Goal: Transaction & Acquisition: Purchase product/service

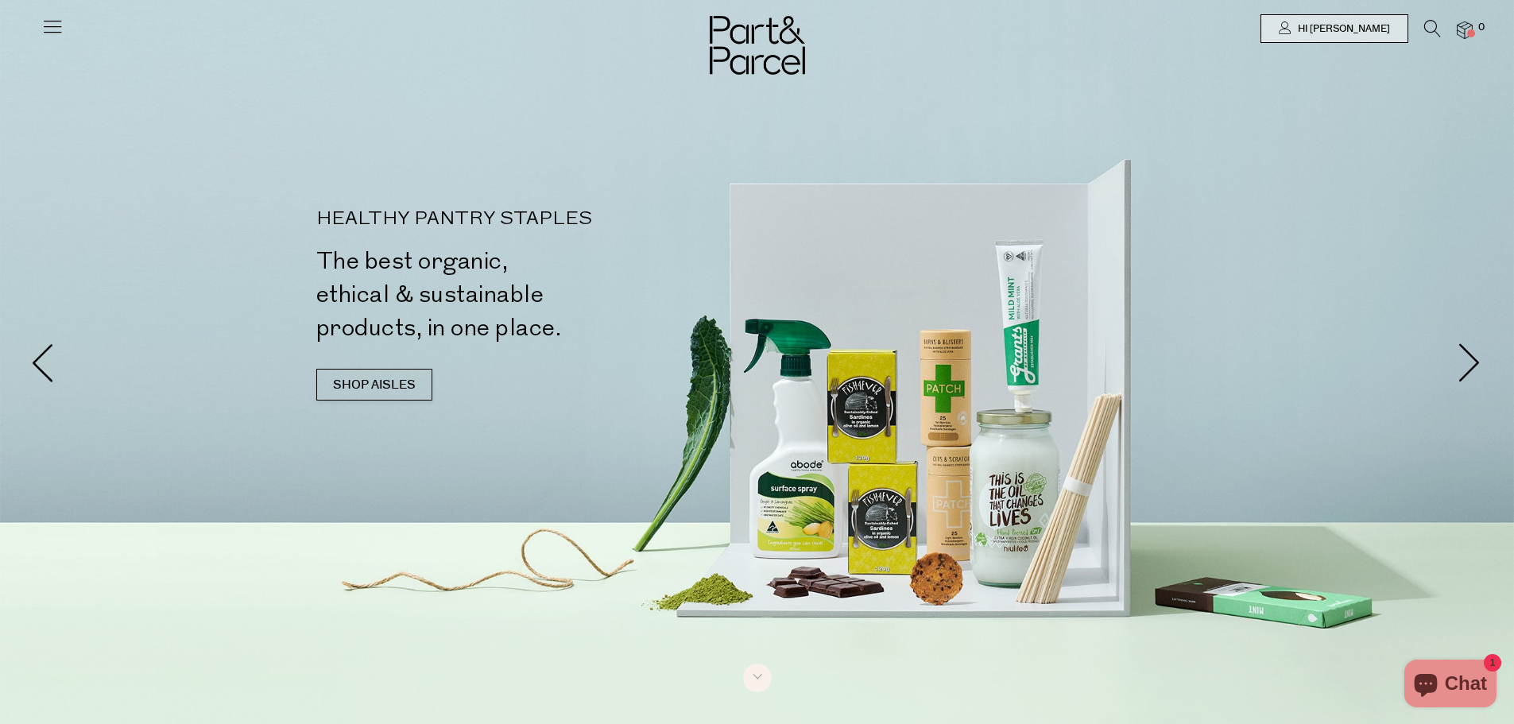
click at [67, 24] on div at bounding box center [757, 28] width 1514 height 57
click at [53, 23] on icon at bounding box center [52, 26] width 22 height 22
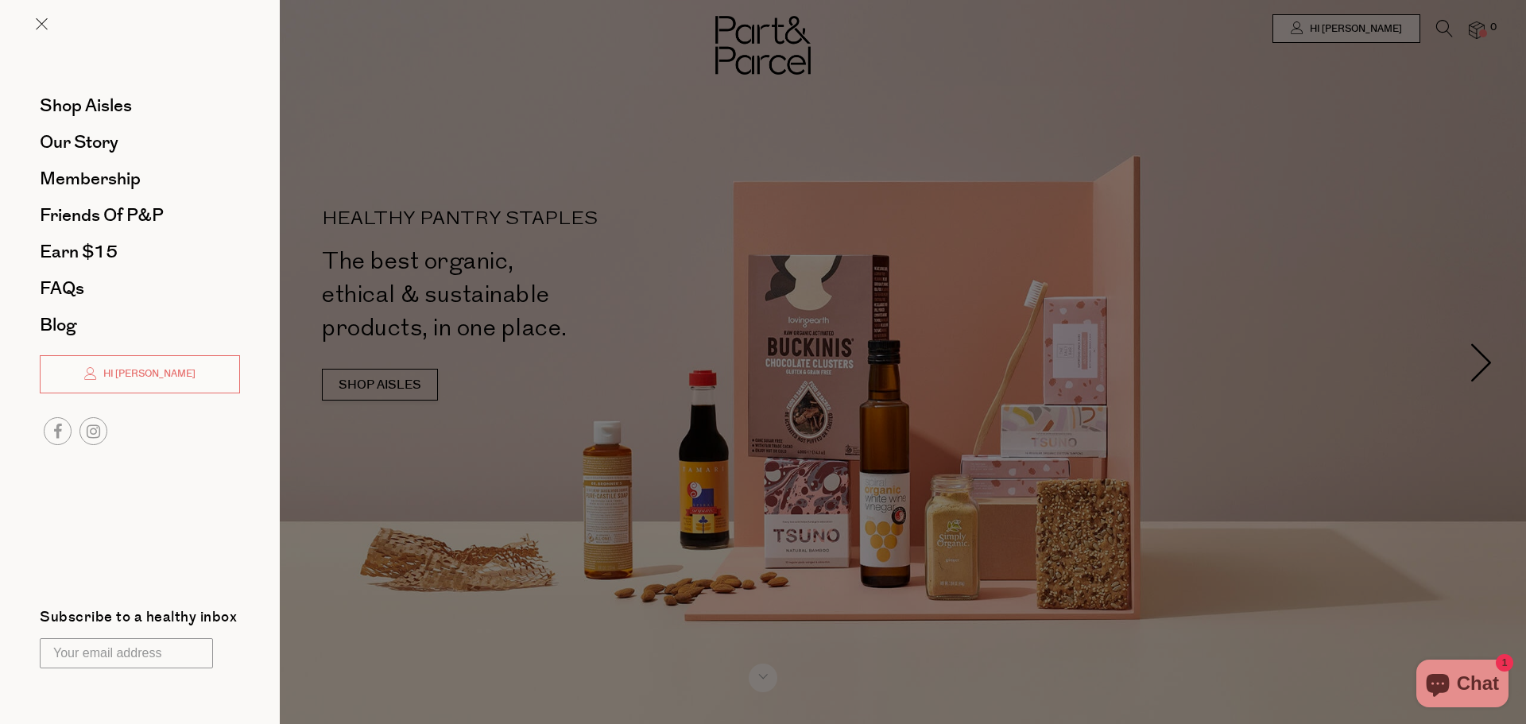
click at [73, 91] on li "Shop Aisles" at bounding box center [140, 105] width 200 height 37
click at [76, 100] on span "Shop Aisles" at bounding box center [86, 105] width 92 height 25
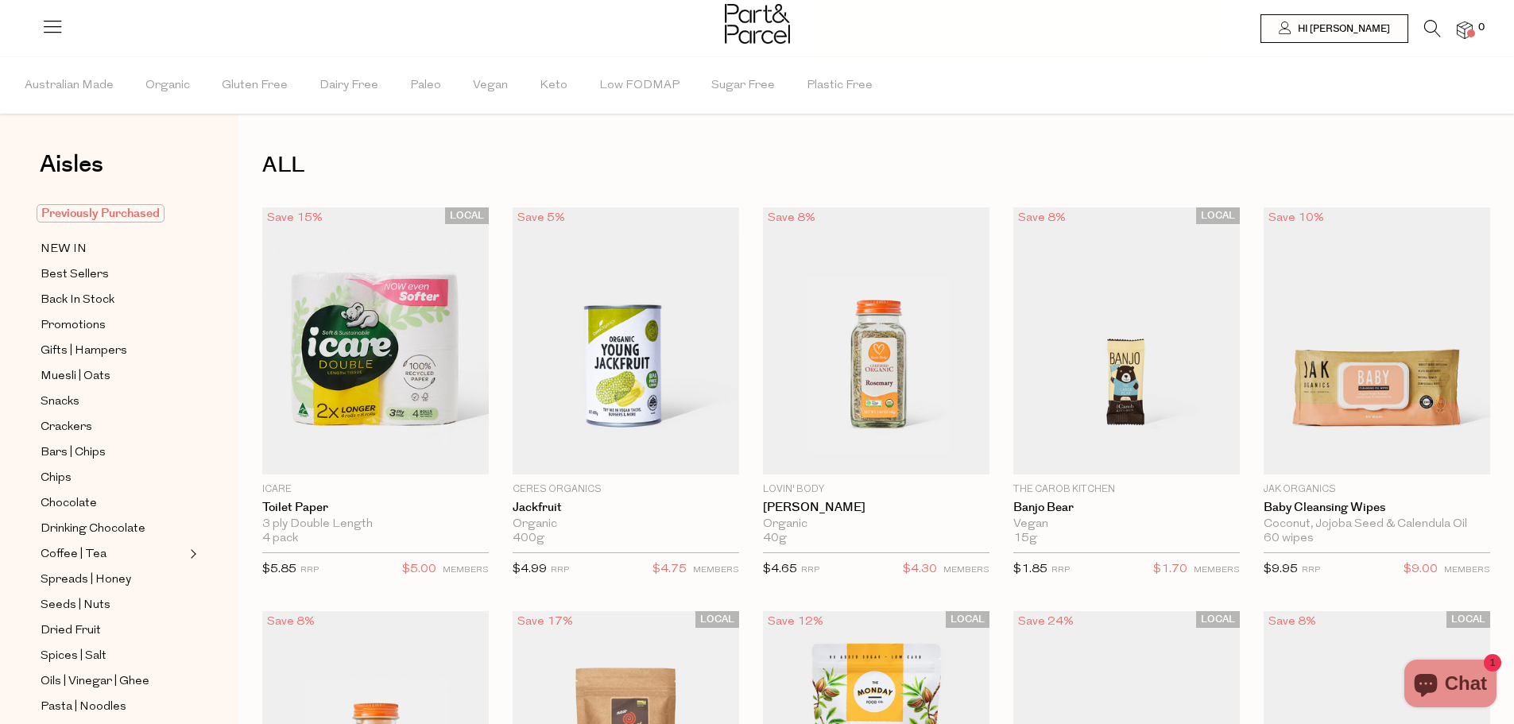
click at [115, 216] on span "Previously Purchased" at bounding box center [101, 213] width 128 height 18
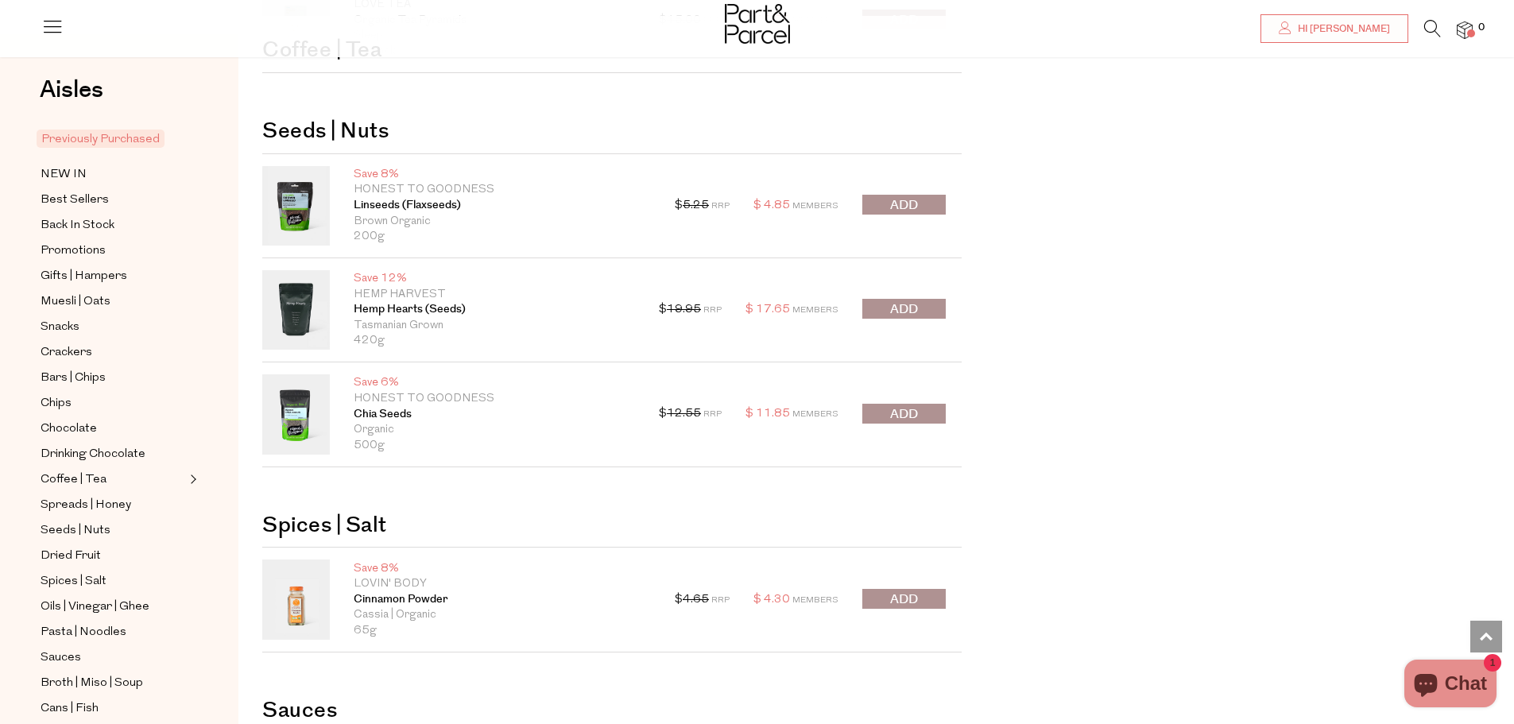
scroll to position [4689, 0]
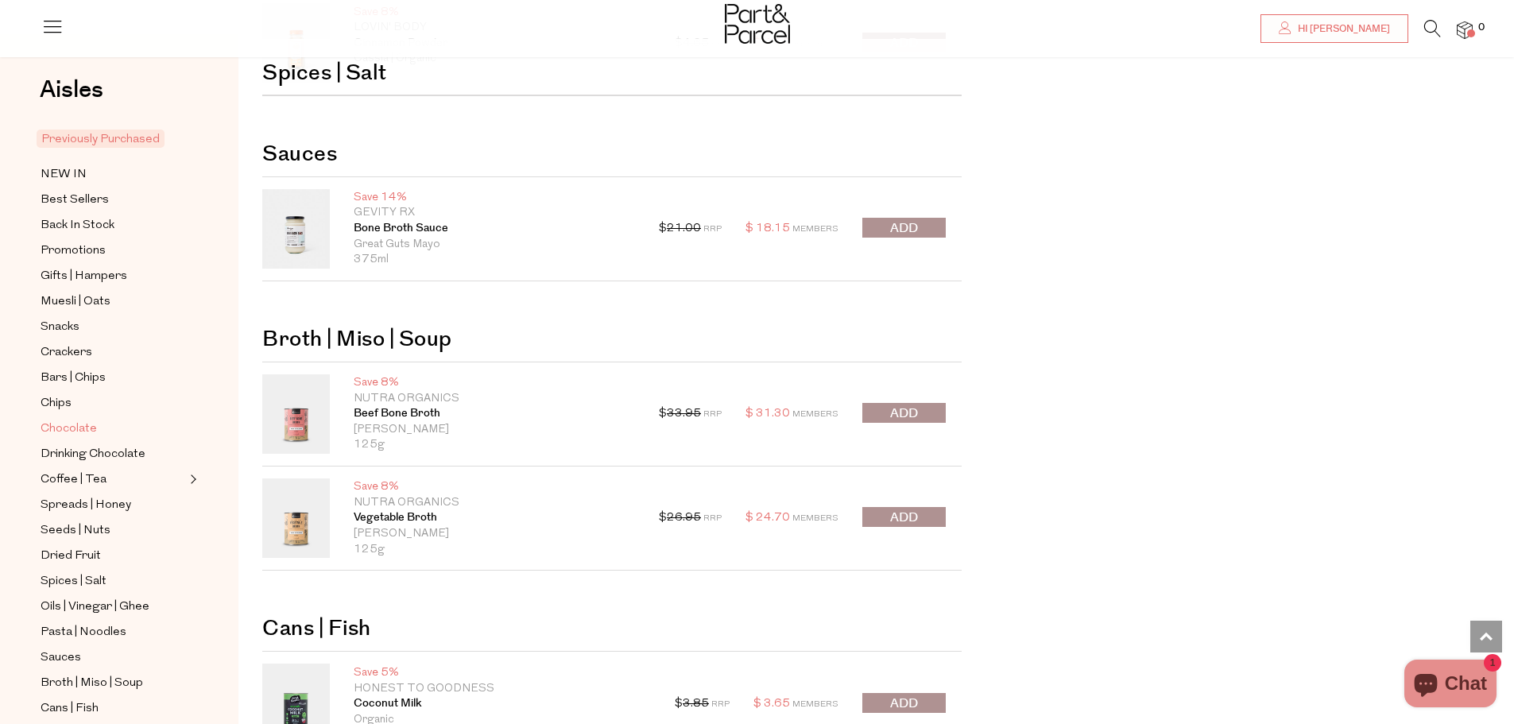
click at [94, 420] on span "Chocolate" at bounding box center [69, 429] width 56 height 19
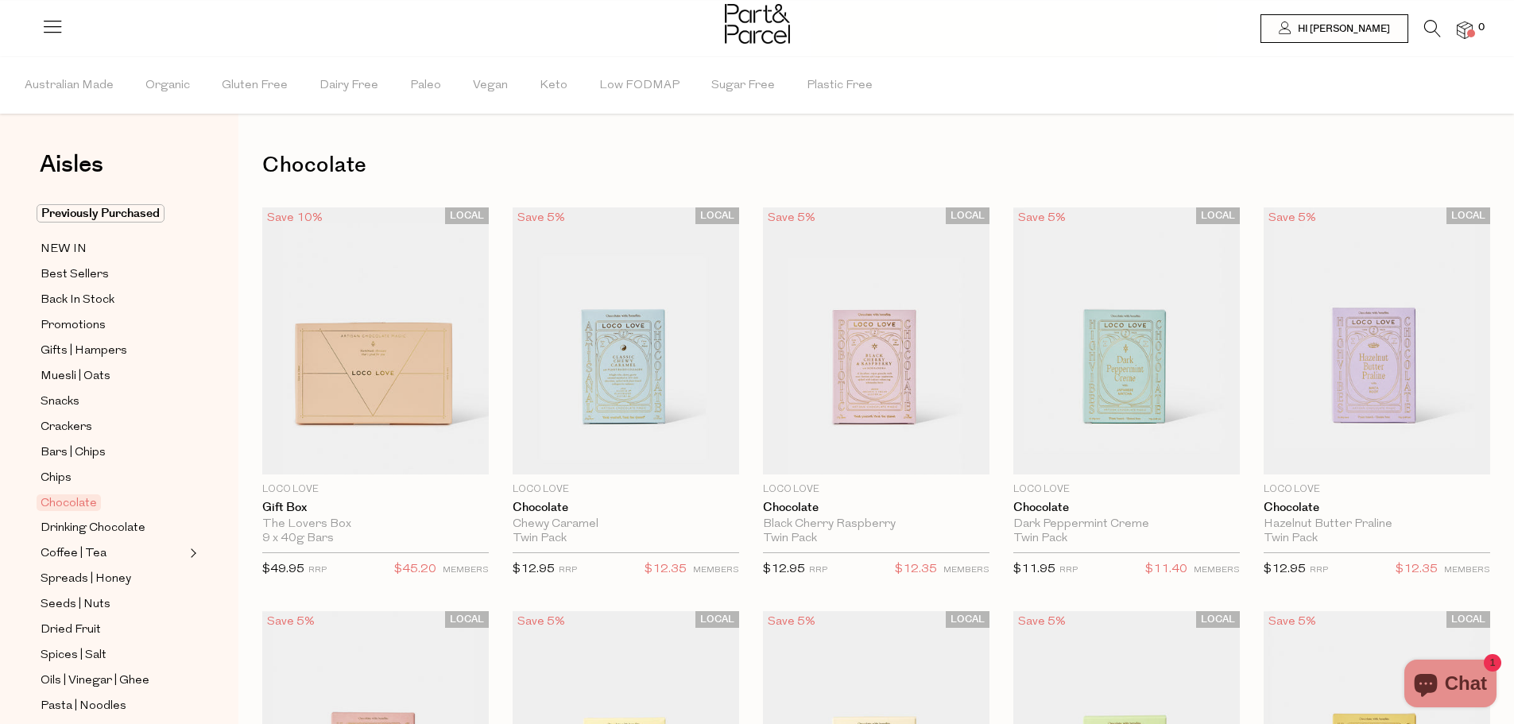
click at [57, 232] on ul "Previously Purchased NEW IN Best Sellers Back In Stock Promotions Gifts | Hampe…" at bounding box center [119, 650] width 170 height 893
click at [56, 249] on span "NEW IN" at bounding box center [64, 249] width 46 height 19
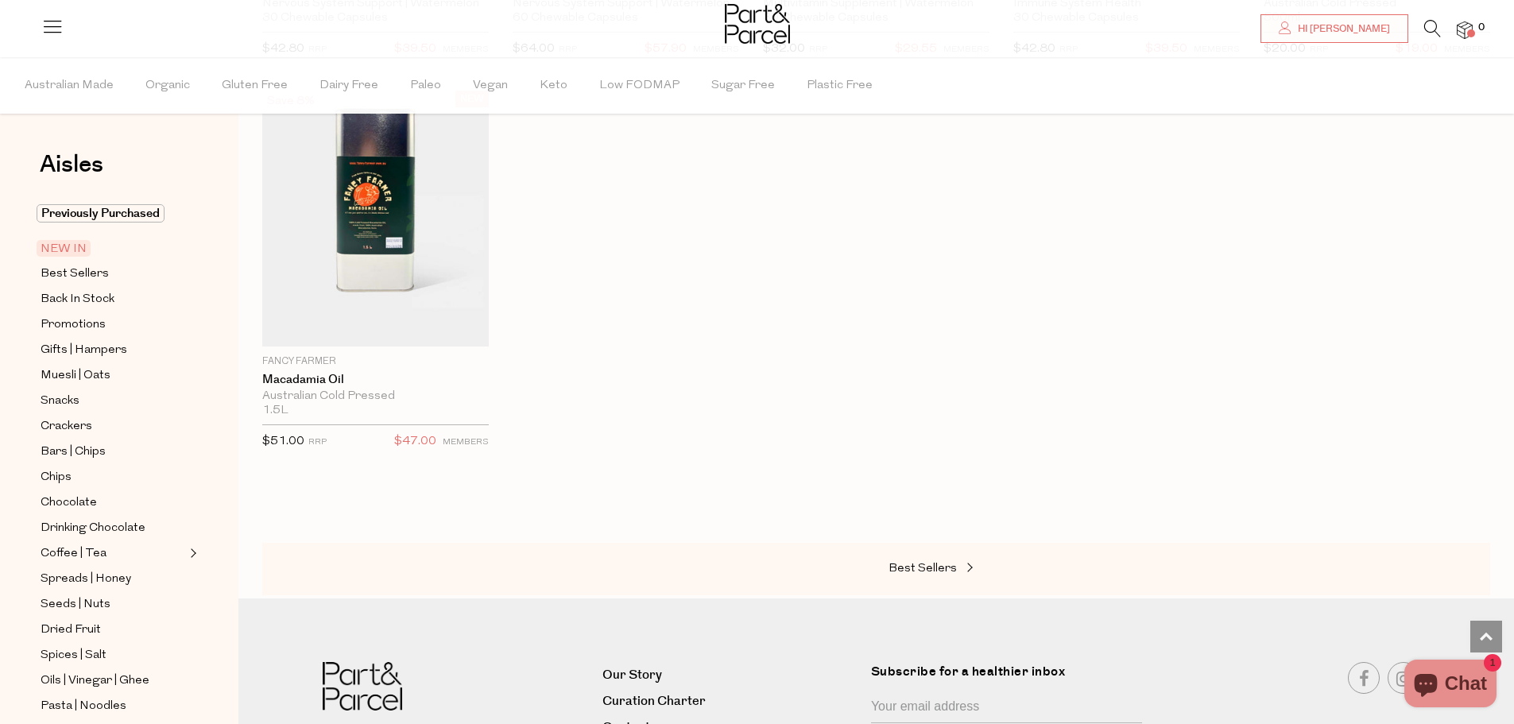
scroll to position [1828, 0]
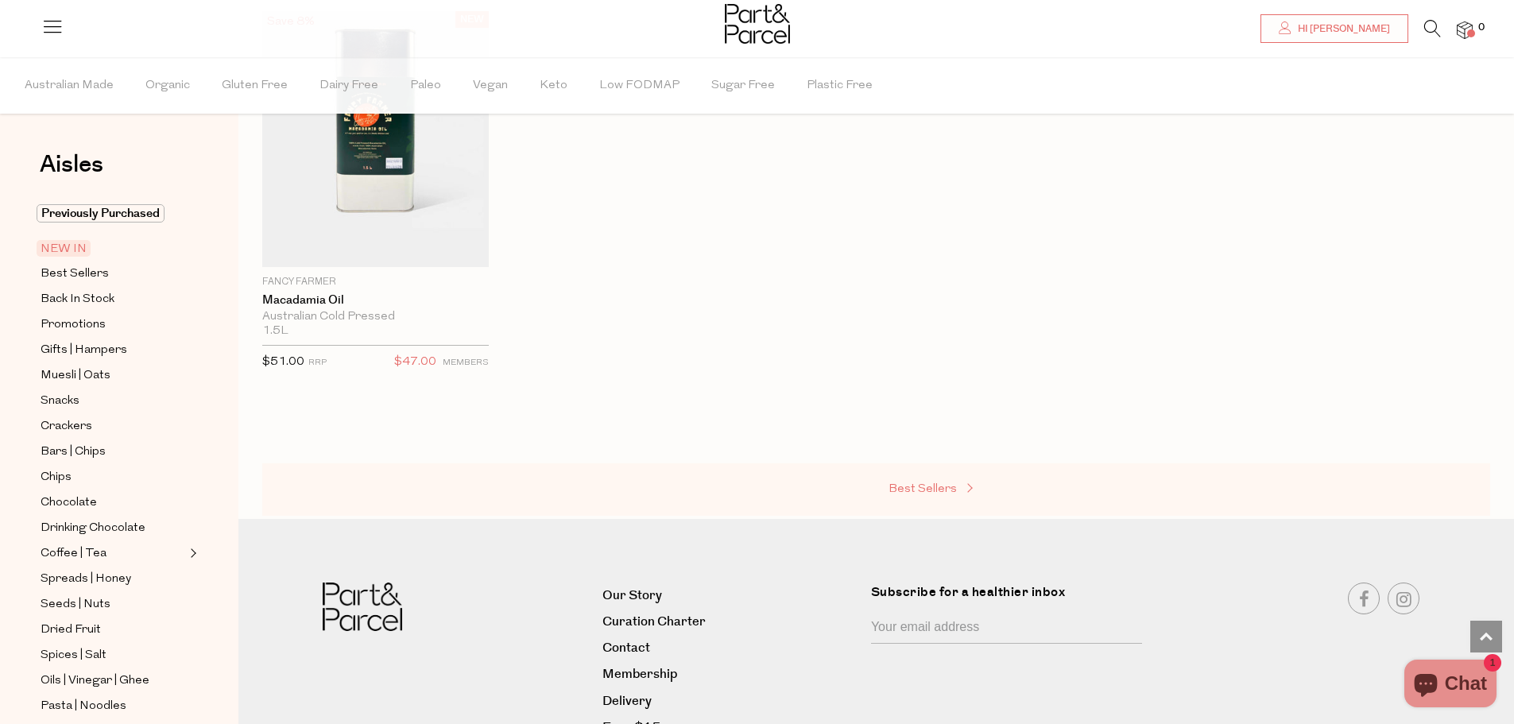
click at [945, 483] on span "Best Sellers" at bounding box center [923, 489] width 68 height 12
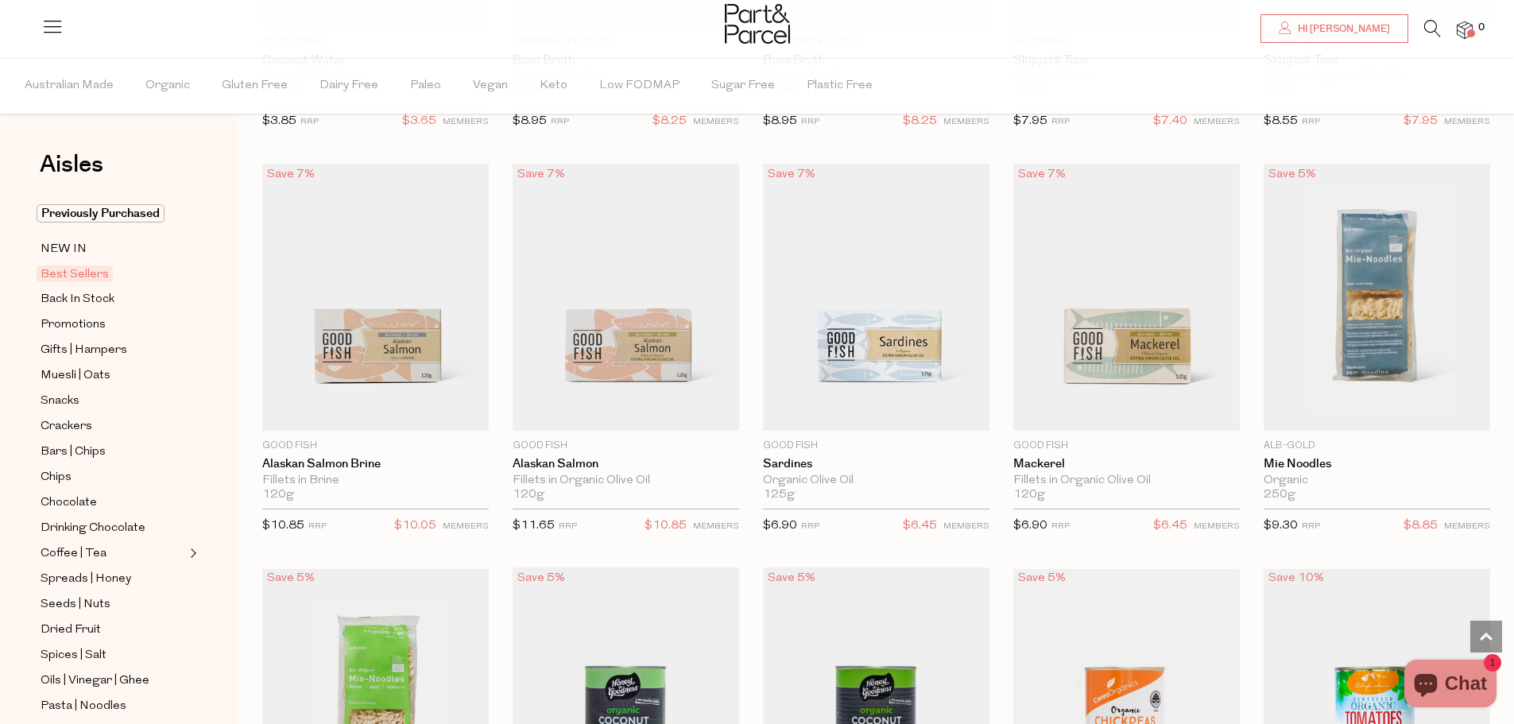
scroll to position [1033, 0]
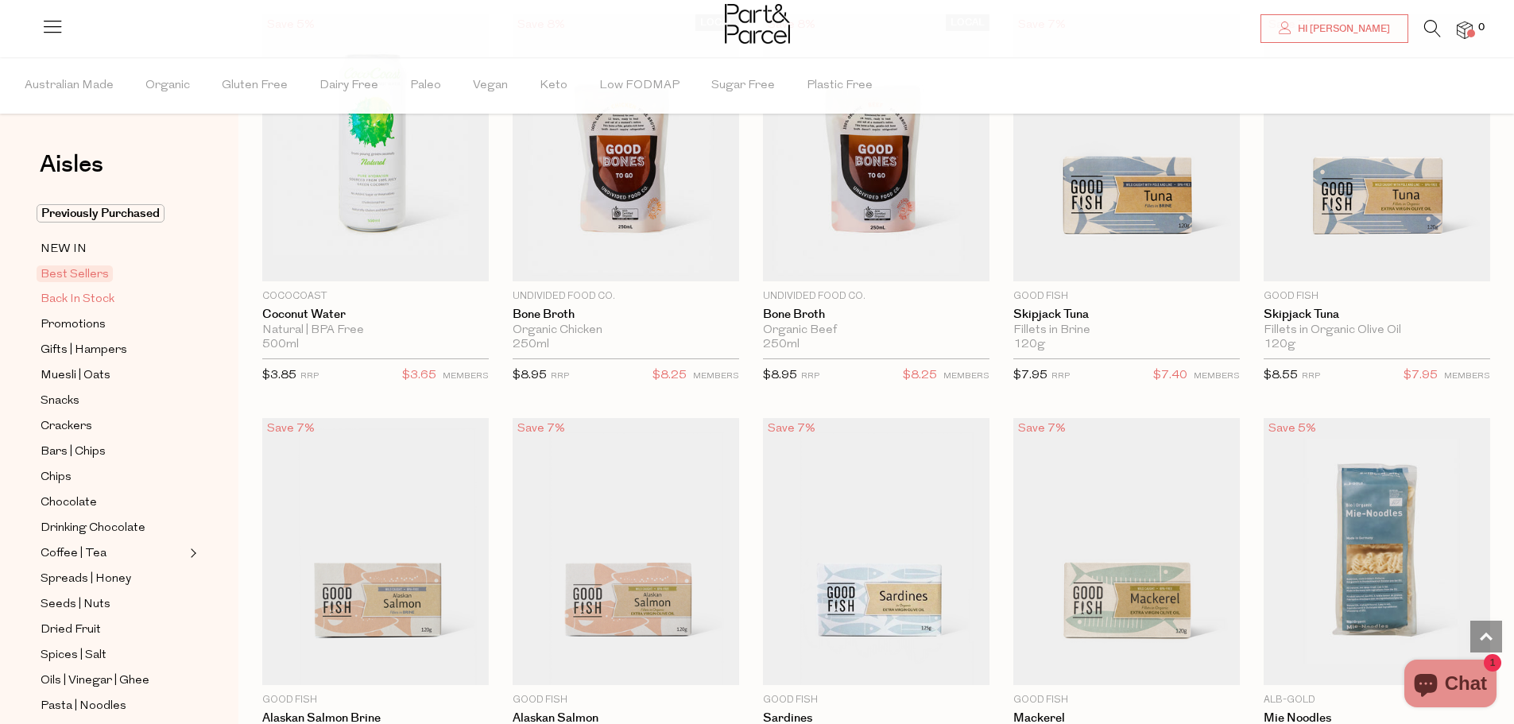
click at [52, 298] on span "Back In Stock" at bounding box center [78, 299] width 74 height 19
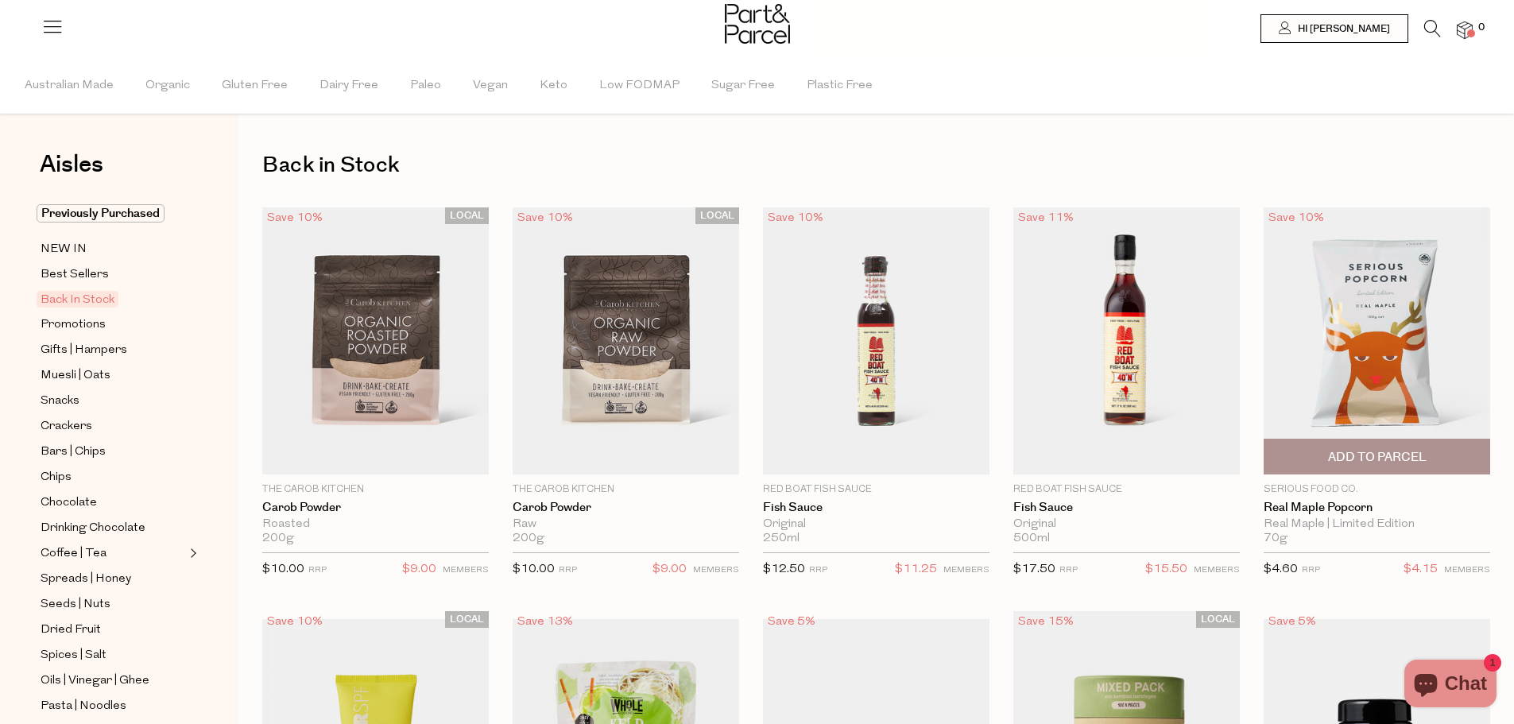
click at [1404, 451] on span "Add To Parcel" at bounding box center [1377, 457] width 99 height 17
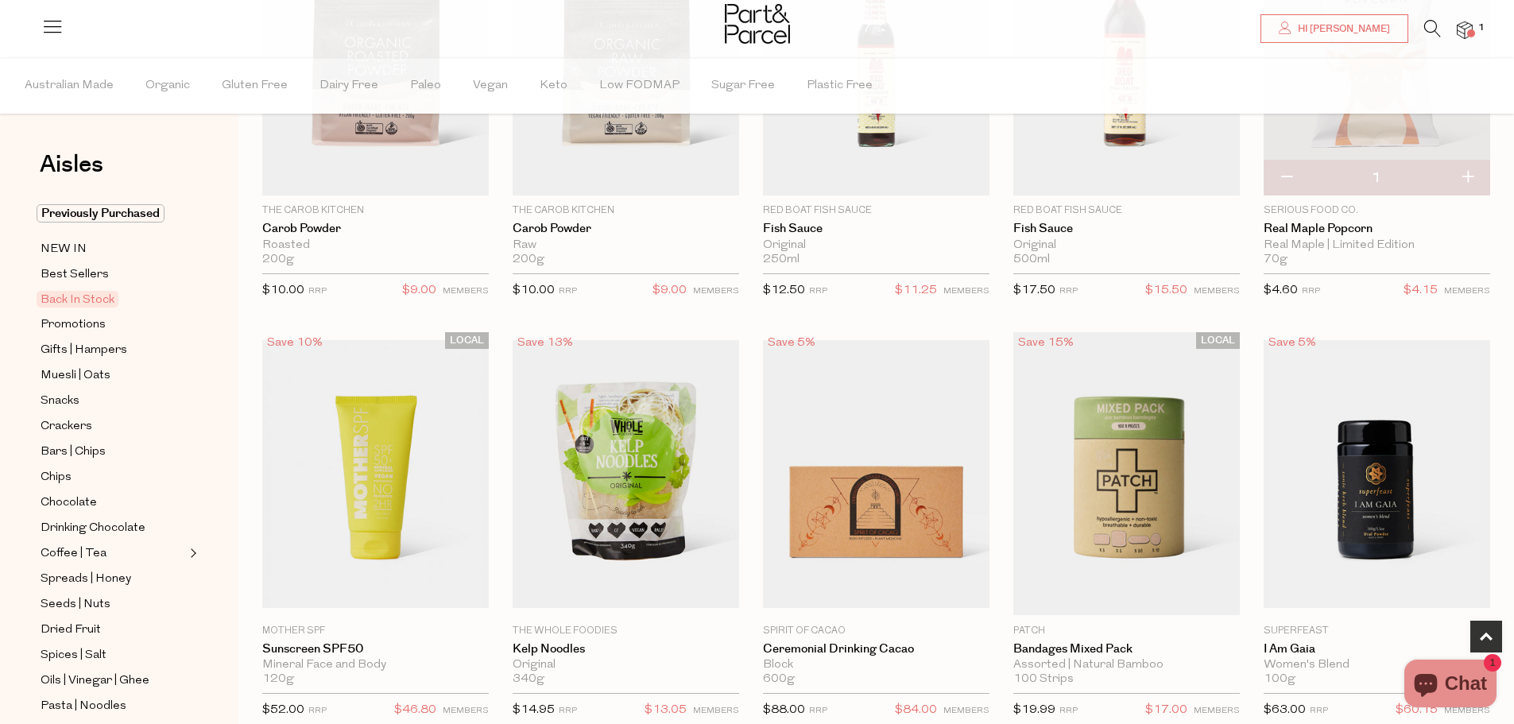
scroll to position [318, 0]
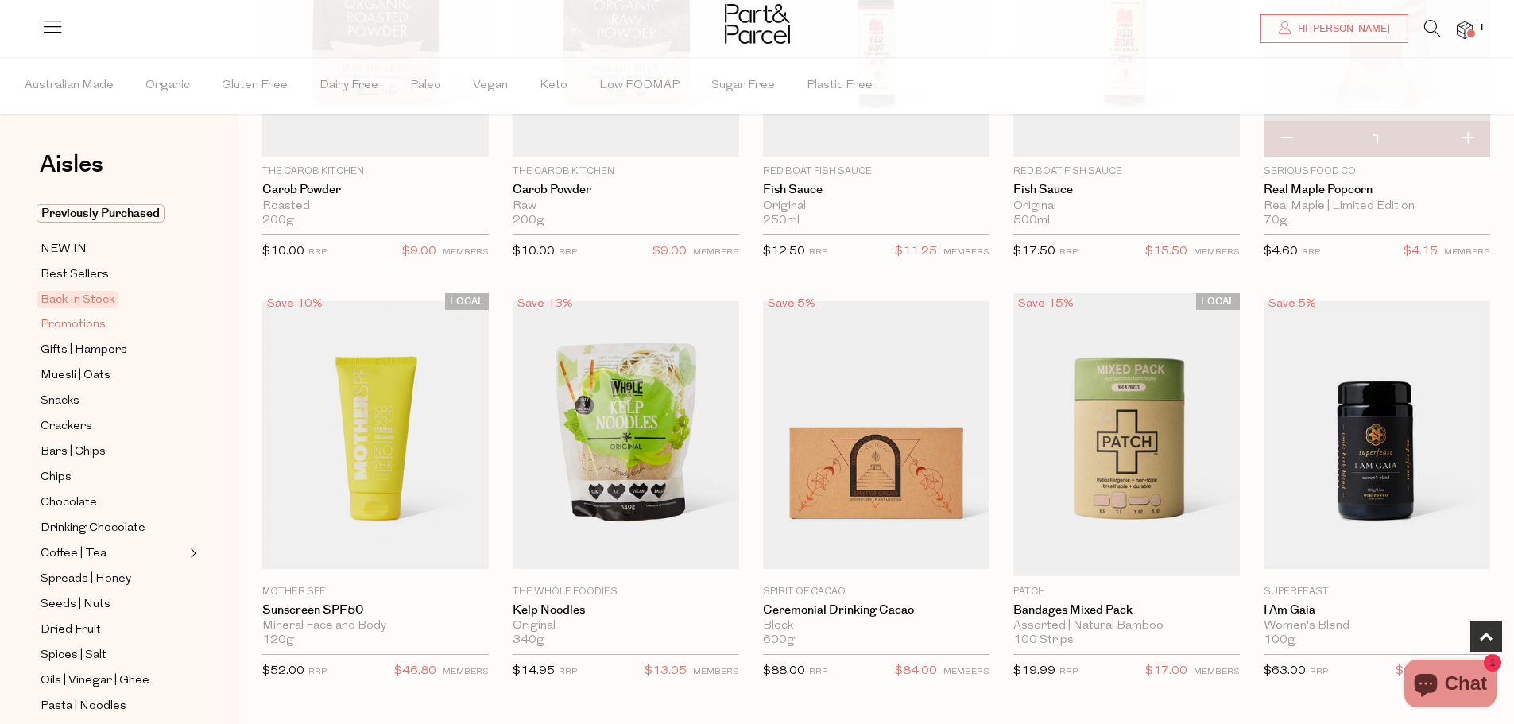
click at [68, 323] on span "Promotions" at bounding box center [73, 325] width 65 height 19
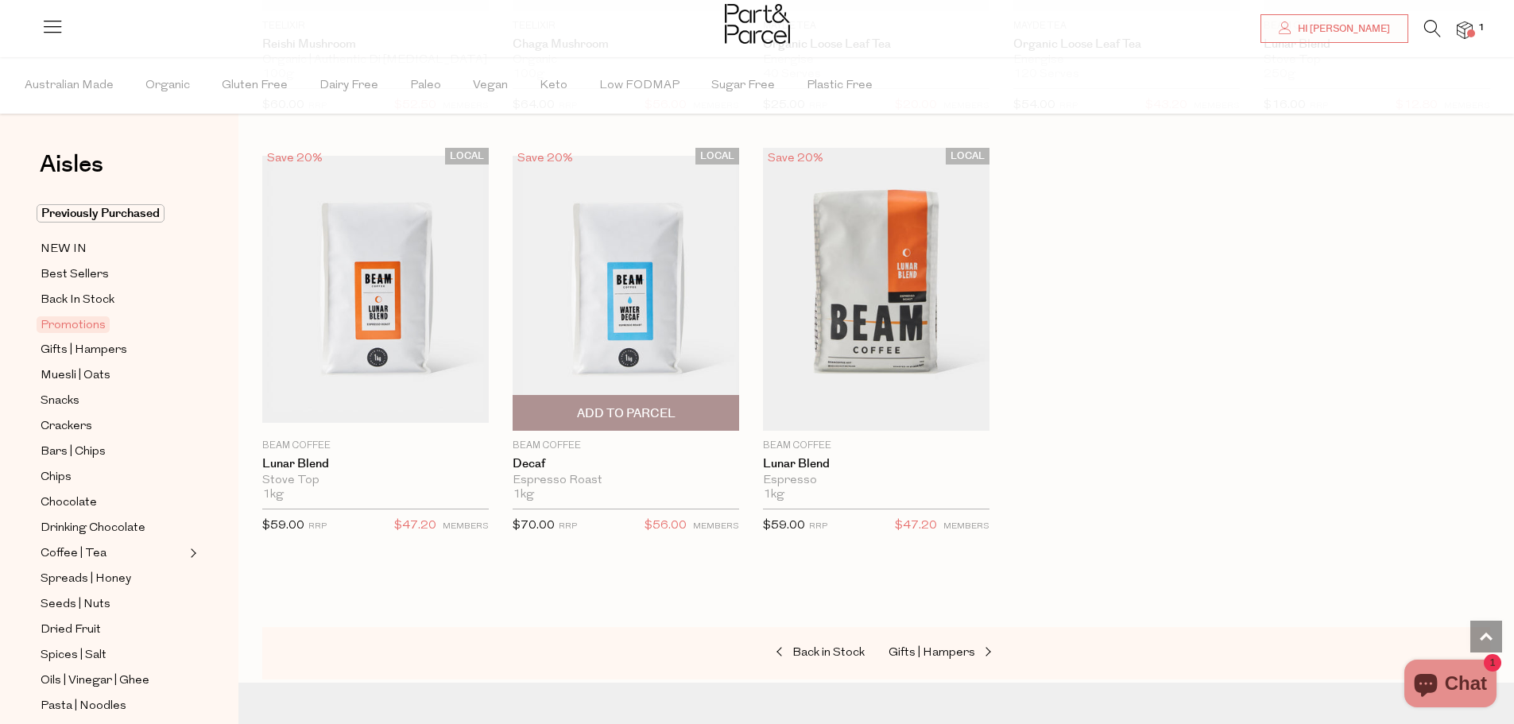
scroll to position [1192, 0]
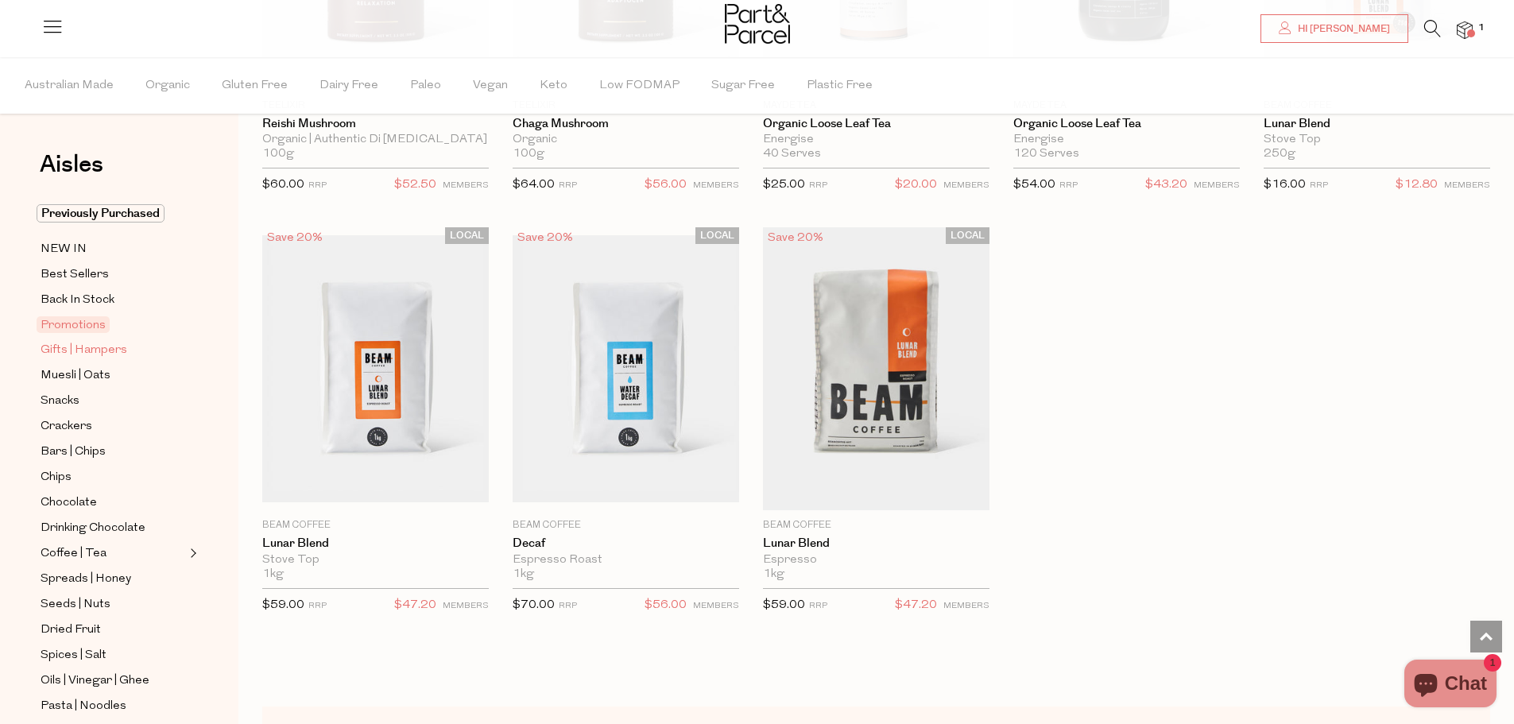
click at [74, 343] on span "Gifts | Hampers" at bounding box center [84, 350] width 87 height 19
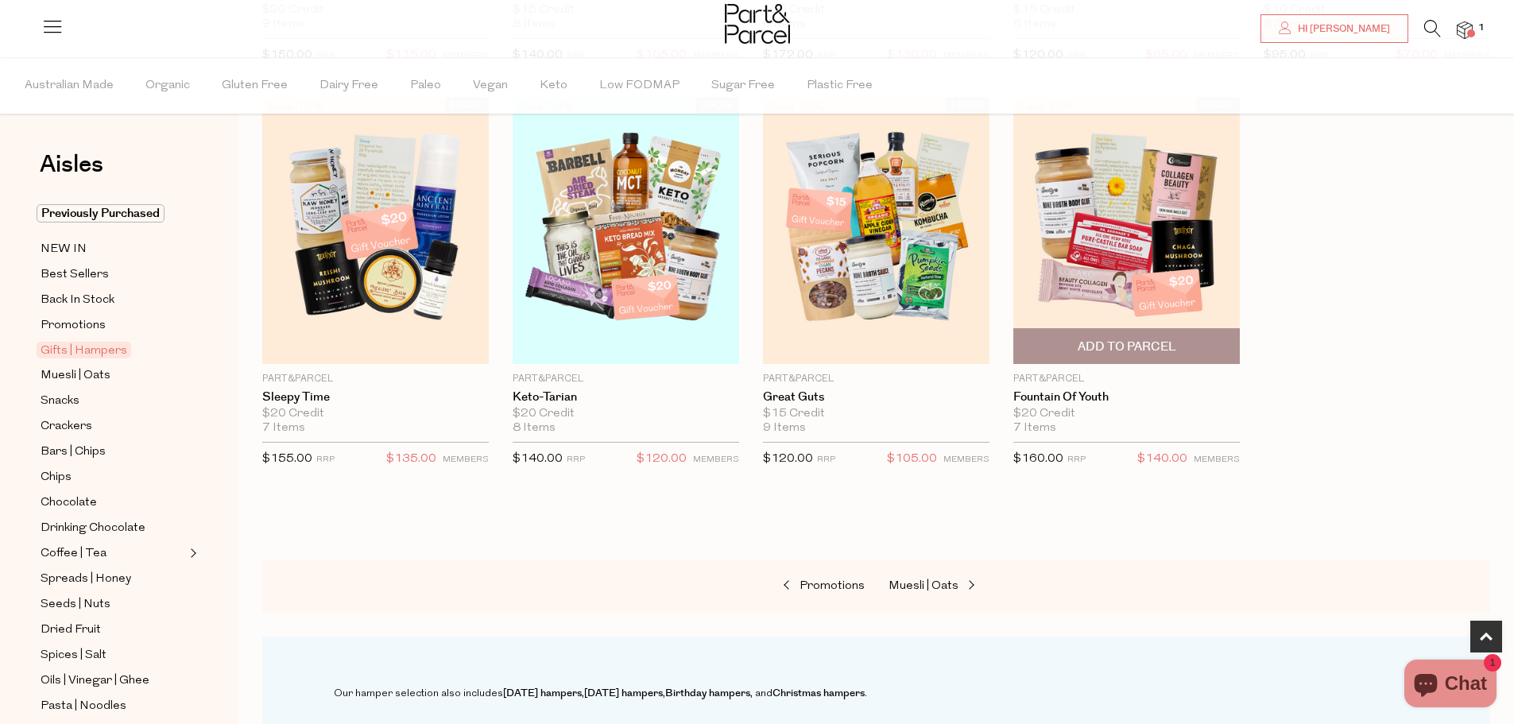
scroll to position [477, 0]
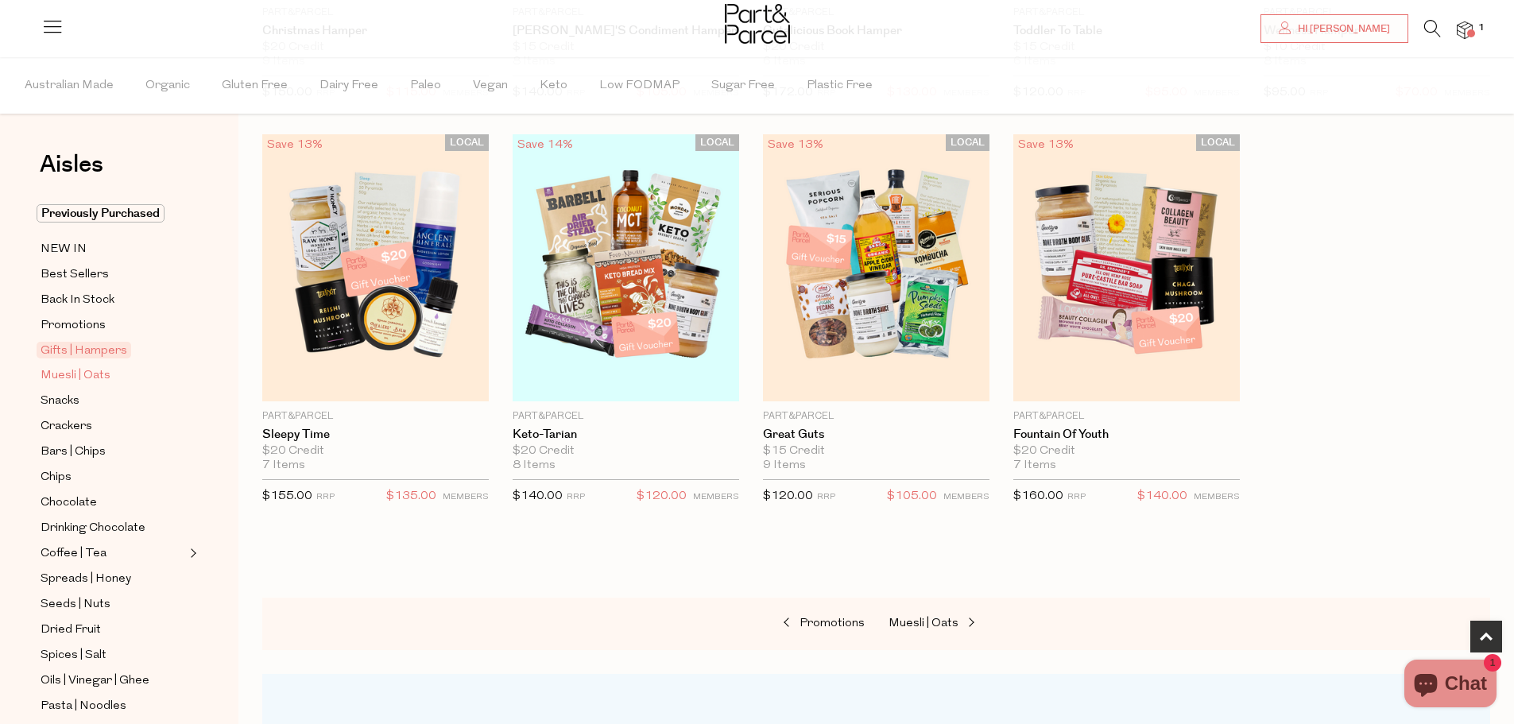
click at [60, 369] on span "Muesli | Oats" at bounding box center [76, 375] width 70 height 19
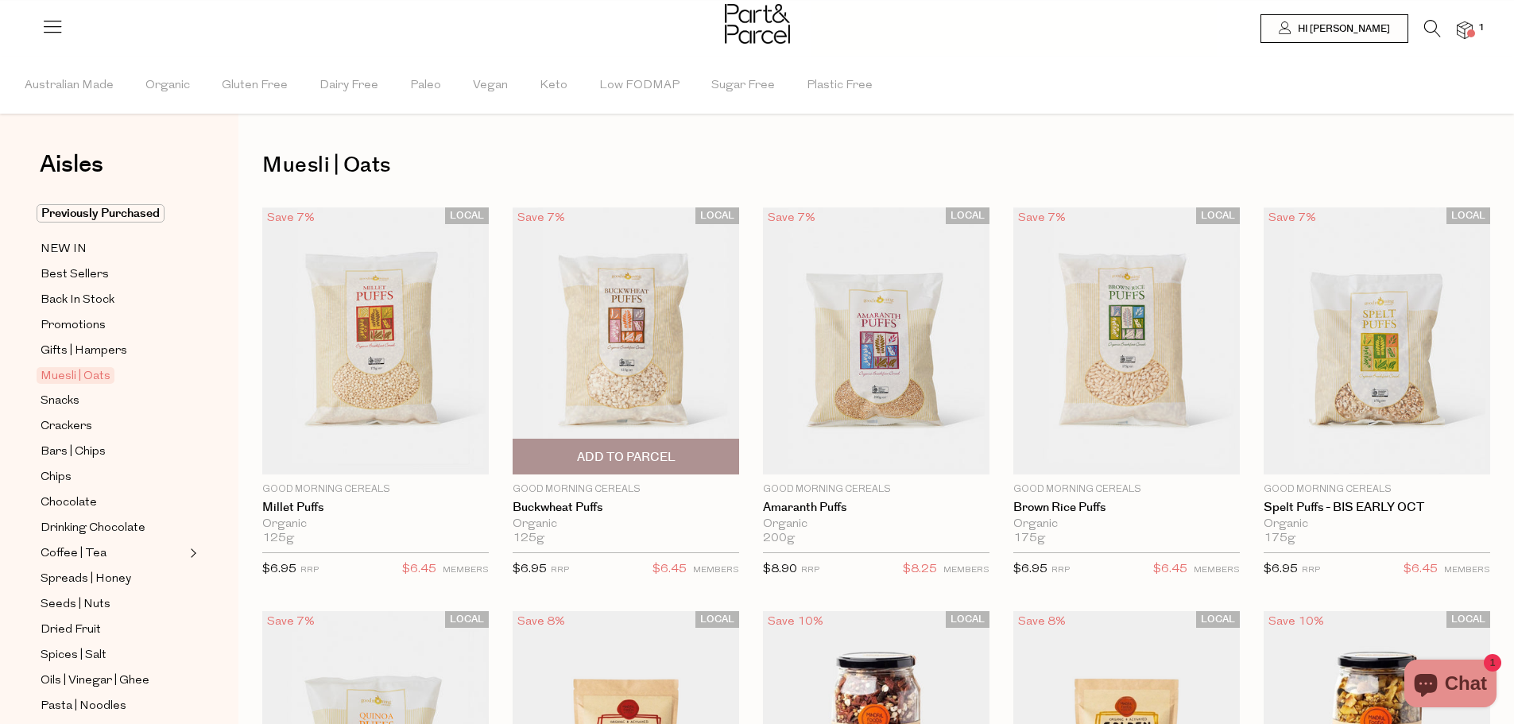
click at [619, 461] on span "Add To Parcel" at bounding box center [626, 457] width 99 height 17
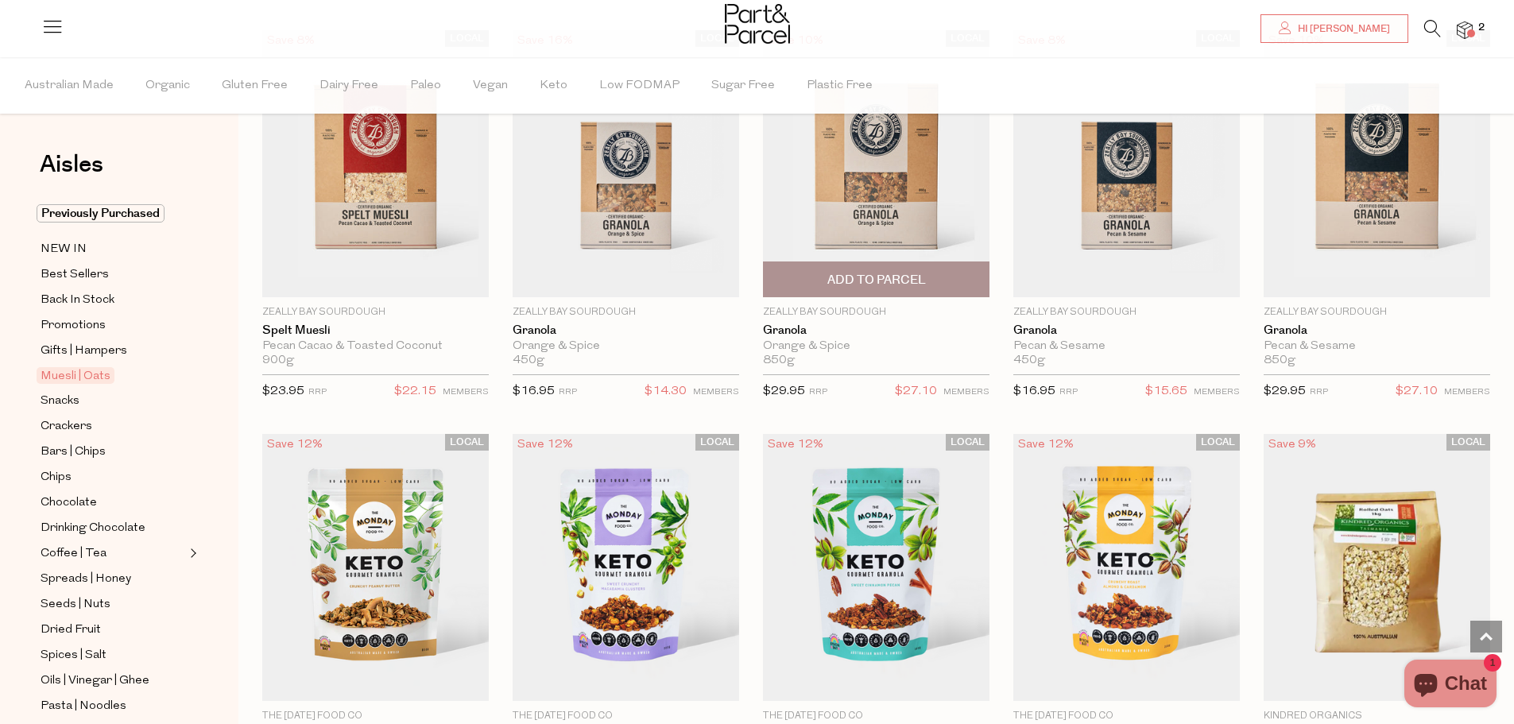
scroll to position [2623, 0]
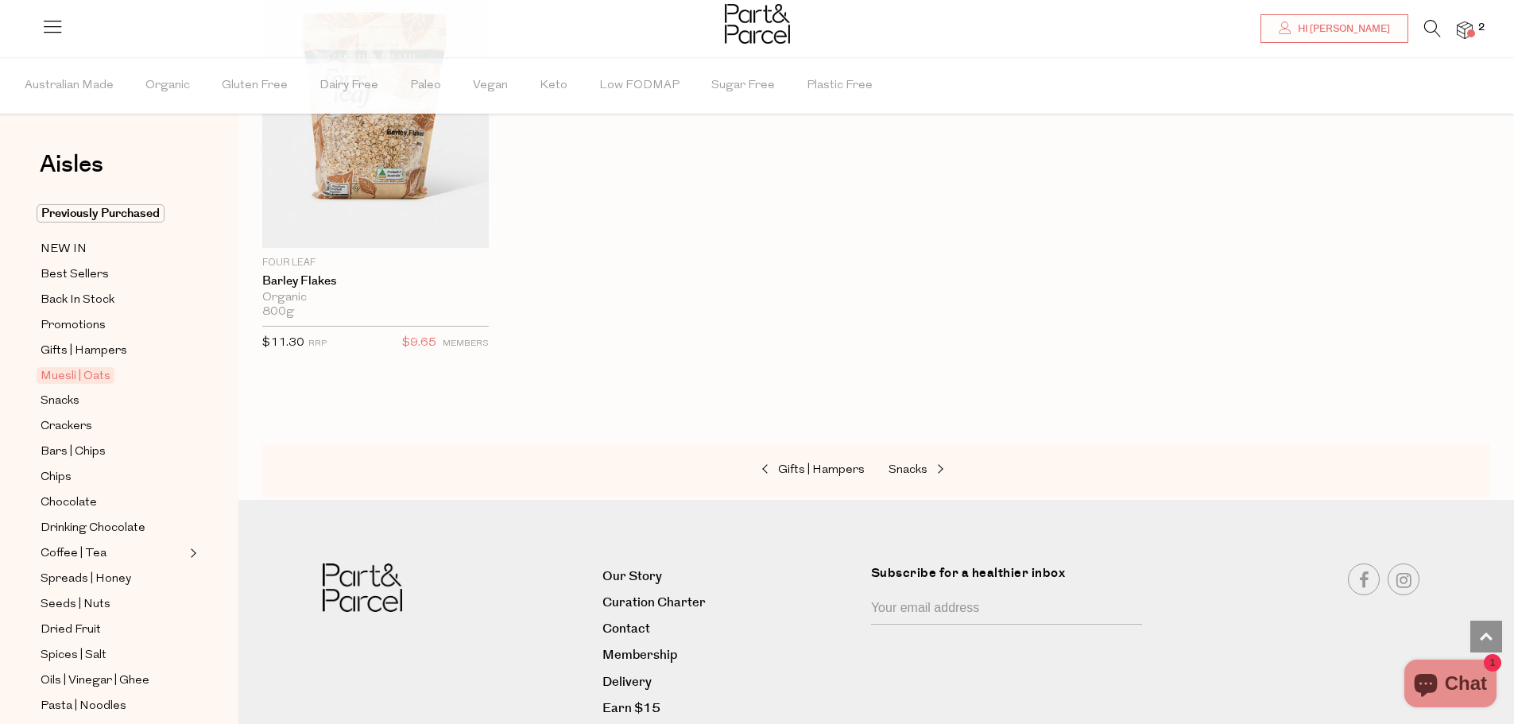
scroll to position [4292, 0]
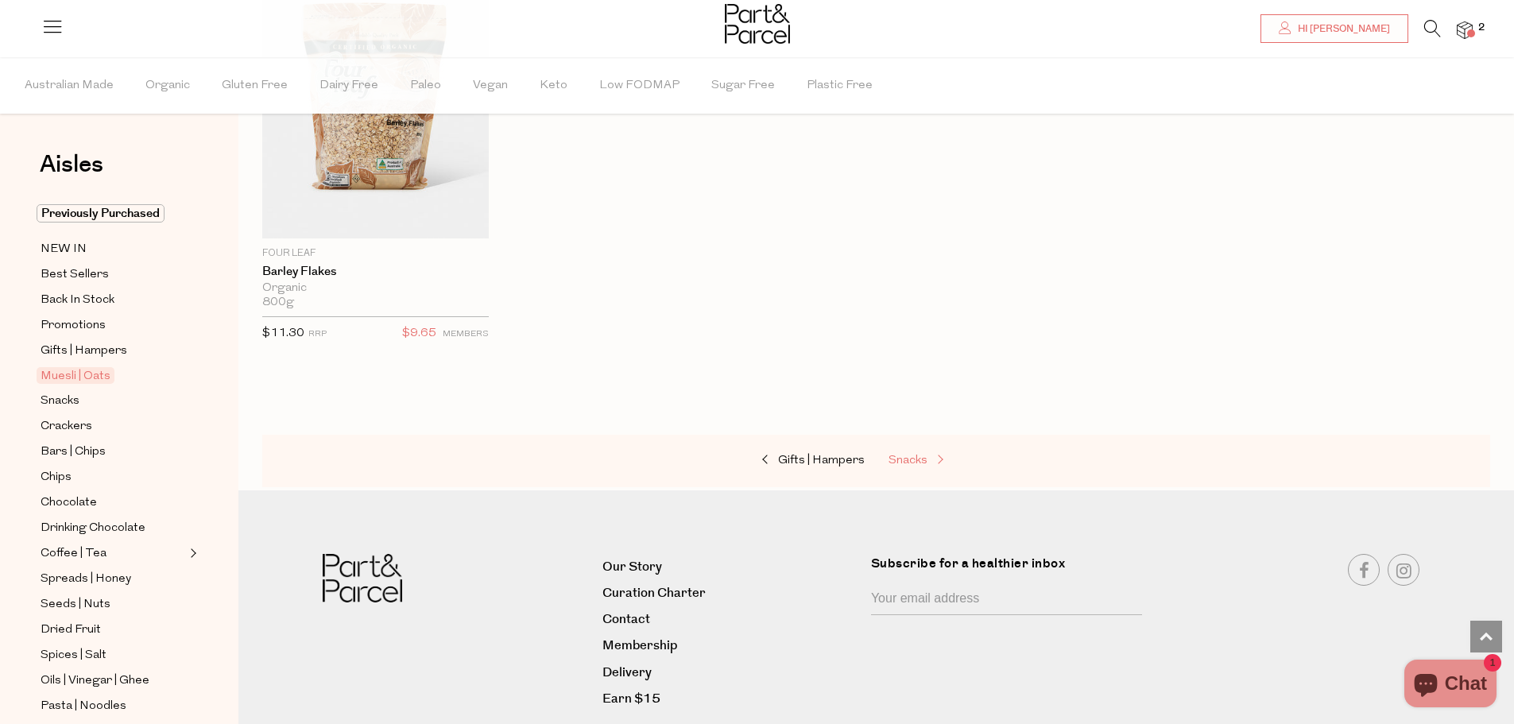
click at [923, 455] on span "Snacks" at bounding box center [908, 461] width 39 height 12
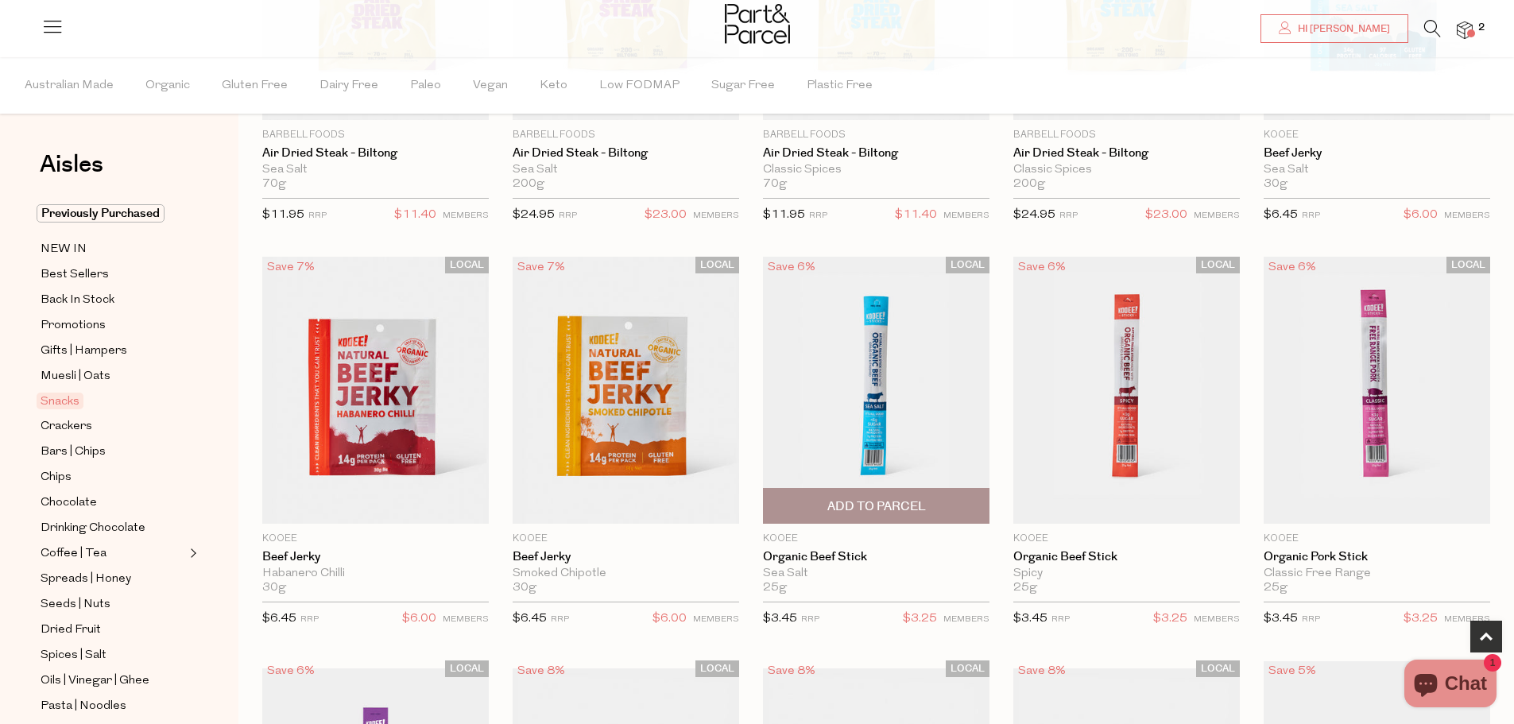
scroll to position [397, 0]
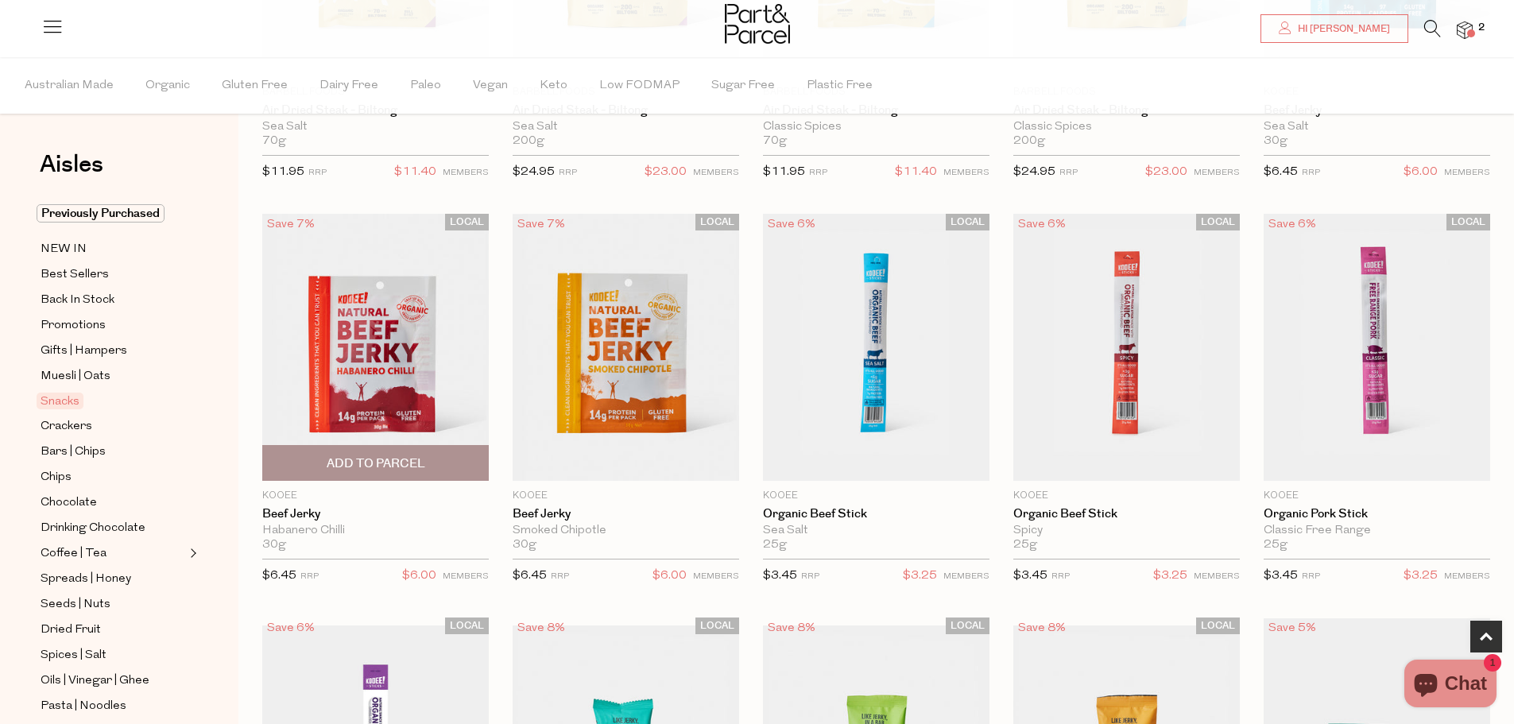
click at [420, 460] on span "Add To Parcel" at bounding box center [376, 463] width 99 height 17
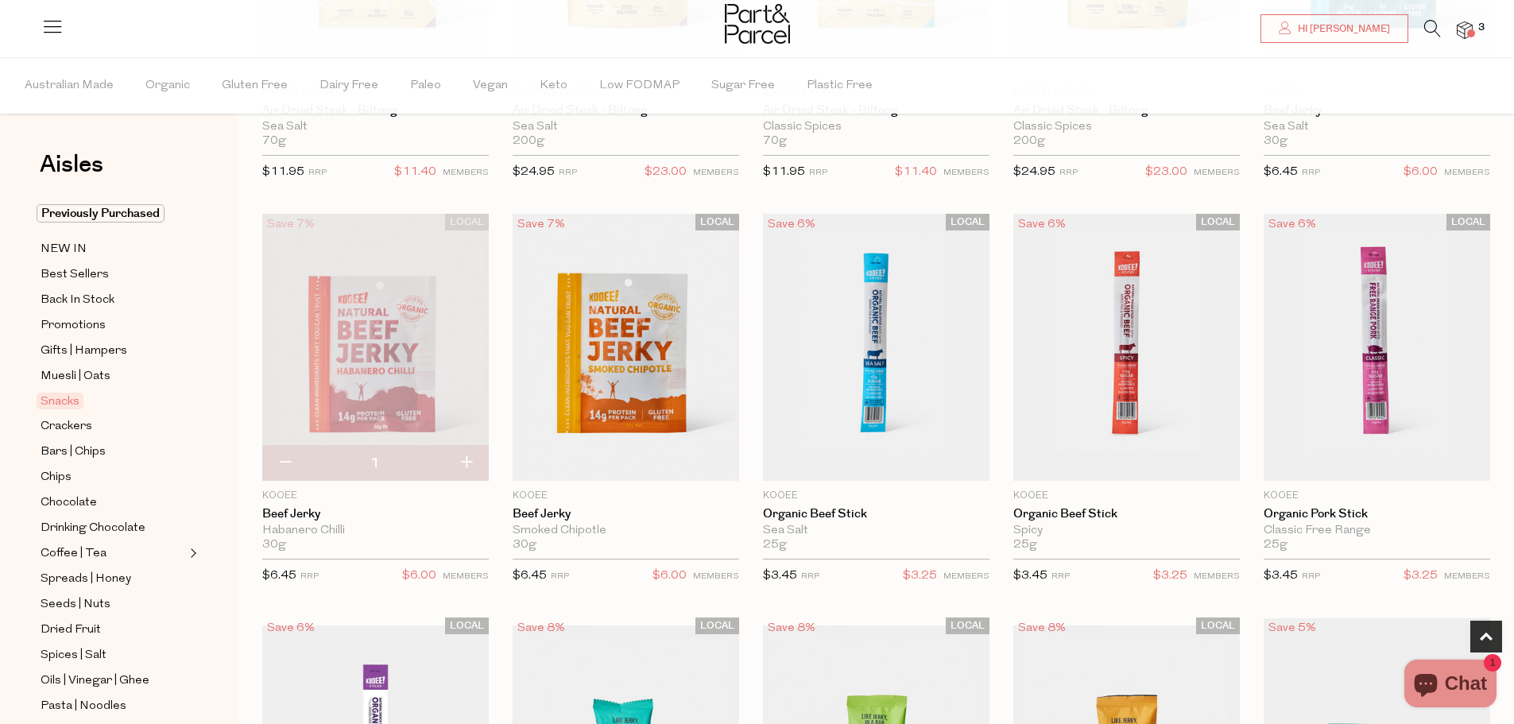
click at [474, 467] on button "button" at bounding box center [465, 463] width 45 height 35
type input "2"
click at [683, 455] on span "Add To Parcel" at bounding box center [625, 463] width 217 height 34
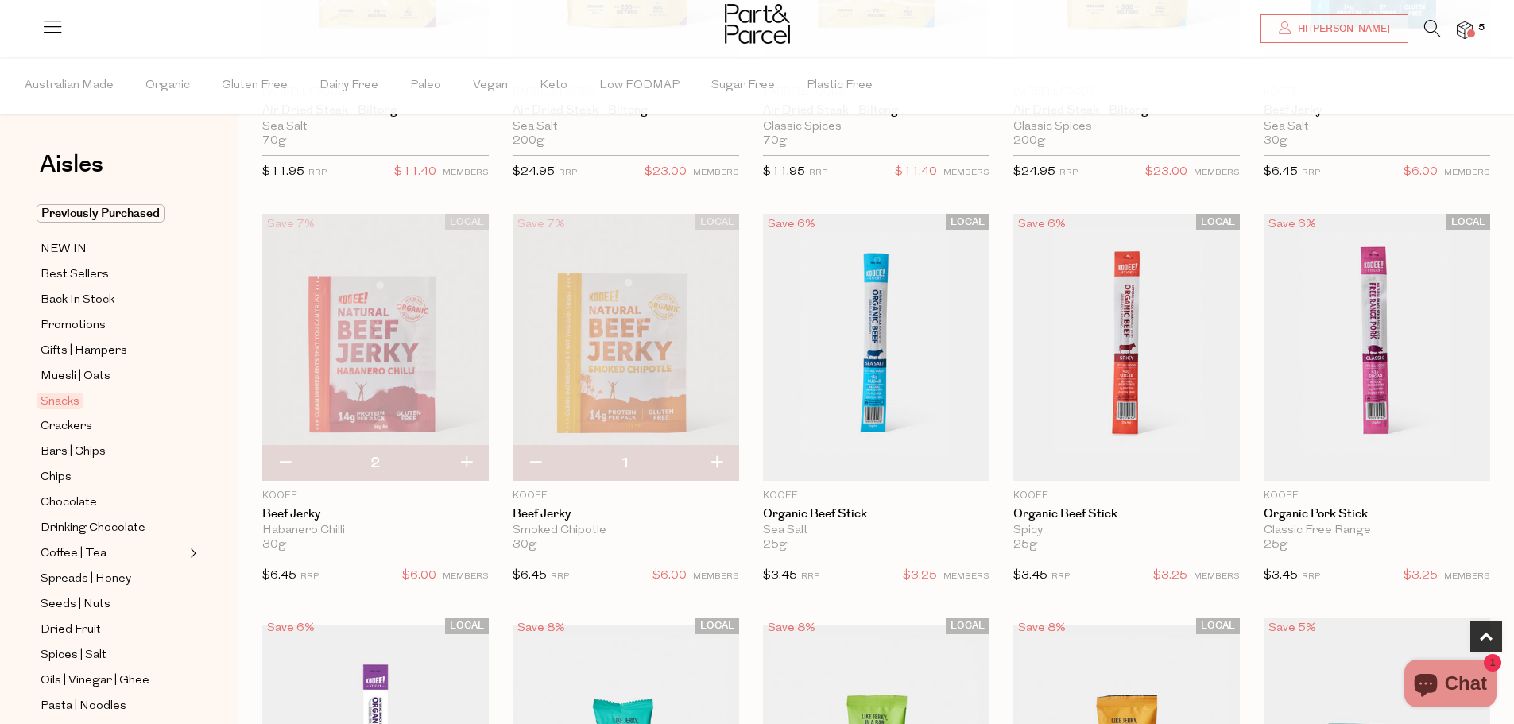
click at [714, 460] on button "button" at bounding box center [716, 463] width 45 height 35
type input "2"
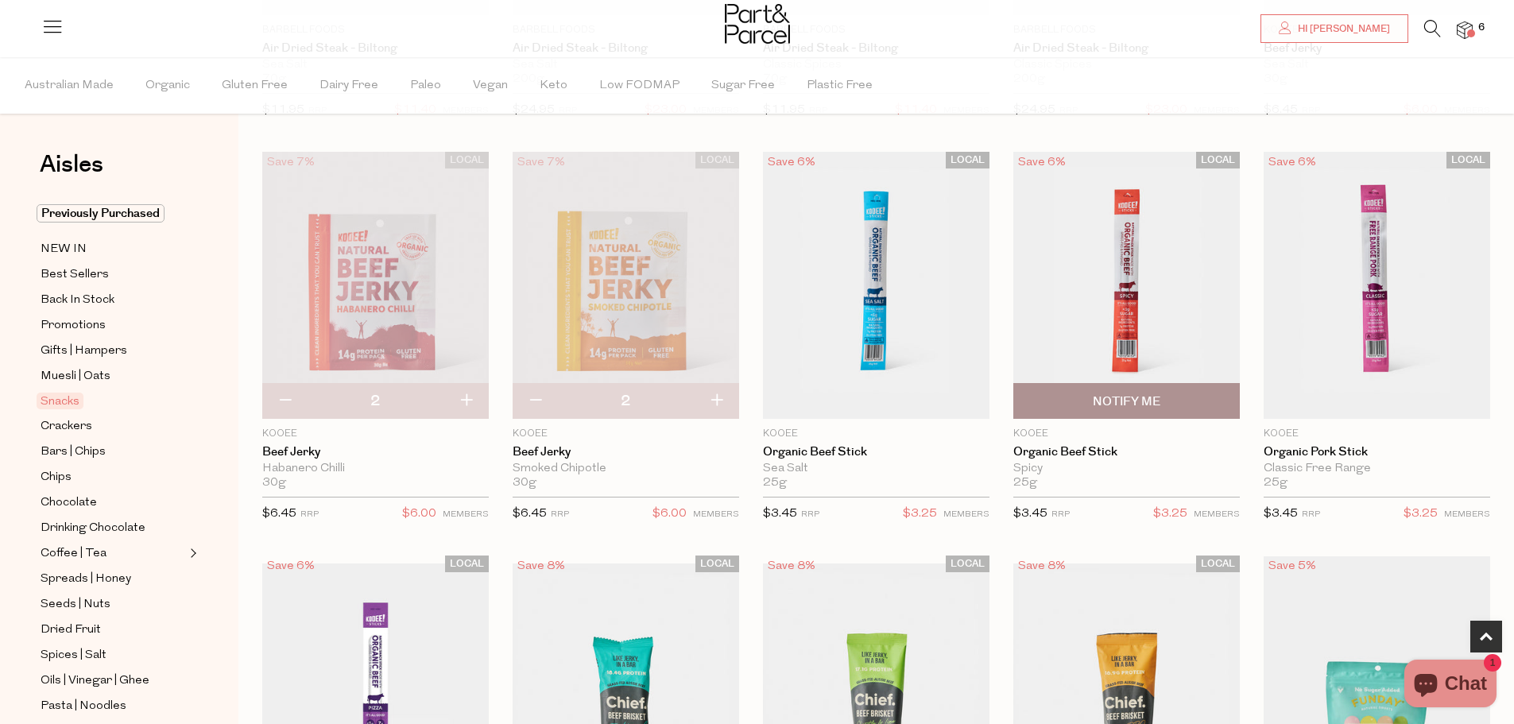
scroll to position [556, 0]
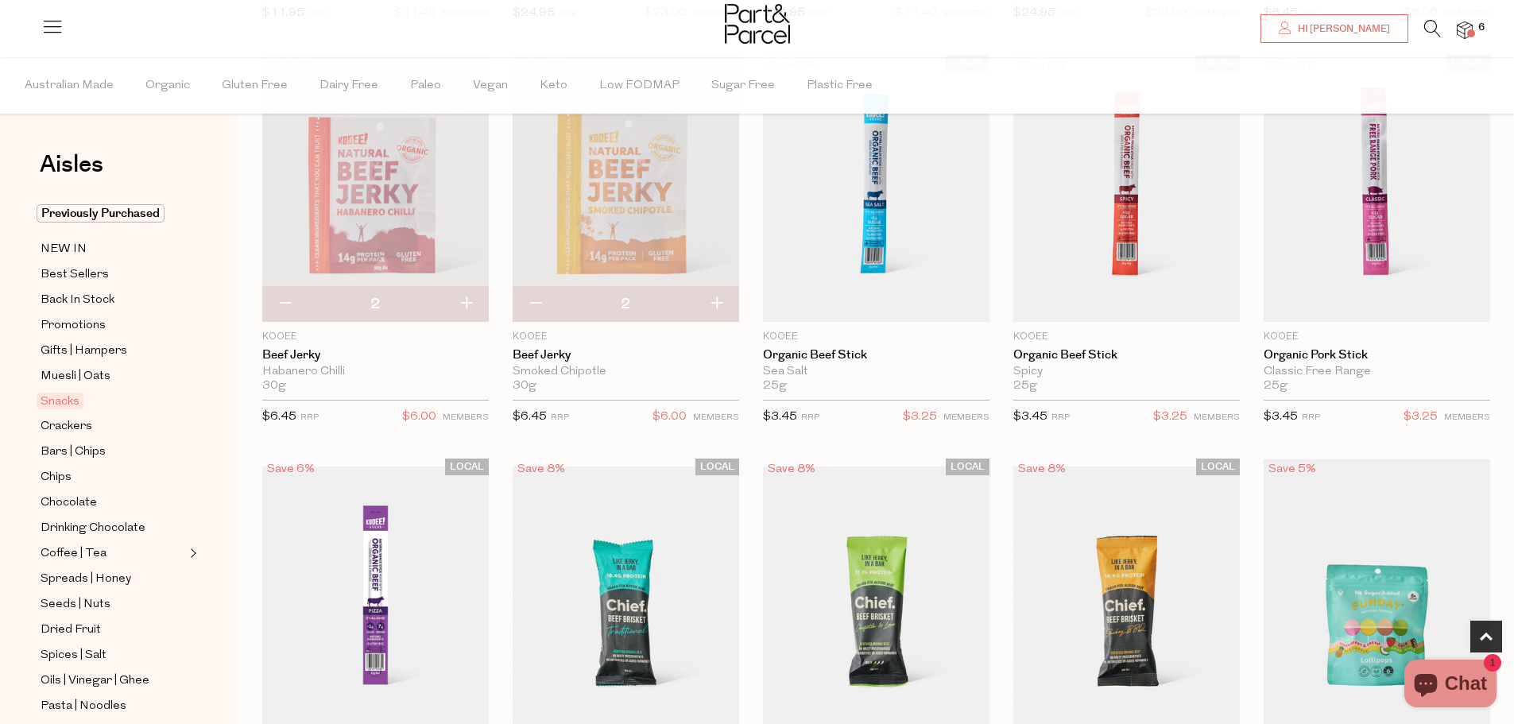
click at [719, 309] on button "button" at bounding box center [716, 304] width 45 height 35
type input "3"
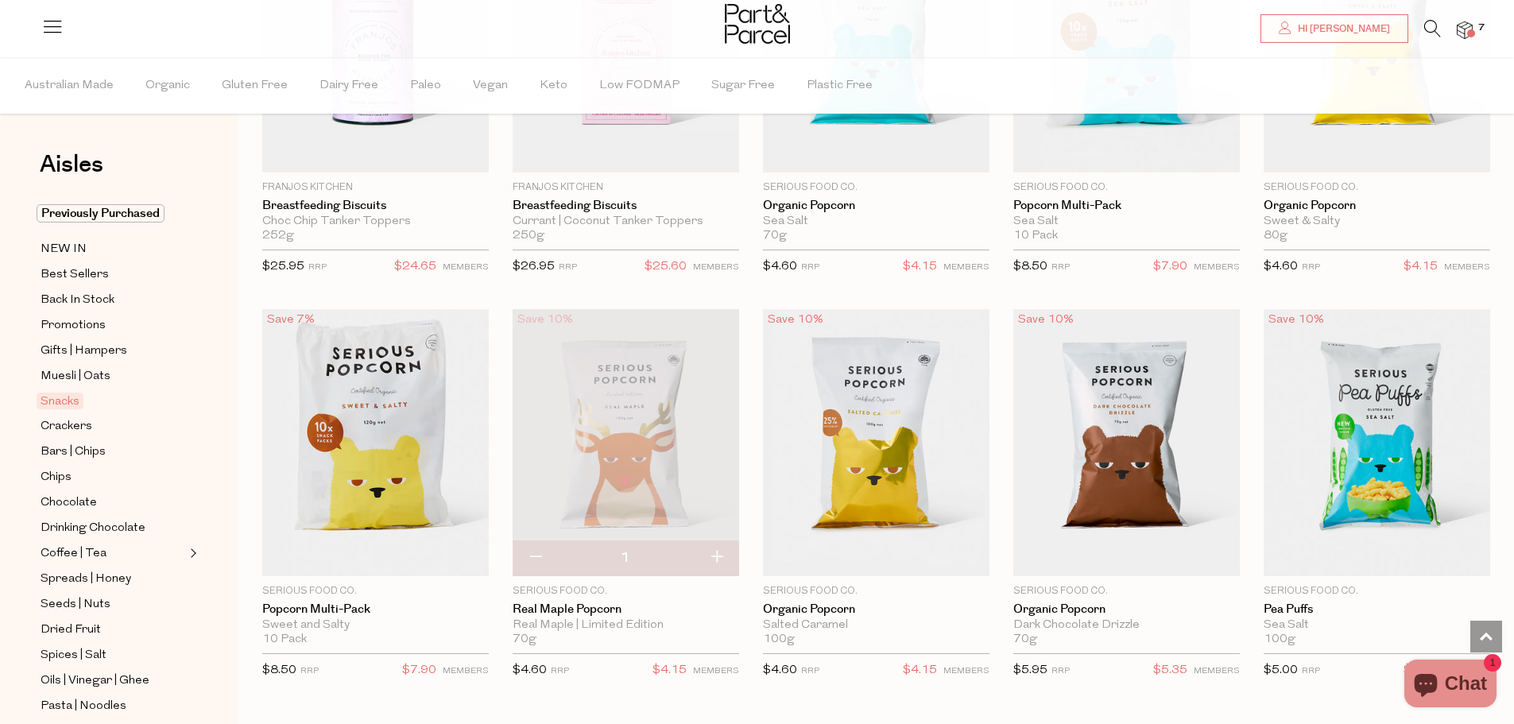
scroll to position [3576, 0]
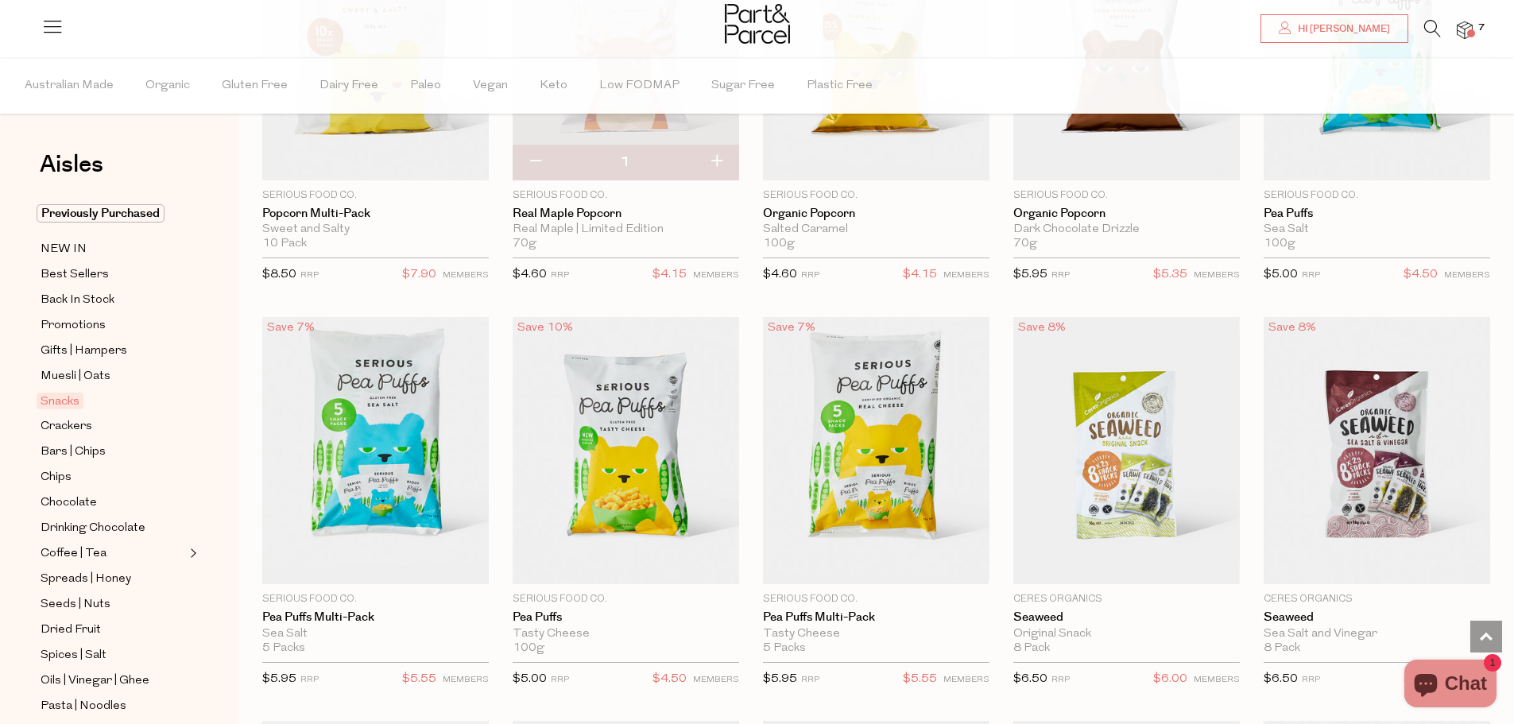
scroll to position [3974, 0]
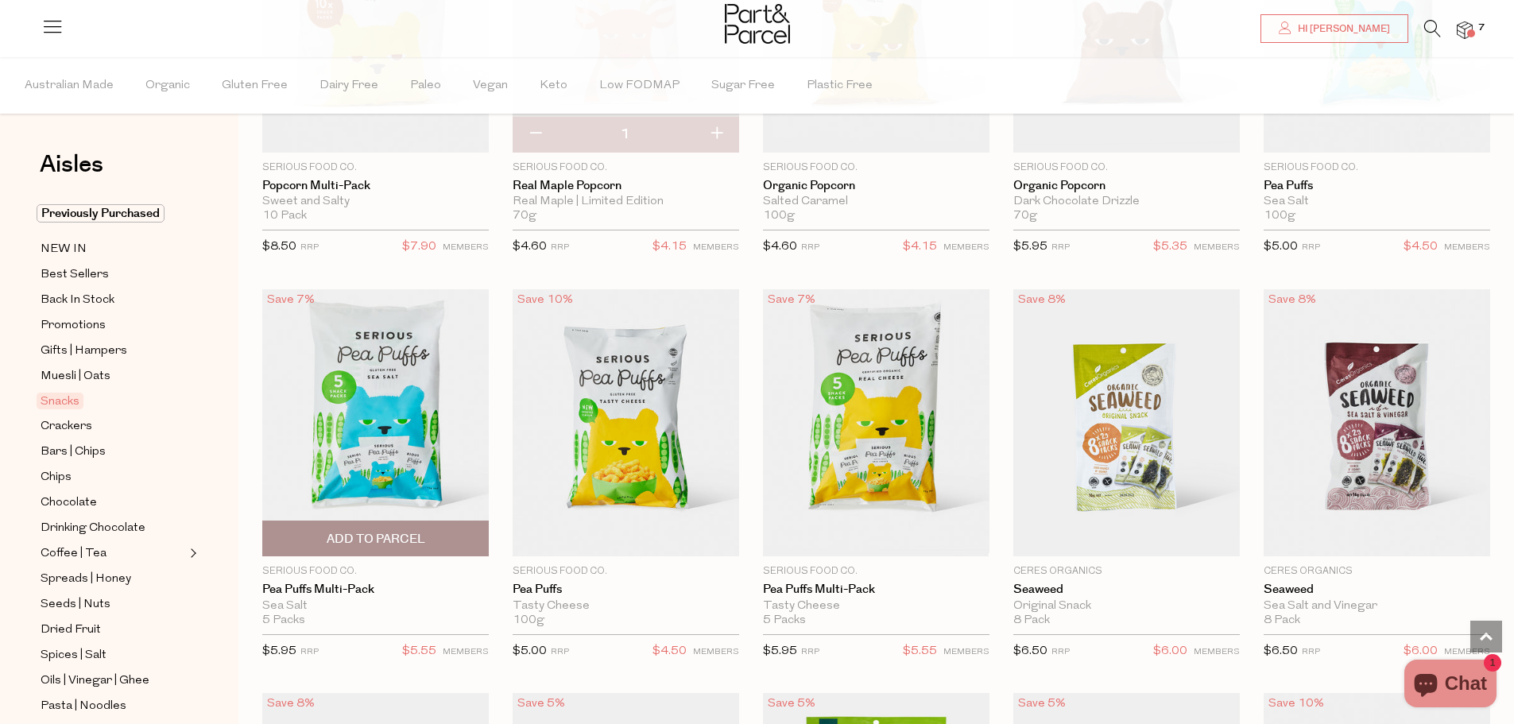
click at [435, 531] on span "Add To Parcel" at bounding box center [375, 538] width 217 height 34
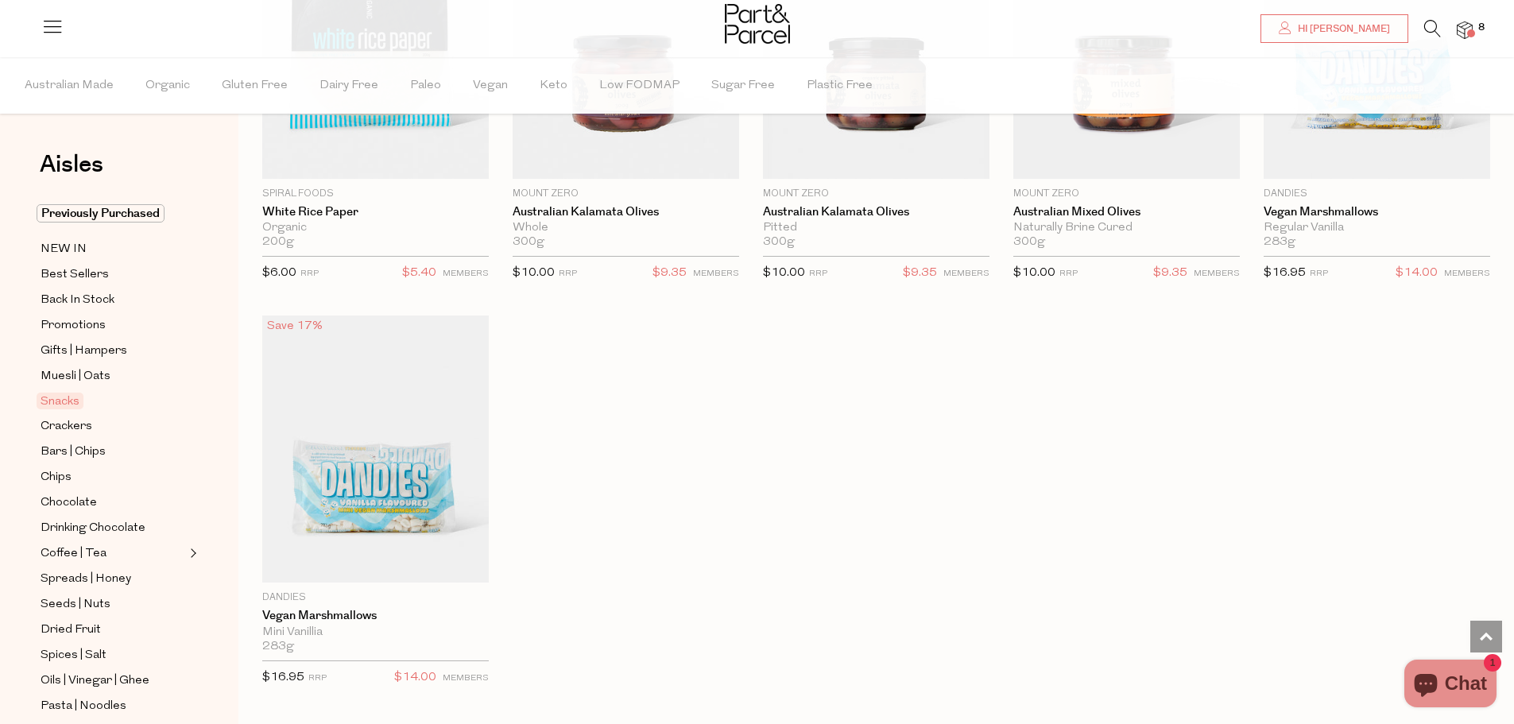
scroll to position [5722, 0]
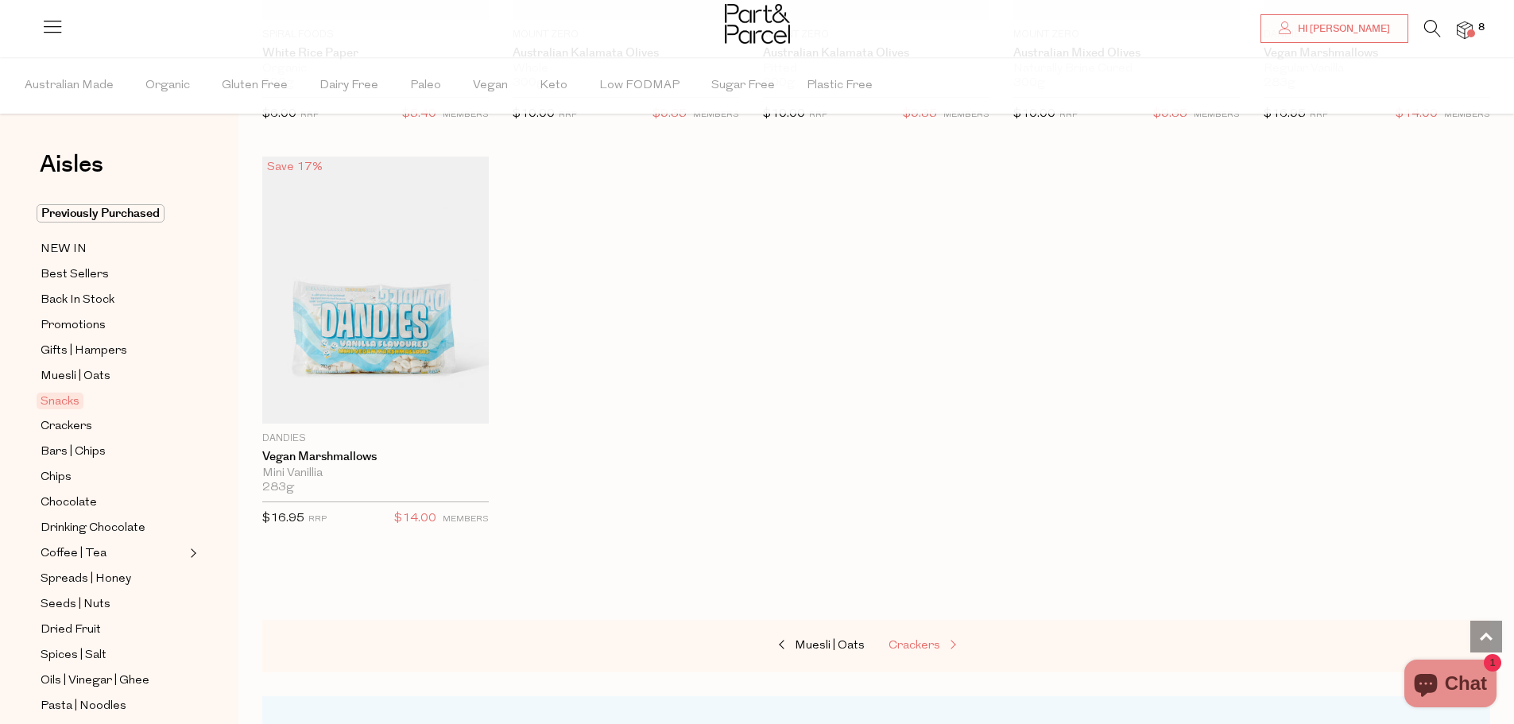
click at [919, 640] on span "Crackers" at bounding box center [915, 646] width 52 height 12
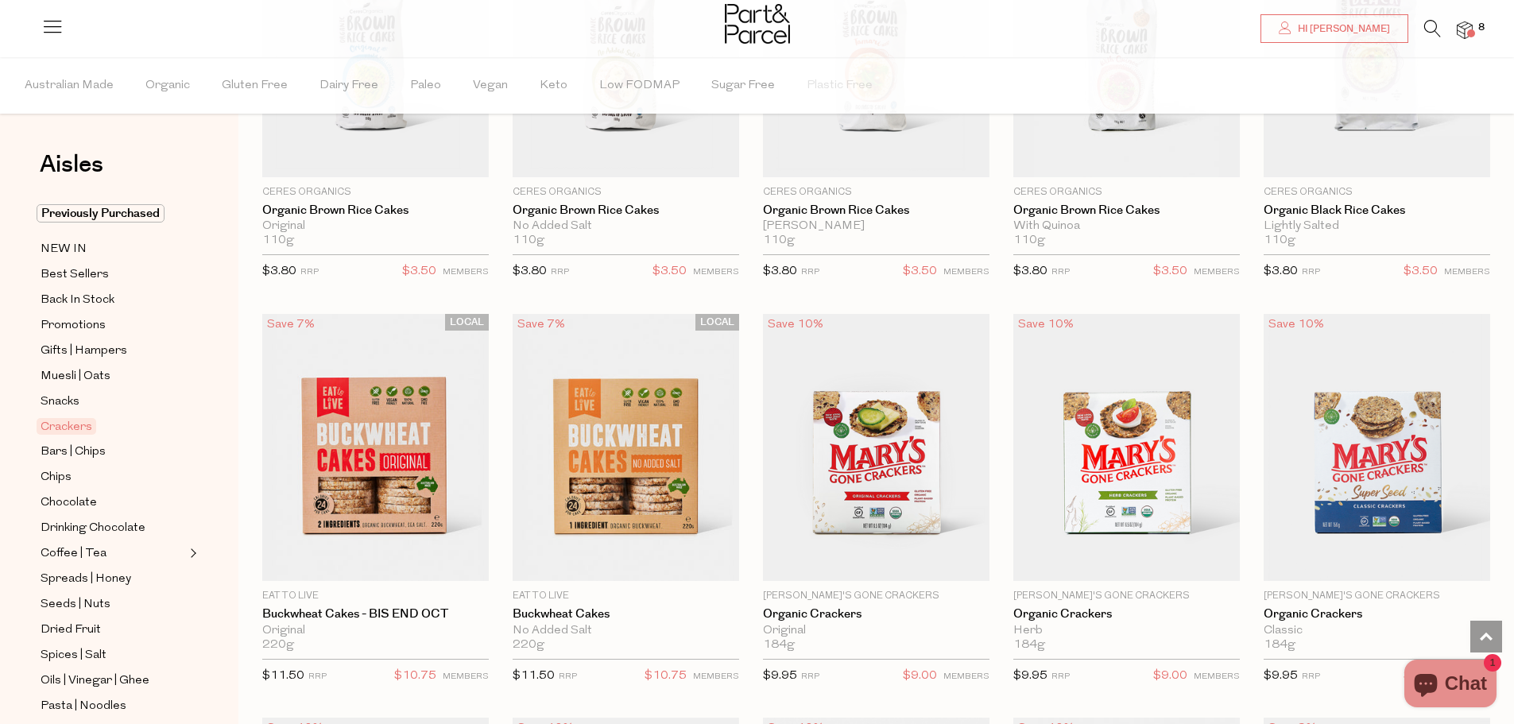
scroll to position [1113, 0]
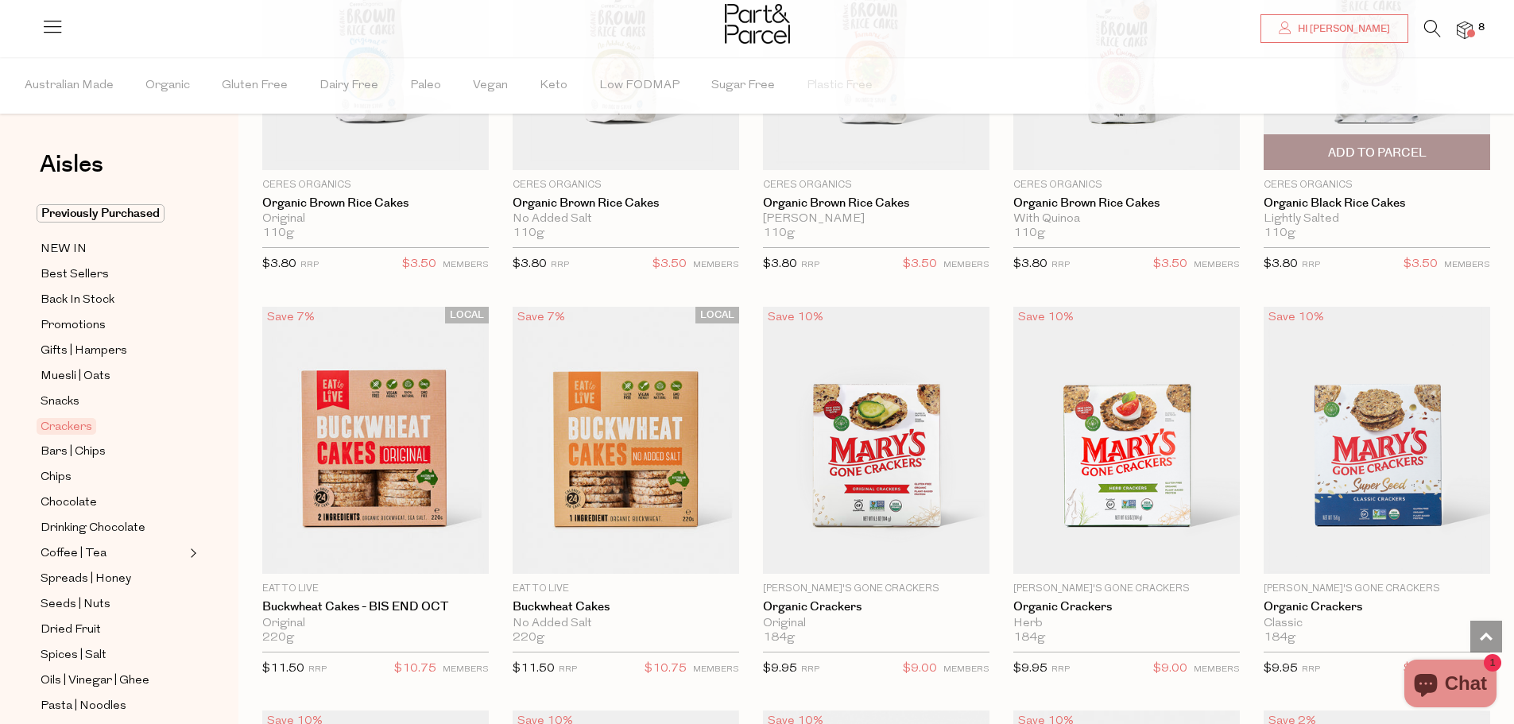
click at [1380, 157] on span "Add To Parcel" at bounding box center [1377, 153] width 99 height 17
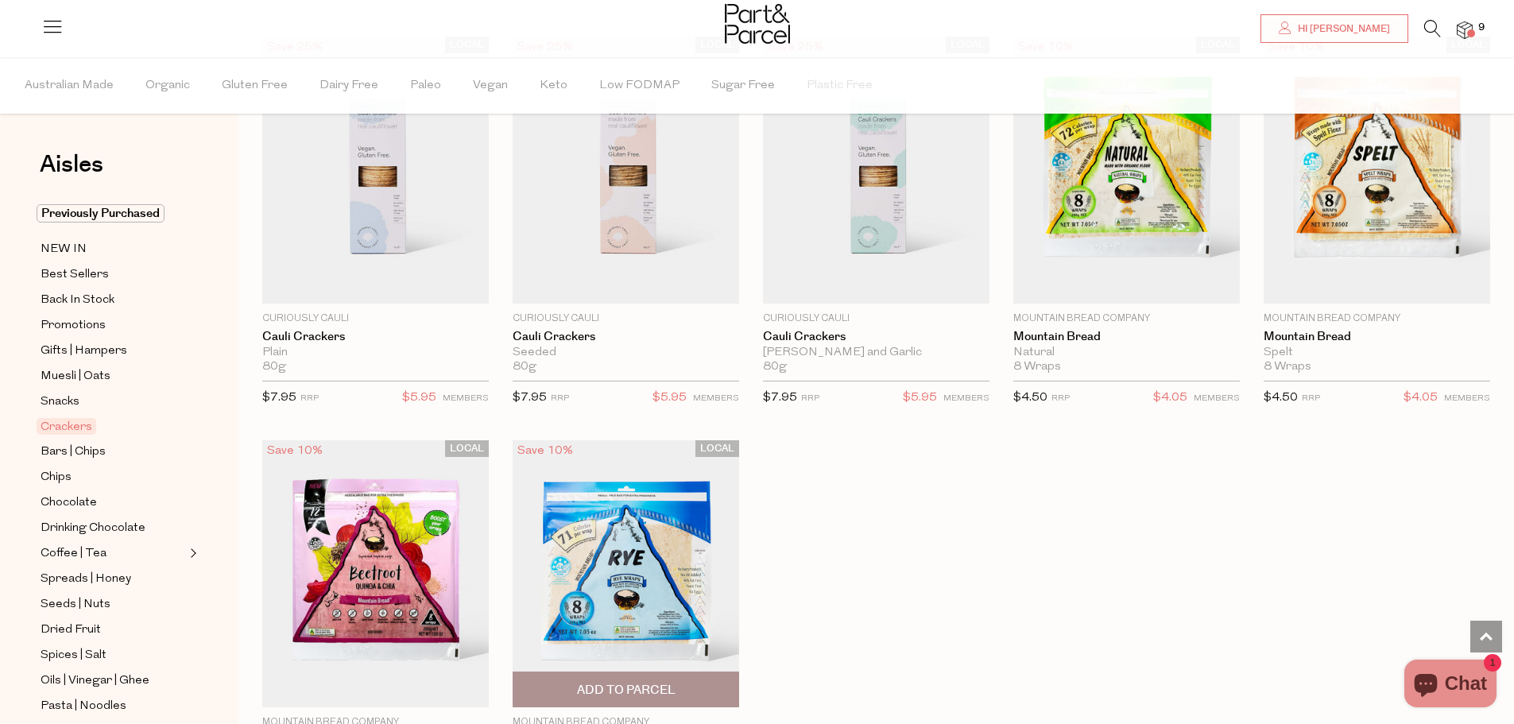
scroll to position [2623, 0]
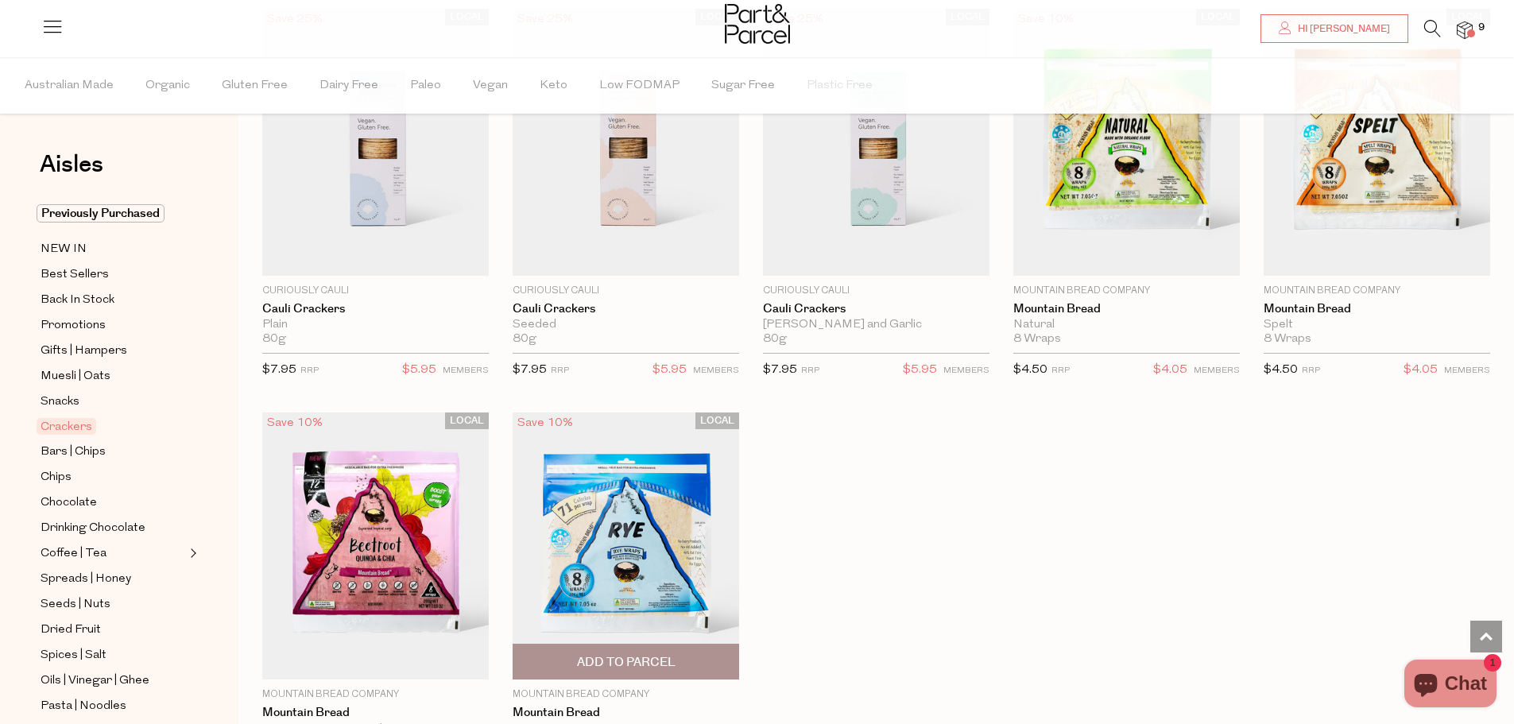
click at [653, 647] on span "Add To Parcel" at bounding box center [625, 662] width 217 height 34
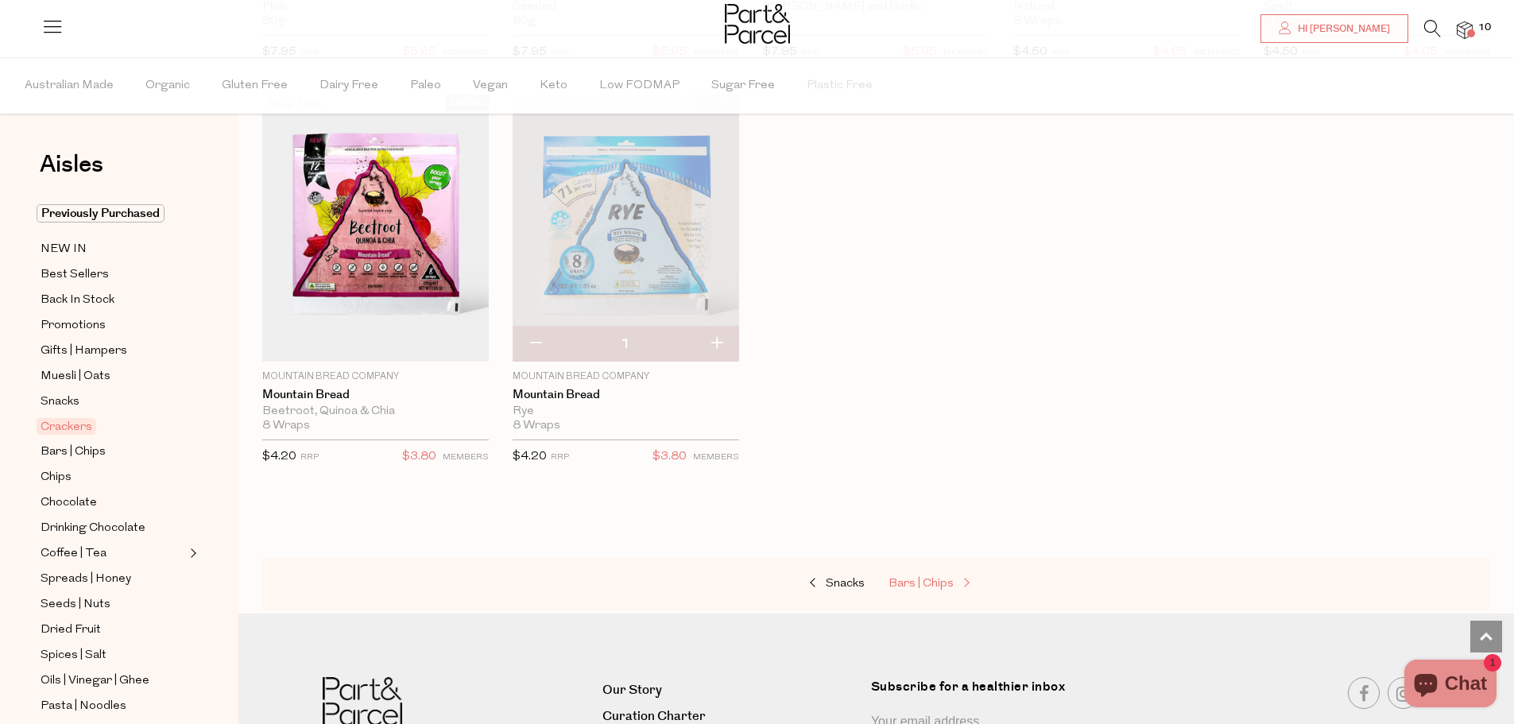
click at [918, 578] on span "Bars | Chips" at bounding box center [921, 584] width 65 height 12
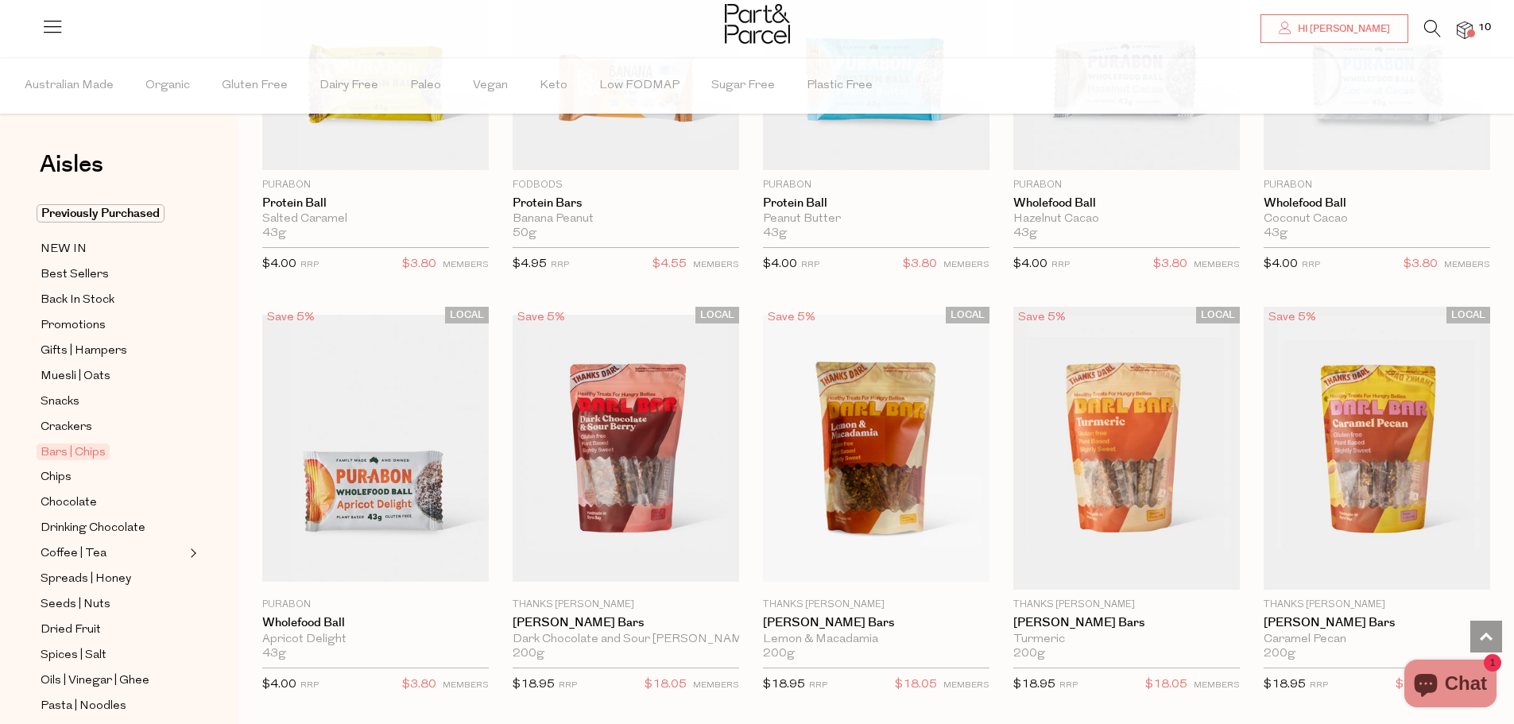
scroll to position [3576, 0]
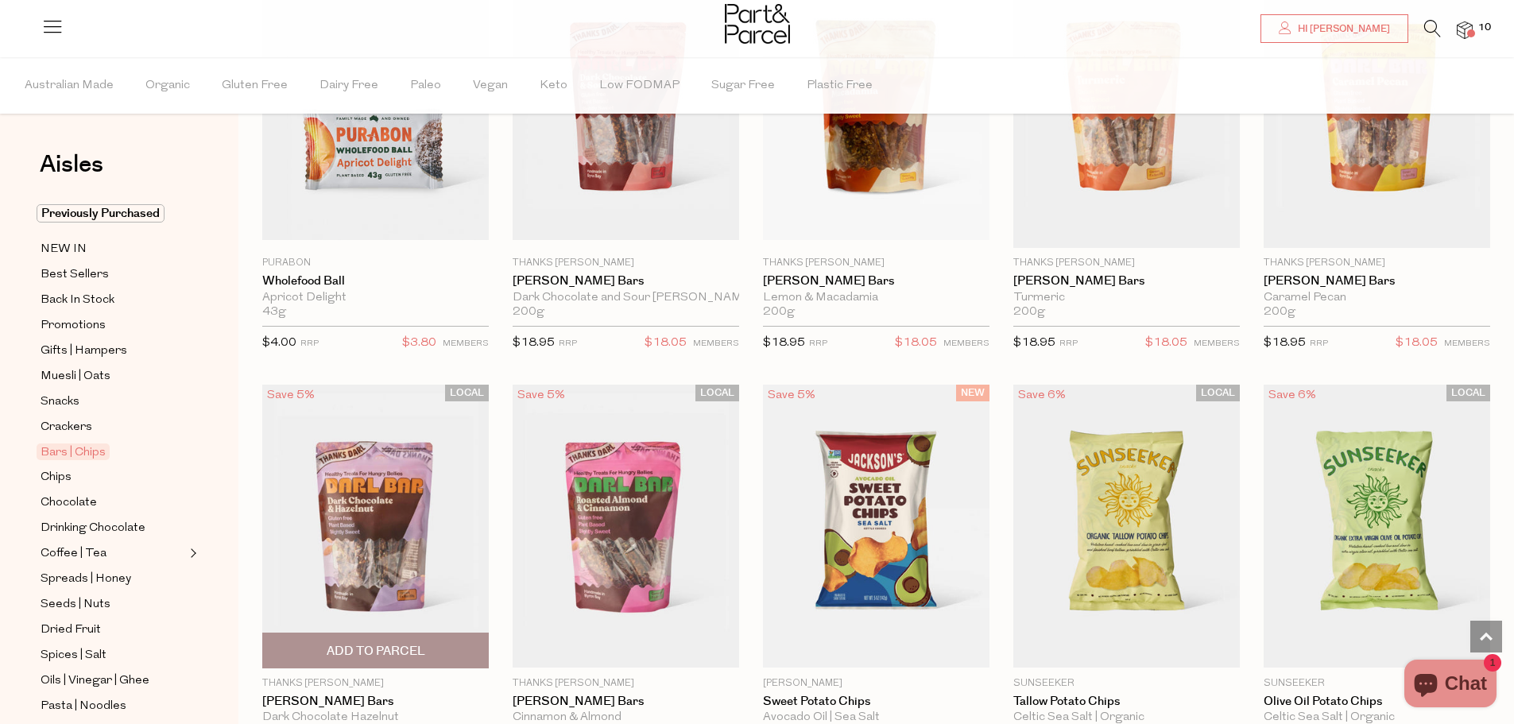
scroll to position [3974, 0]
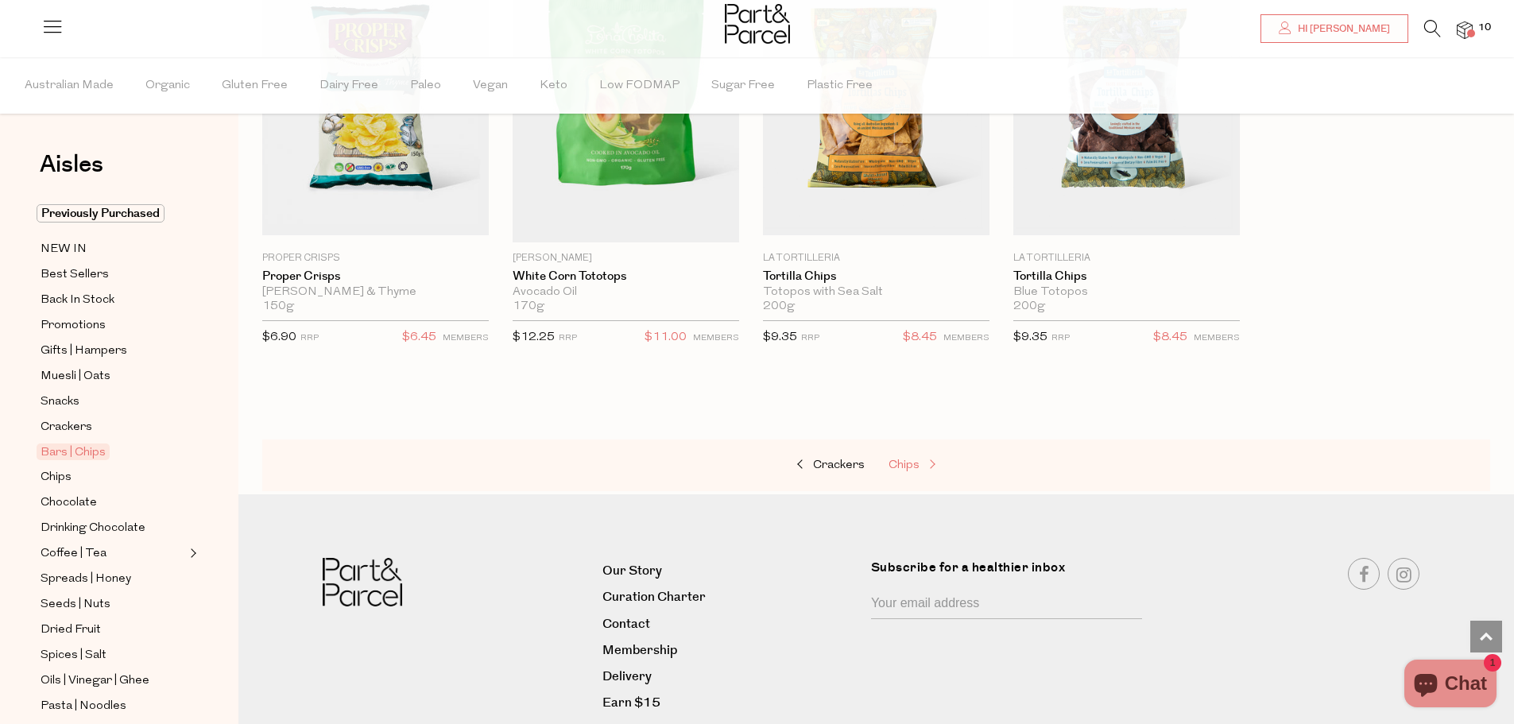
click at [908, 459] on span "Chips" at bounding box center [904, 465] width 31 height 12
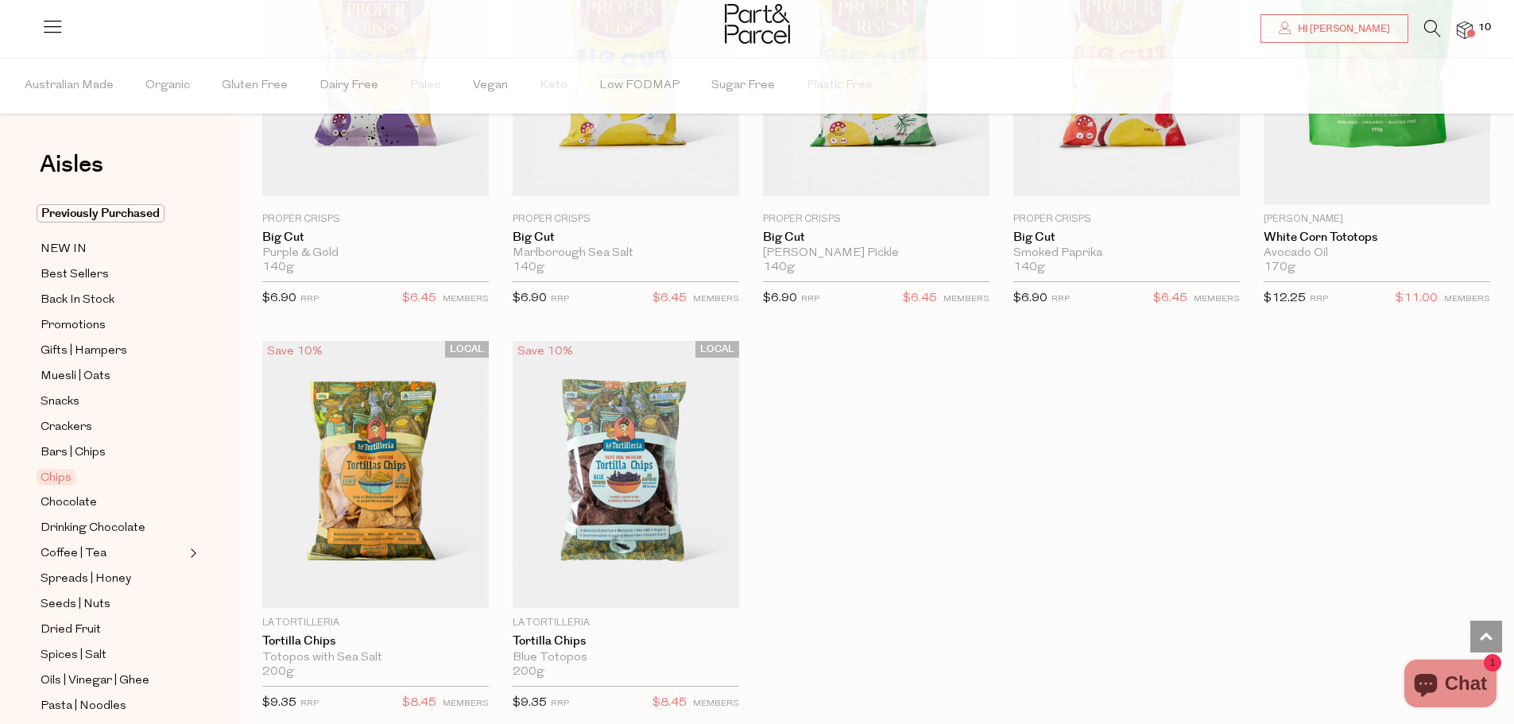
scroll to position [1272, 0]
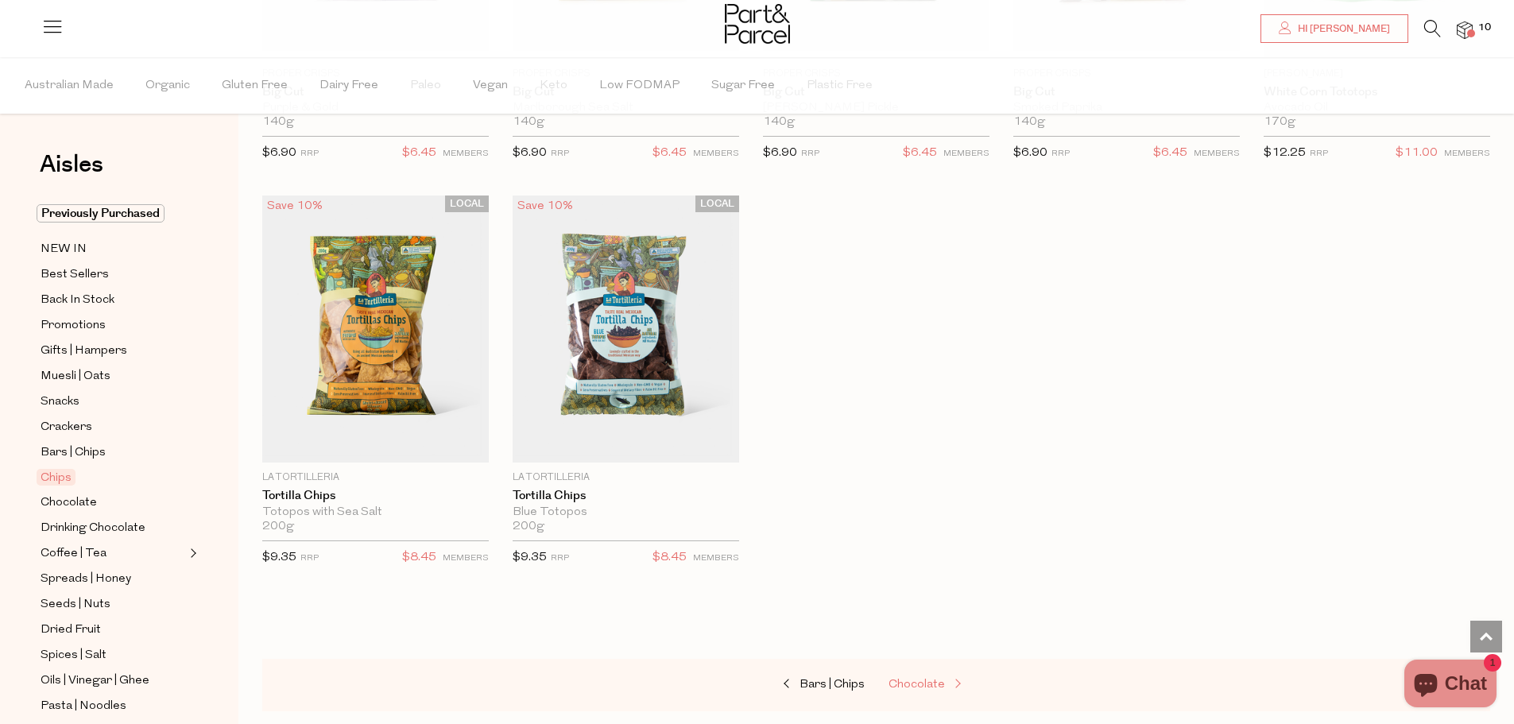
click at [906, 683] on span "Chocolate" at bounding box center [917, 685] width 56 height 12
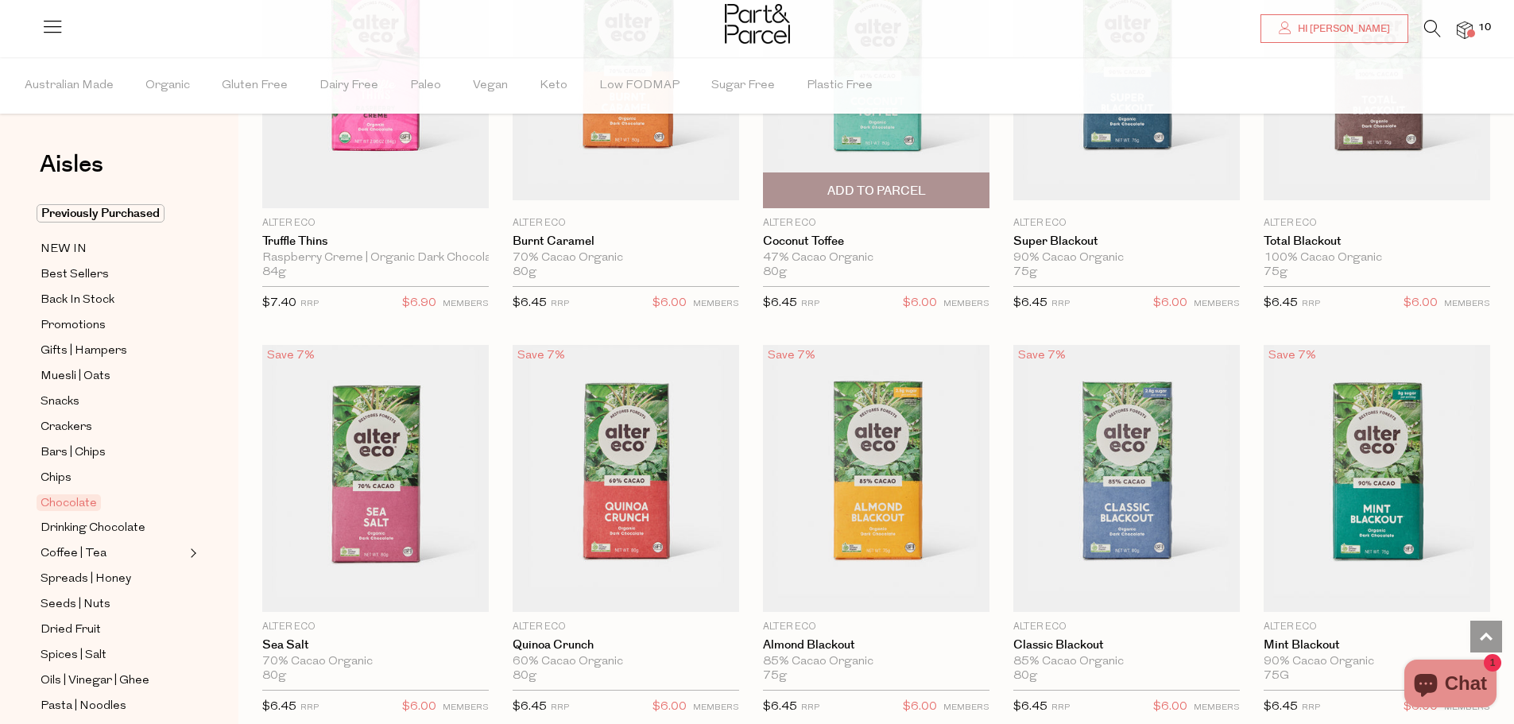
scroll to position [1590, 0]
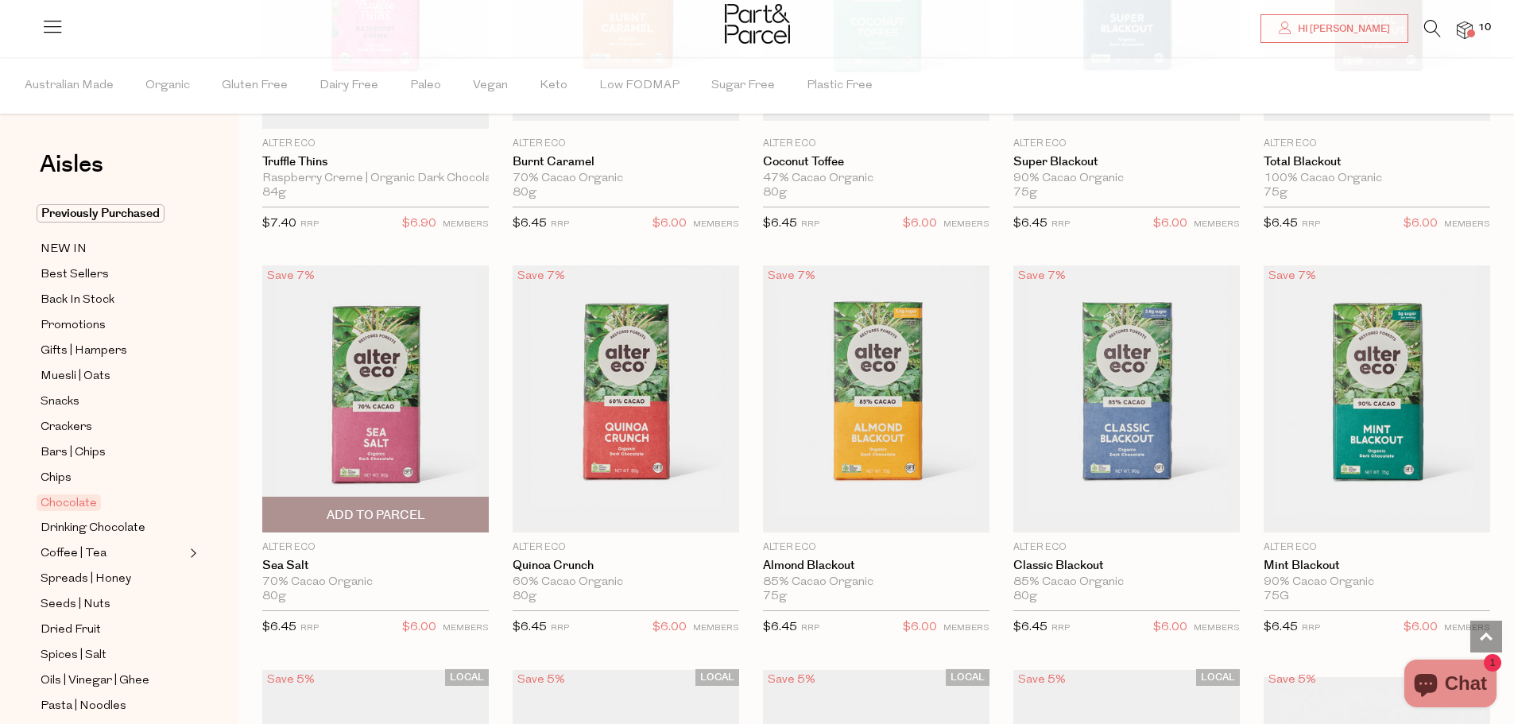
click at [311, 516] on span "Add To Parcel" at bounding box center [375, 515] width 217 height 34
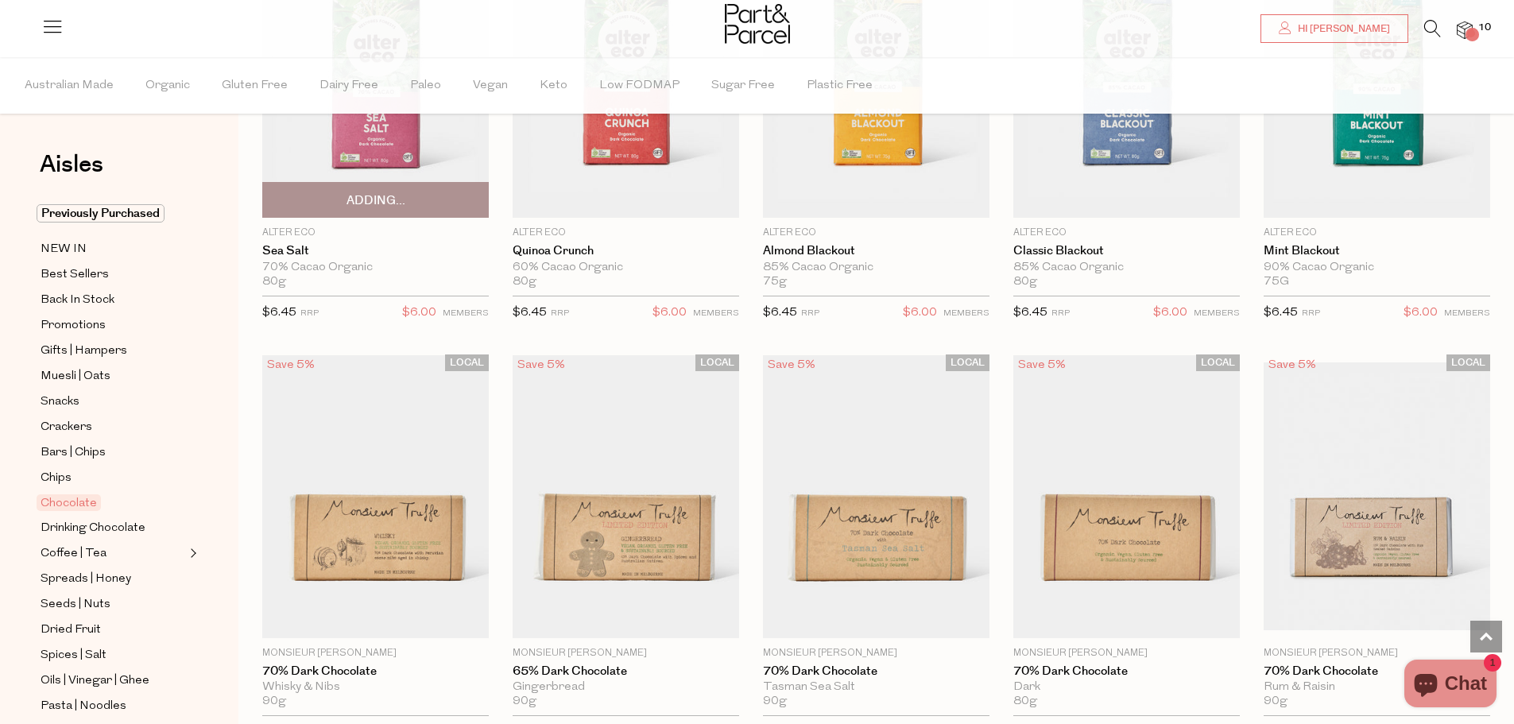
scroll to position [1907, 0]
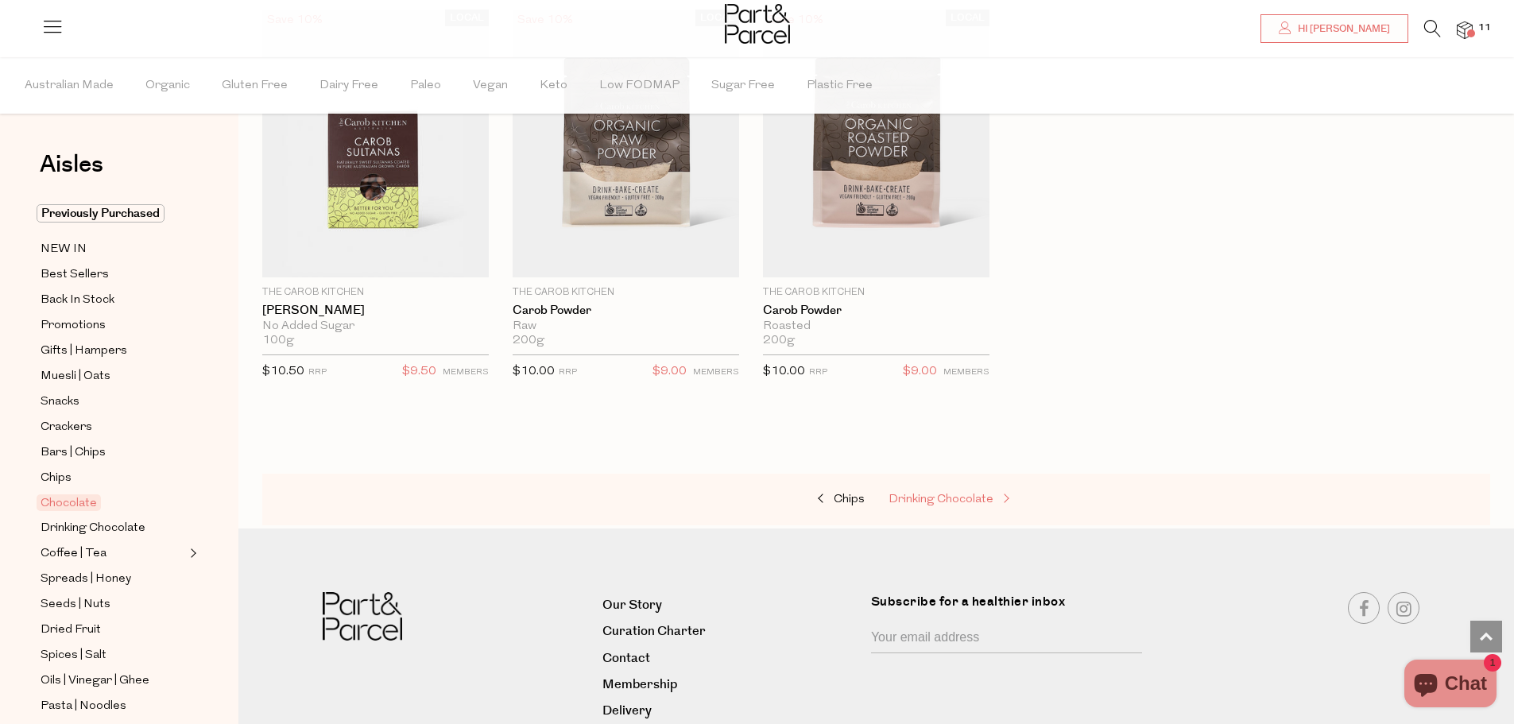
click at [906, 494] on span "Drinking Chocolate" at bounding box center [941, 500] width 105 height 12
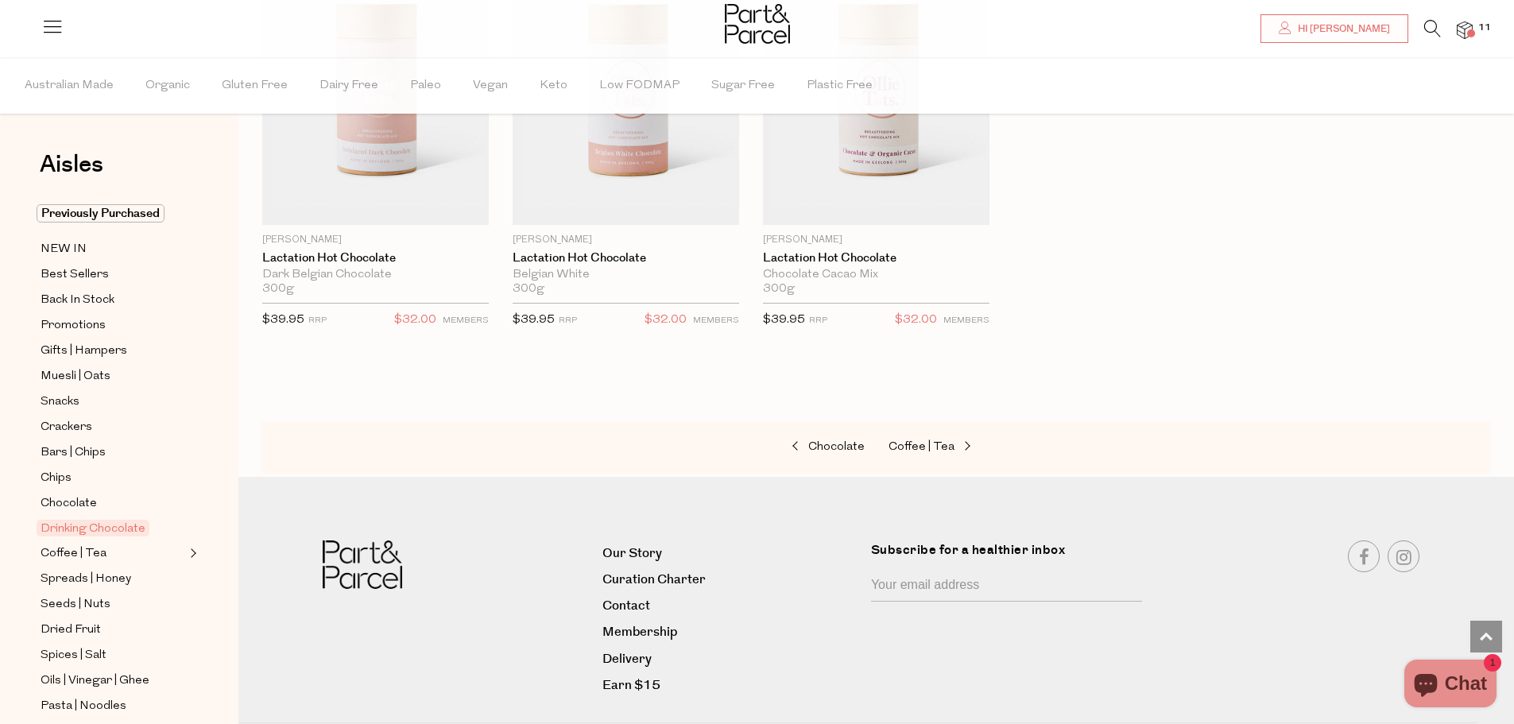
scroll to position [1510, 0]
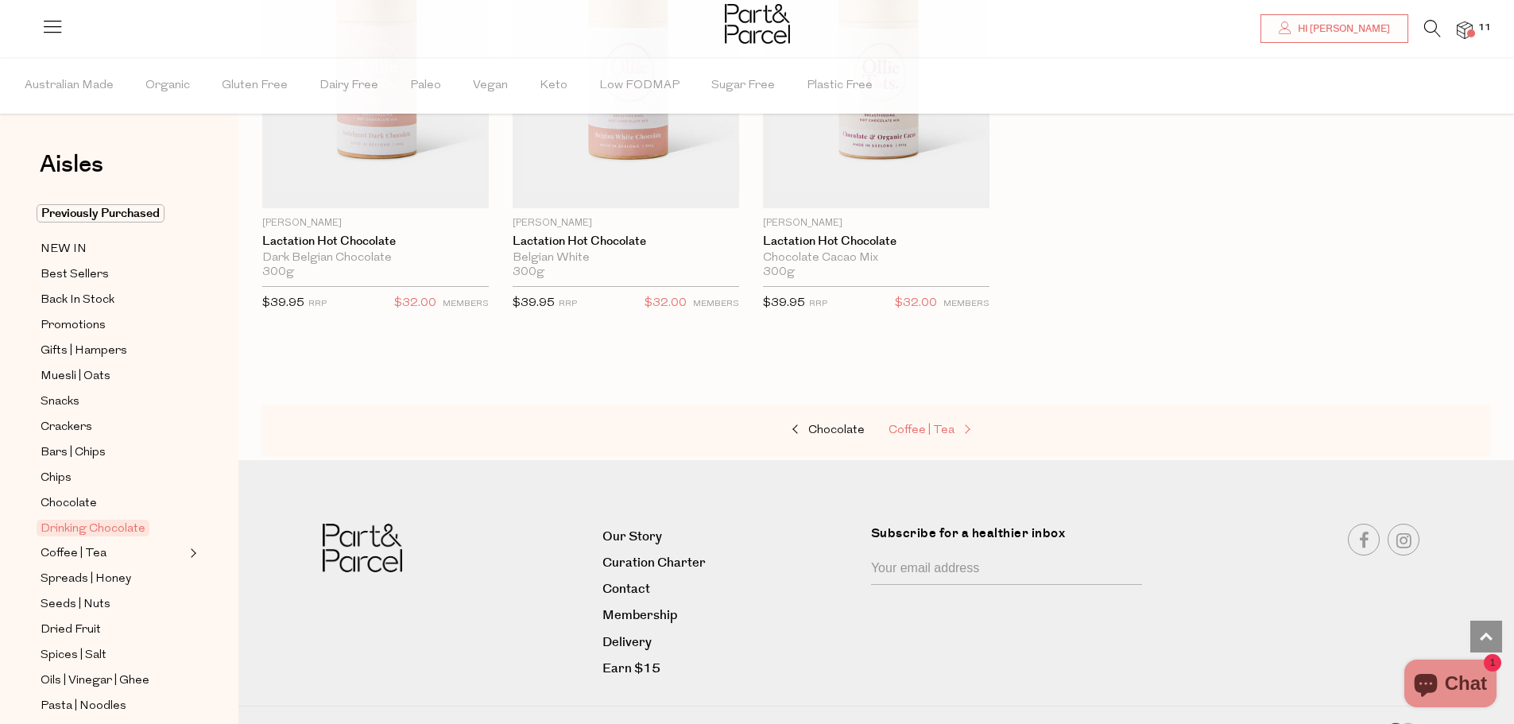
click at [908, 428] on span "Coffee | Tea" at bounding box center [922, 430] width 66 height 12
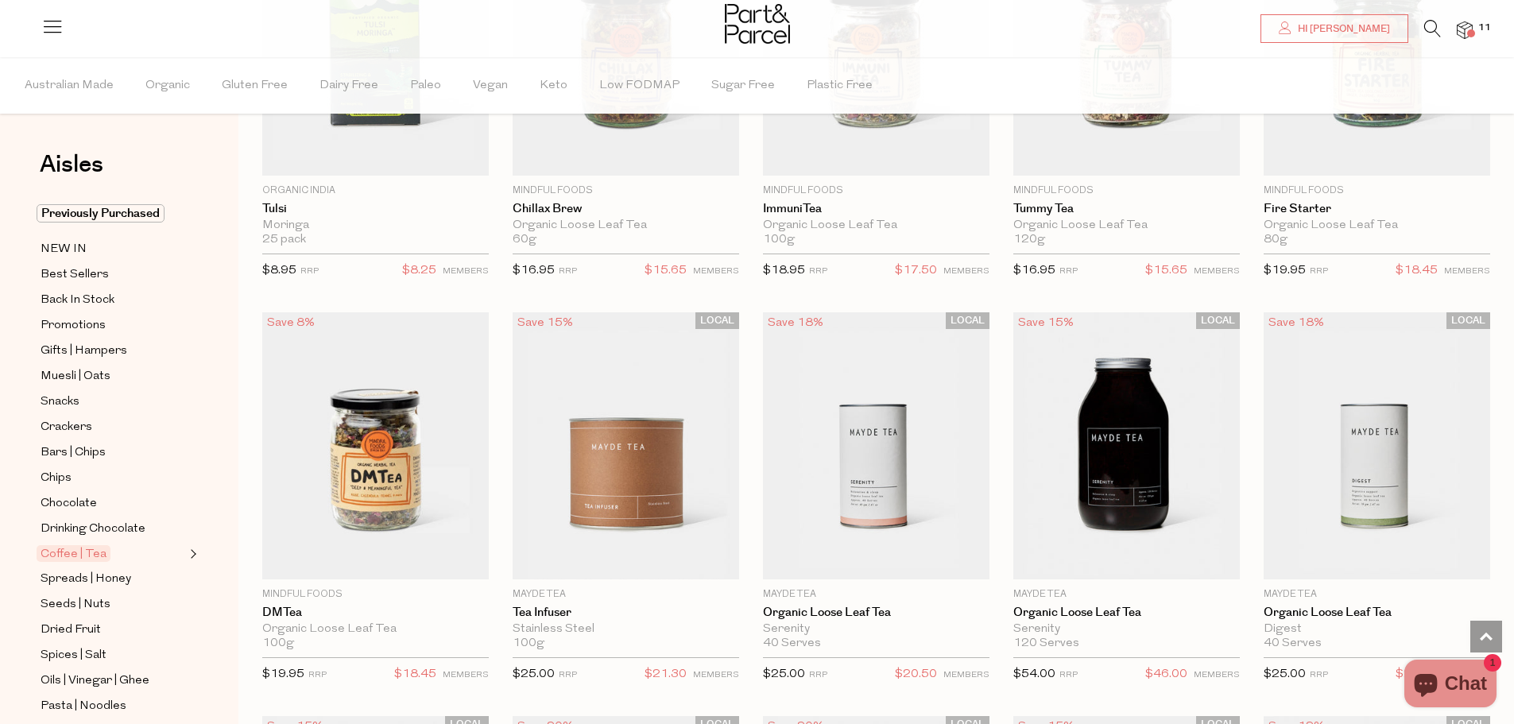
scroll to position [2782, 0]
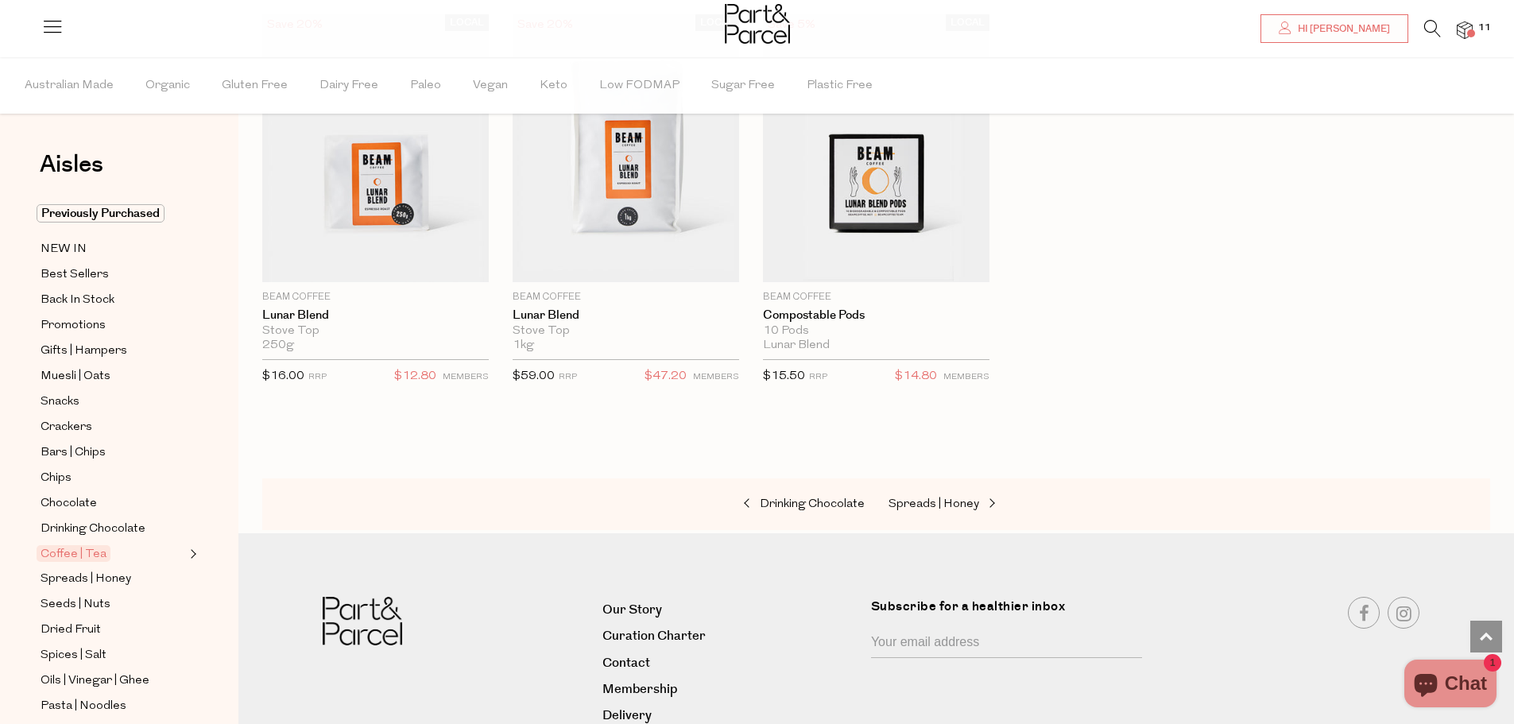
scroll to position [7232, 0]
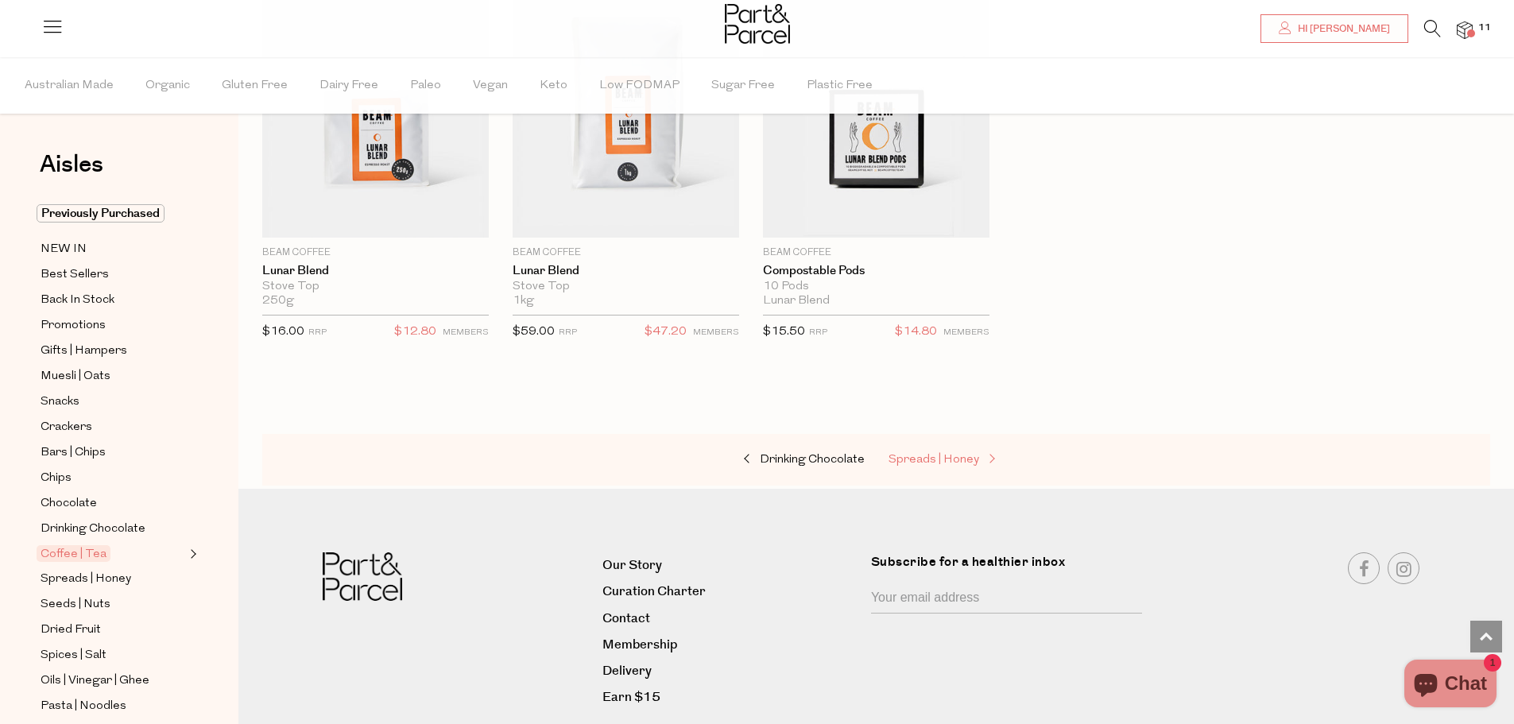
click at [944, 454] on span "Spreads | Honey" at bounding box center [934, 460] width 91 height 12
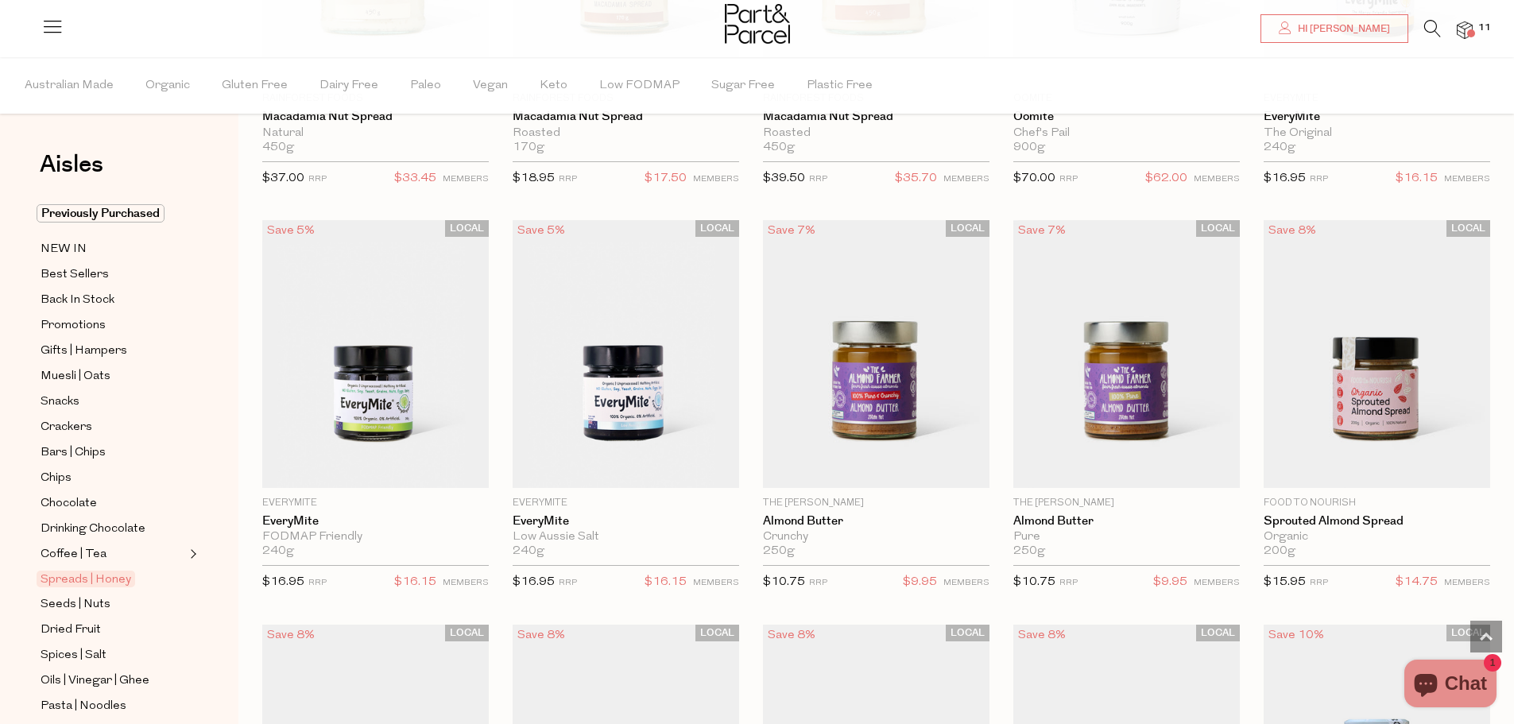
scroll to position [2066, 0]
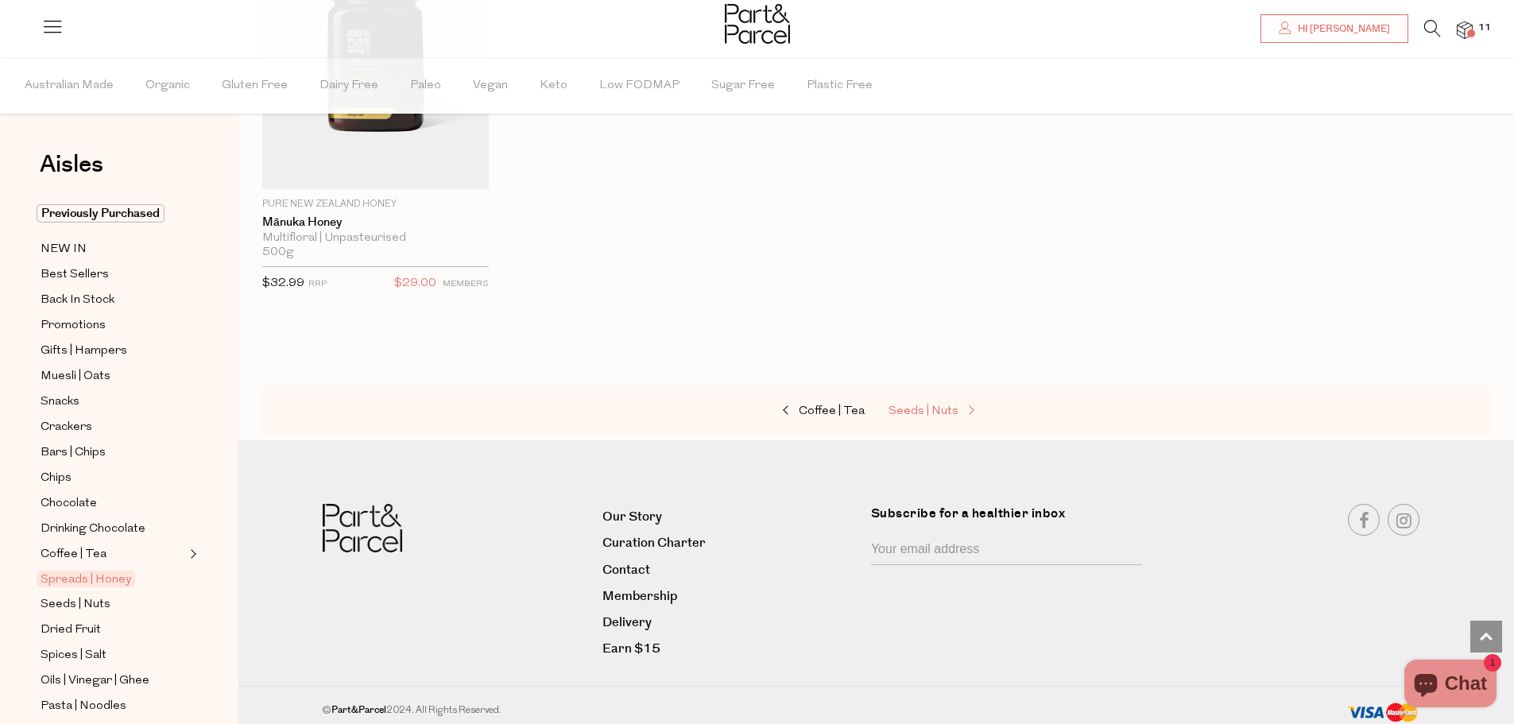
click at [943, 405] on span "Seeds | Nuts" at bounding box center [924, 411] width 70 height 12
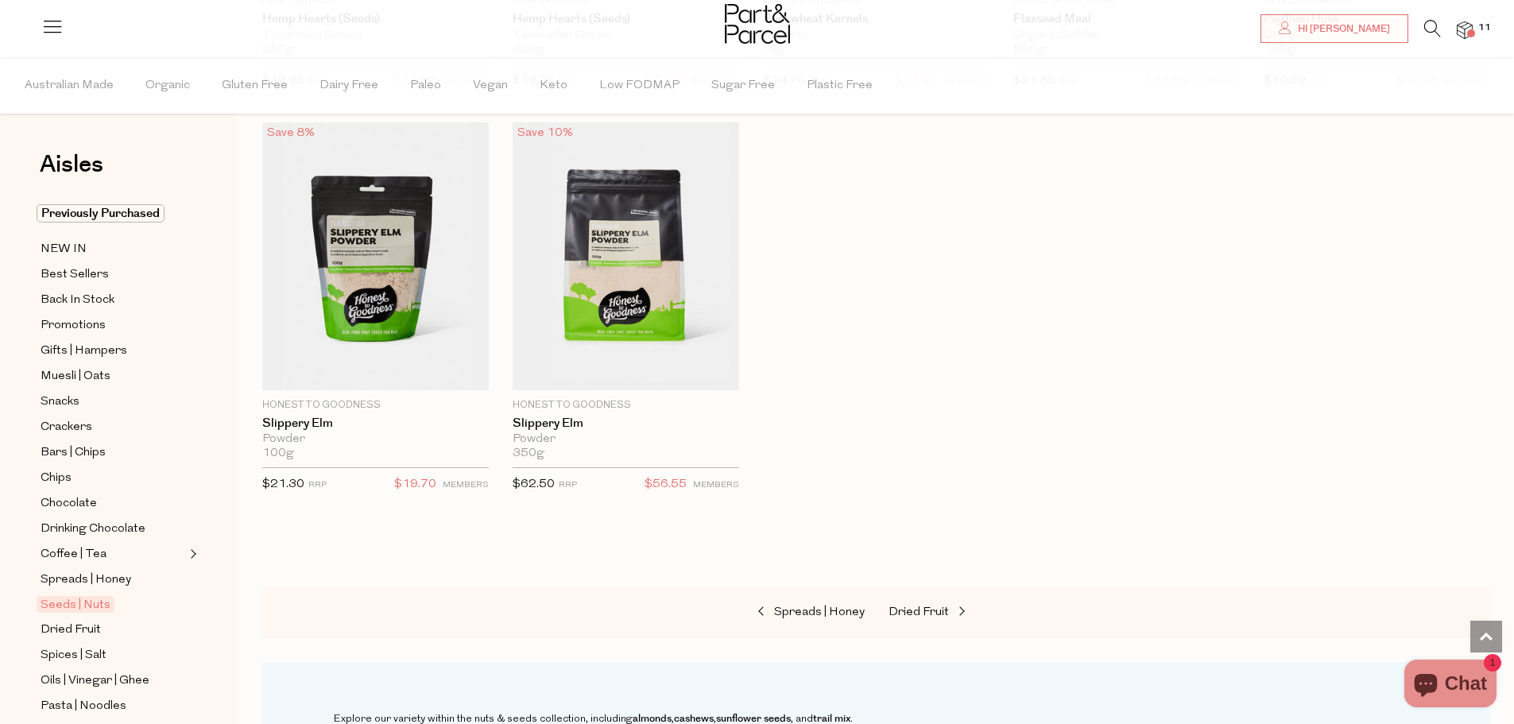
scroll to position [3815, 0]
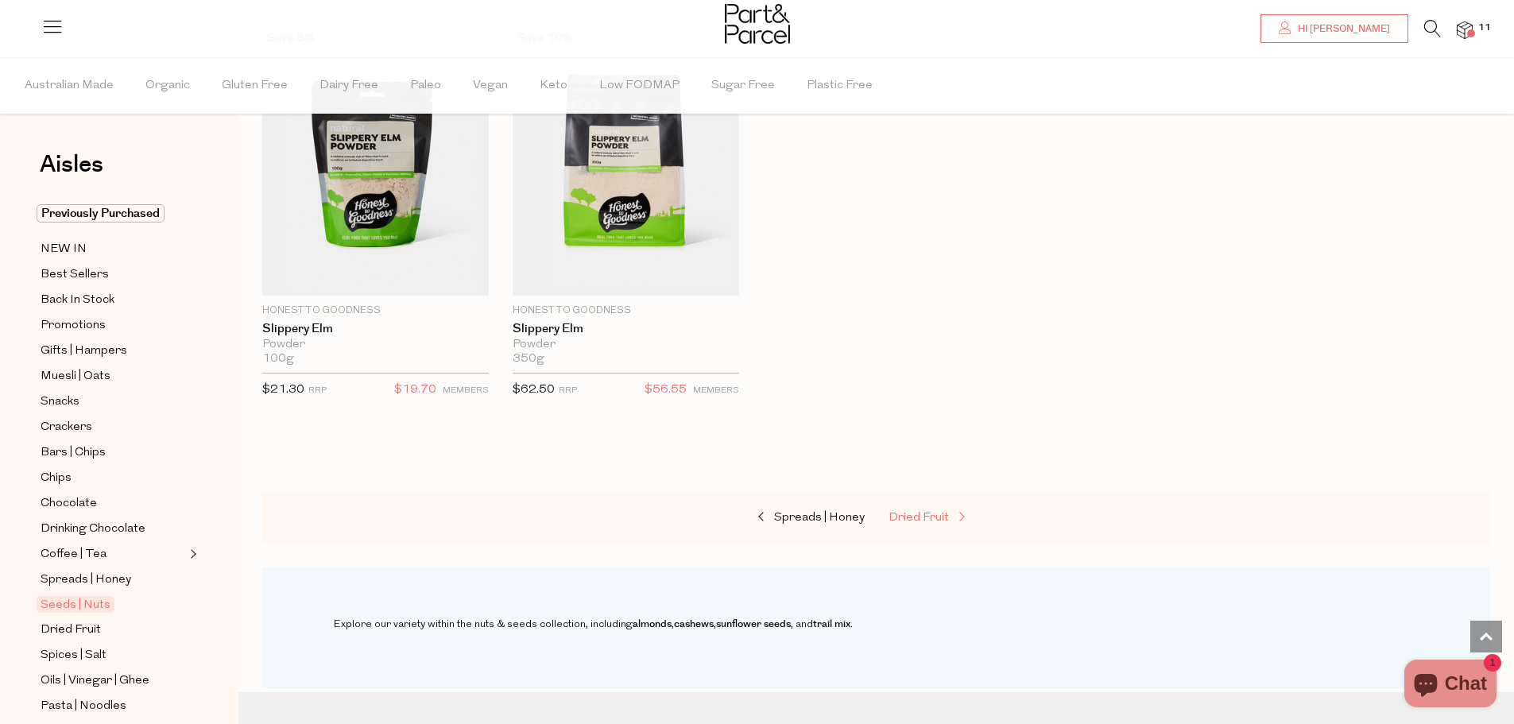
click at [942, 512] on span "Dried Fruit" at bounding box center [919, 518] width 60 height 12
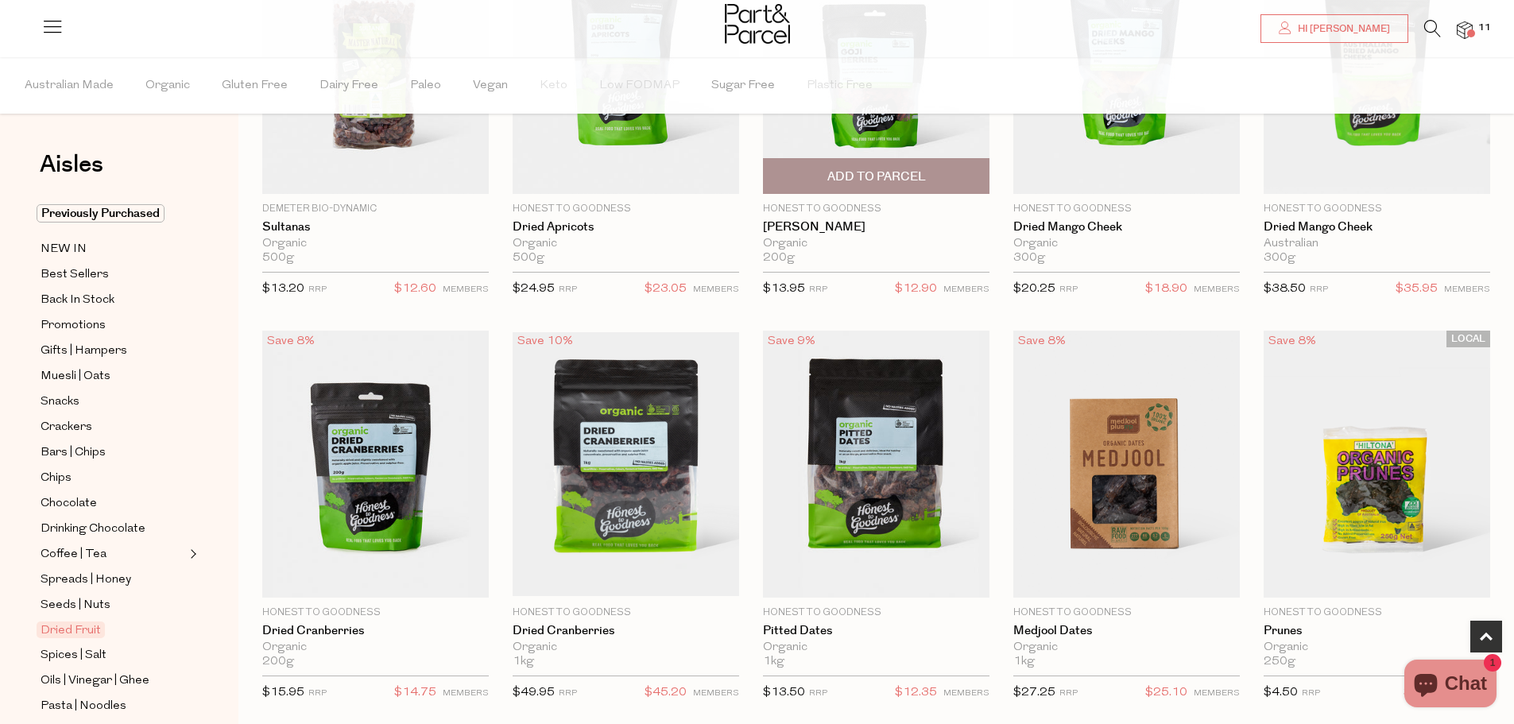
scroll to position [318, 0]
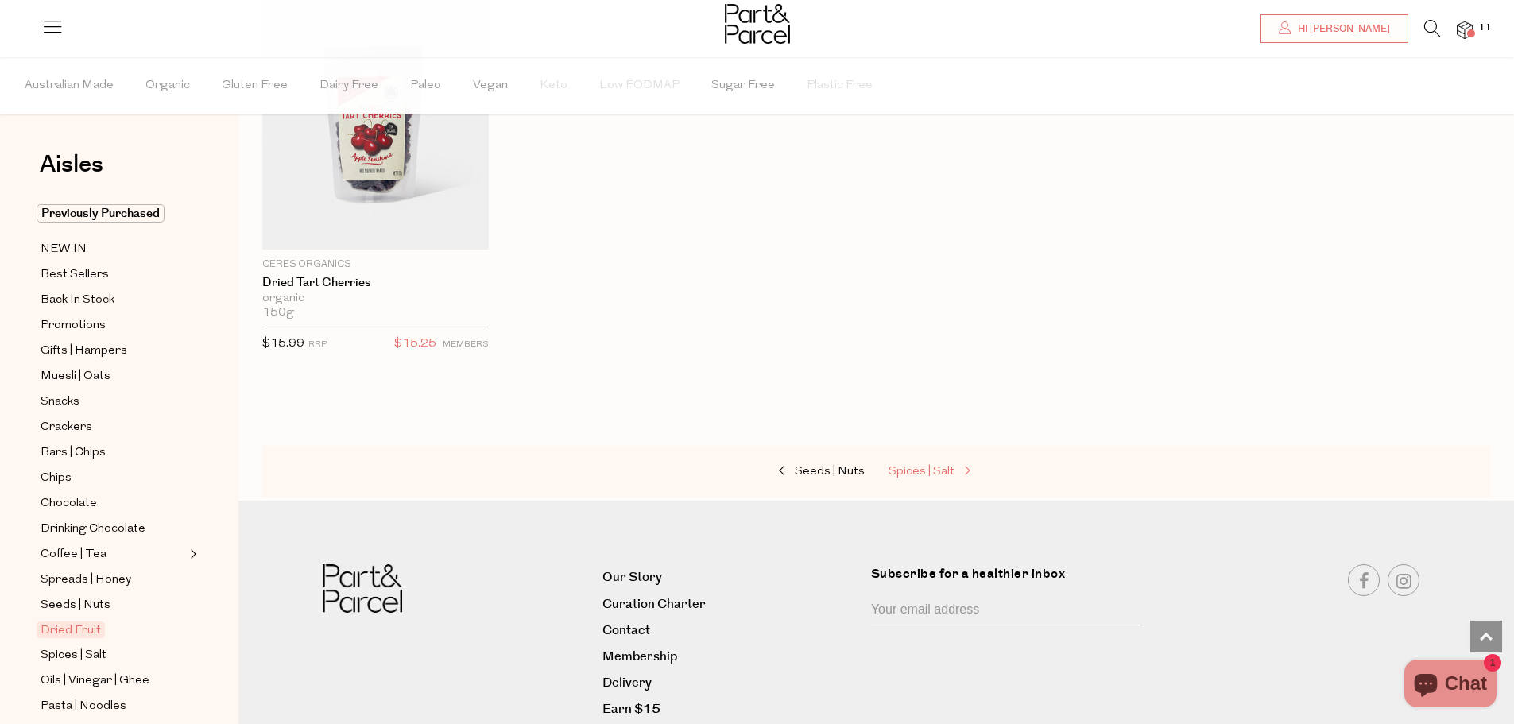
click at [911, 470] on span "Spices | Salt" at bounding box center [922, 472] width 66 height 12
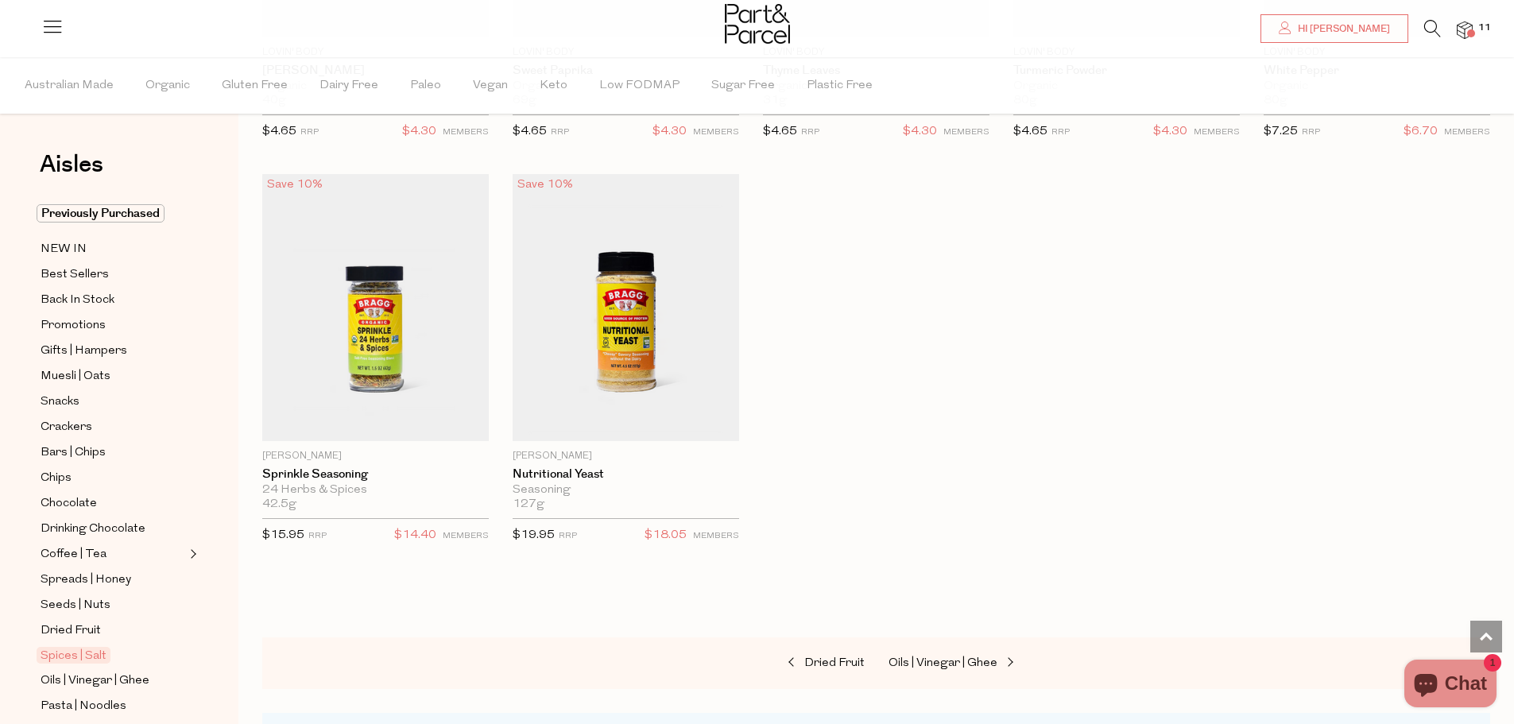
scroll to position [4530, 0]
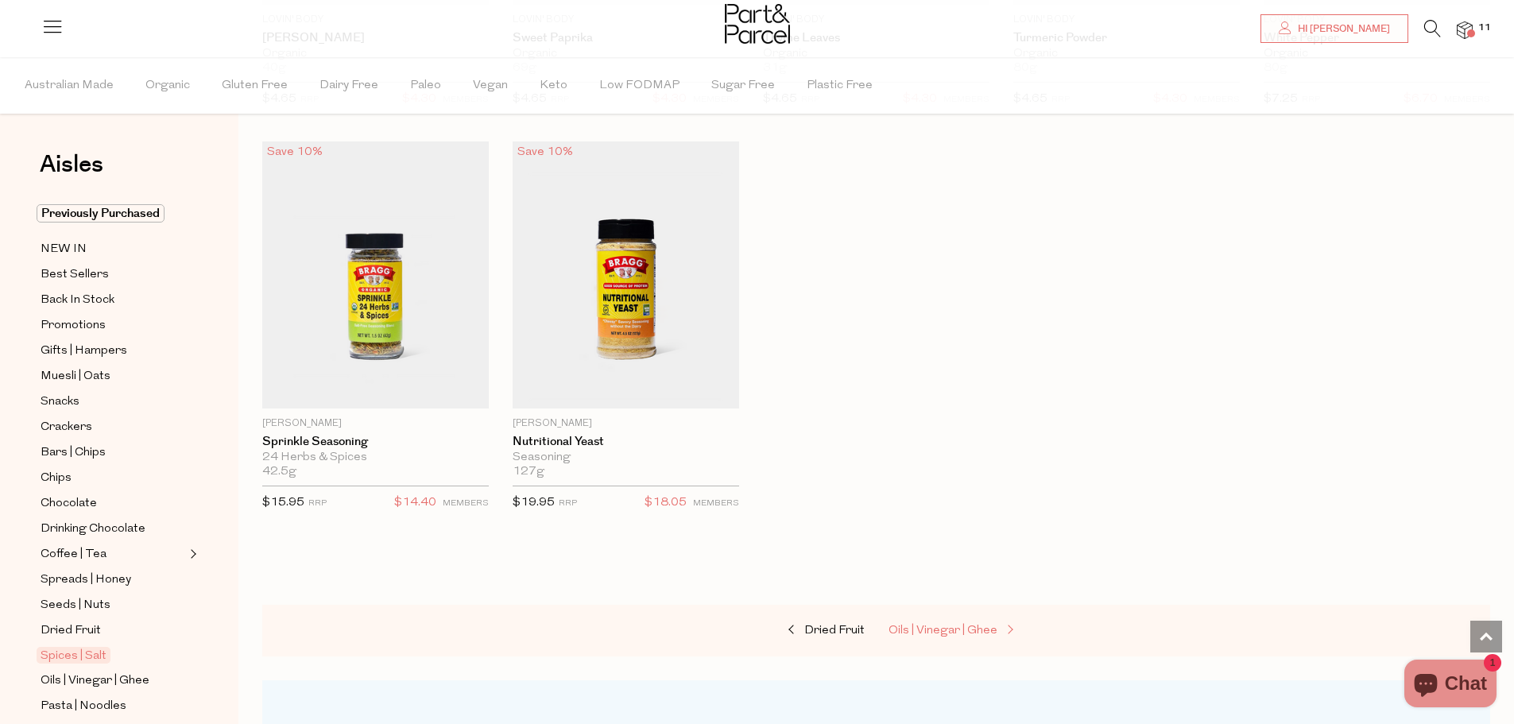
click at [941, 625] on span "Oils | Vinegar | Ghee" at bounding box center [943, 631] width 109 height 12
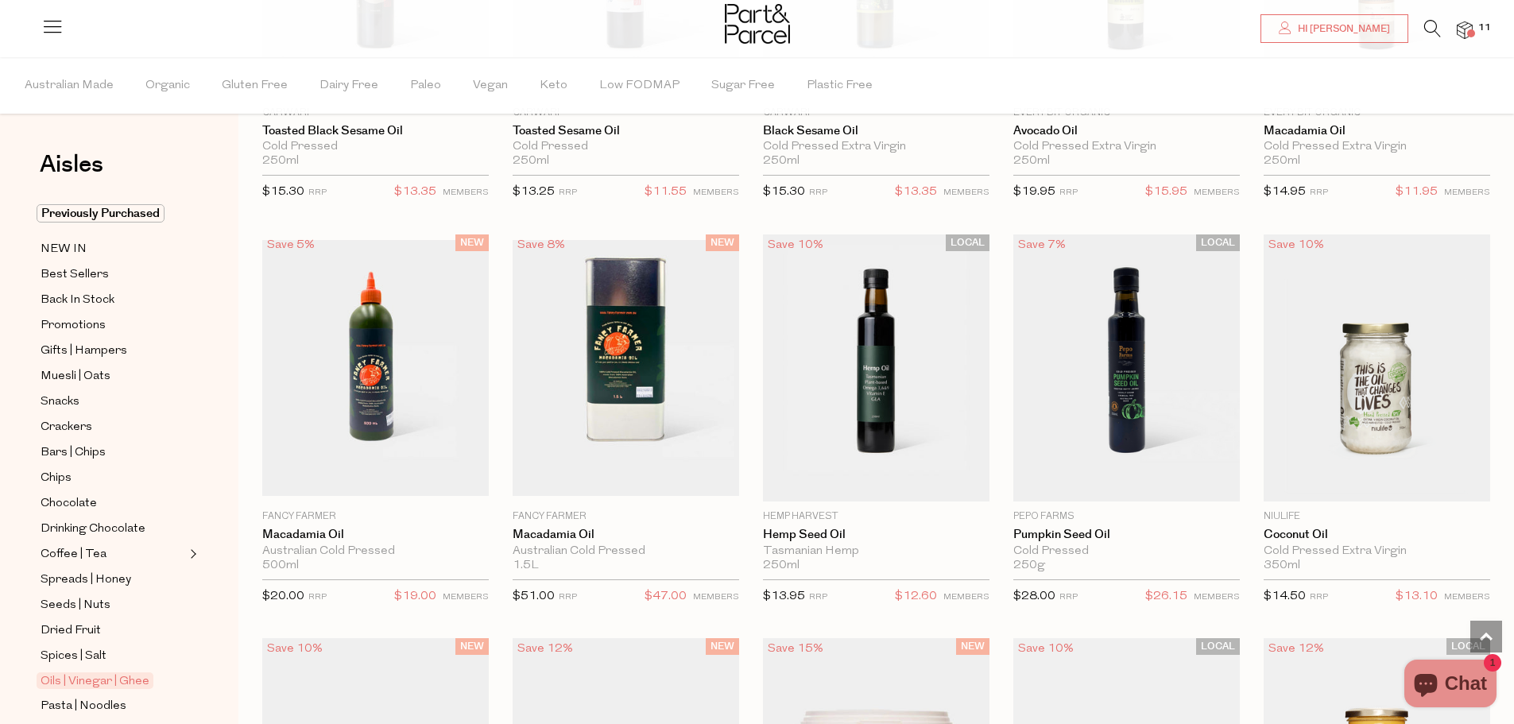
scroll to position [1280, 0]
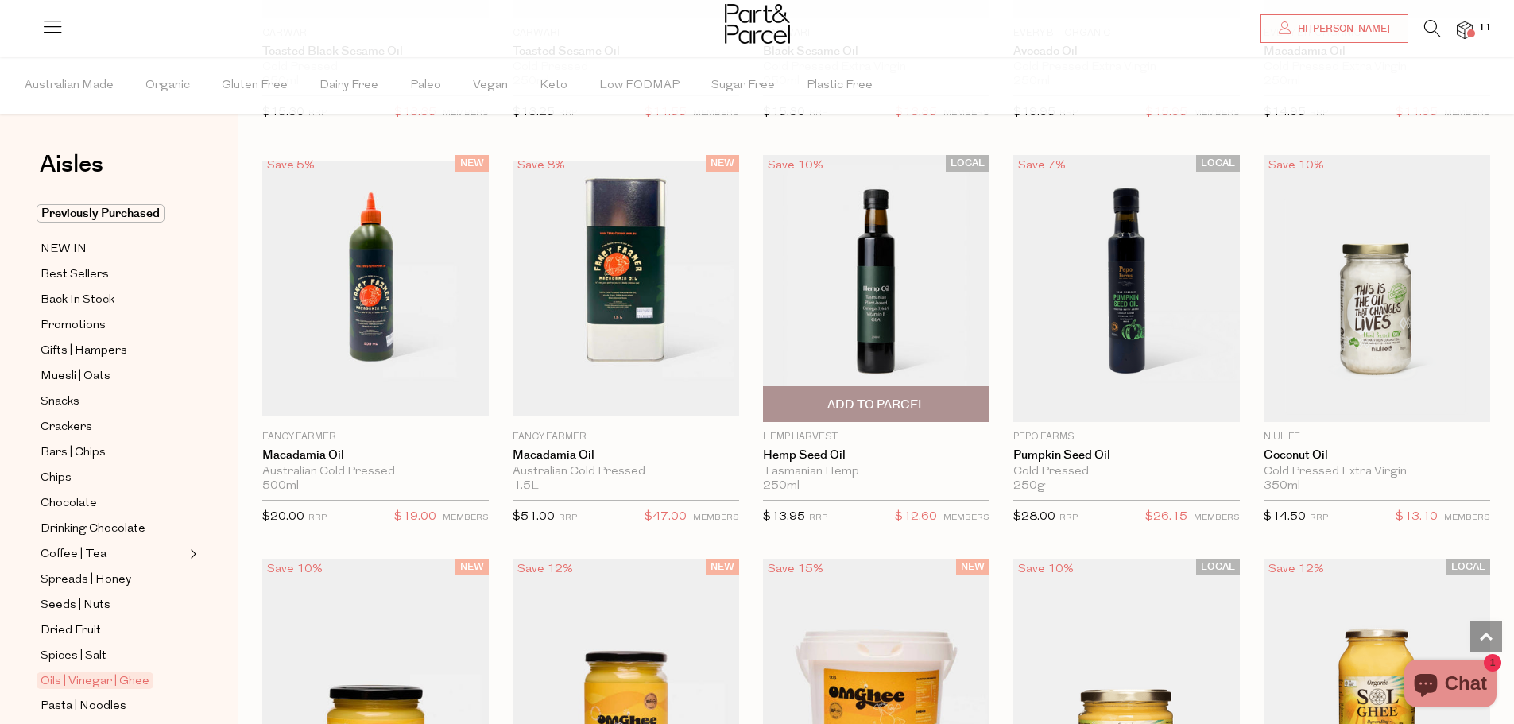
click at [870, 397] on span "Add To Parcel" at bounding box center [876, 405] width 99 height 17
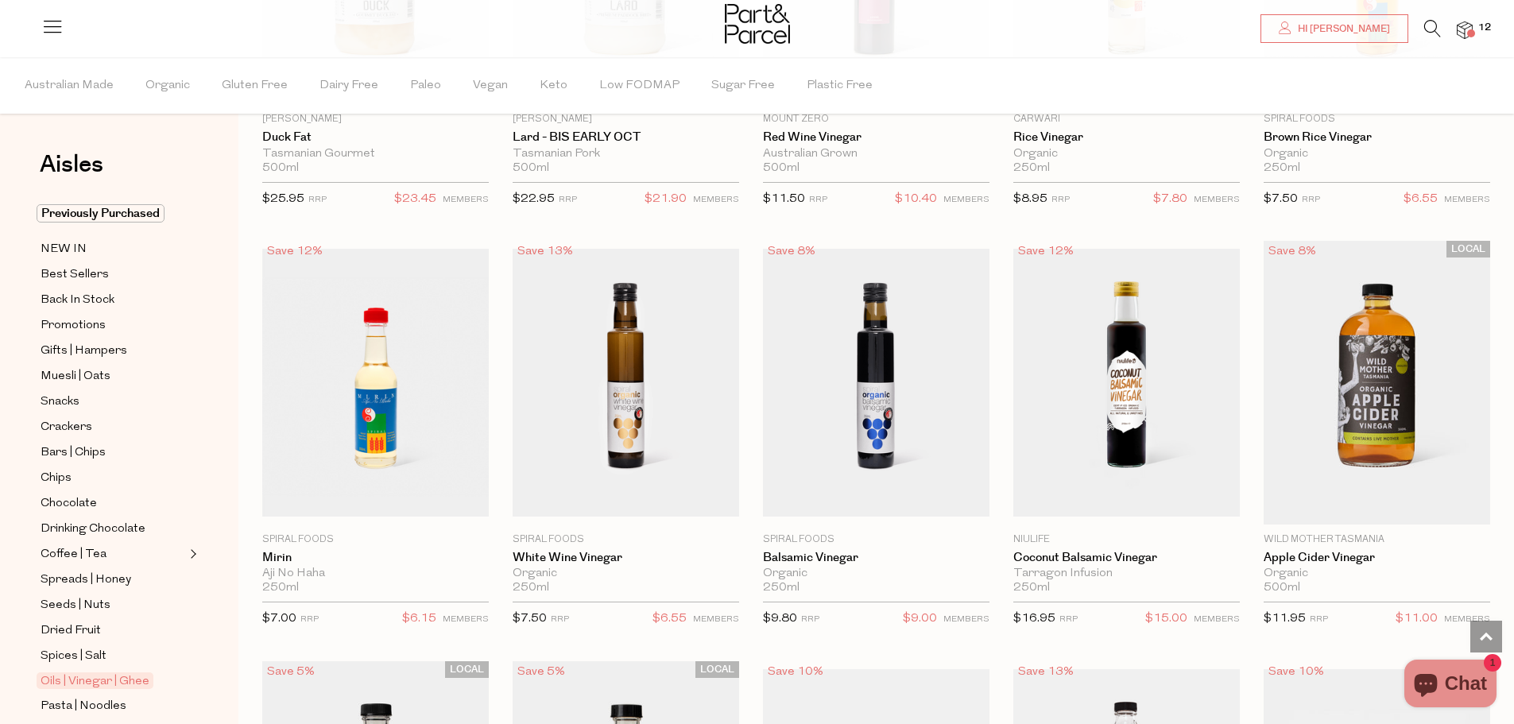
scroll to position [3267, 0]
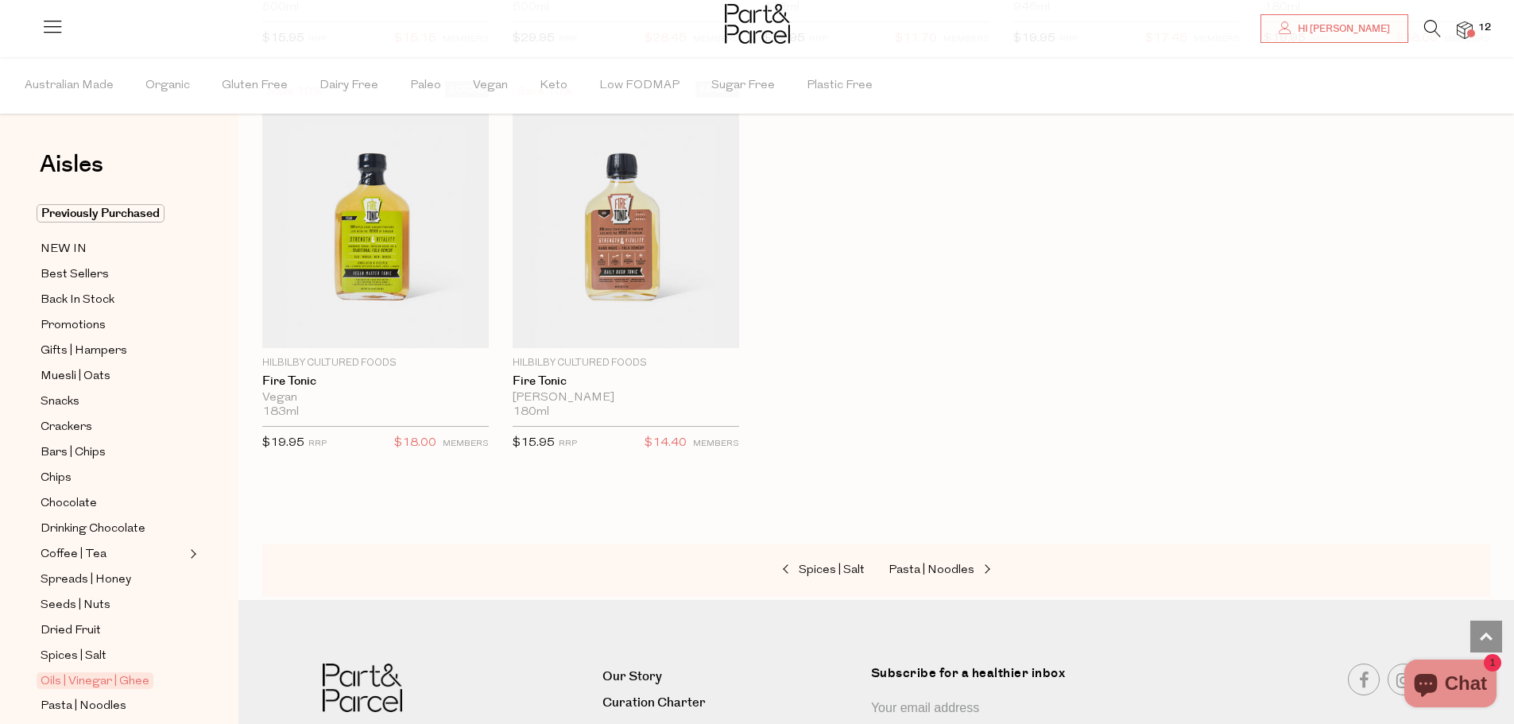
scroll to position [4221, 0]
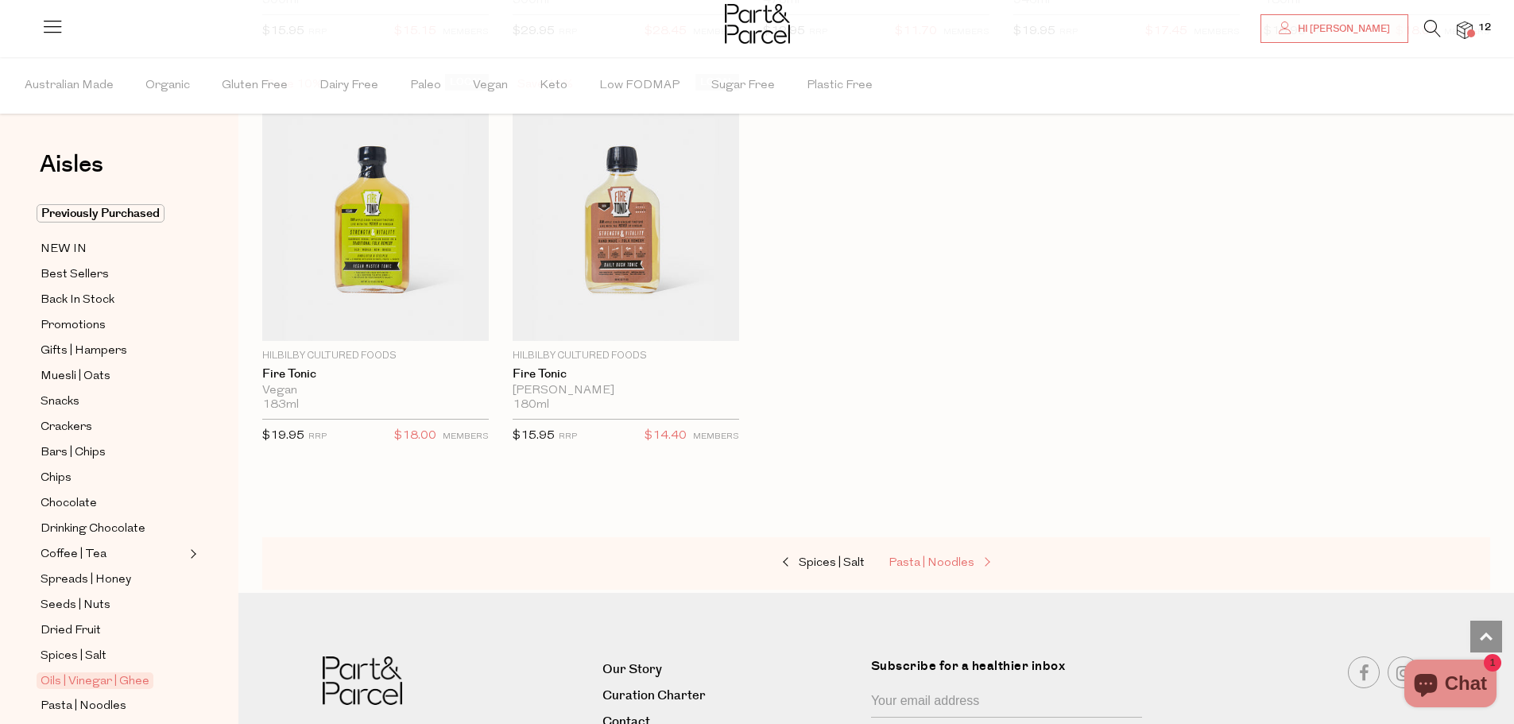
click at [908, 557] on span "Pasta | Noodles" at bounding box center [932, 563] width 86 height 12
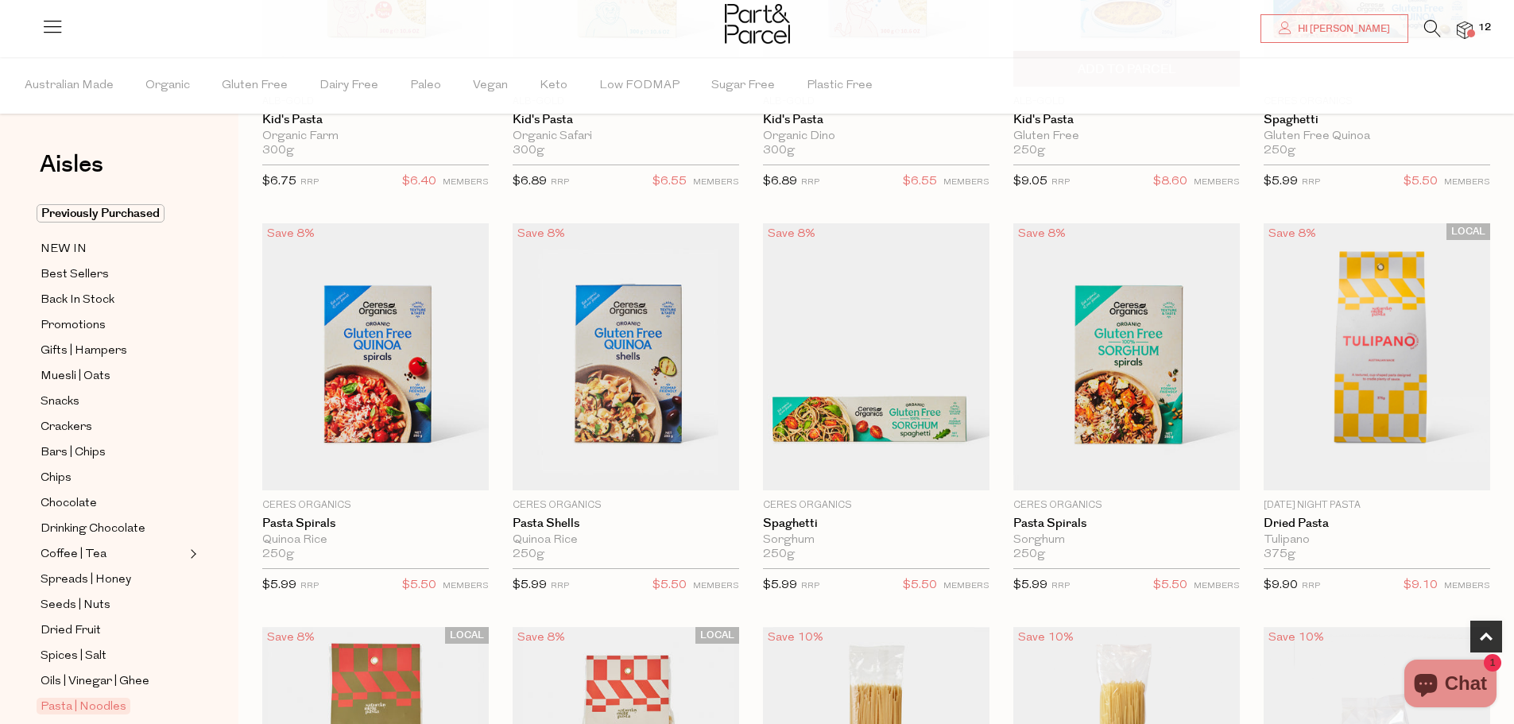
scroll to position [397, 0]
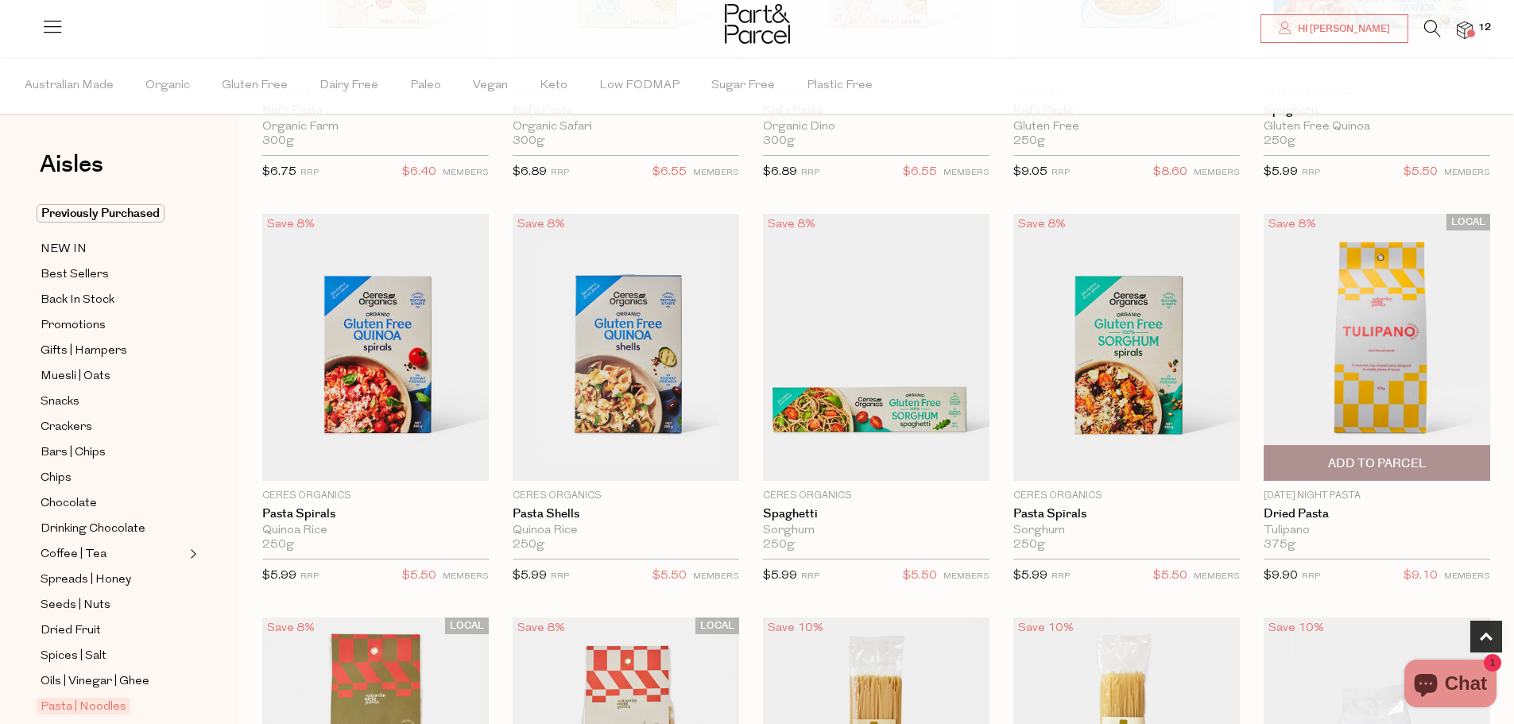
click at [1370, 336] on img at bounding box center [1377, 347] width 227 height 267
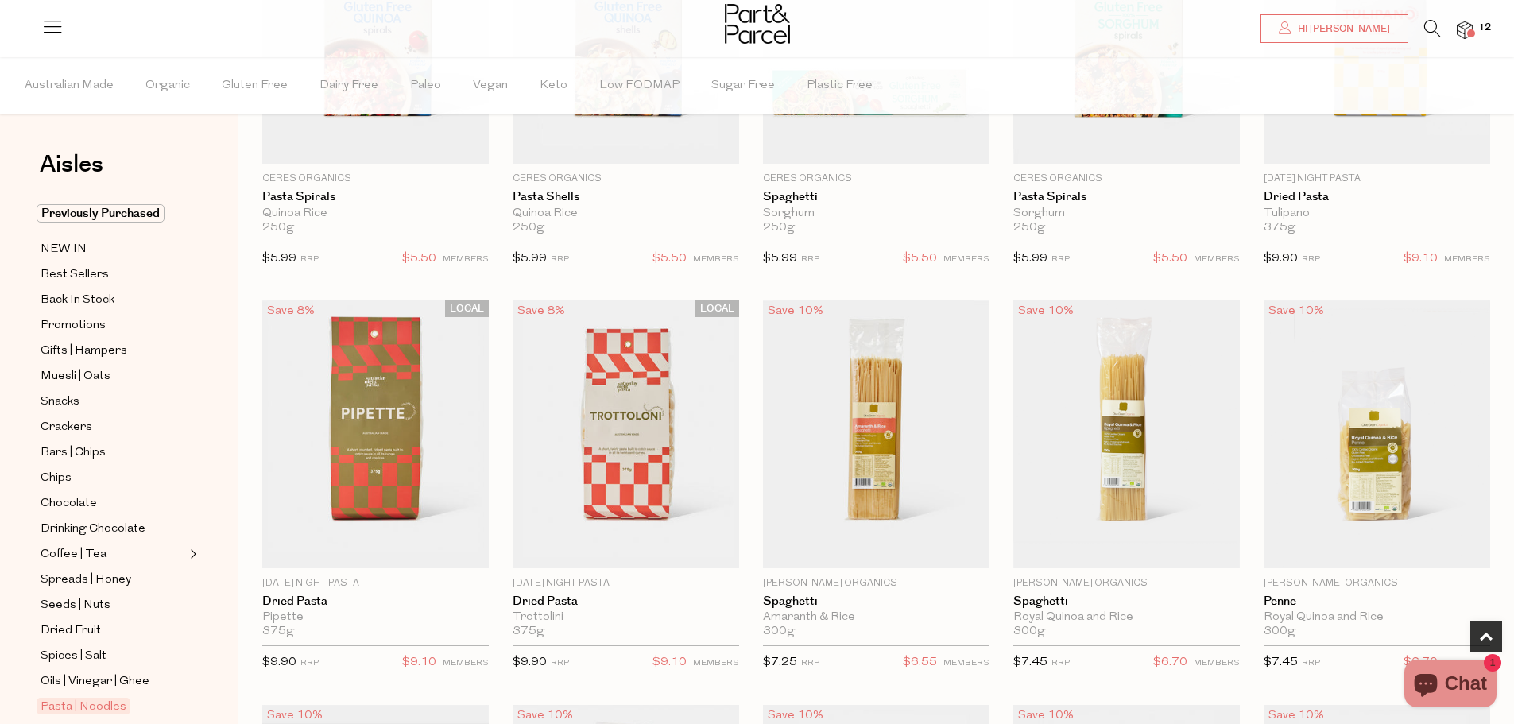
scroll to position [715, 0]
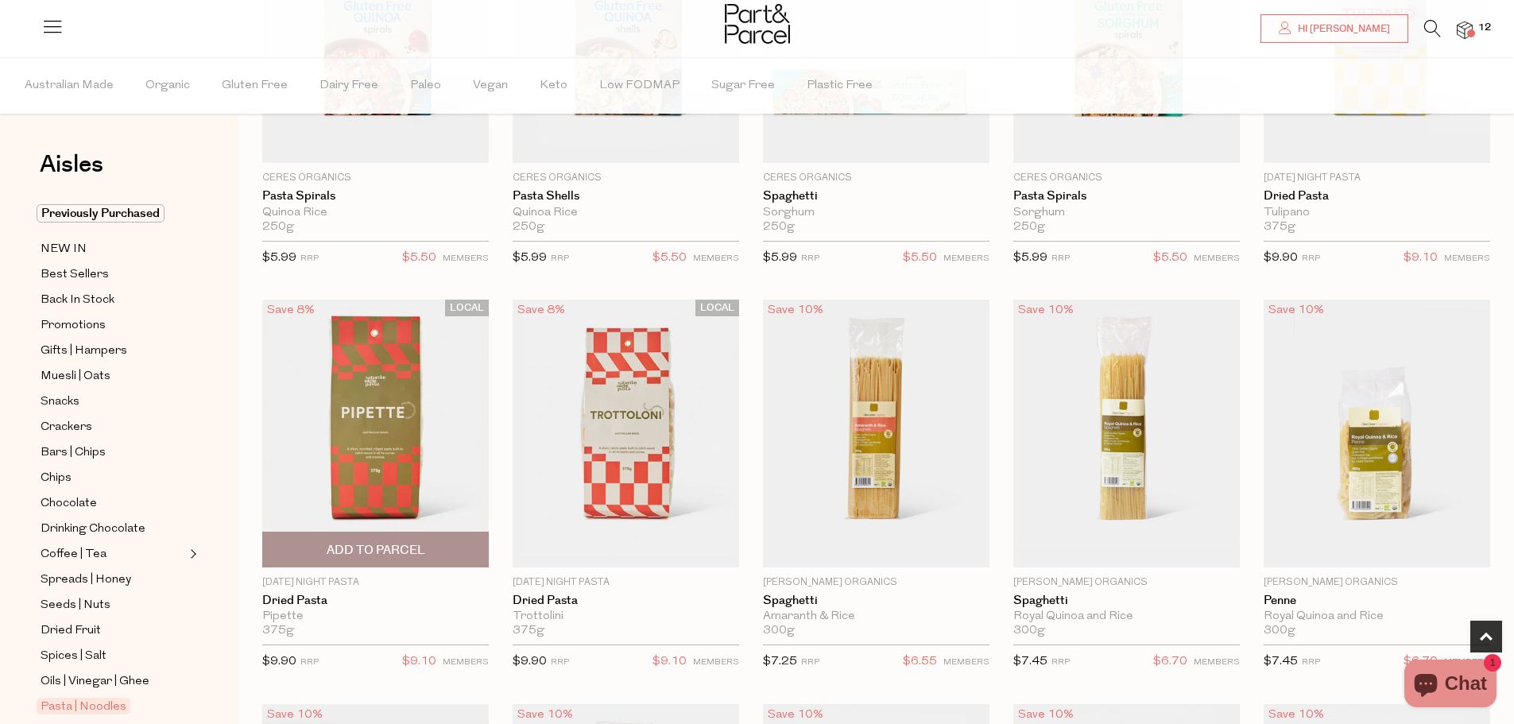
click at [411, 421] on img at bounding box center [375, 433] width 227 height 267
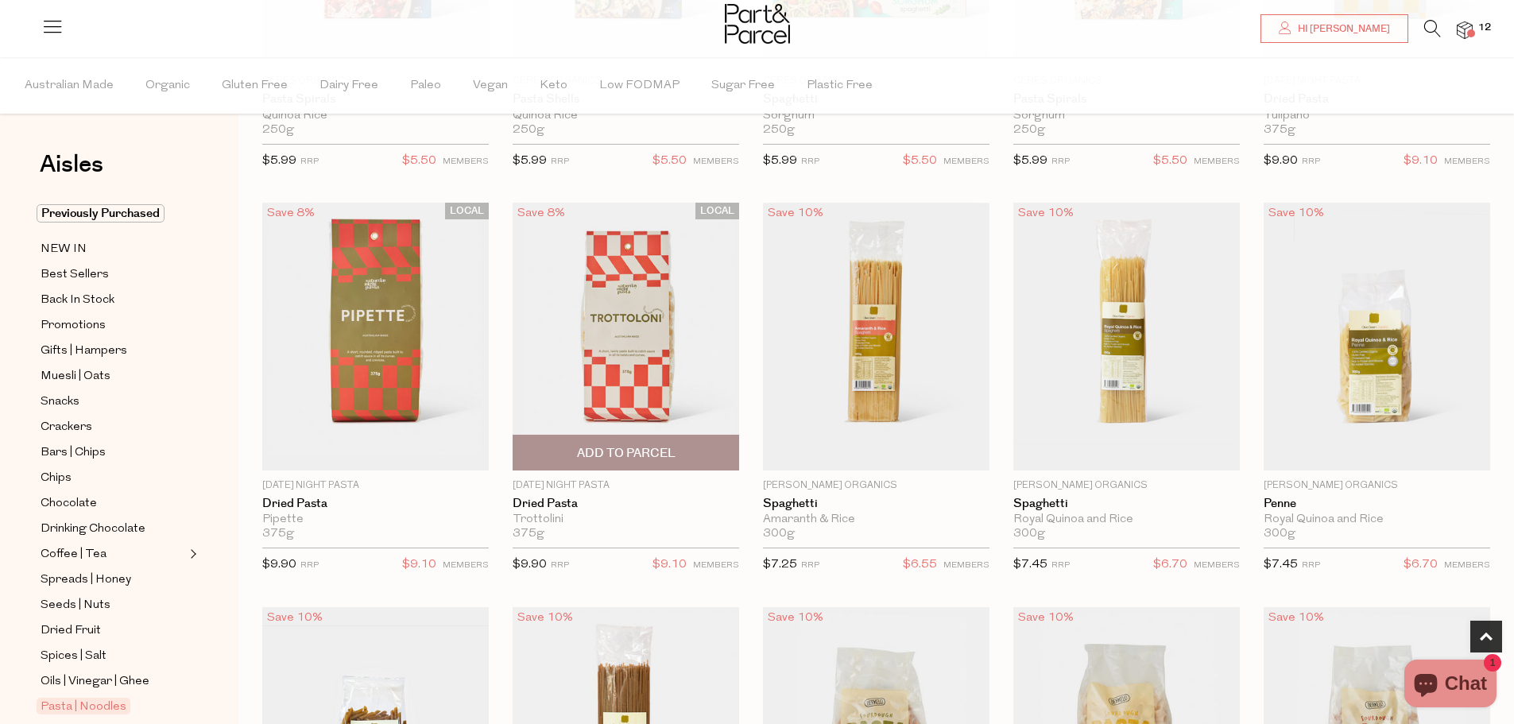
scroll to position [712, 0]
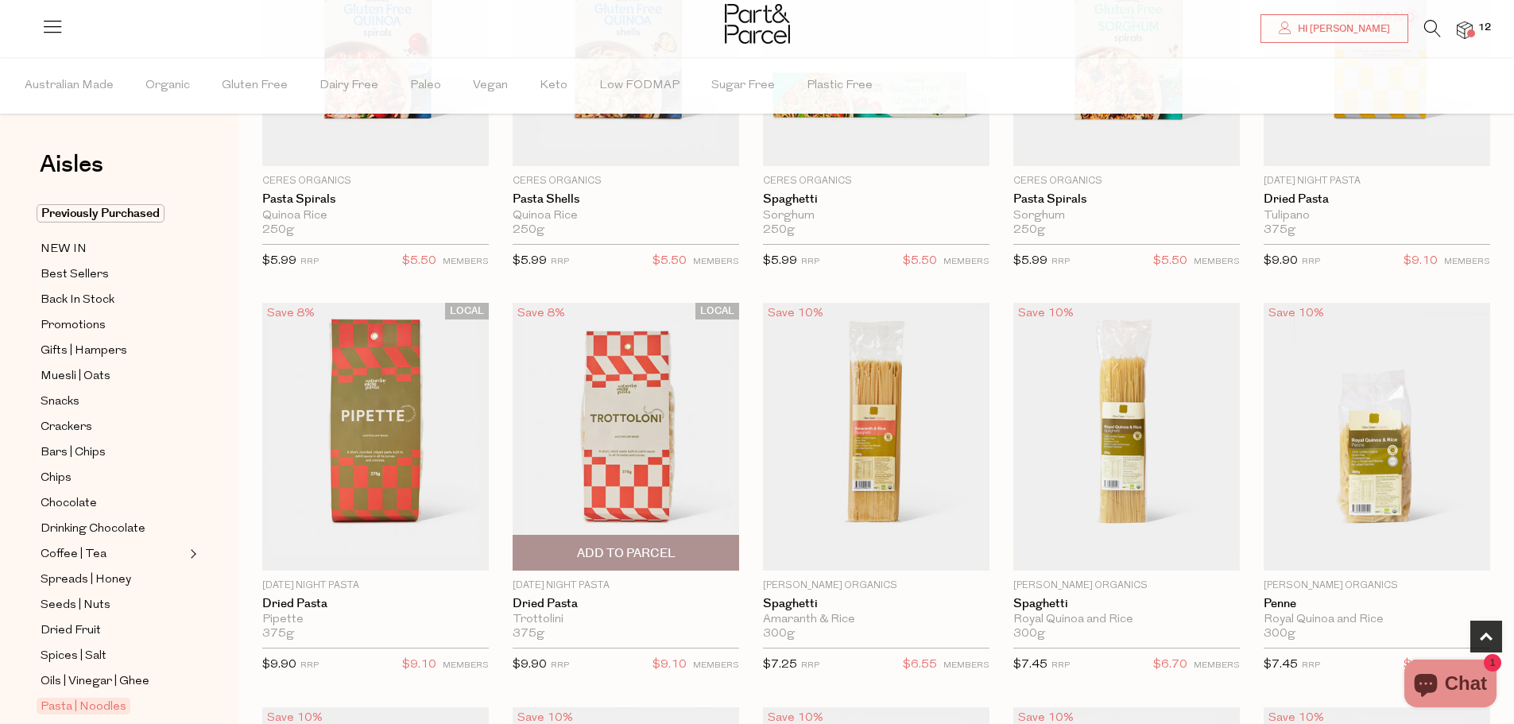
click at [611, 408] on img at bounding box center [626, 436] width 227 height 267
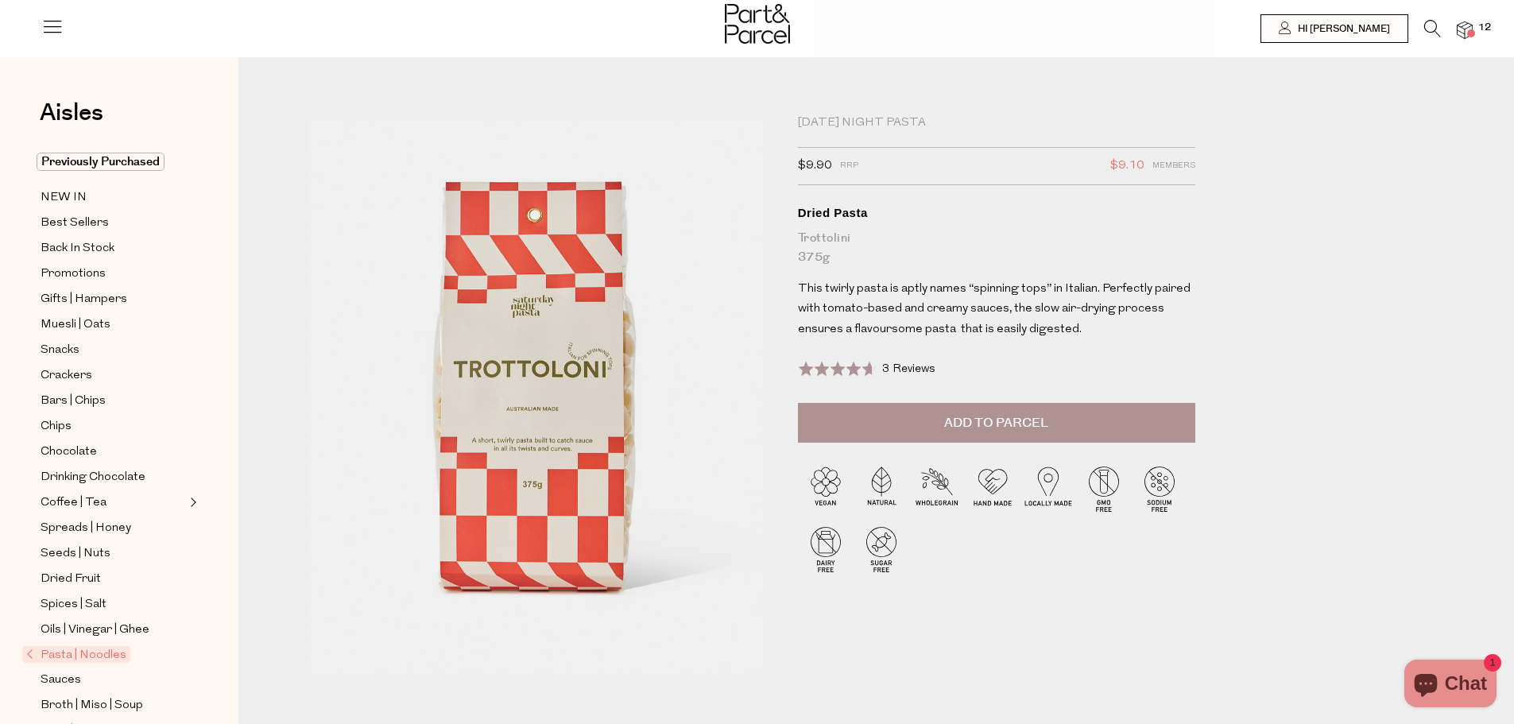
click at [858, 428] on button "Add to Parcel" at bounding box center [996, 423] width 397 height 40
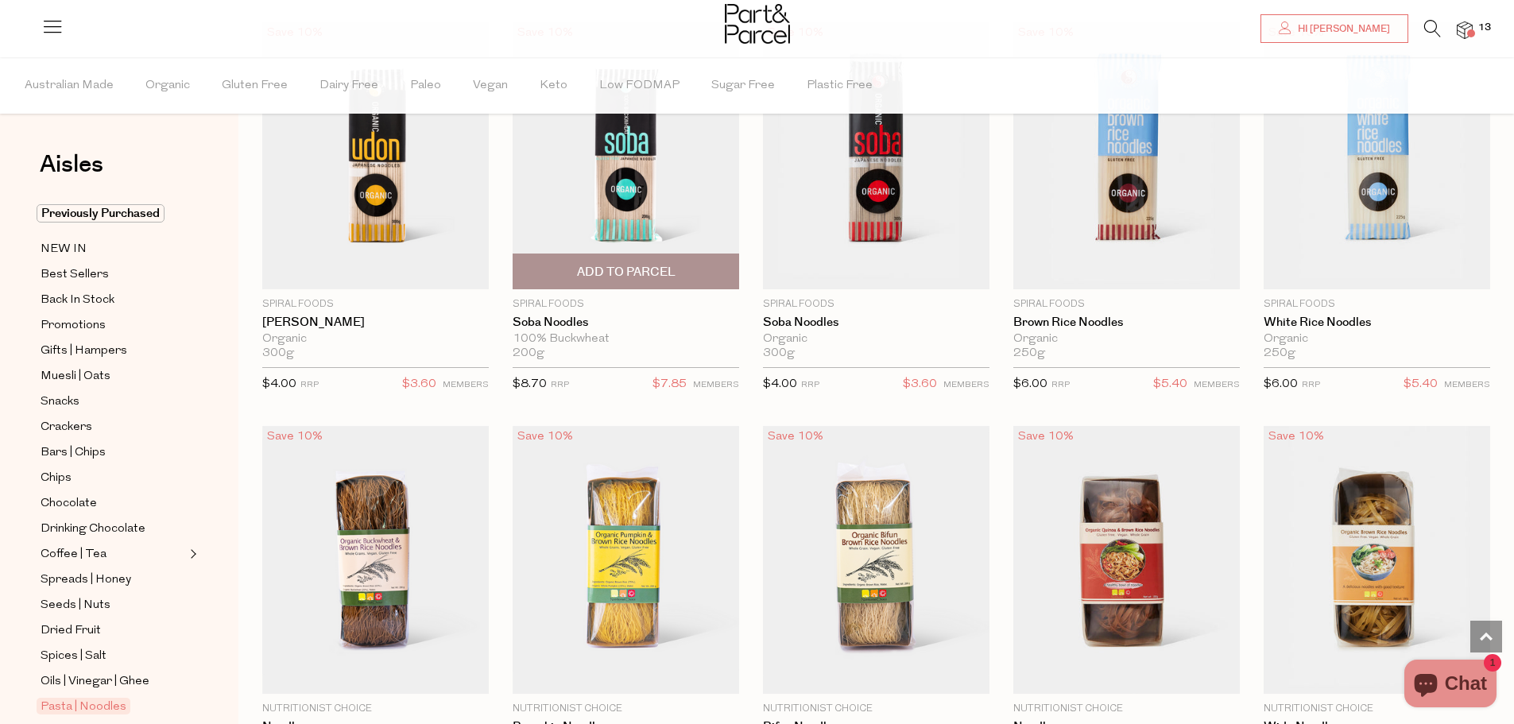
scroll to position [3108, 0]
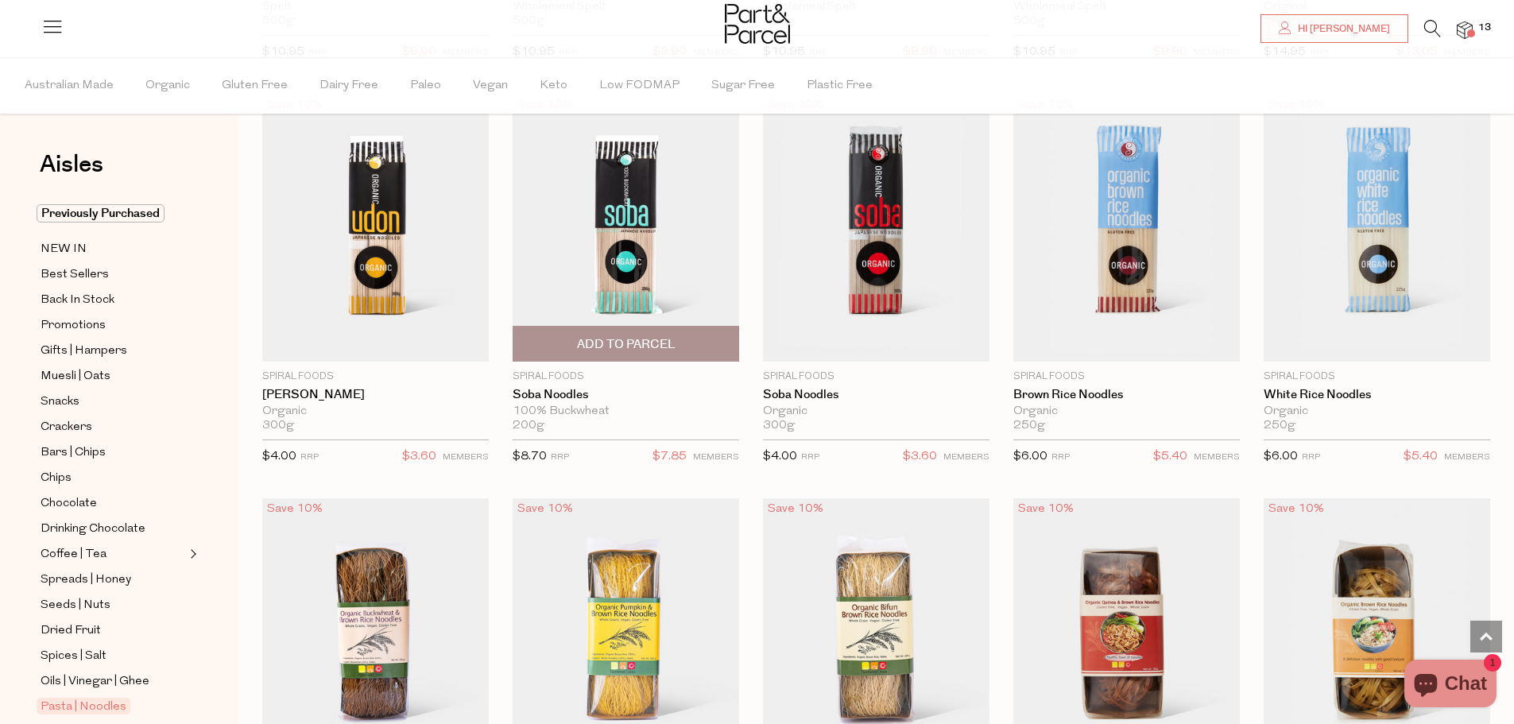
scroll to position [2949, 0]
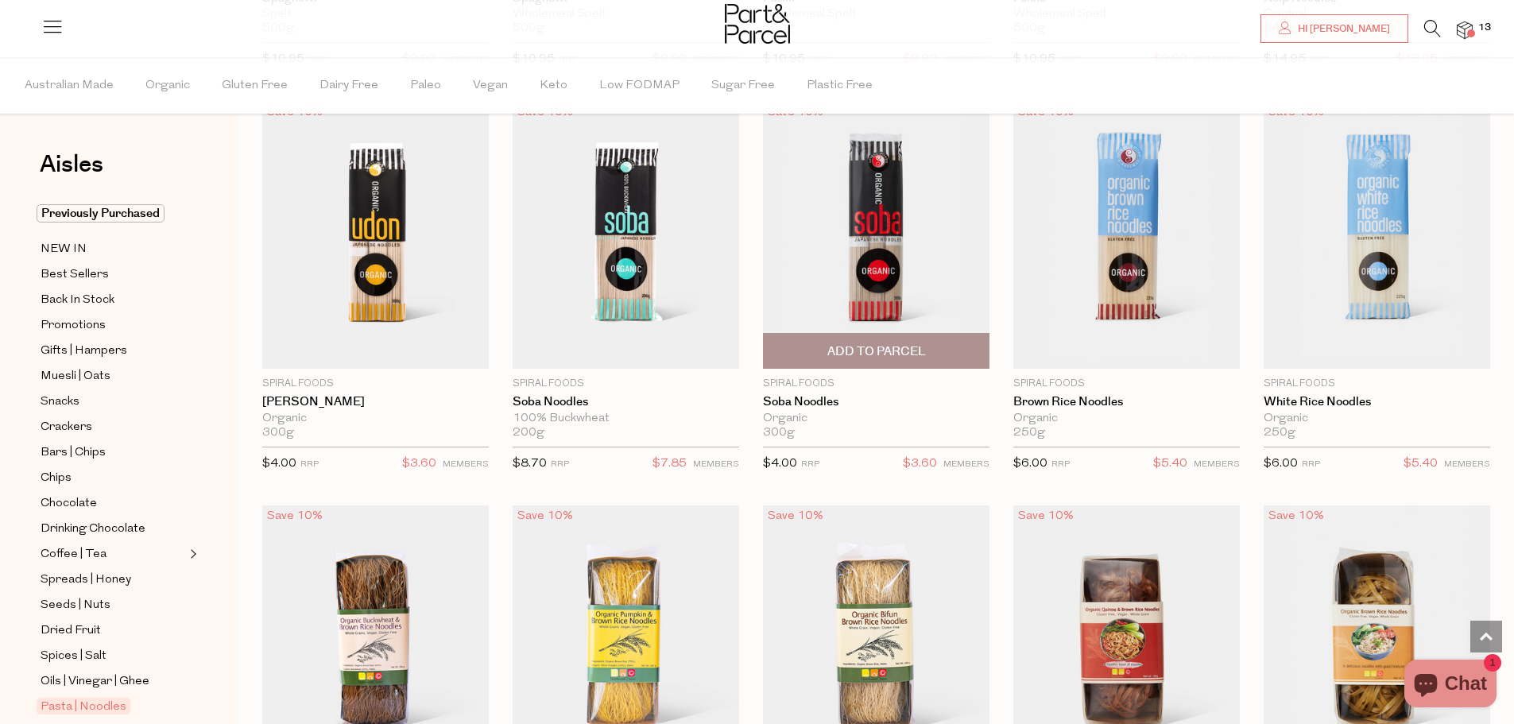
click at [861, 265] on img at bounding box center [876, 235] width 227 height 267
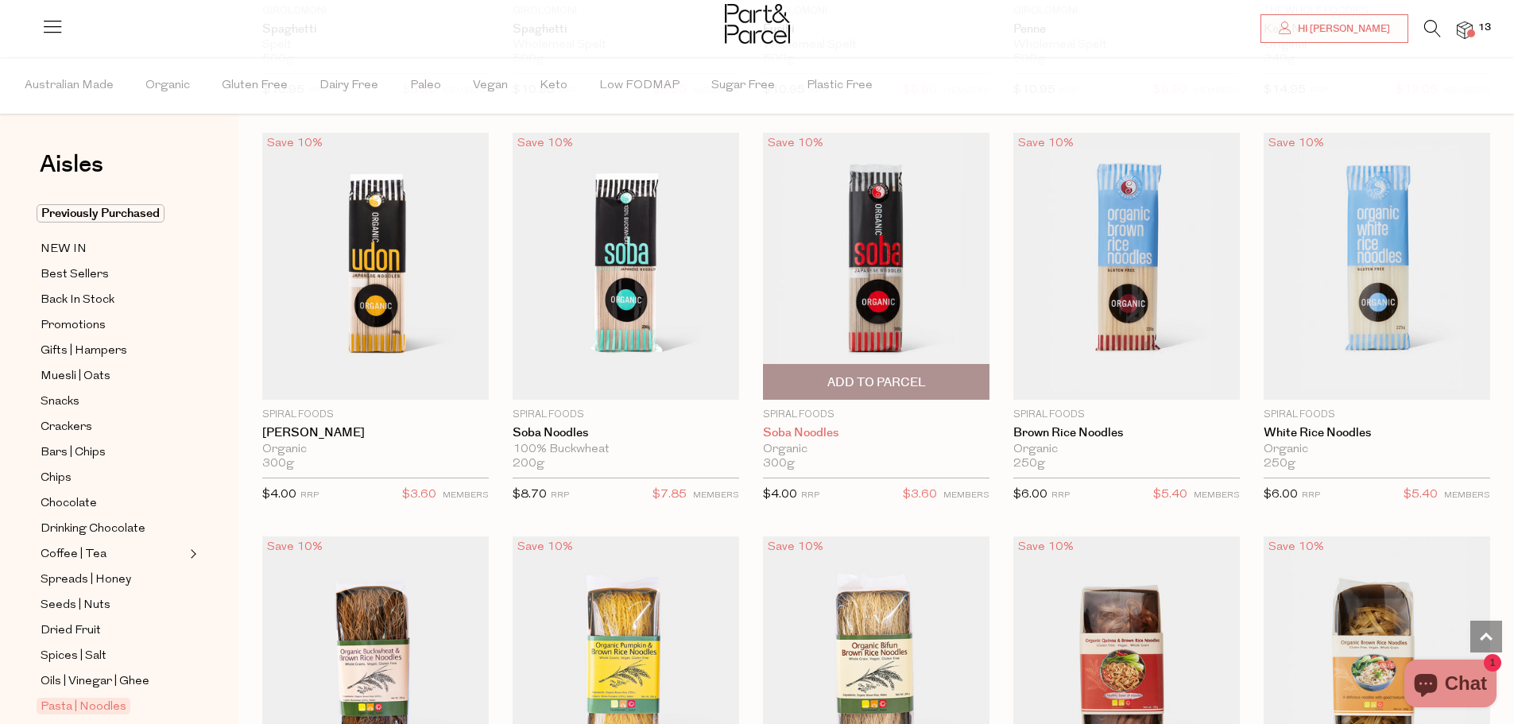
scroll to position [2907, 0]
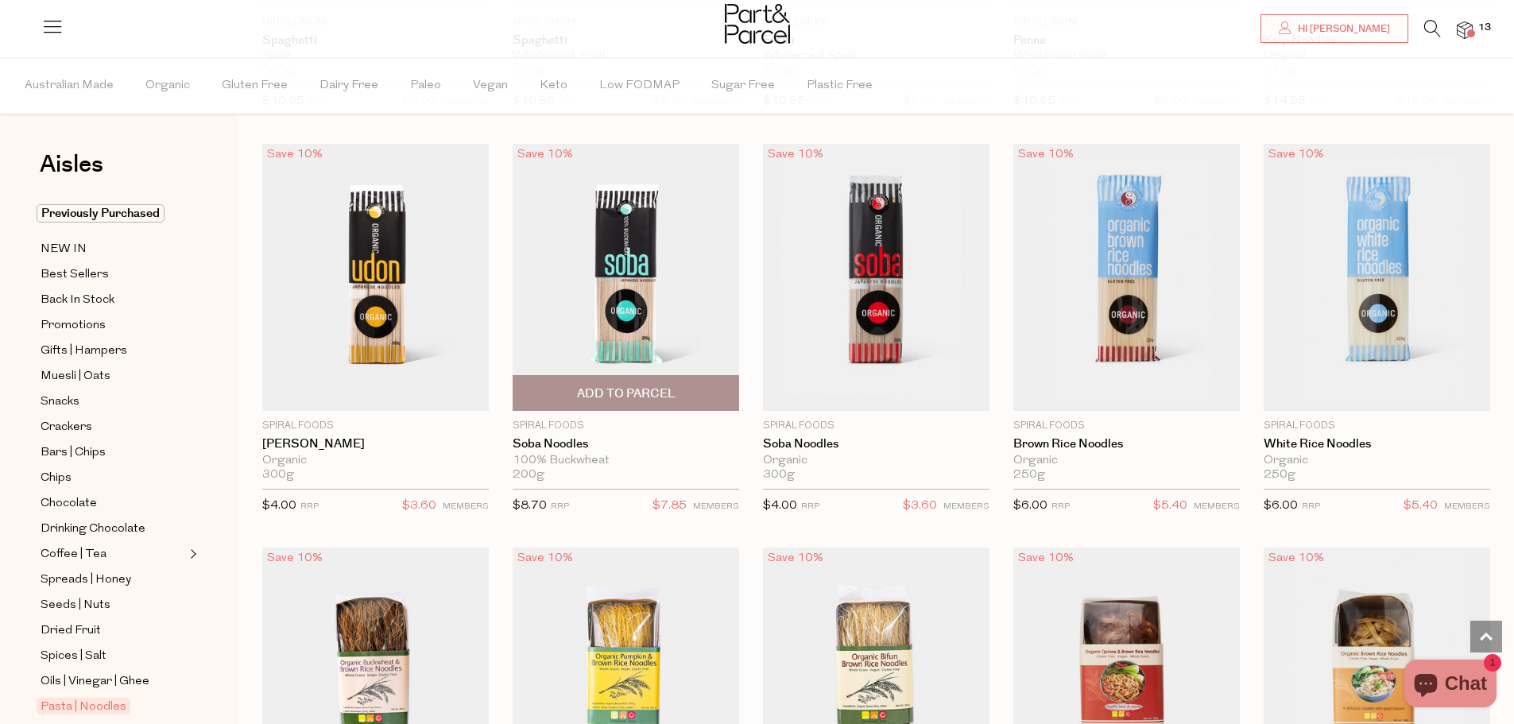
click at [629, 385] on span "Add To Parcel" at bounding box center [626, 393] width 99 height 17
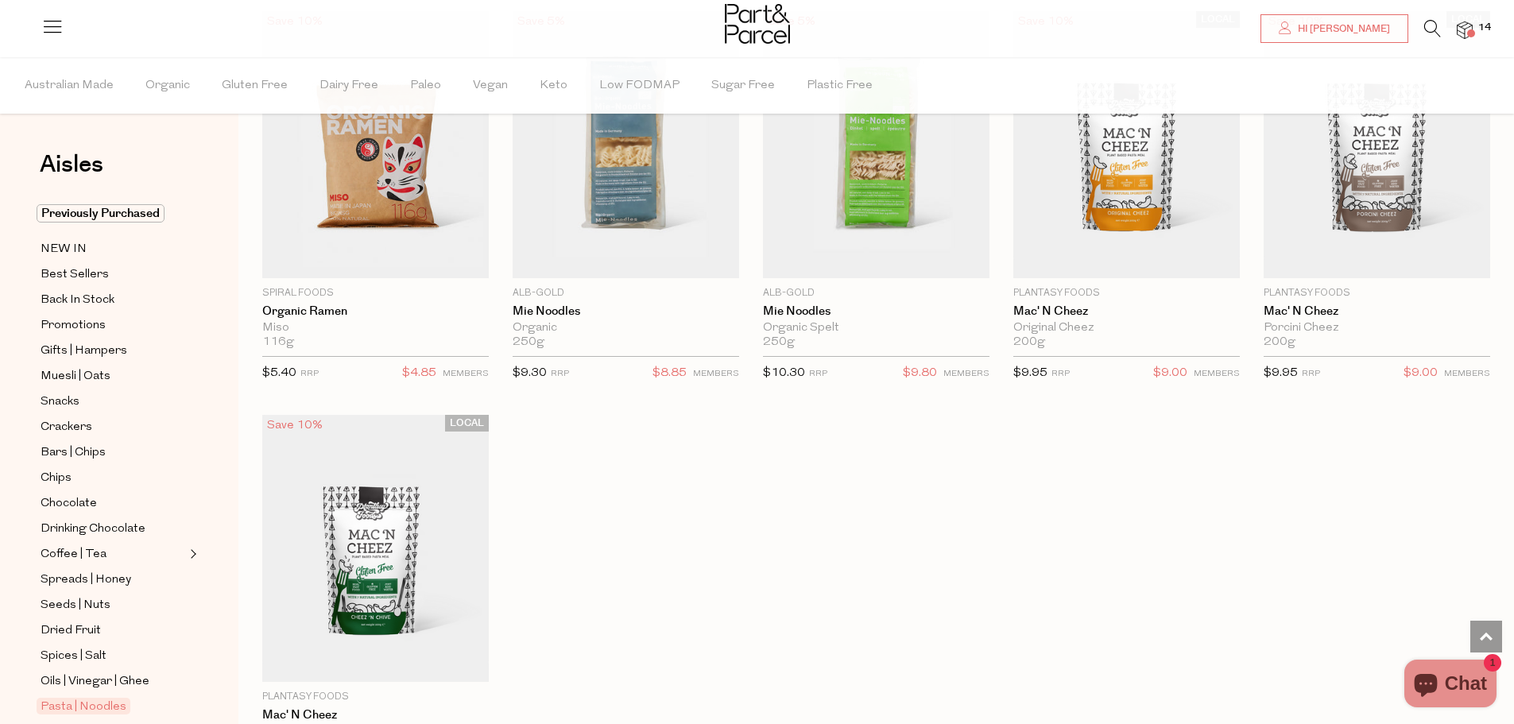
scroll to position [4338, 0]
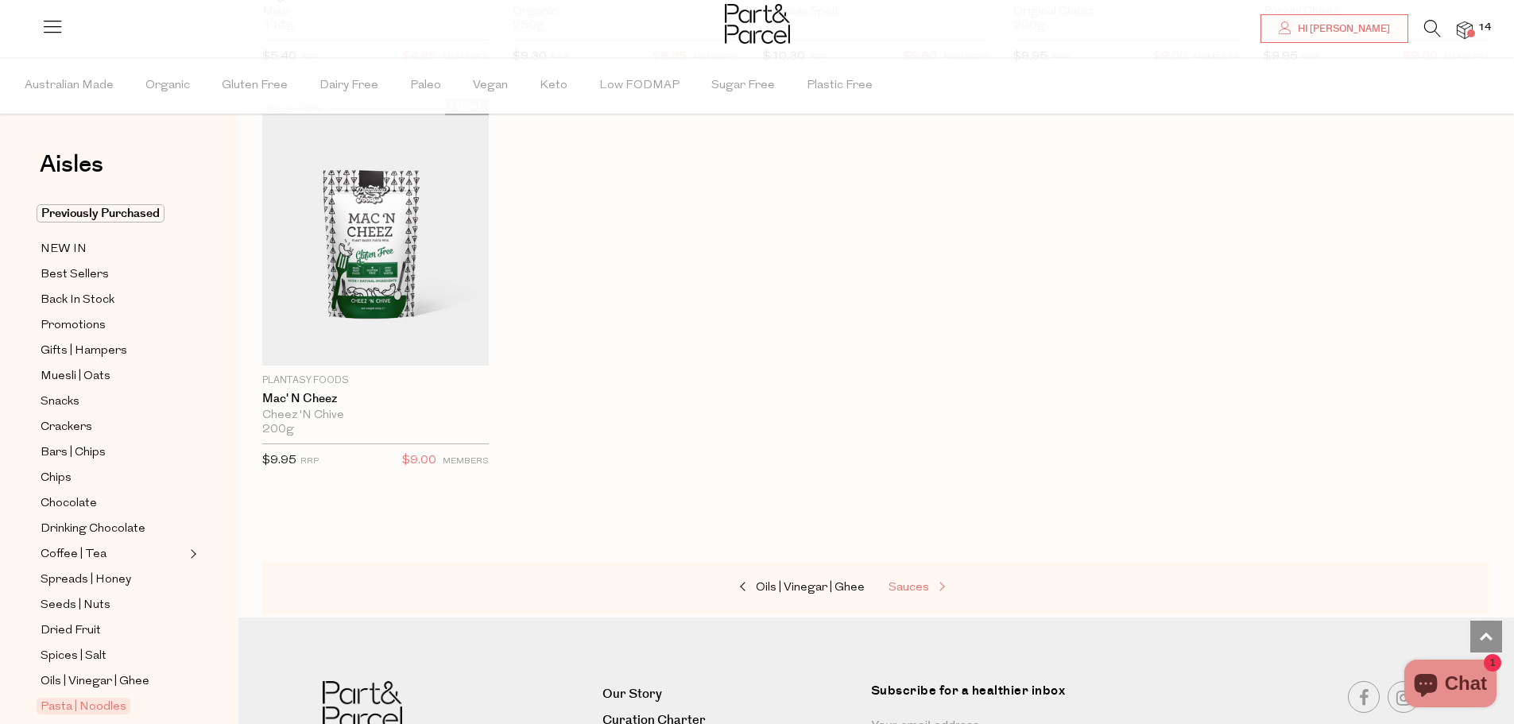
click at [925, 586] on span "Sauces" at bounding box center [909, 588] width 41 height 12
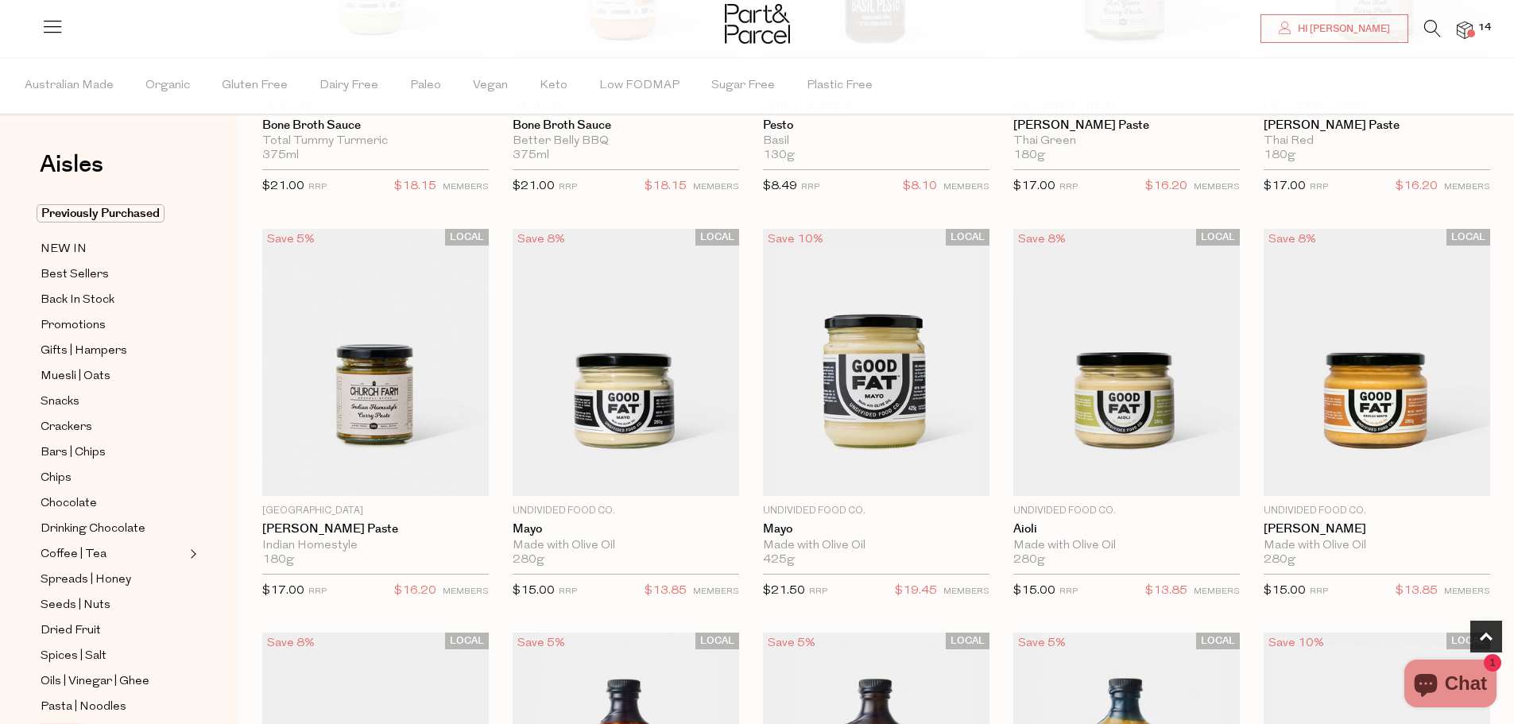
scroll to position [1192, 0]
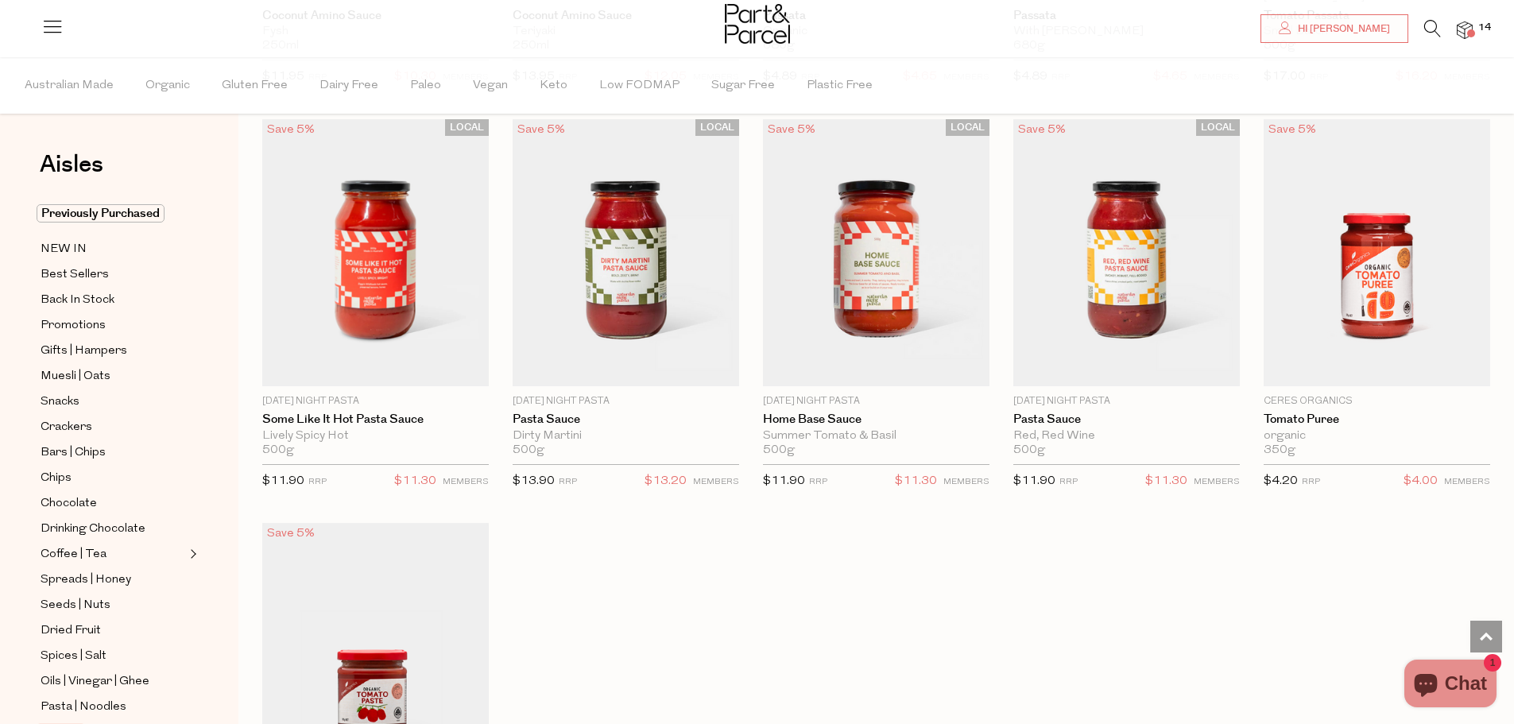
scroll to position [5007, 0]
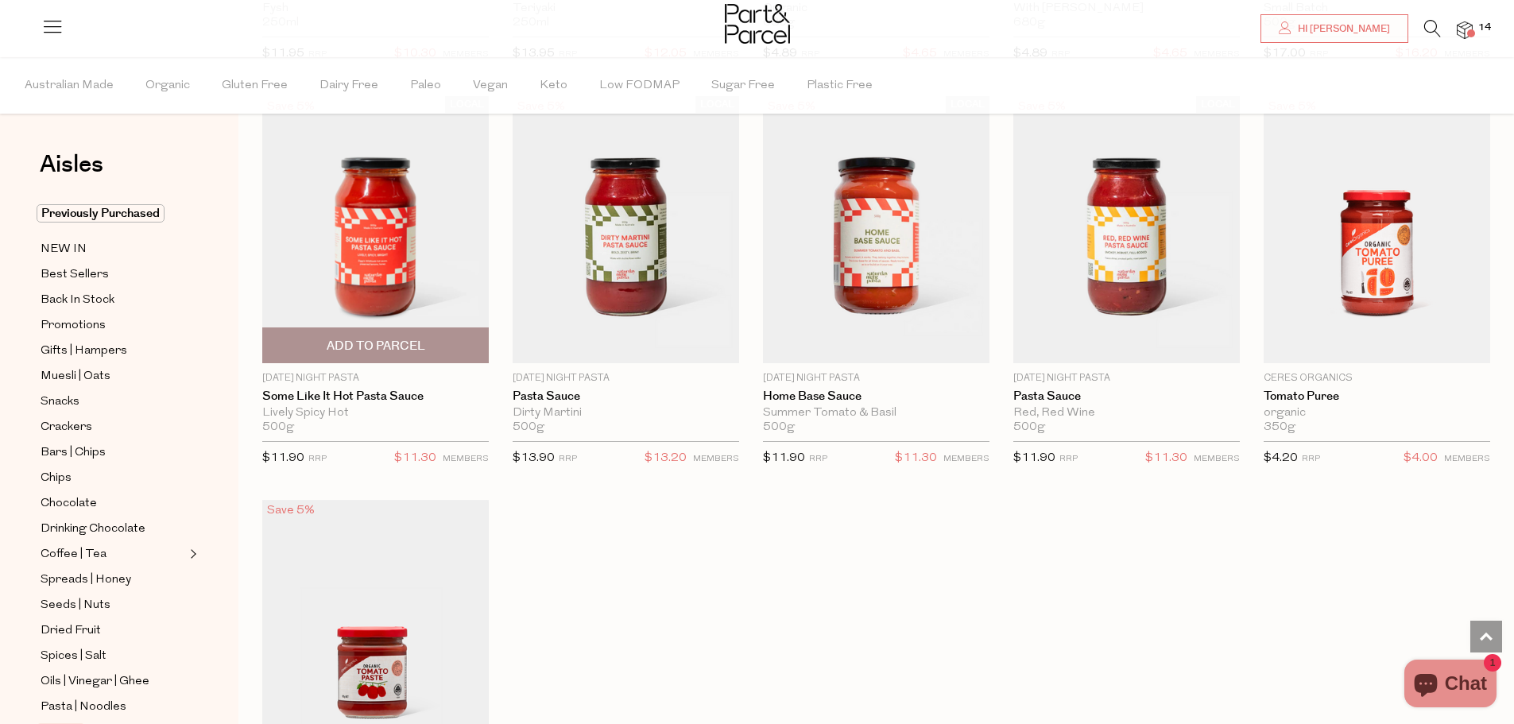
click at [316, 328] on span "Add To Parcel" at bounding box center [375, 345] width 217 height 34
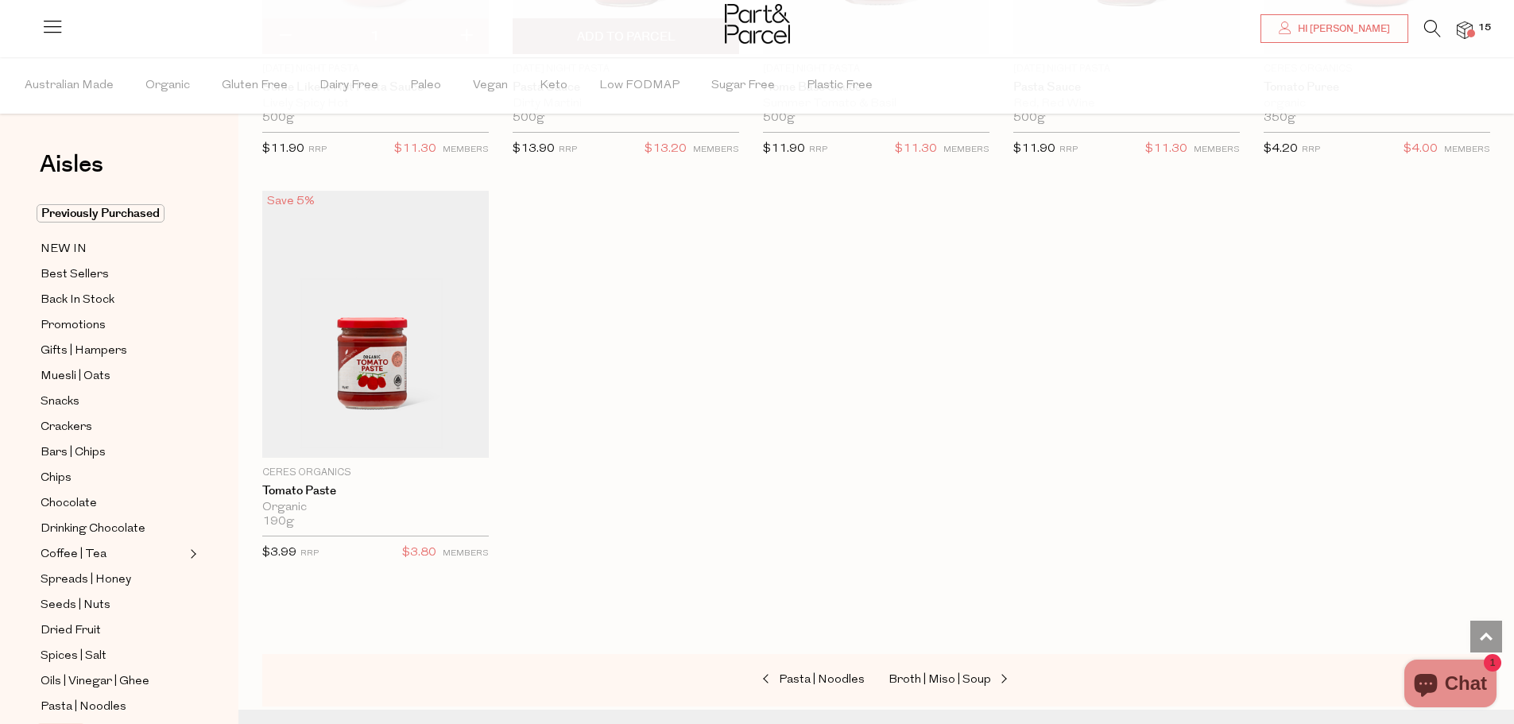
scroll to position [5404, 0]
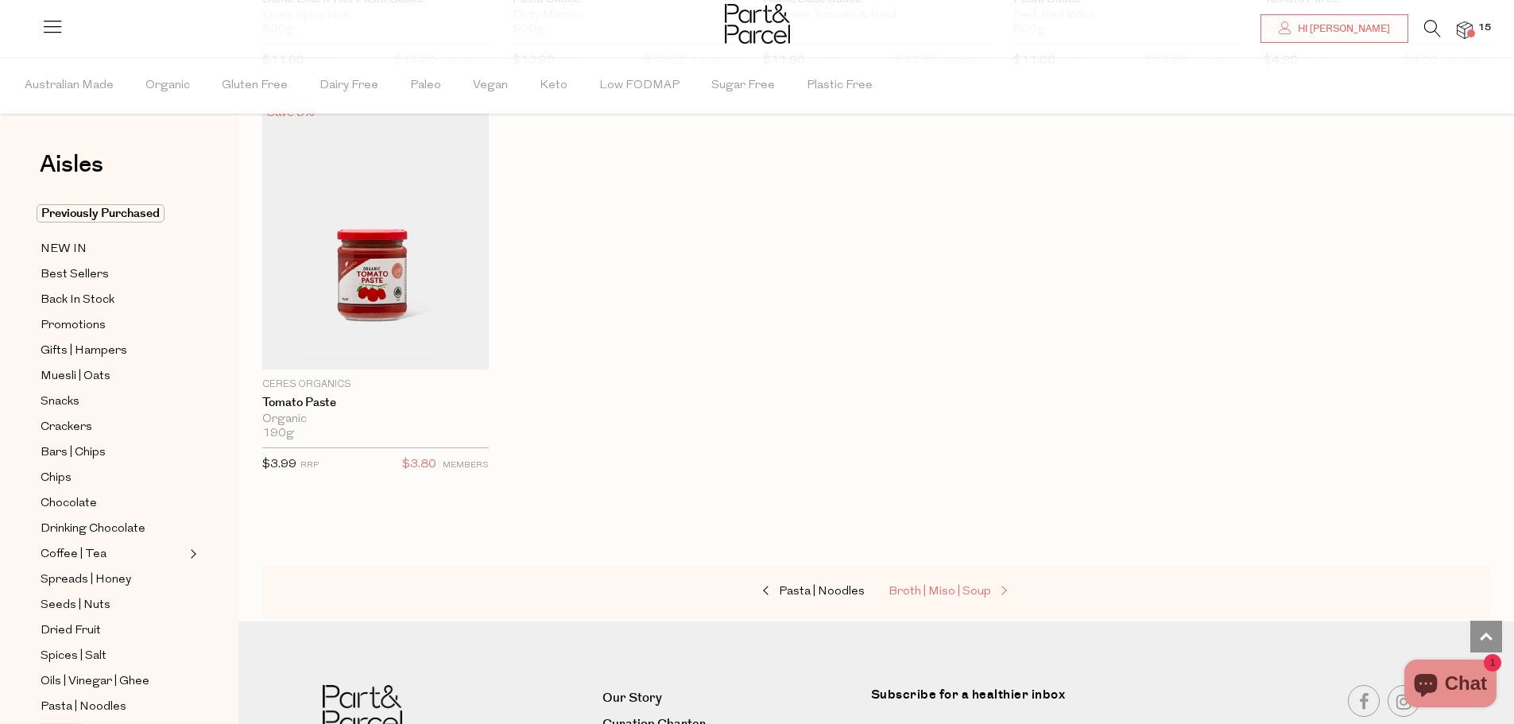
click at [987, 586] on span "Broth | Miso | Soup" at bounding box center [940, 592] width 103 height 12
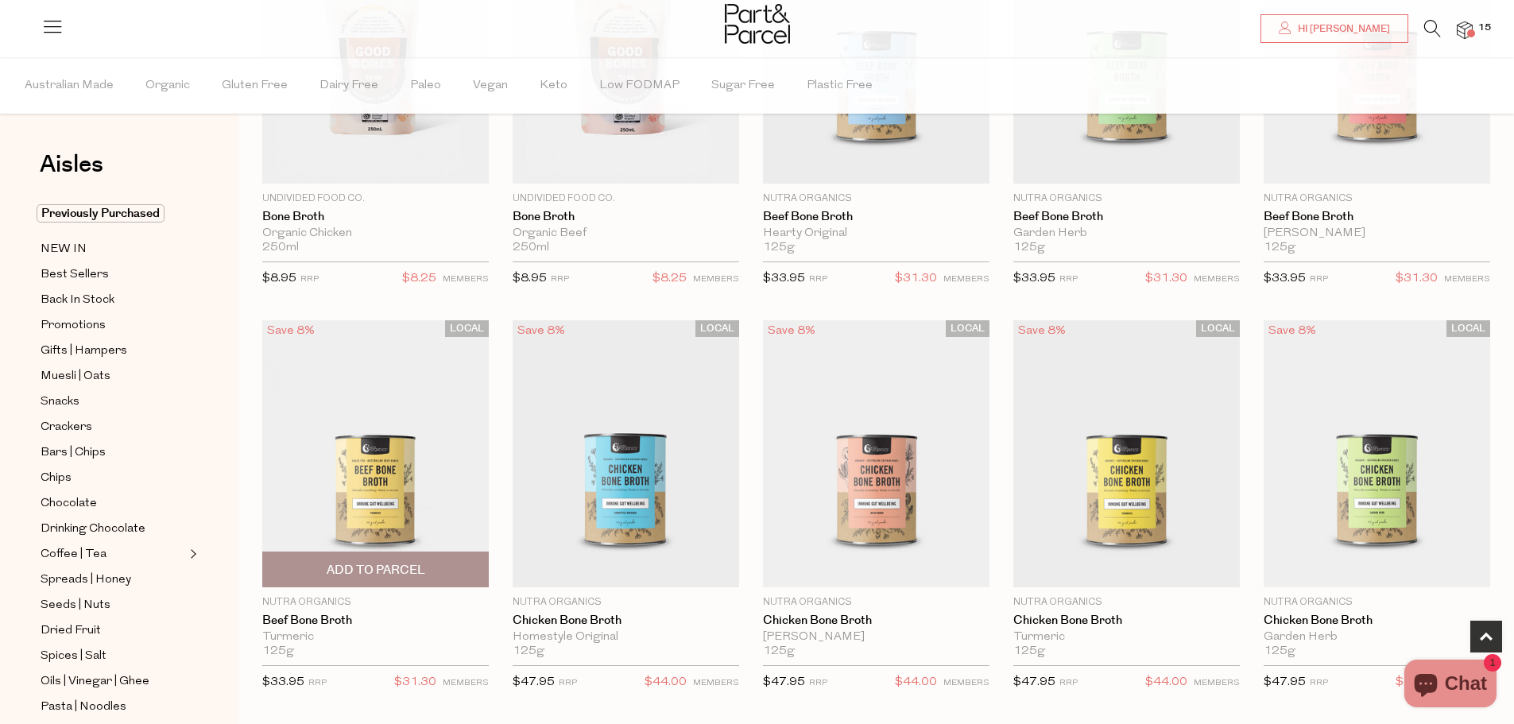
scroll to position [318, 0]
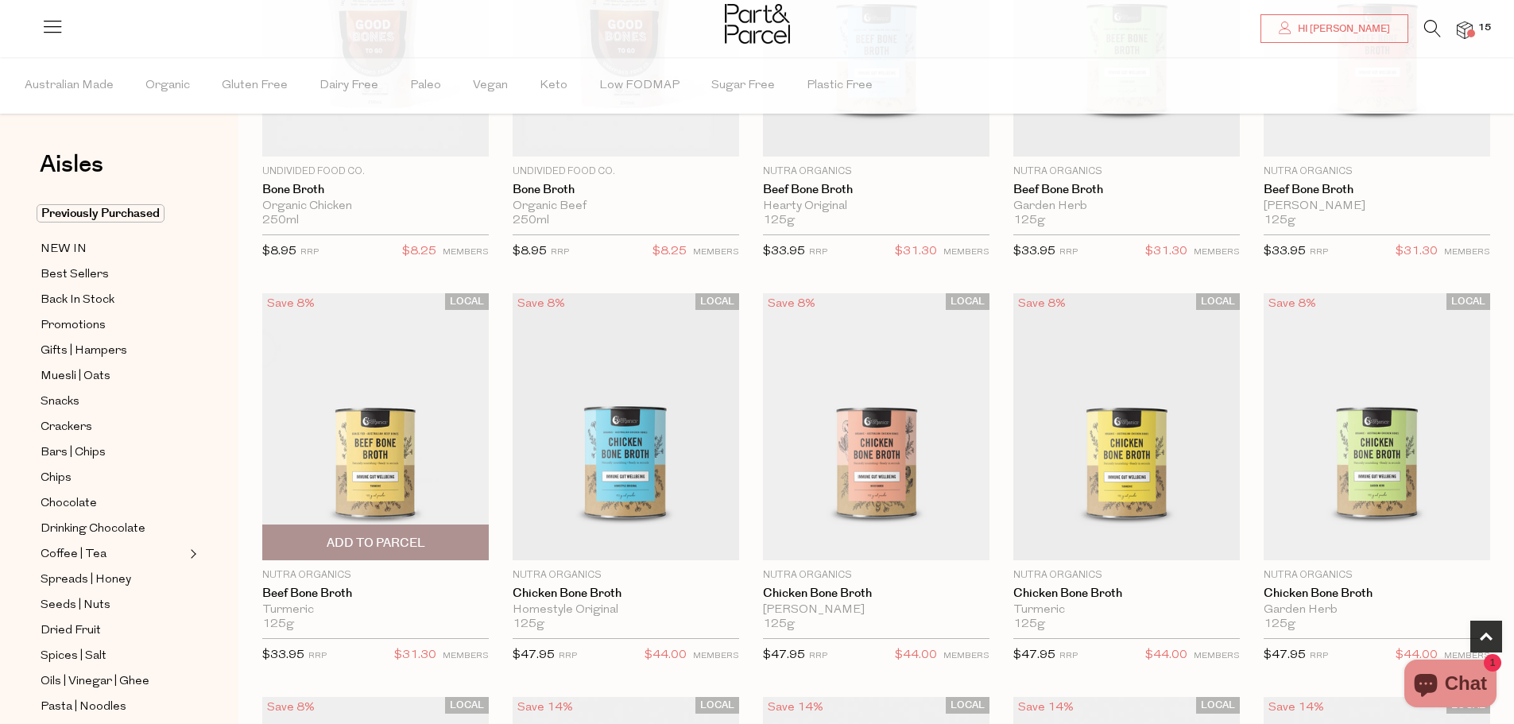
click at [362, 535] on span "Add To Parcel" at bounding box center [376, 543] width 99 height 17
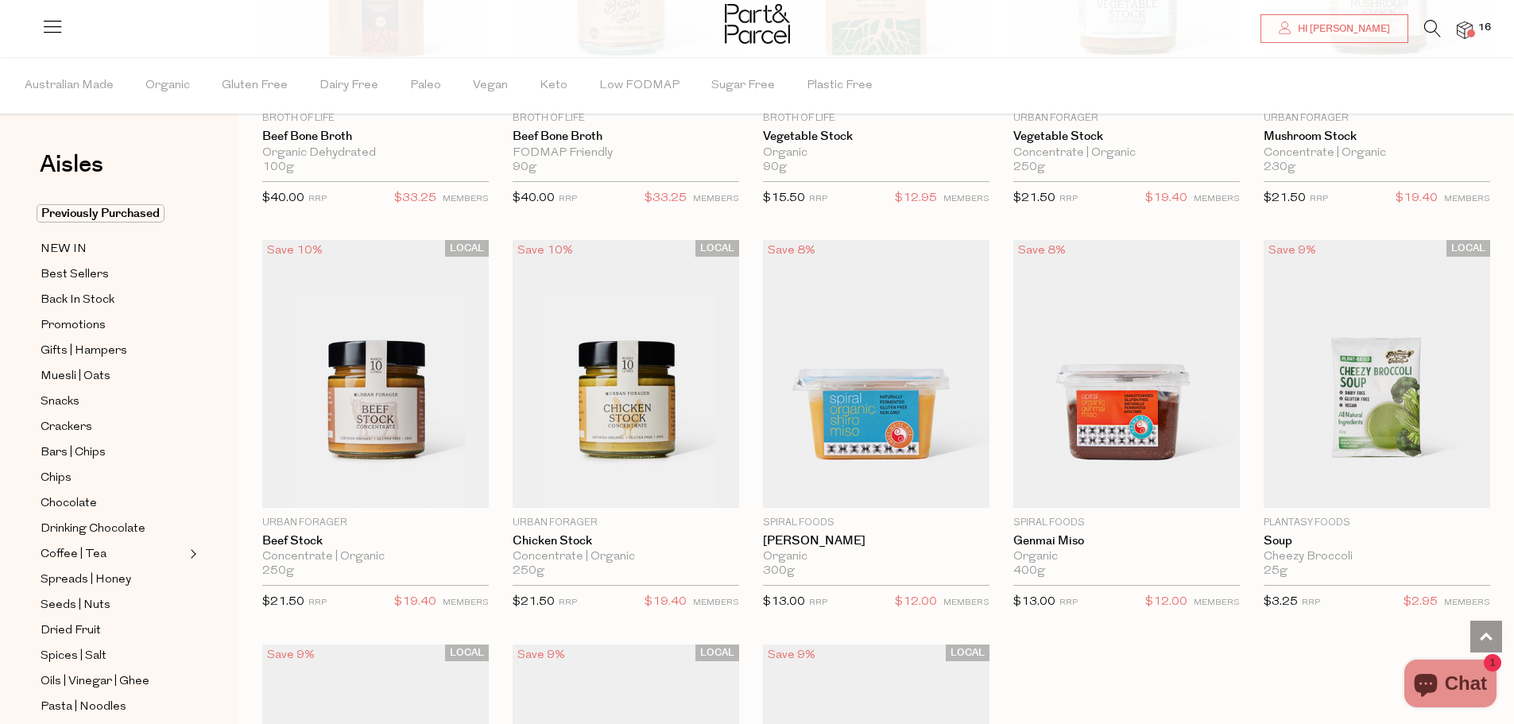
scroll to position [2066, 0]
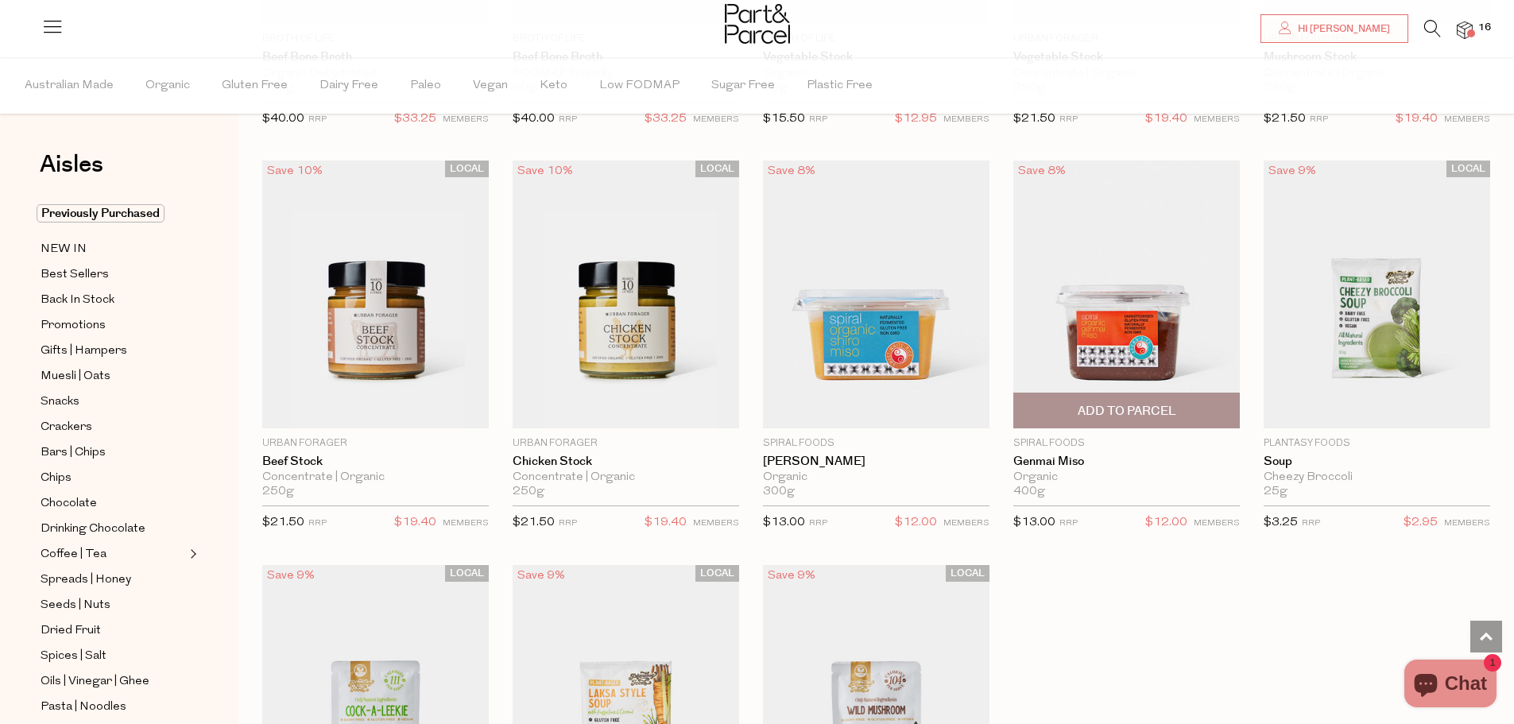
click at [1144, 339] on img at bounding box center [1126, 294] width 227 height 267
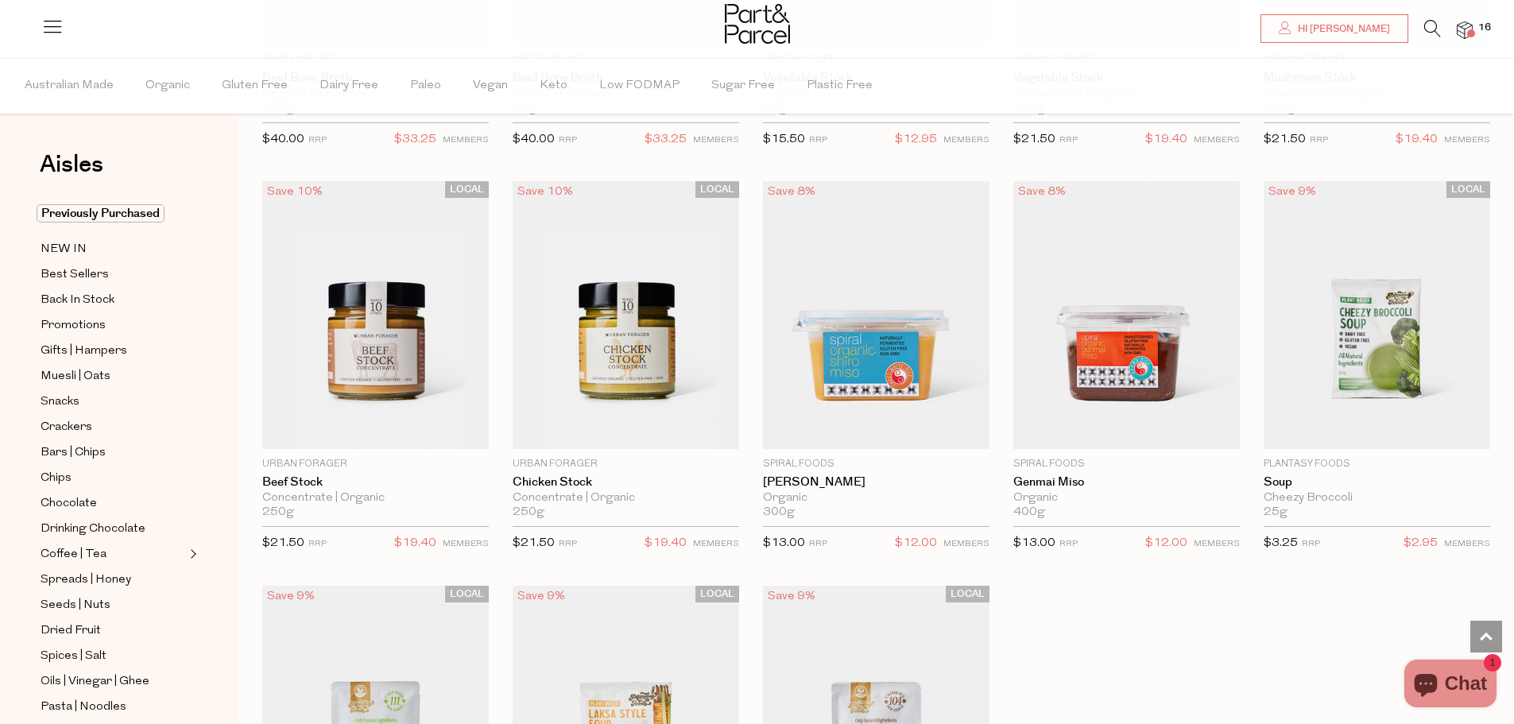
scroll to position [2057, 0]
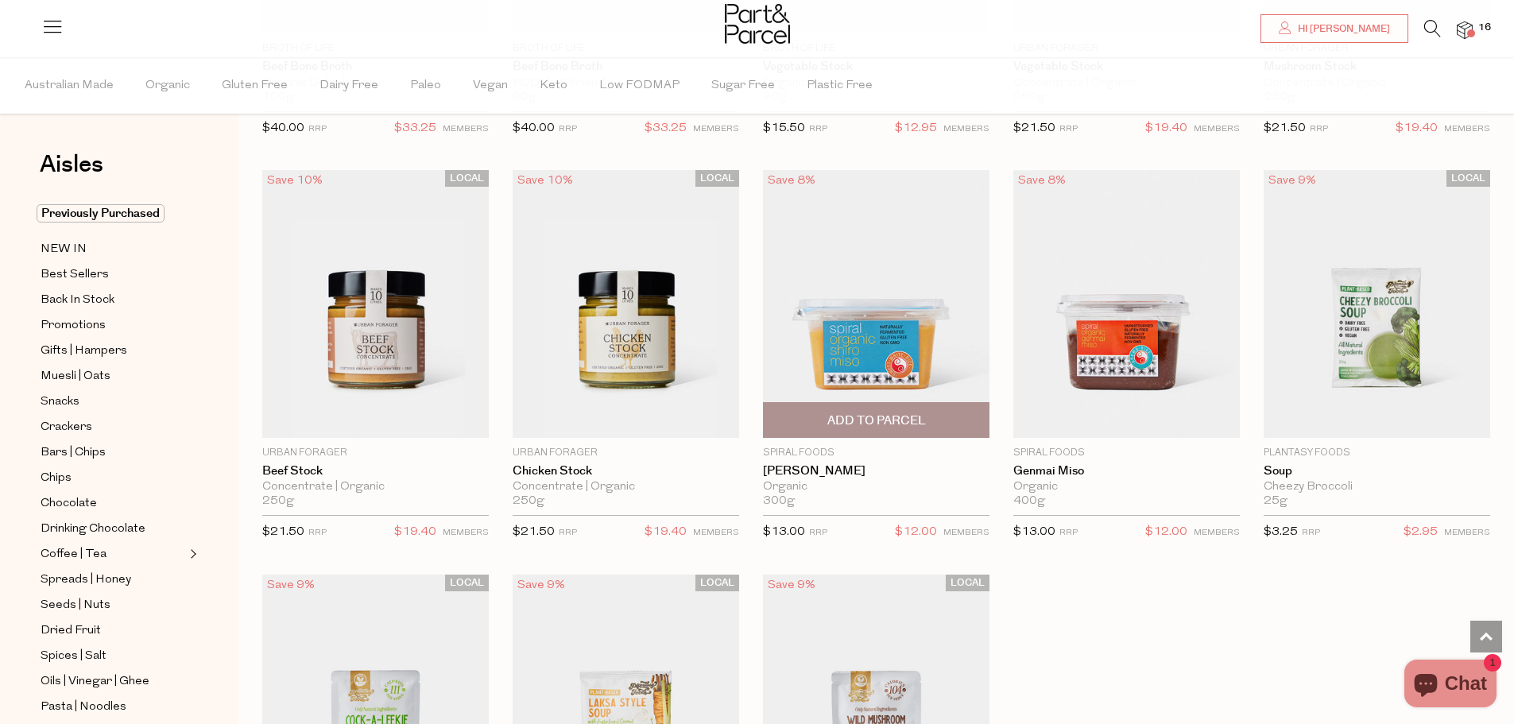
click at [832, 319] on img at bounding box center [876, 303] width 227 height 267
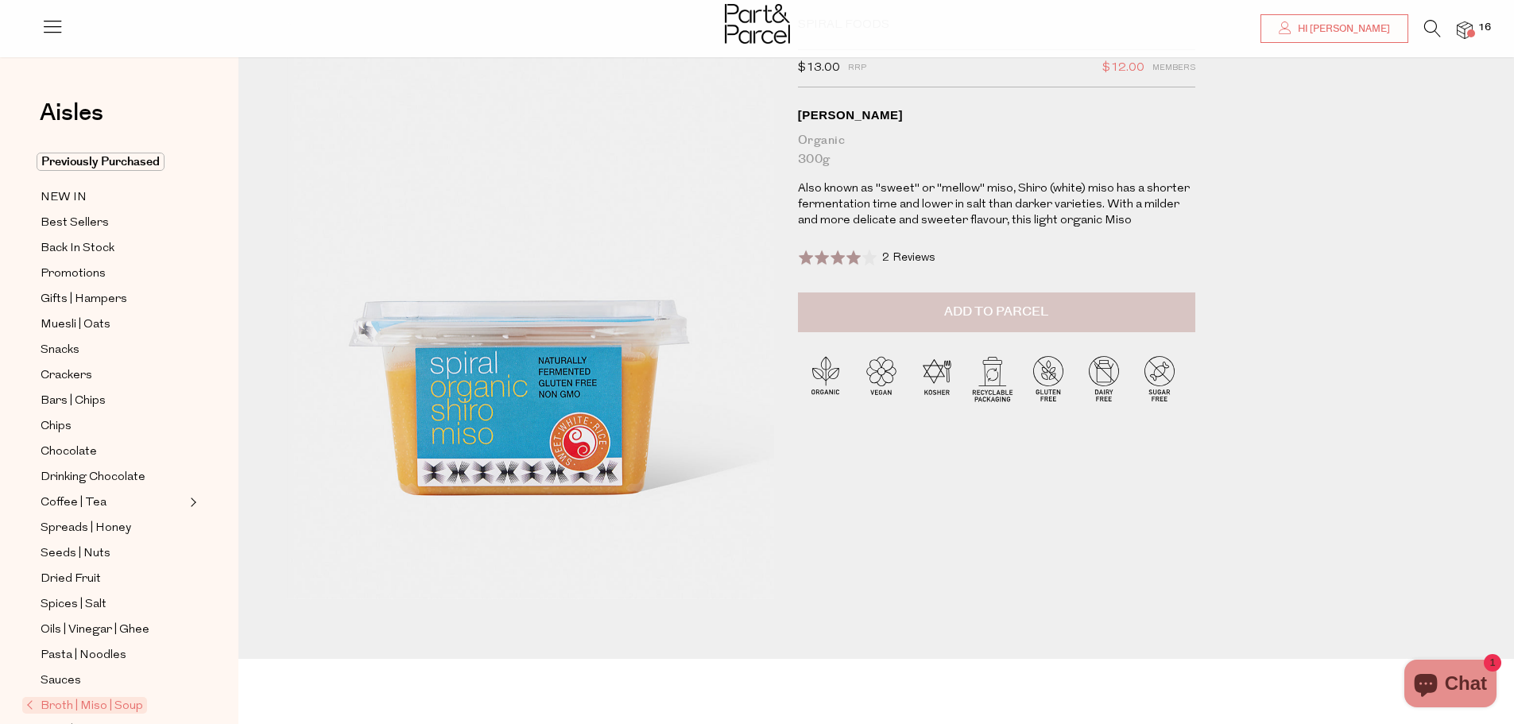
scroll to position [79, 0]
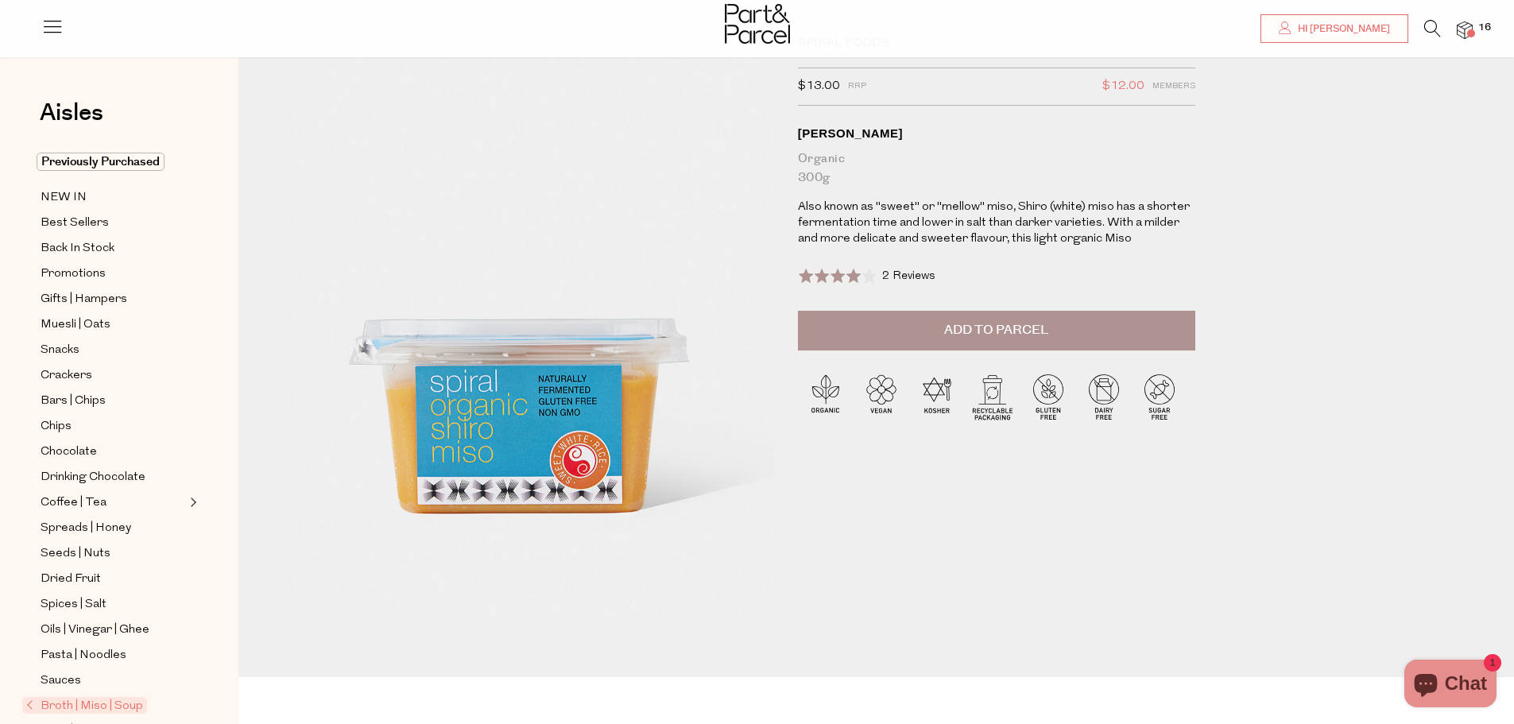
click at [860, 316] on button "Add to Parcel" at bounding box center [996, 331] width 397 height 40
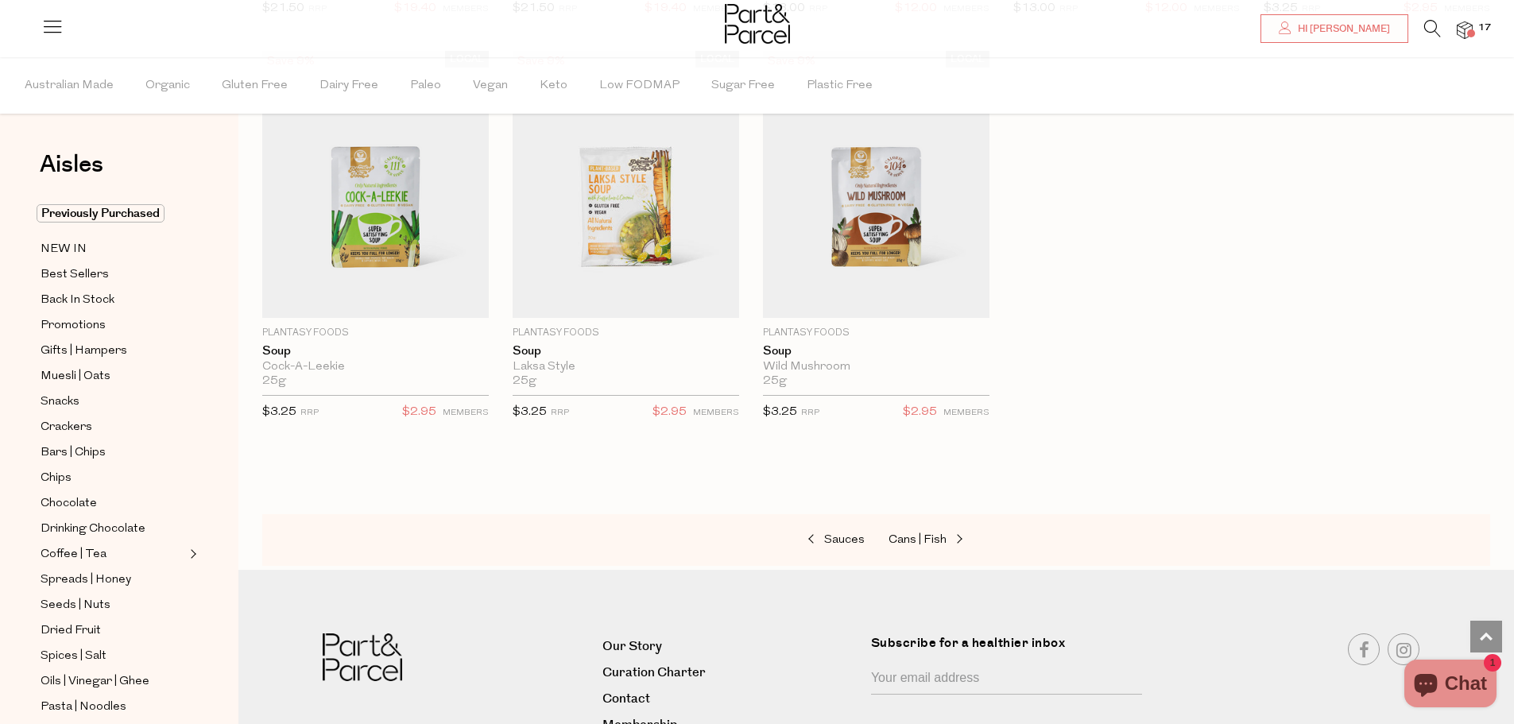
scroll to position [2608, 0]
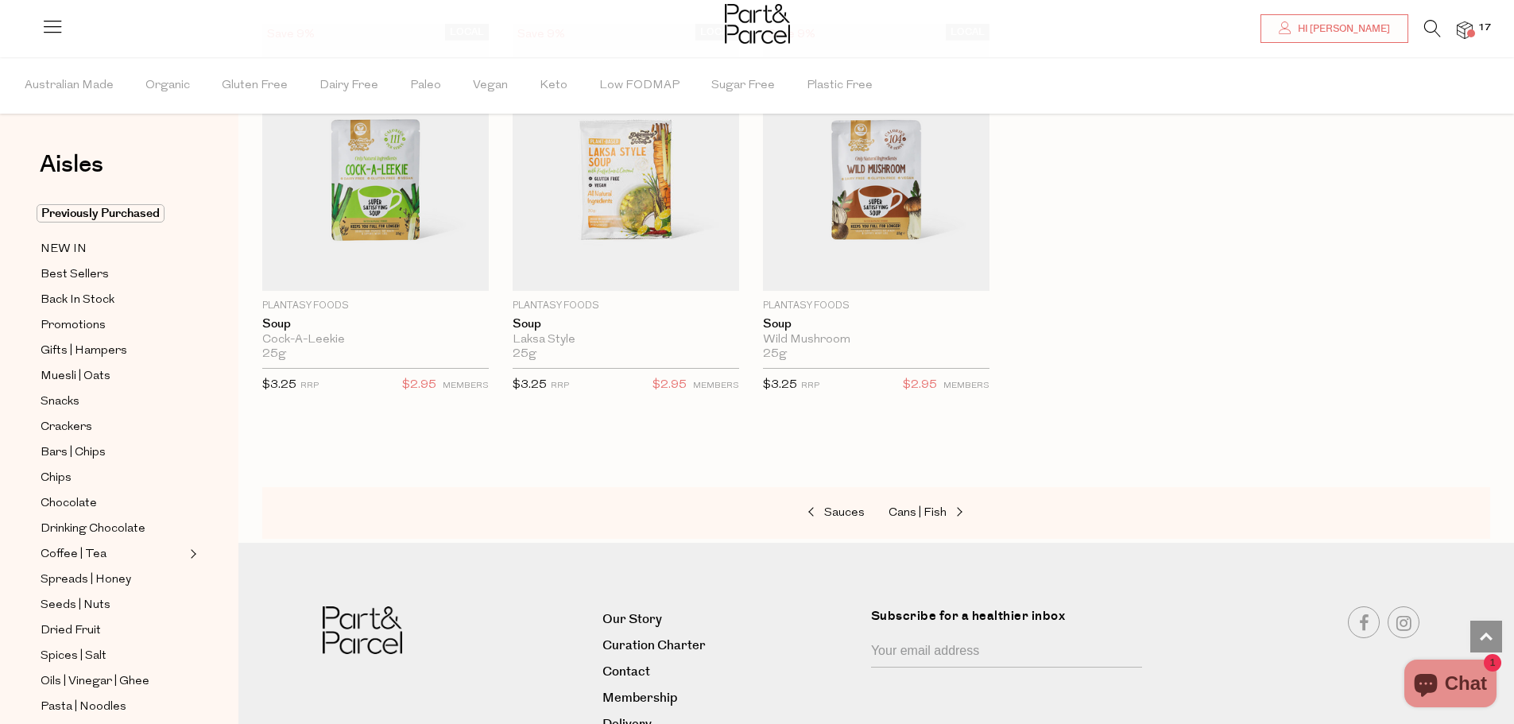
click at [908, 519] on div "Sauces Cans | Fish" at bounding box center [876, 513] width 1228 height 52
click at [911, 507] on span "Cans | Fish" at bounding box center [918, 513] width 58 height 12
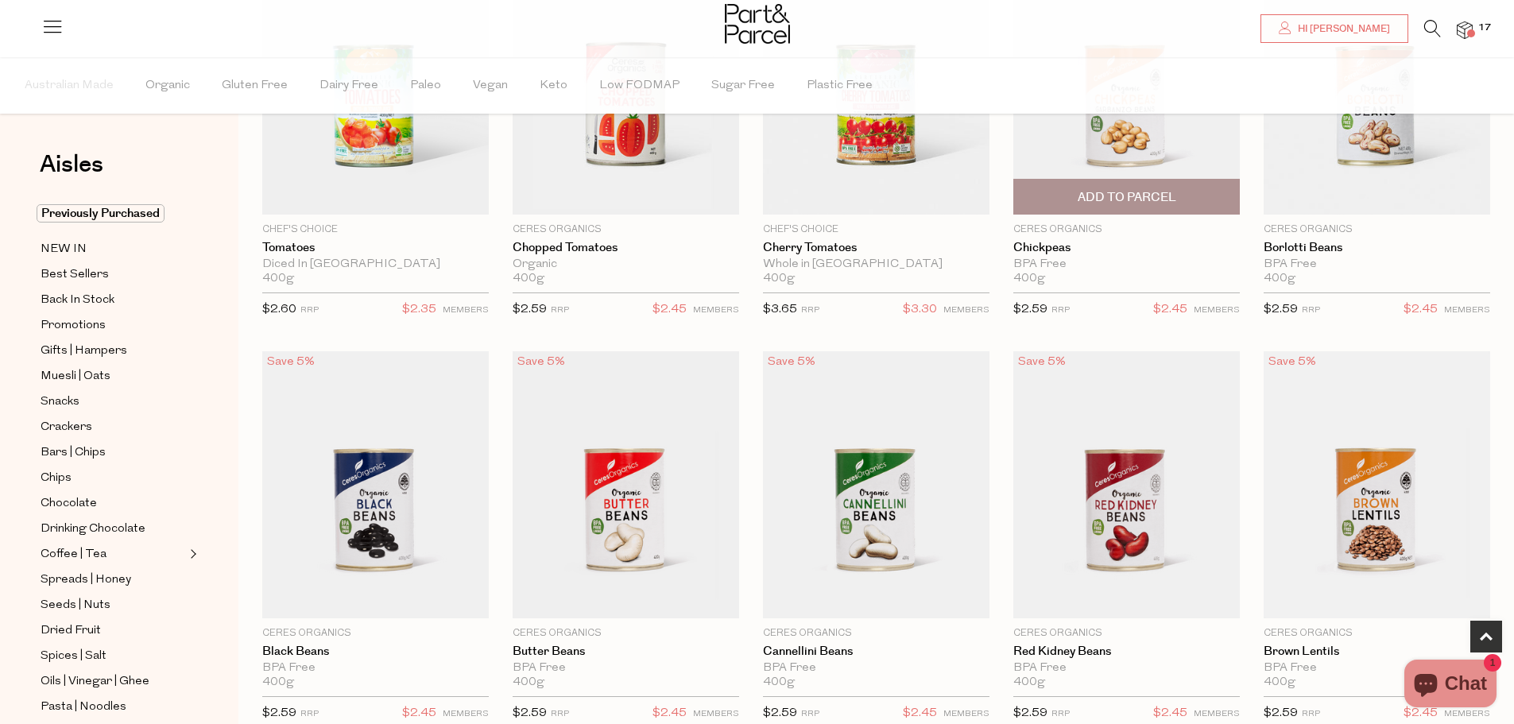
scroll to position [318, 0]
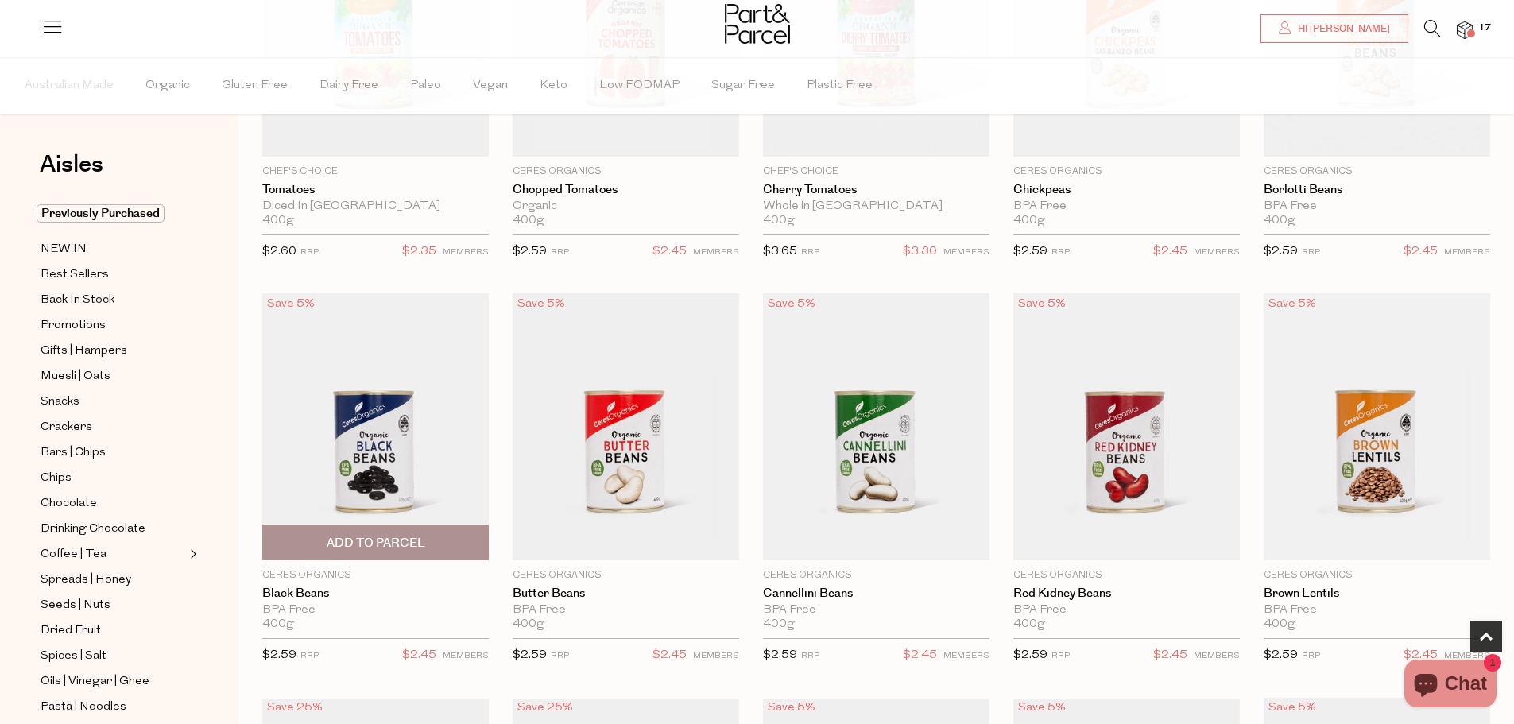
click at [353, 540] on span "Add To Parcel" at bounding box center [376, 543] width 99 height 17
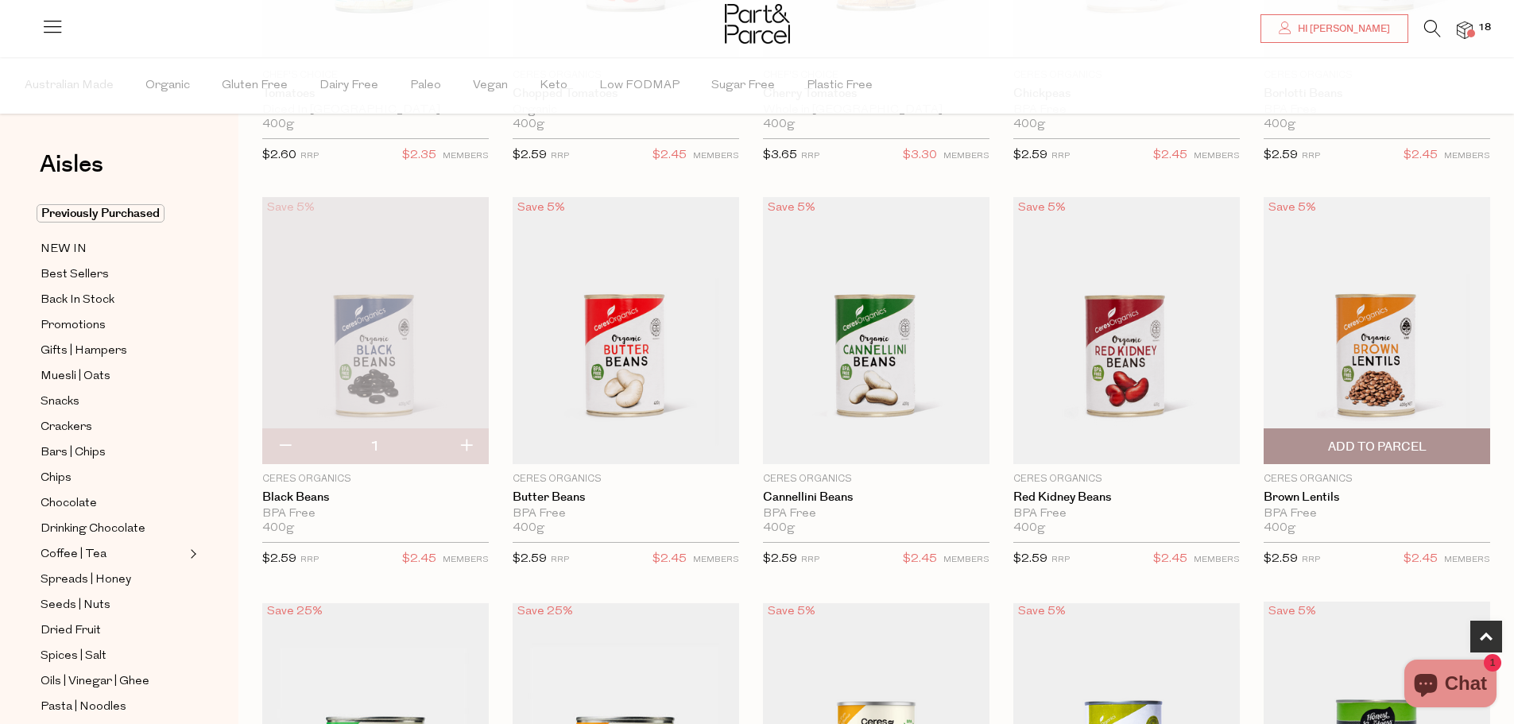
scroll to position [556, 0]
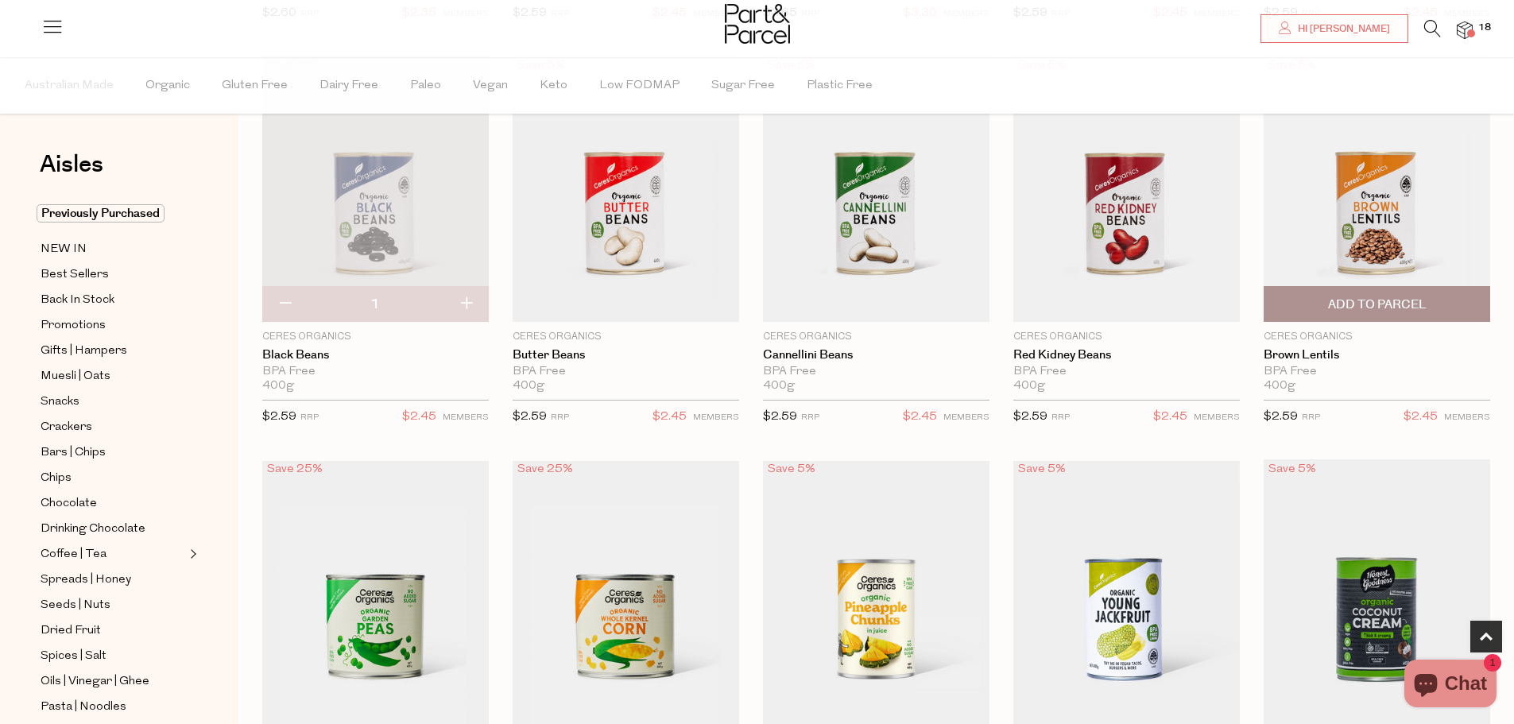
click at [1394, 298] on span "Add To Parcel" at bounding box center [1377, 304] width 99 height 17
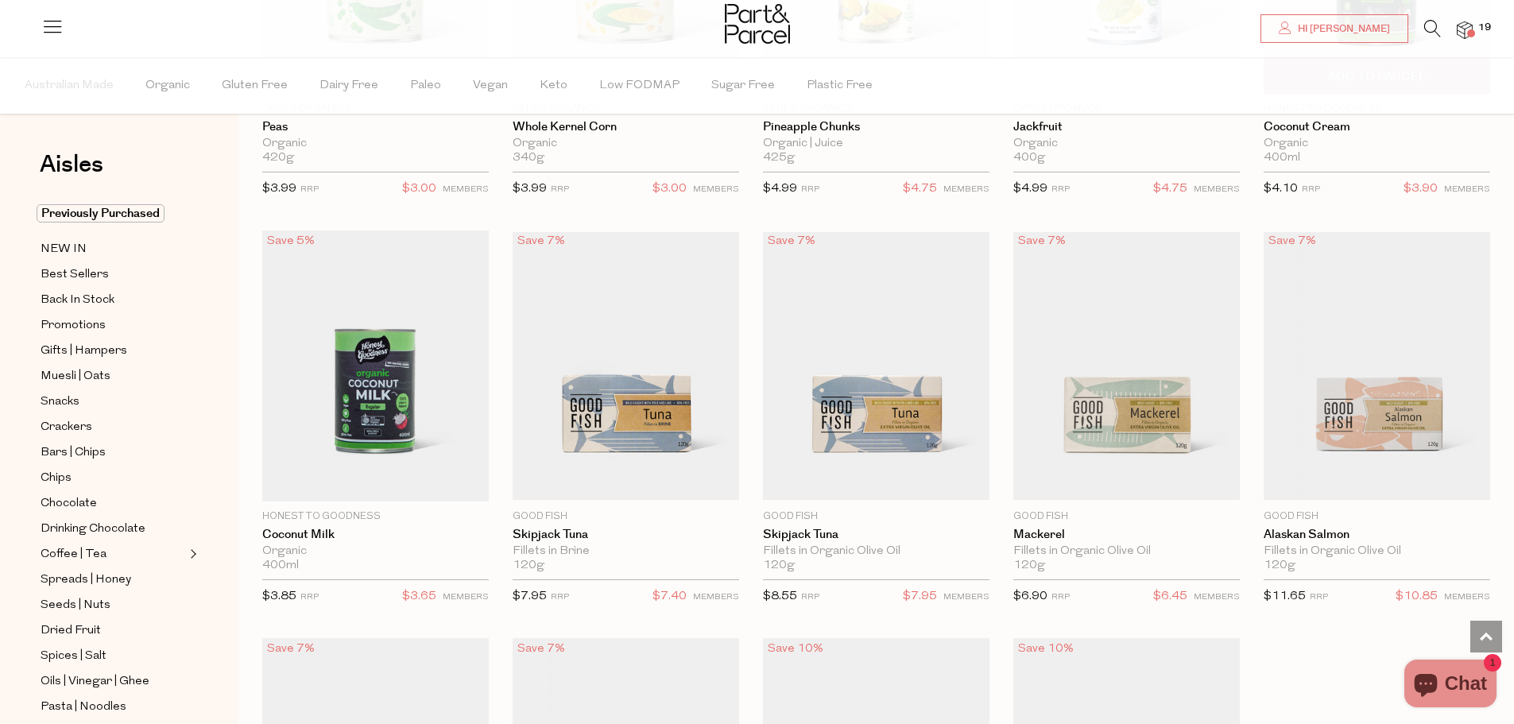
scroll to position [1272, 0]
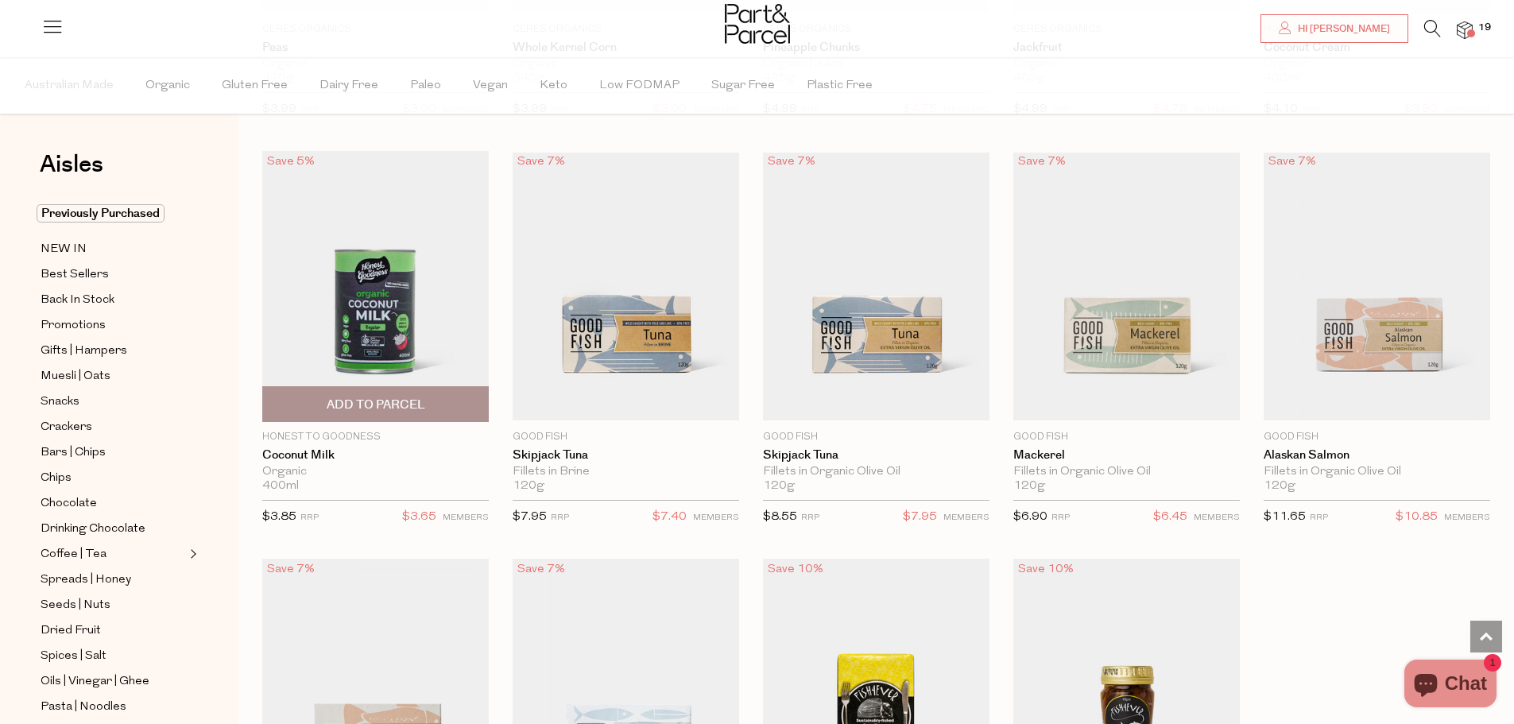
click at [469, 407] on span "Add To Parcel" at bounding box center [375, 404] width 217 height 34
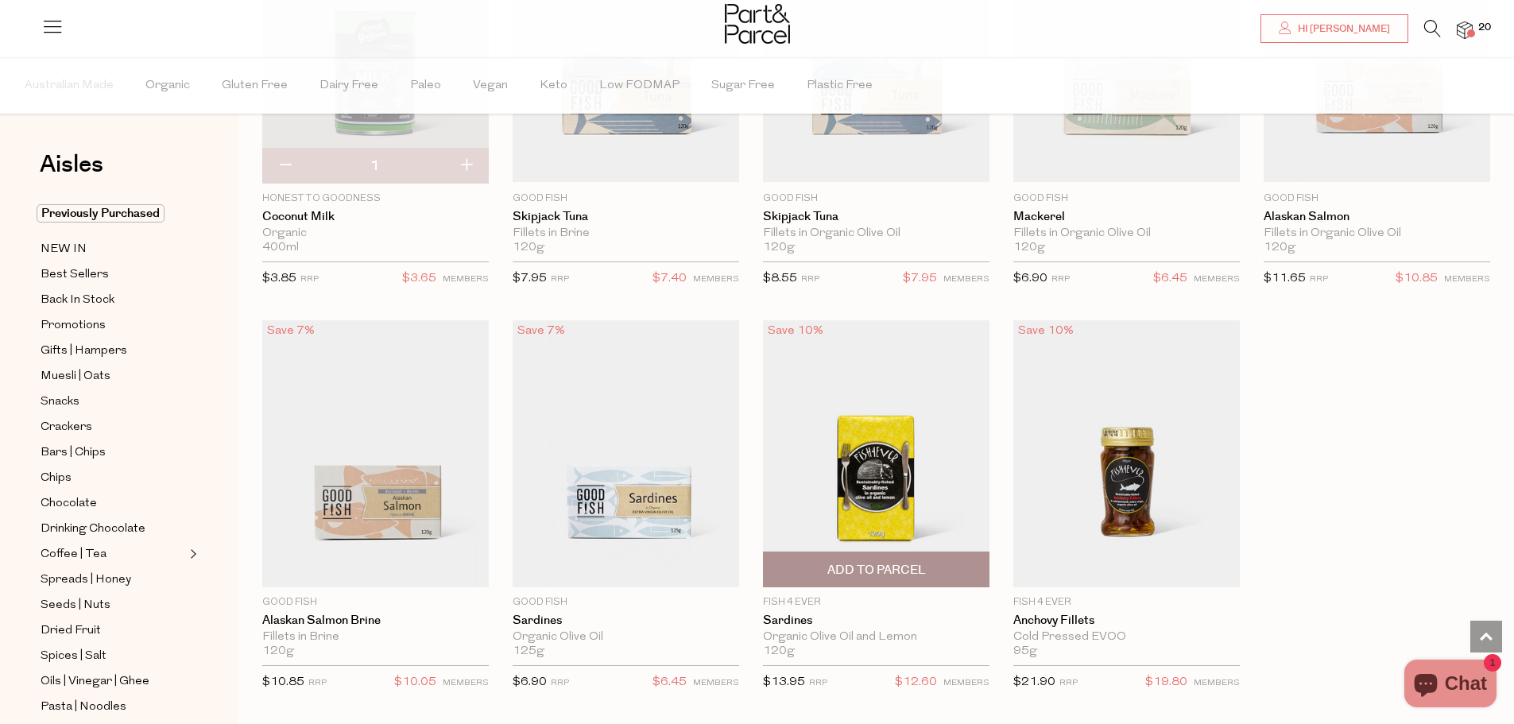
scroll to position [1590, 0]
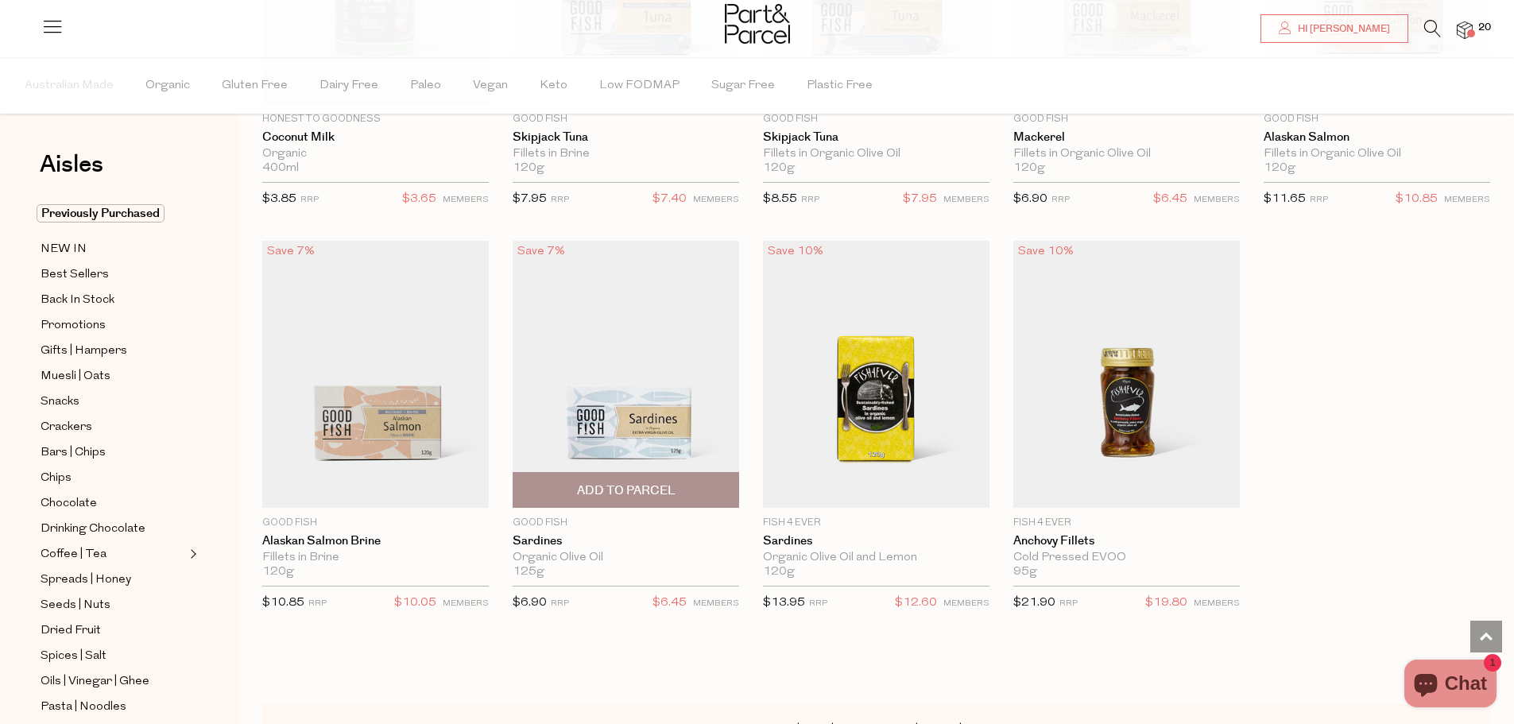
click at [646, 482] on span "Add To Parcel" at bounding box center [626, 490] width 99 height 17
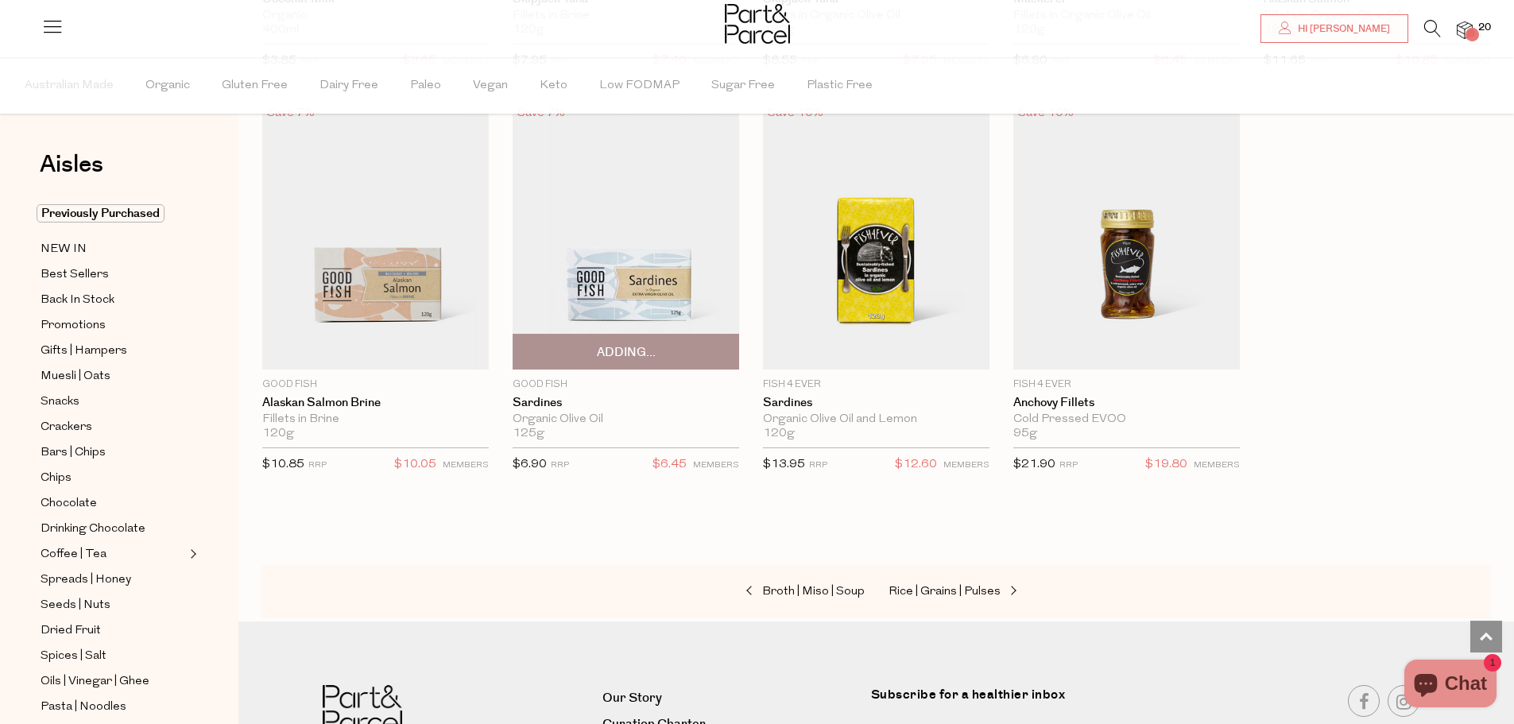
scroll to position [1907, 0]
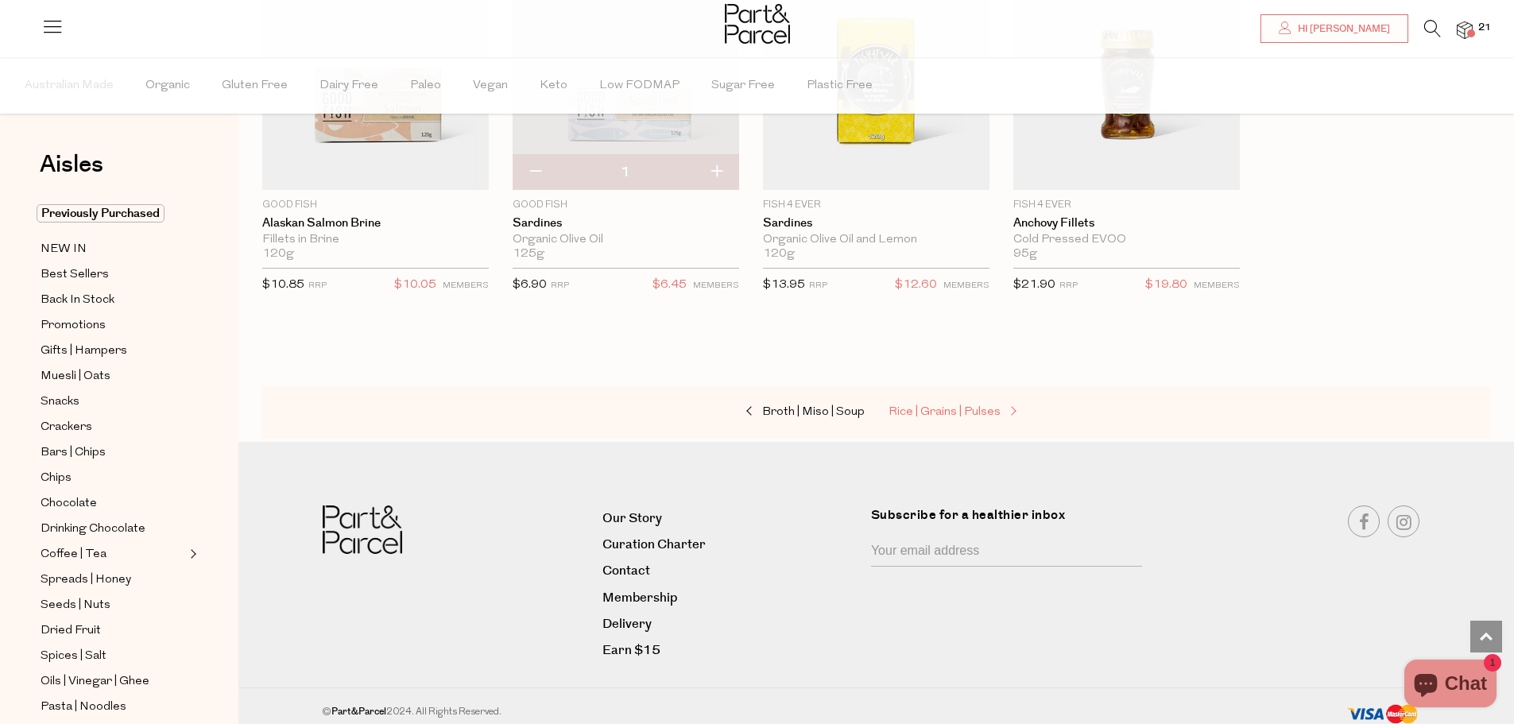
click at [903, 412] on span "Rice | Grains | Pulses" at bounding box center [945, 412] width 112 height 12
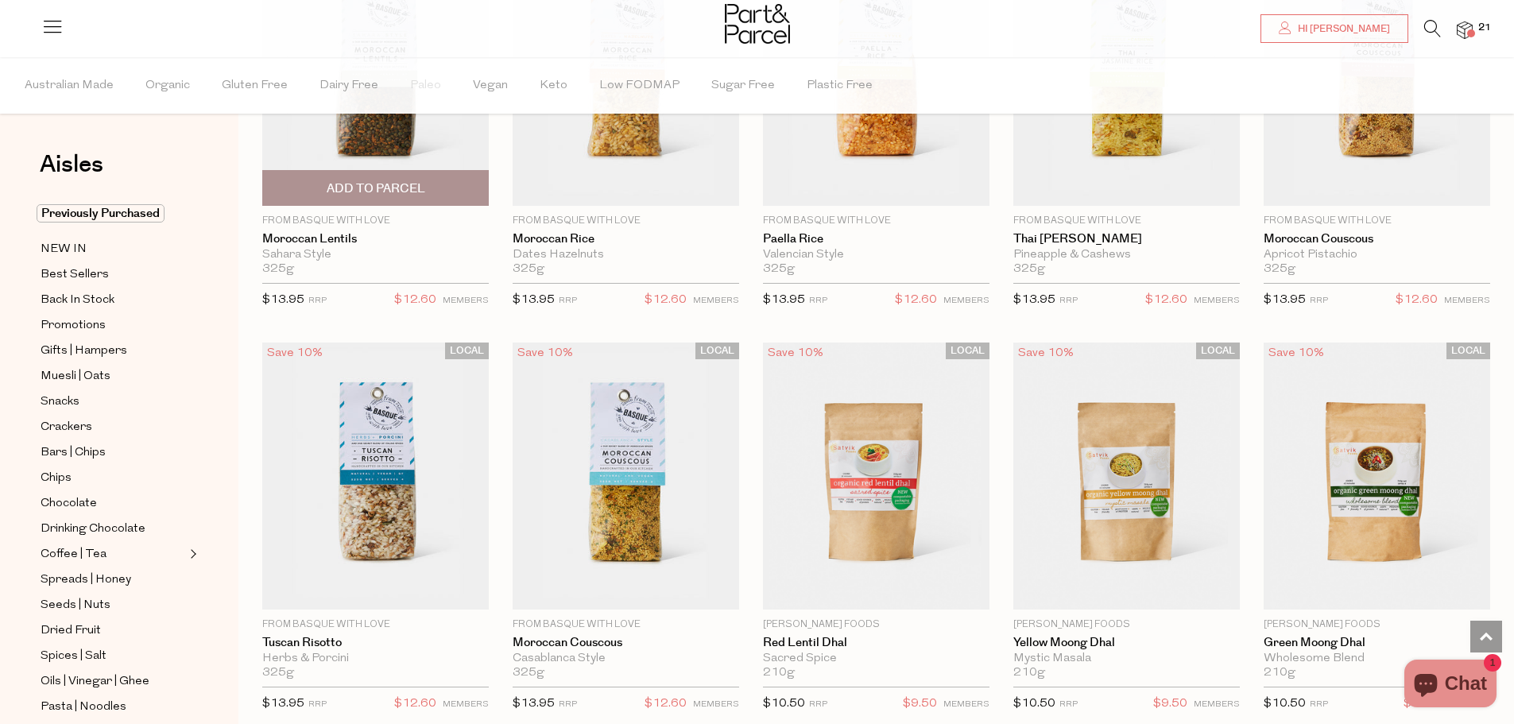
scroll to position [2384, 0]
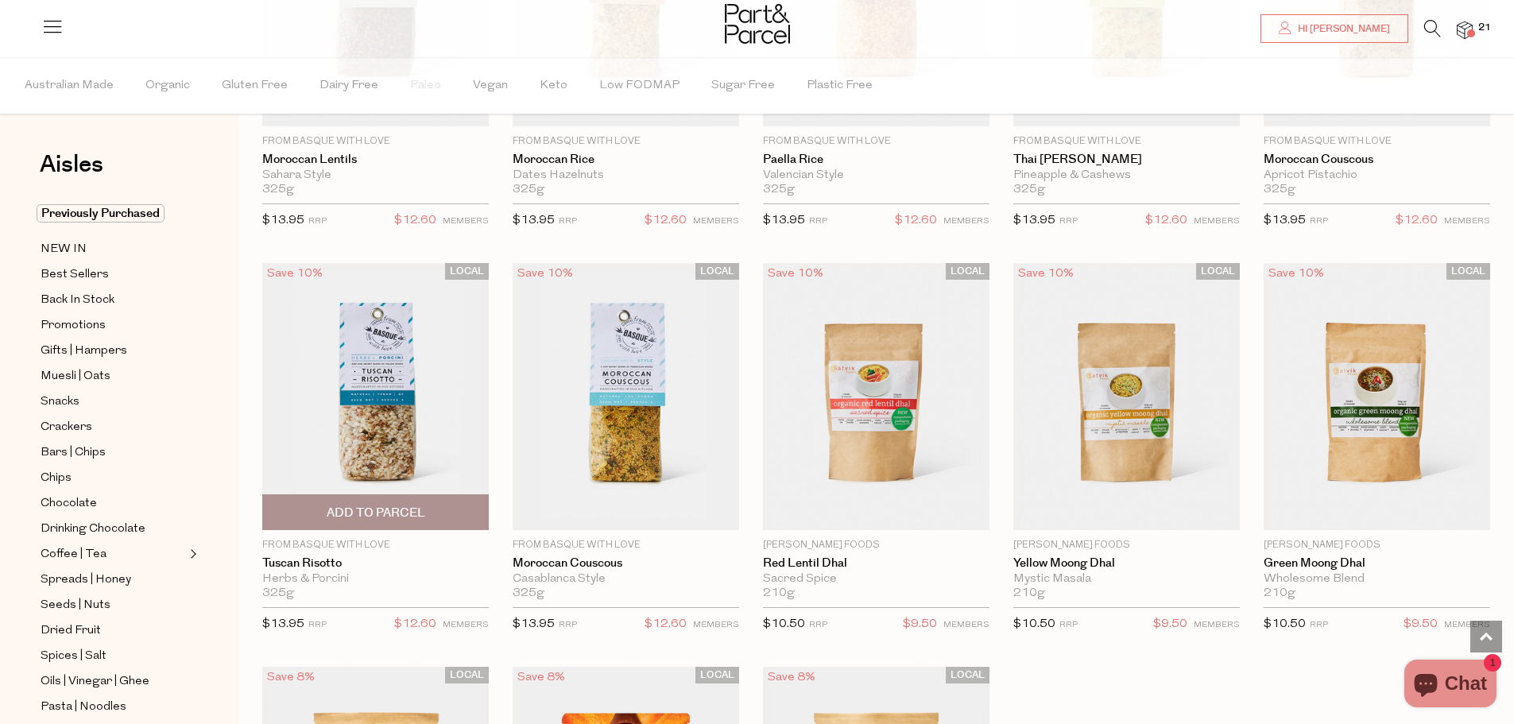
click at [361, 505] on span "Add To Parcel" at bounding box center [376, 513] width 99 height 17
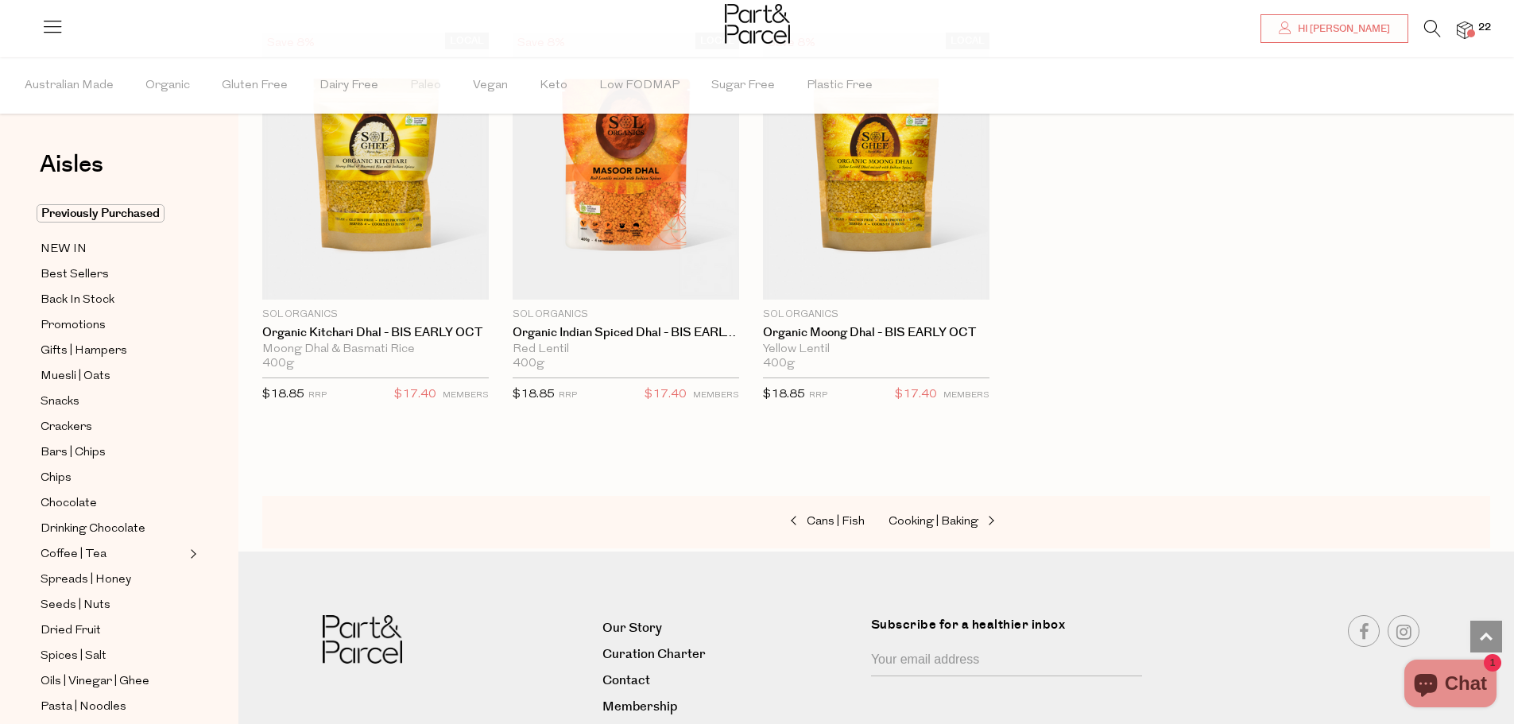
scroll to position [3020, 0]
click at [950, 514] on span "Cooking | Baking" at bounding box center [934, 520] width 90 height 12
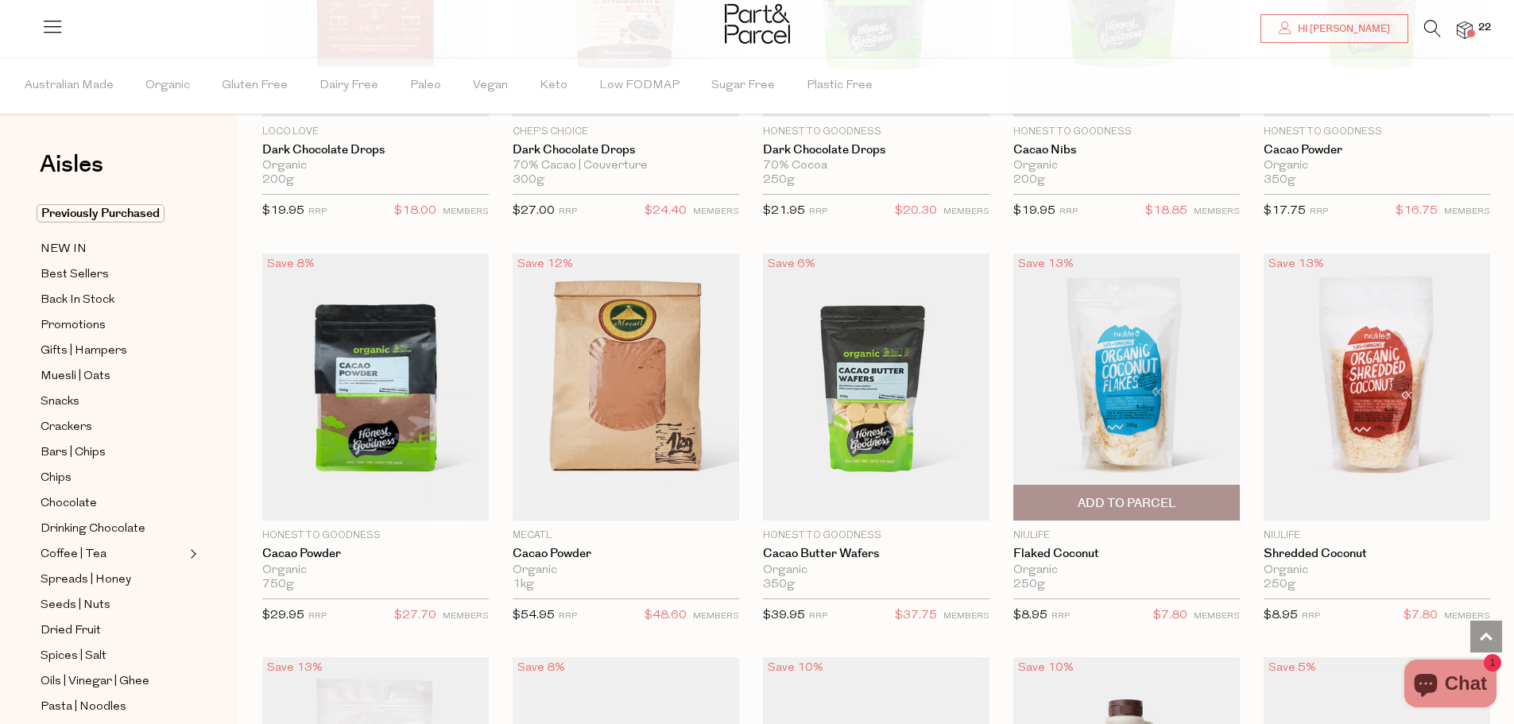
scroll to position [2464, 0]
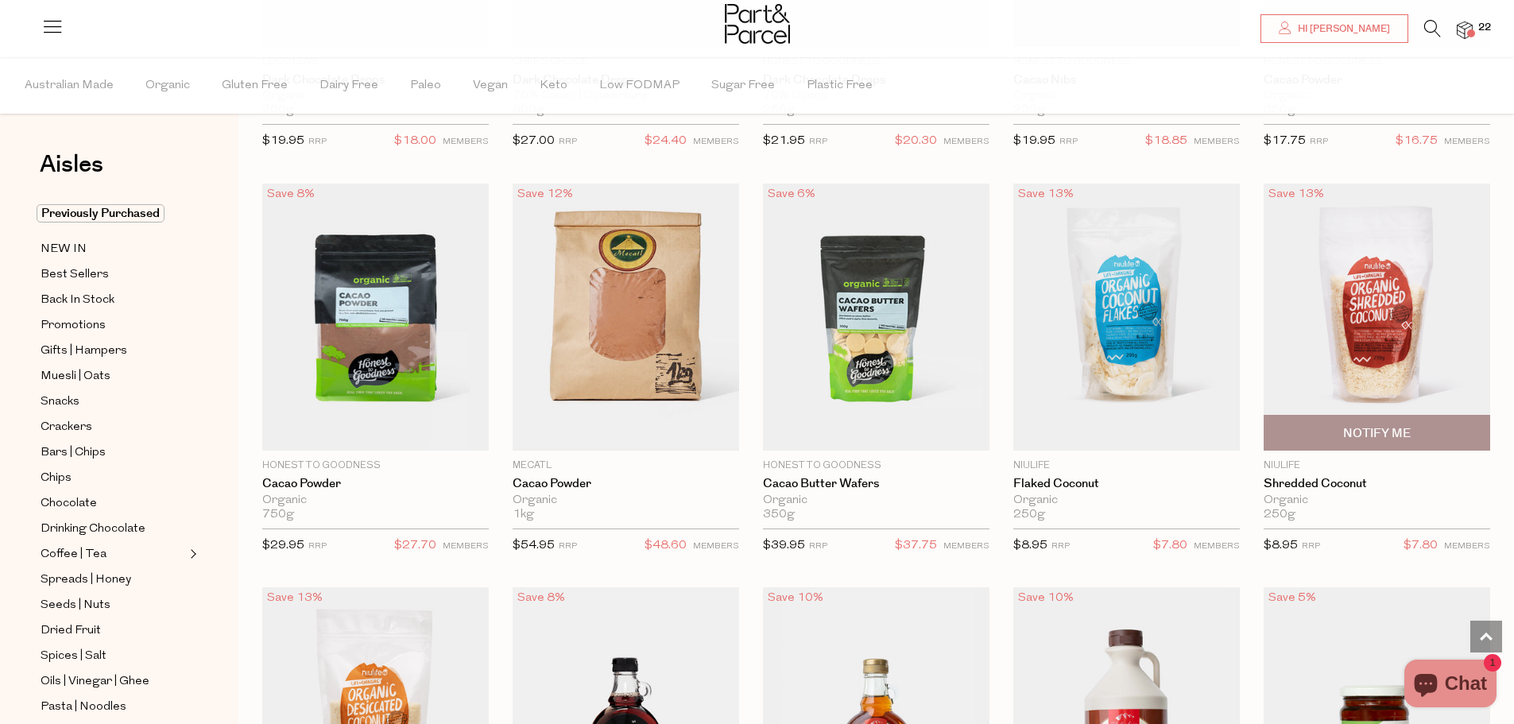
click at [1328, 344] on img at bounding box center [1377, 317] width 227 height 267
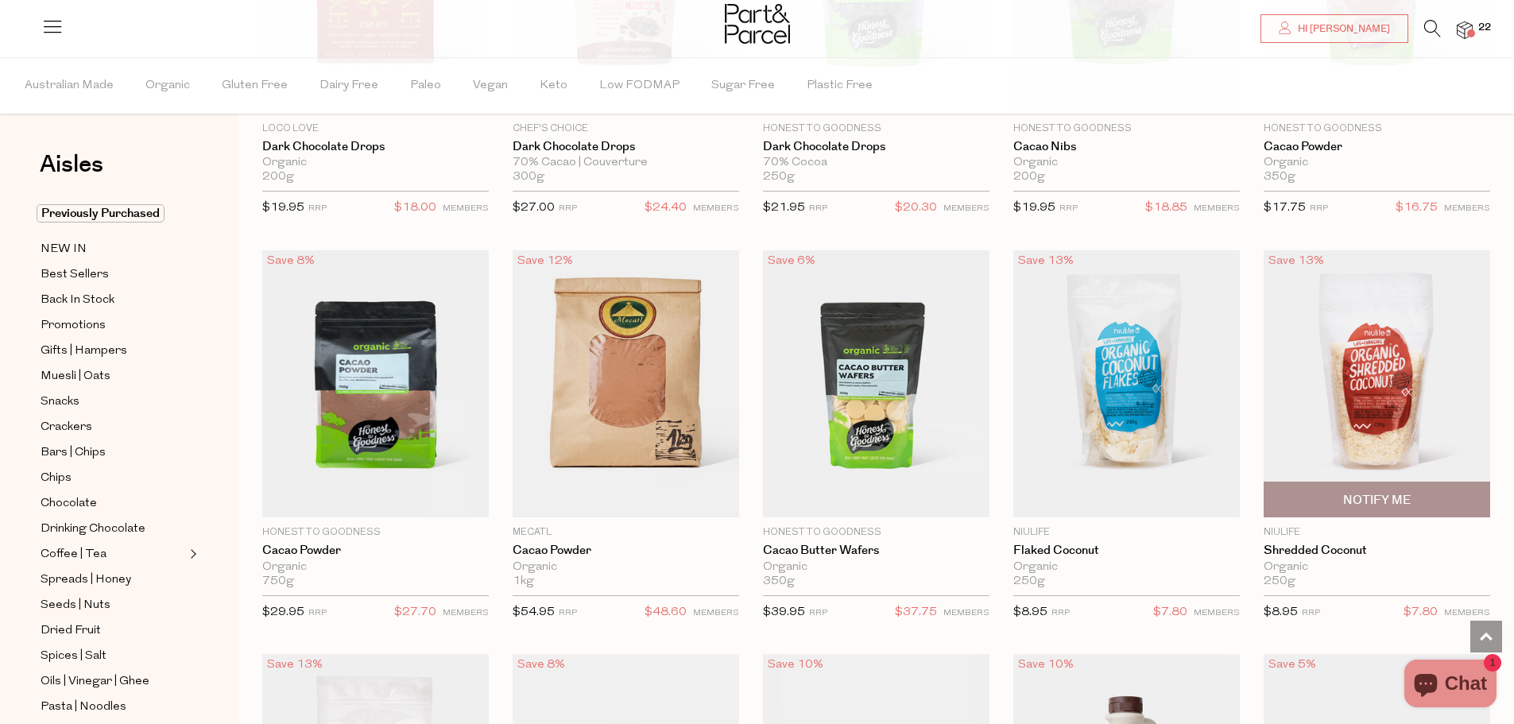
scroll to position [2525, 0]
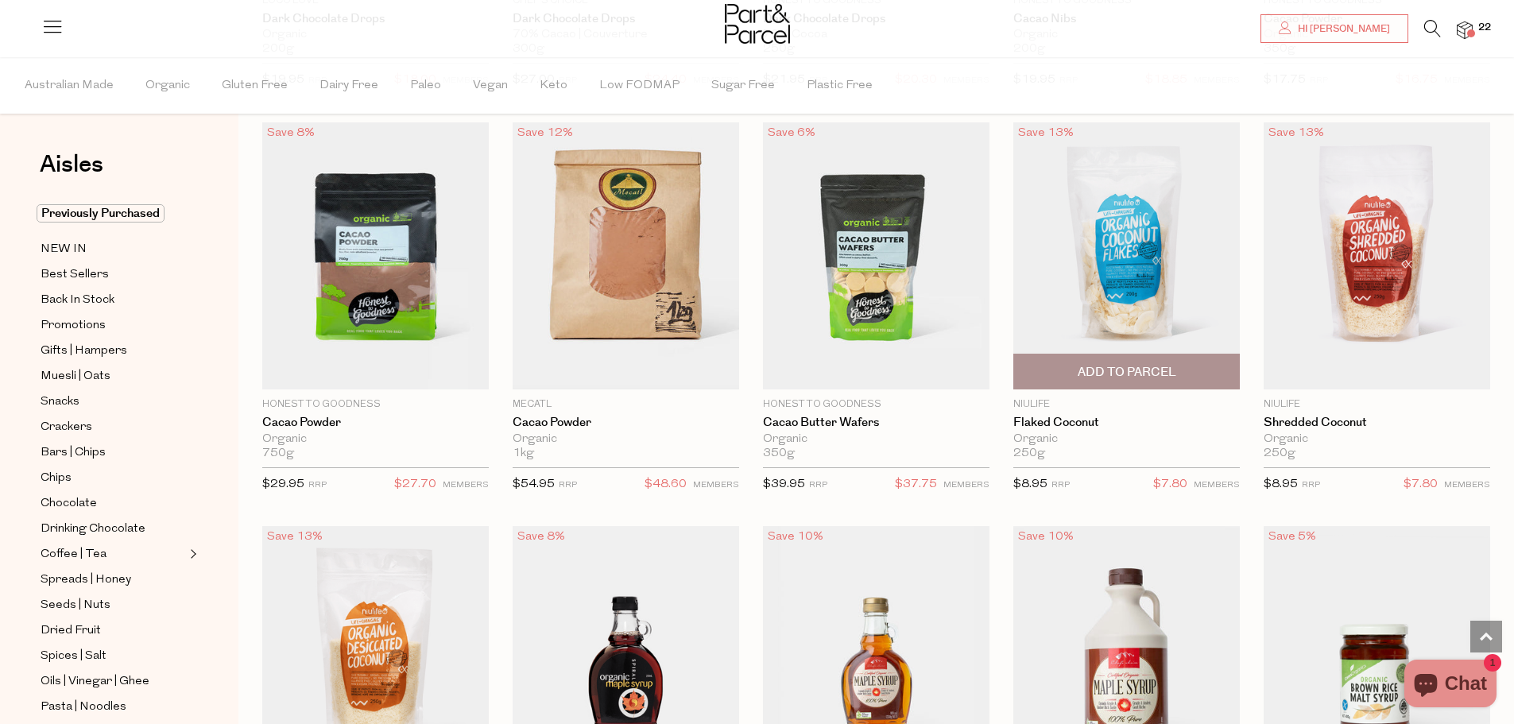
click at [1106, 354] on span "Add To Parcel" at bounding box center [1126, 371] width 217 height 34
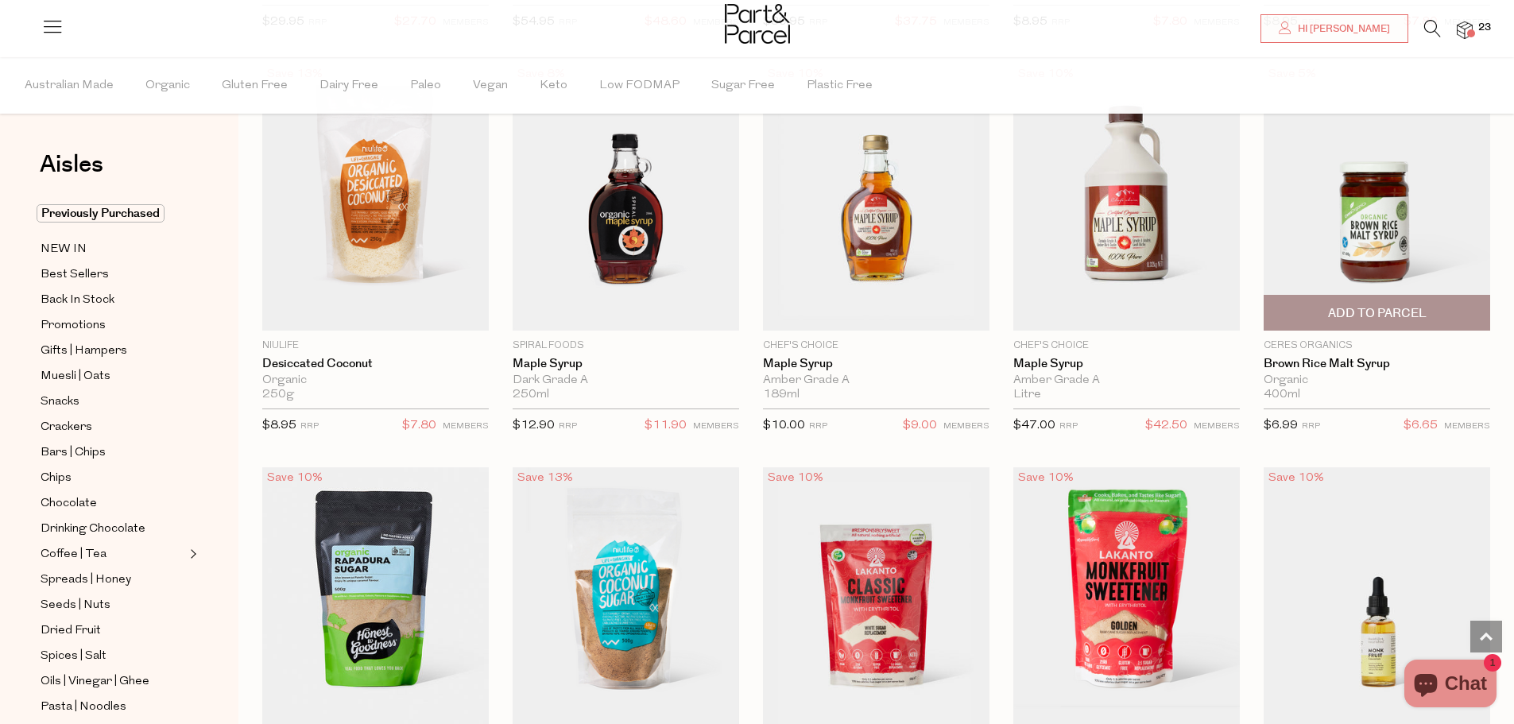
scroll to position [3081, 0]
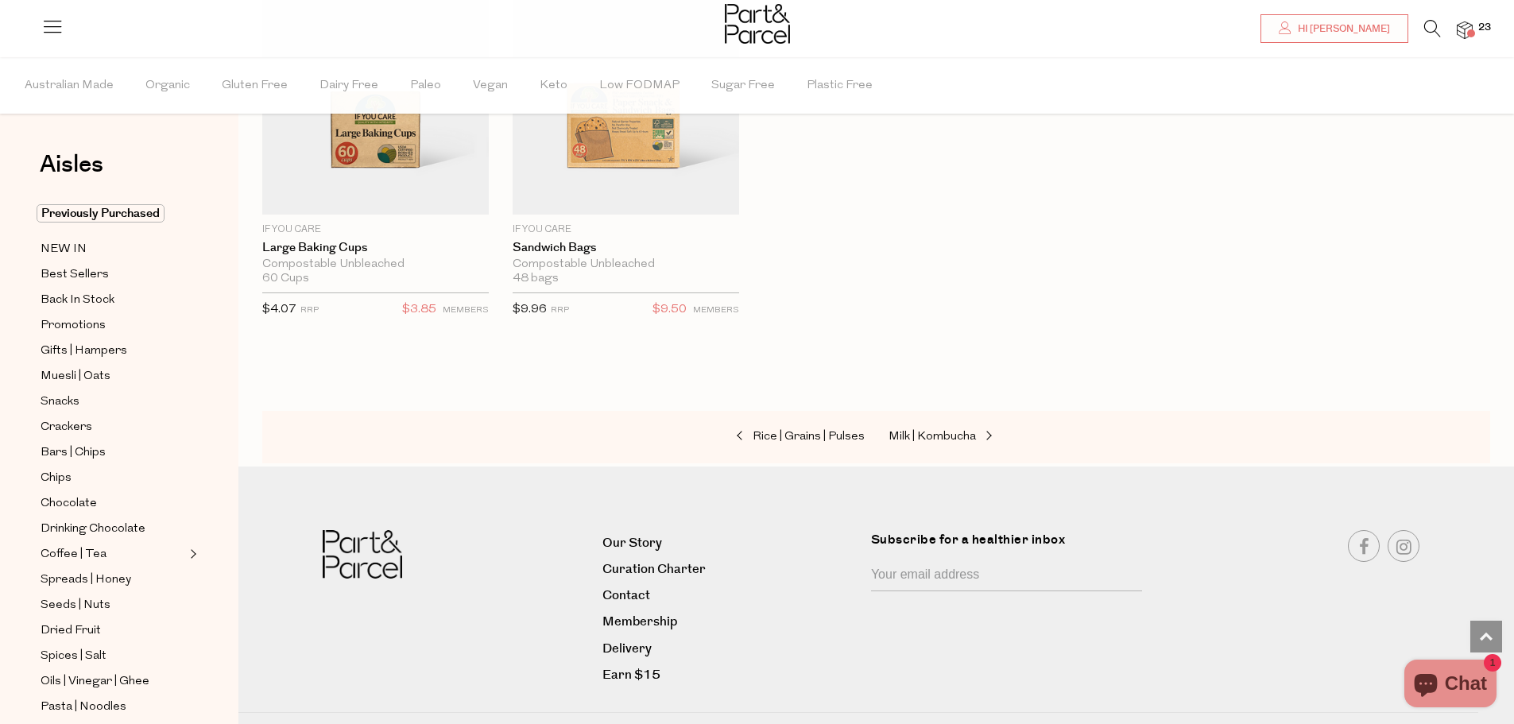
scroll to position [7162, 0]
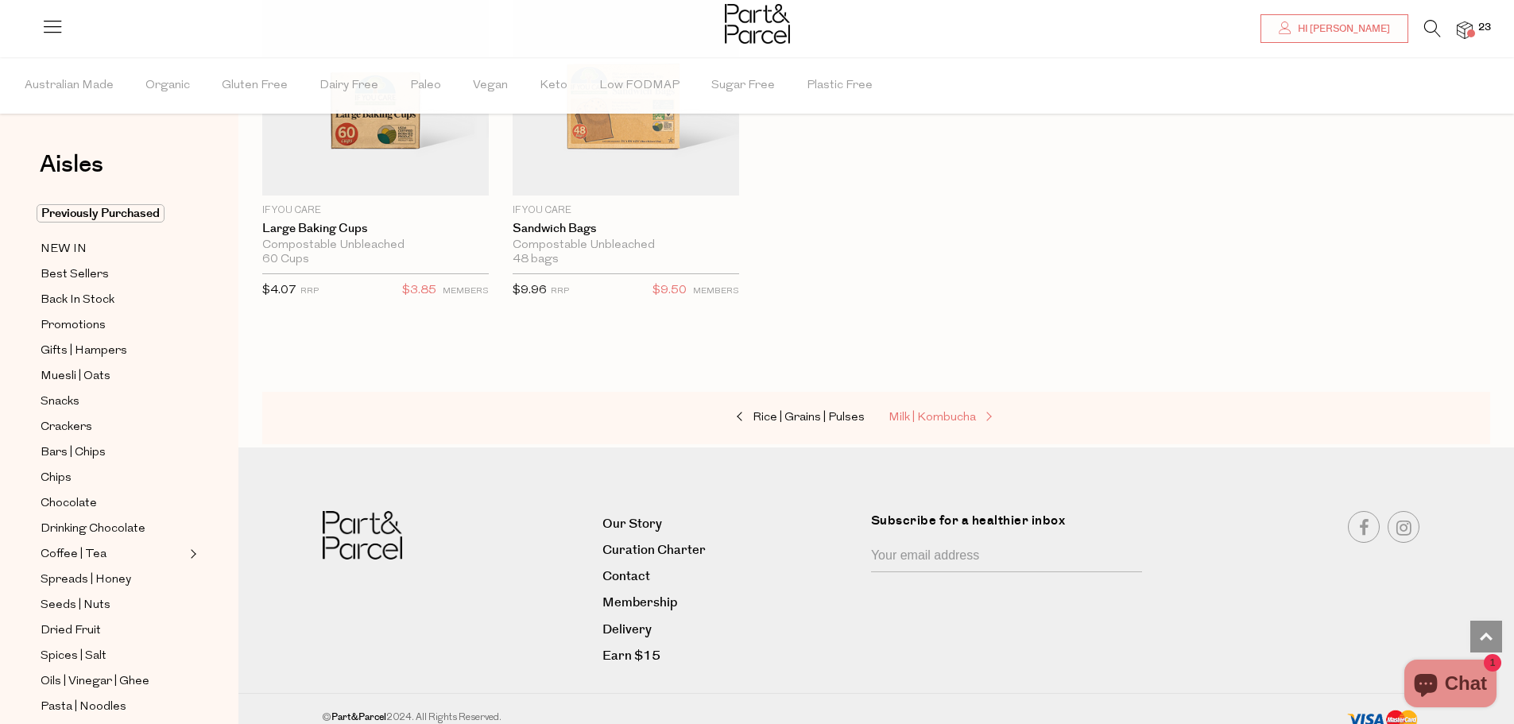
click at [941, 412] on span "Milk | Kombucha" at bounding box center [932, 418] width 87 height 12
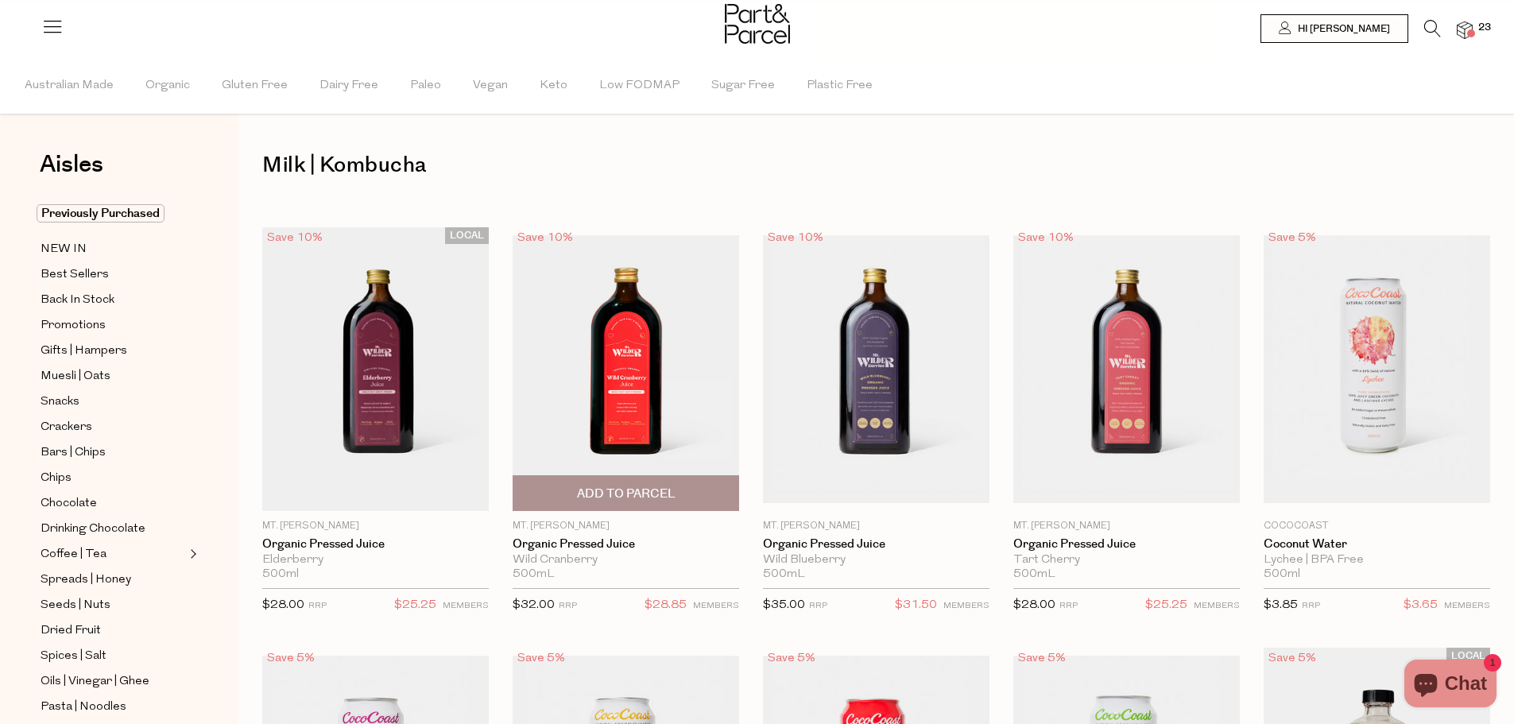
click at [616, 490] on span "Add To Parcel" at bounding box center [626, 494] width 99 height 17
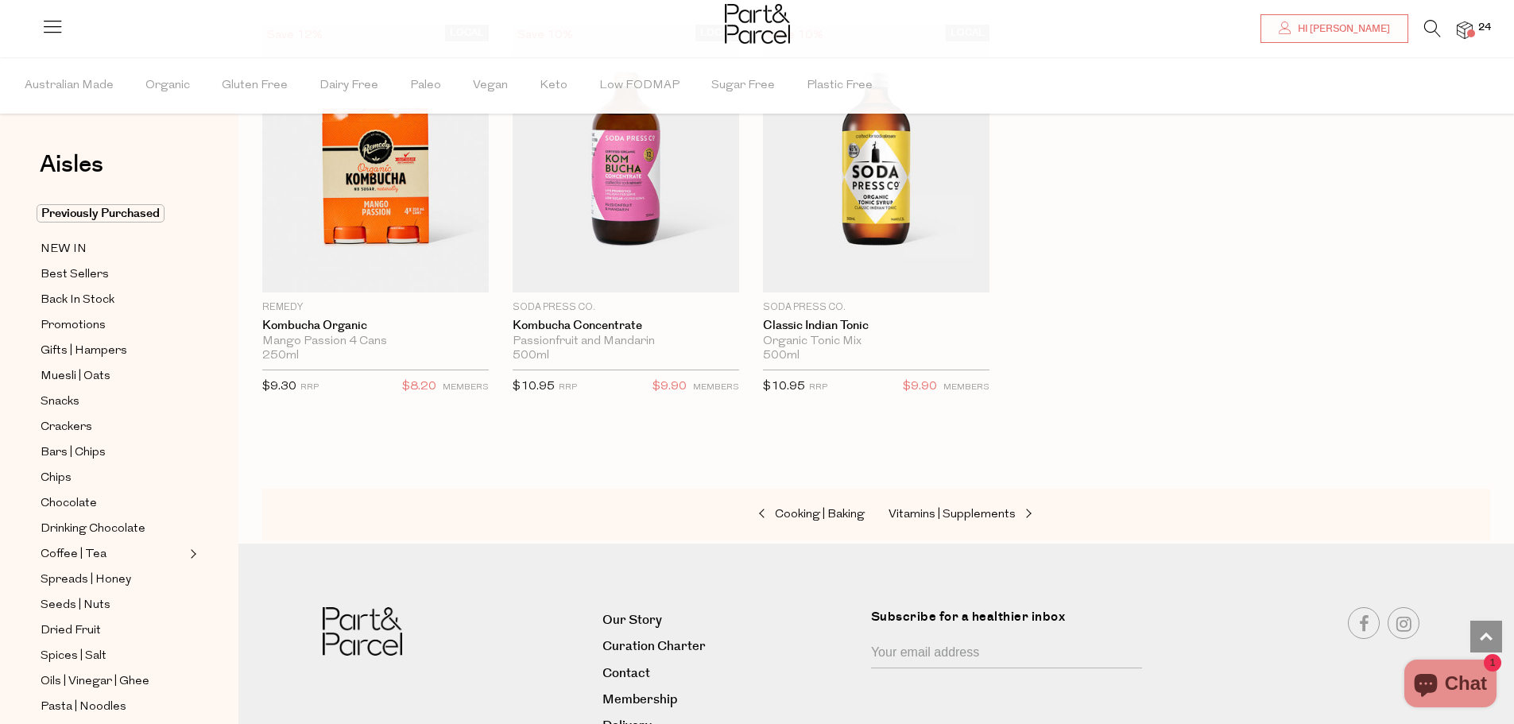
scroll to position [2702, 0]
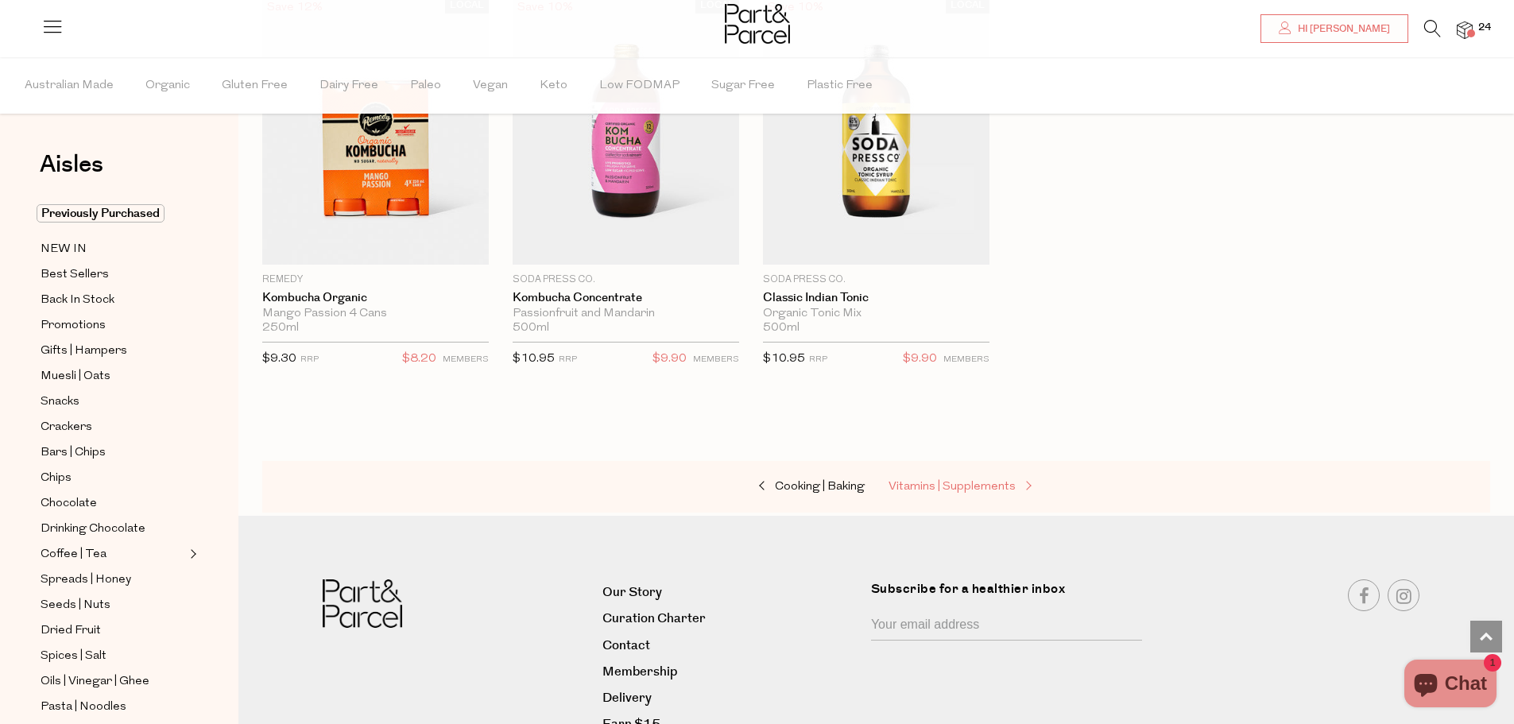
click at [1005, 482] on span "Vitamins | Supplements" at bounding box center [952, 487] width 127 height 12
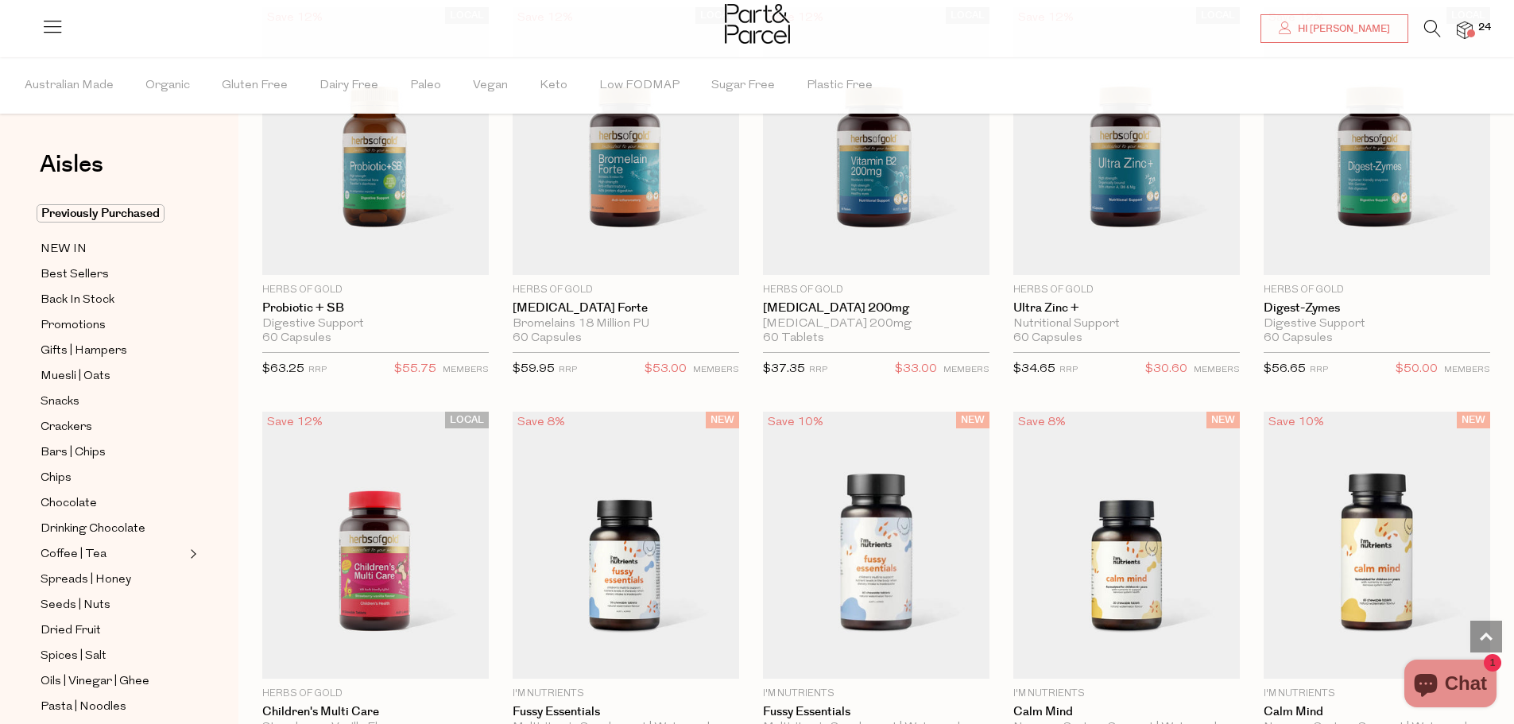
scroll to position [2234, 0]
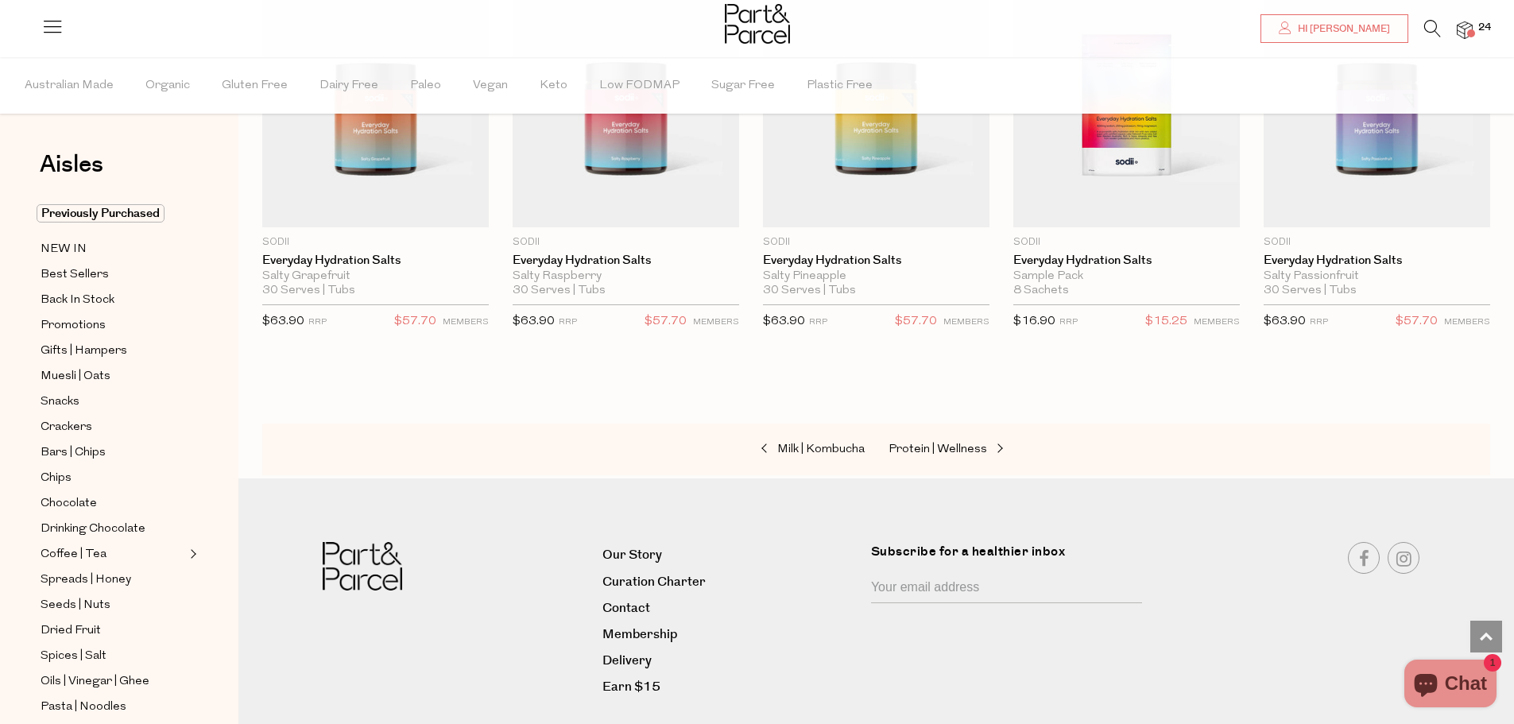
scroll to position [5162, 0]
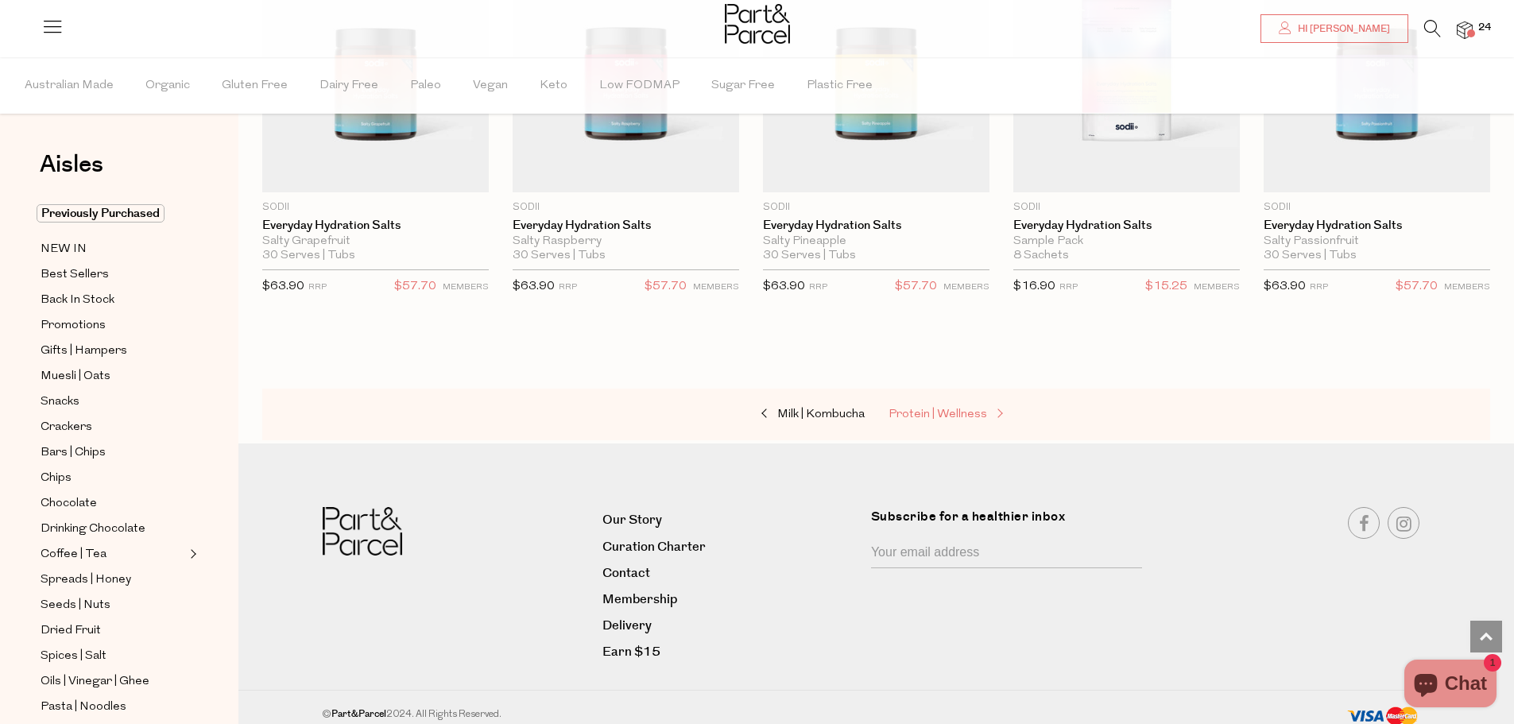
click at [927, 409] on span "Protein | Wellness" at bounding box center [938, 415] width 99 height 12
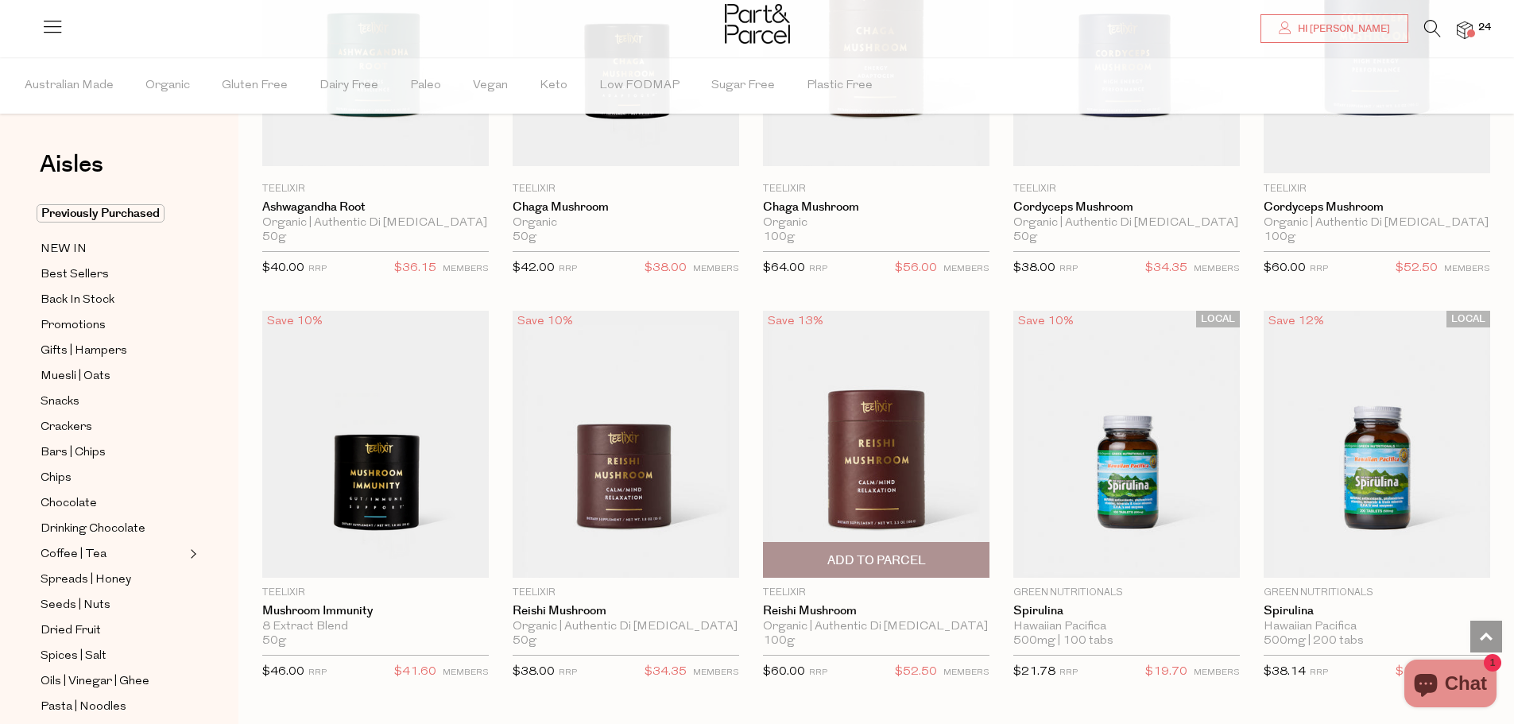
scroll to position [3576, 0]
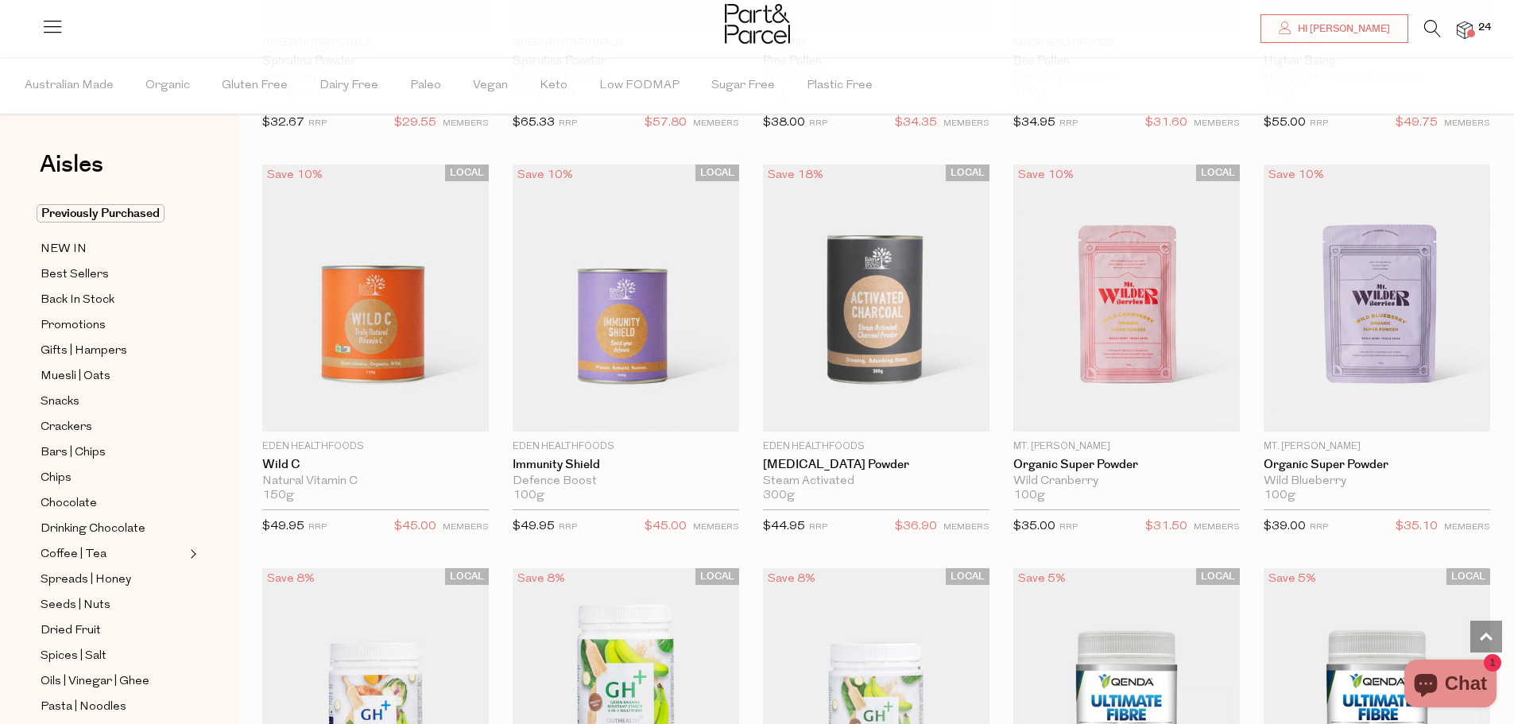
scroll to position [4530, 0]
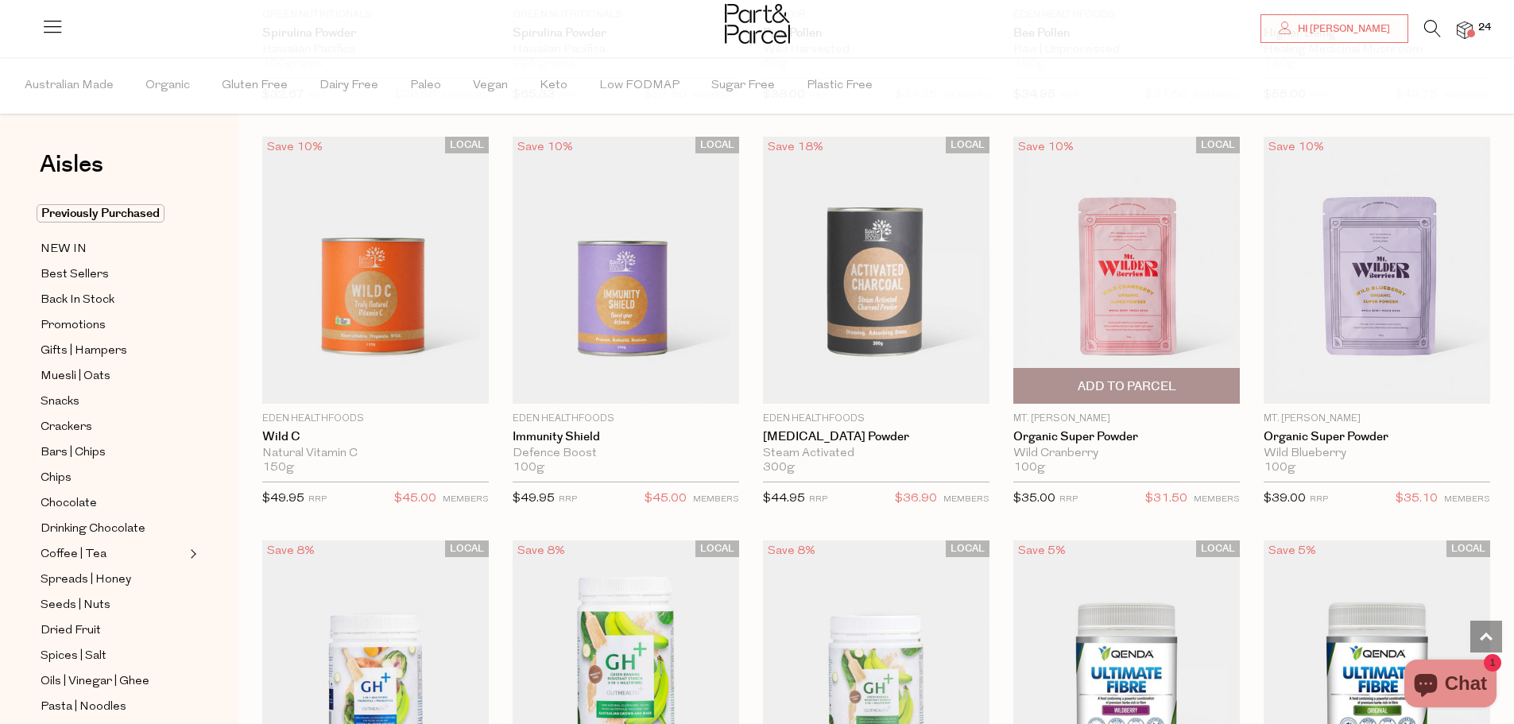
click at [1142, 369] on span "Add To Parcel" at bounding box center [1126, 386] width 217 height 34
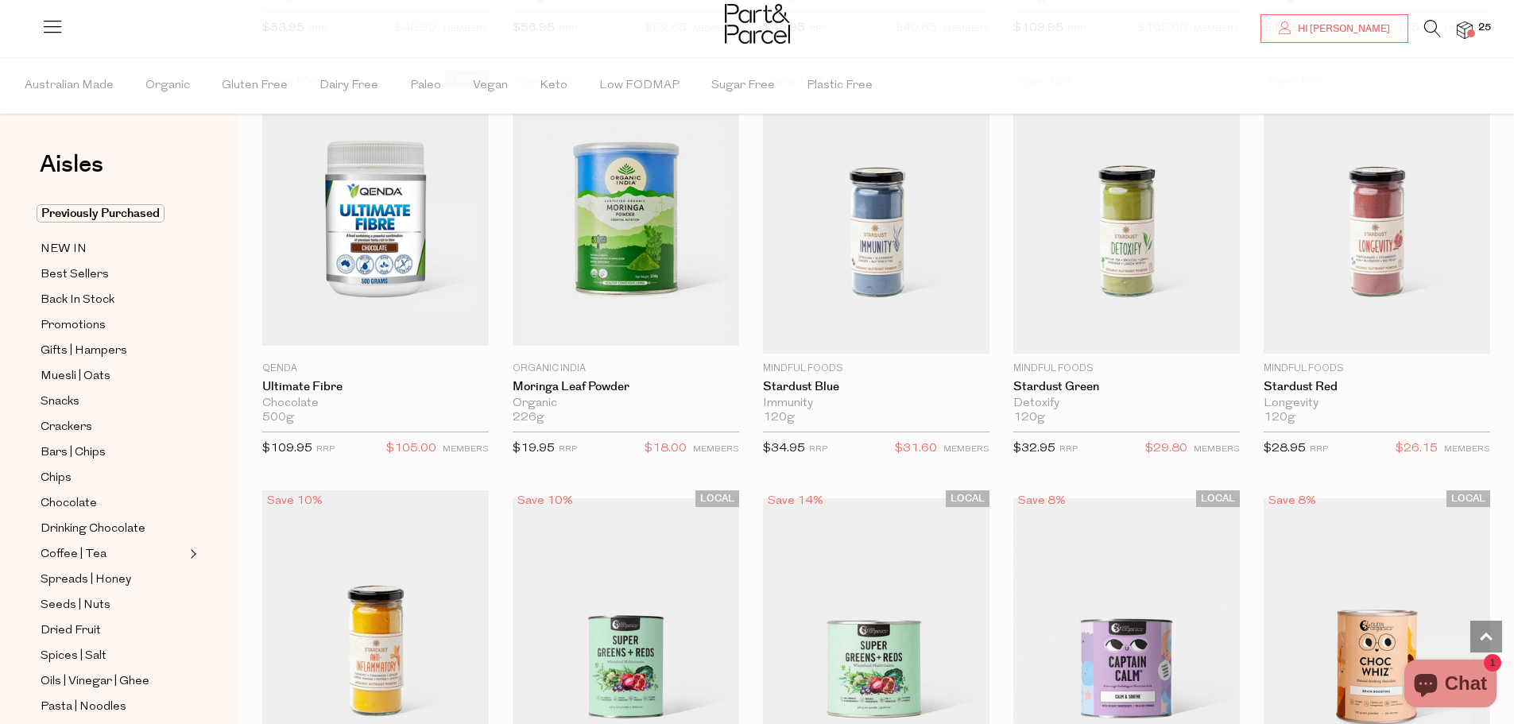
scroll to position [5484, 0]
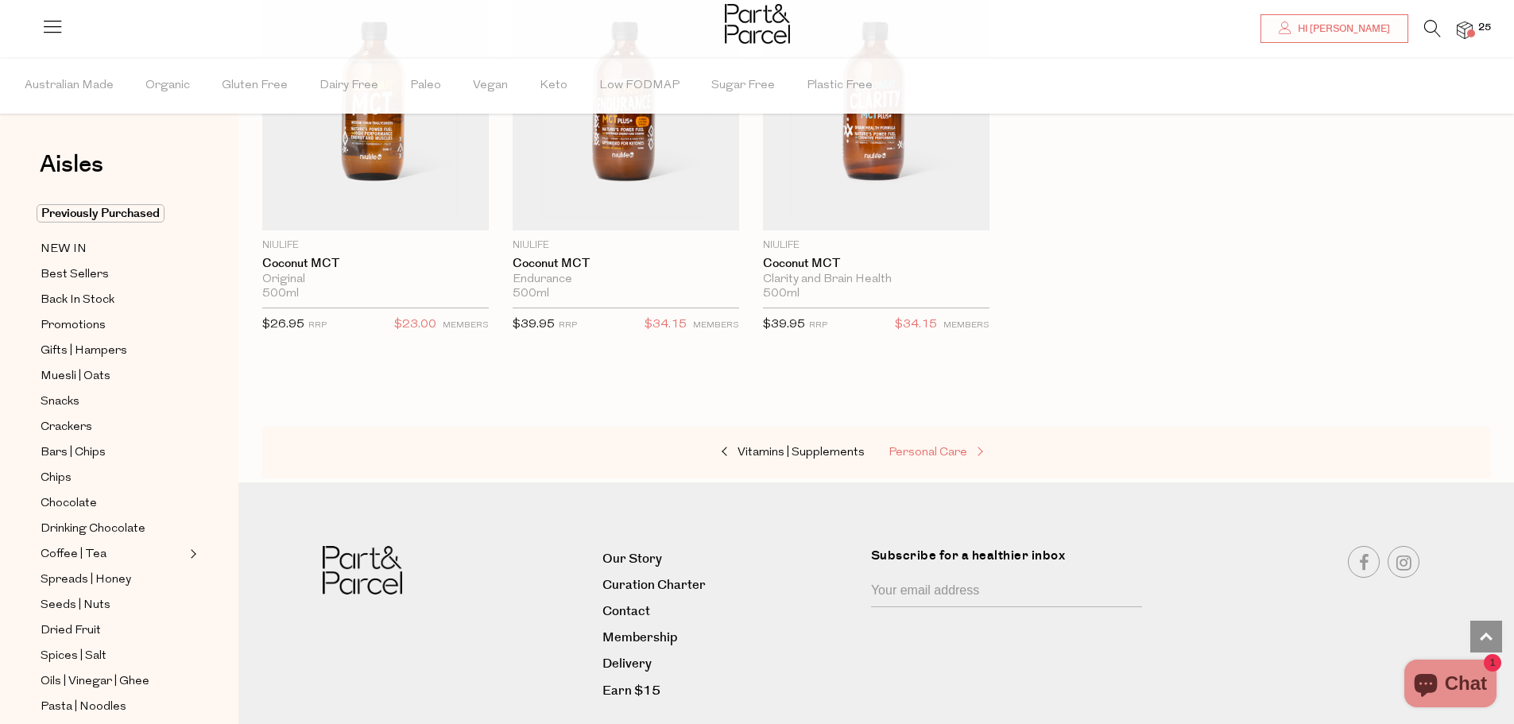
click at [948, 447] on span "Personal Care" at bounding box center [928, 453] width 79 height 12
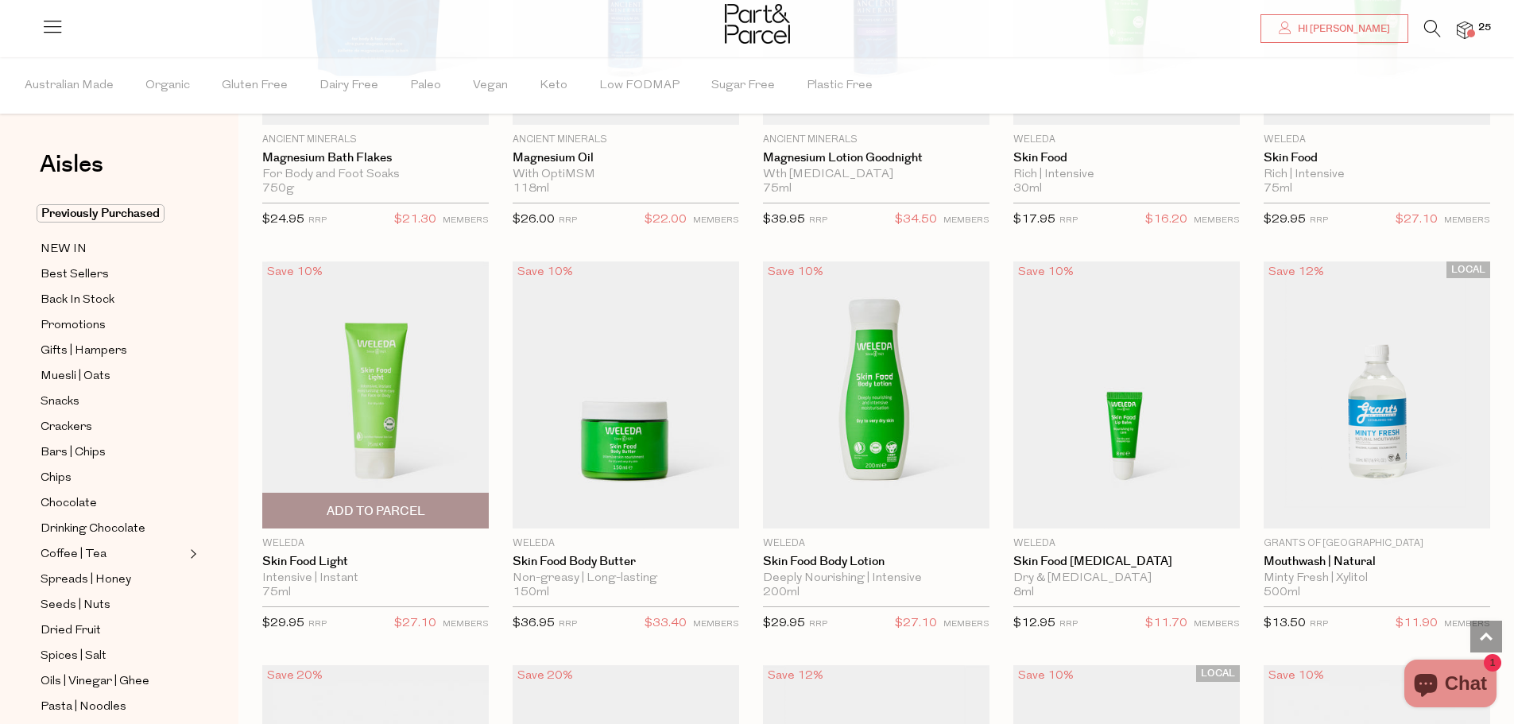
scroll to position [1590, 0]
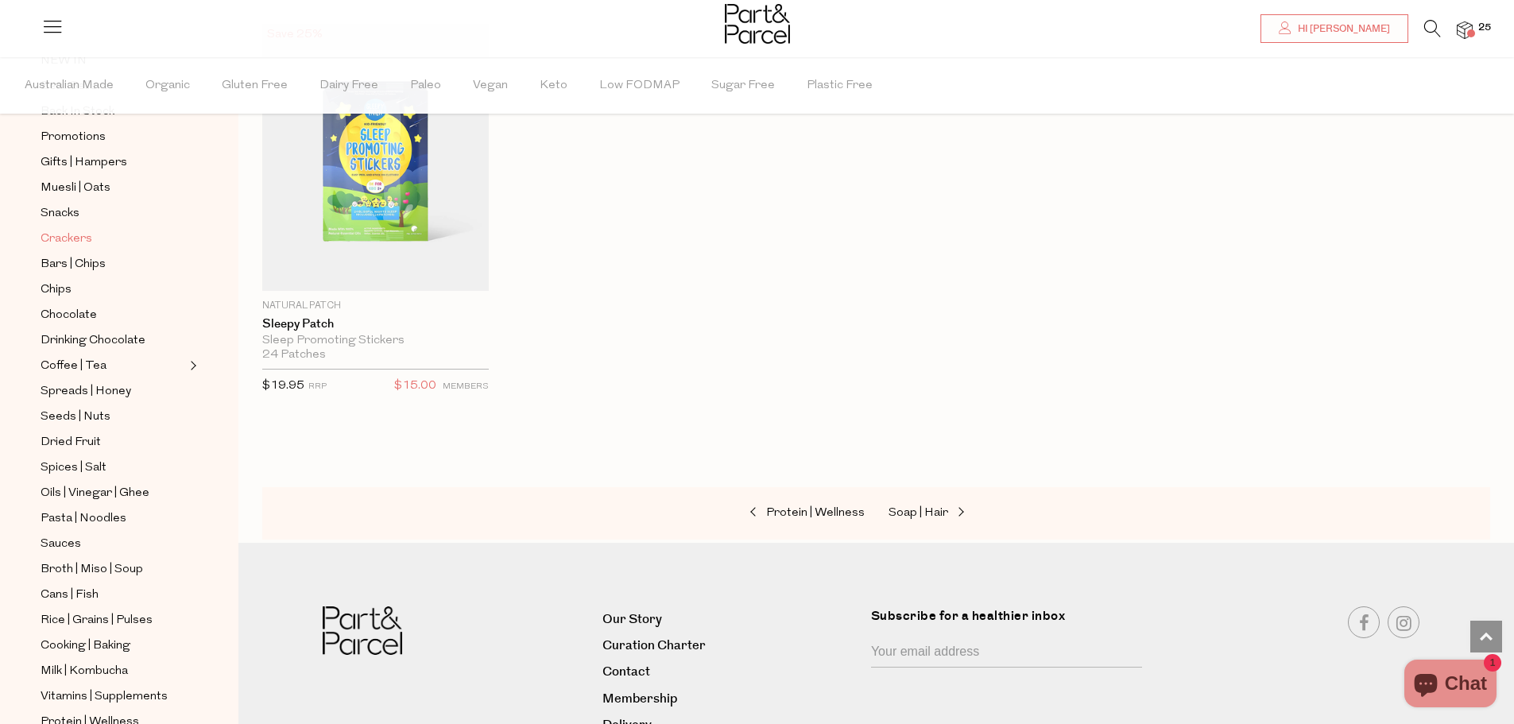
scroll to position [416, 0]
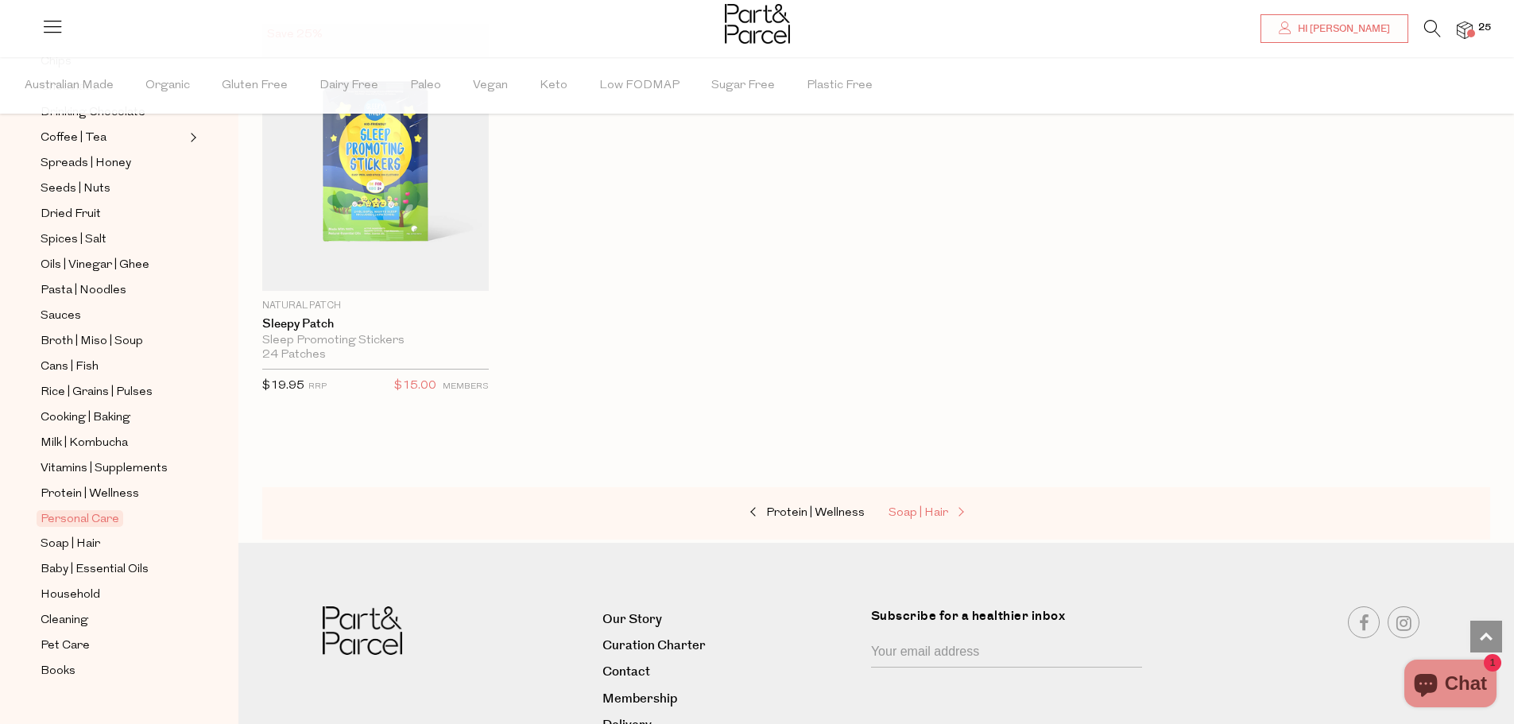
click at [920, 507] on span "Soap | Hair" at bounding box center [919, 513] width 60 height 12
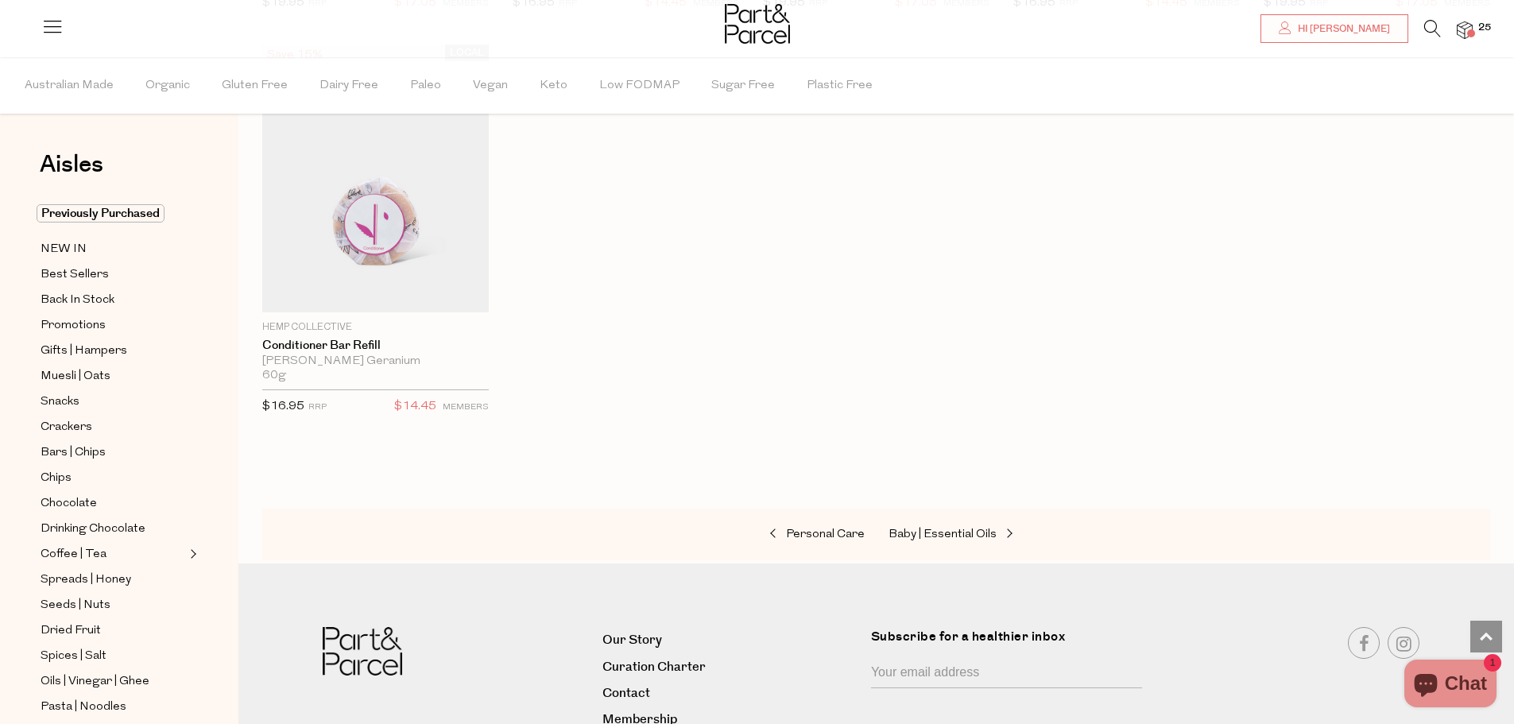
scroll to position [3815, 0]
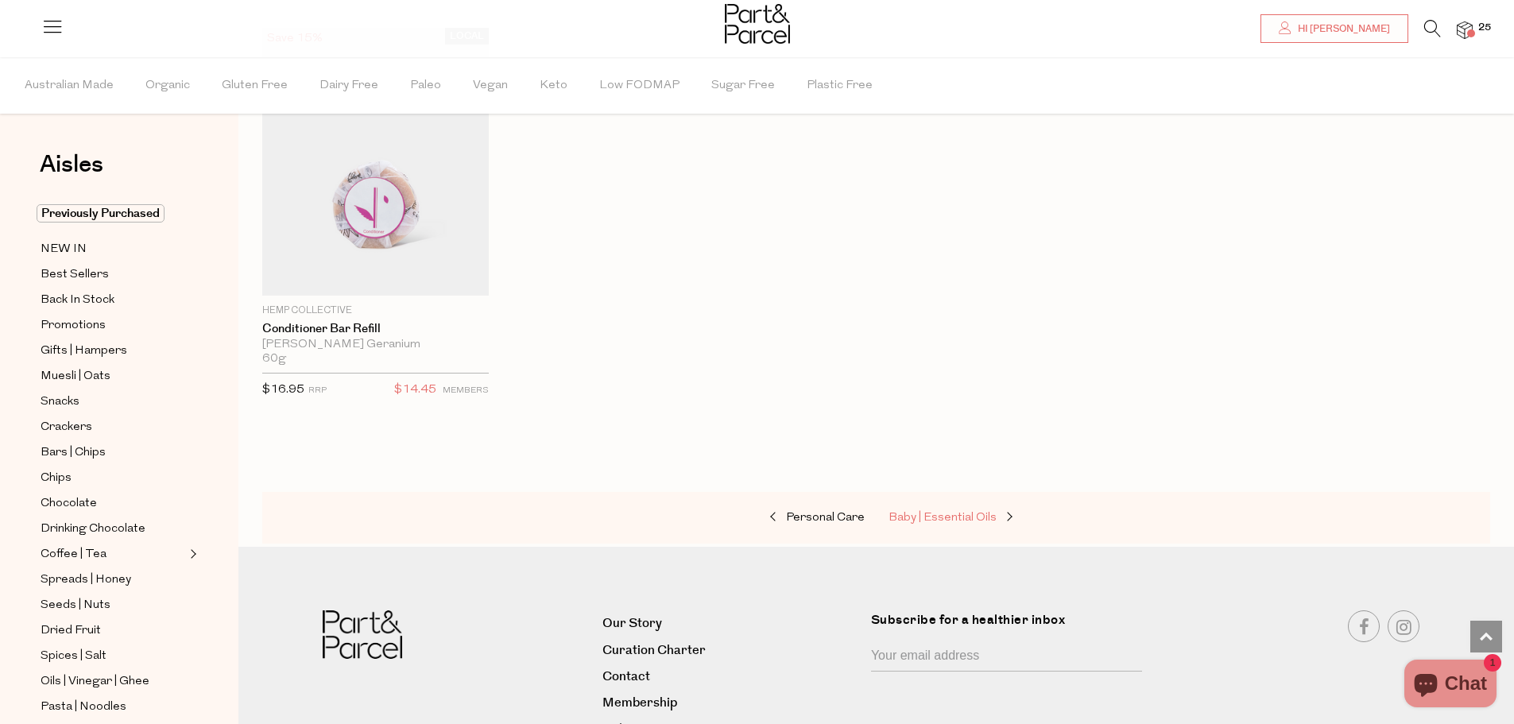
click at [923, 512] on span "Baby | Essential Oils" at bounding box center [943, 518] width 108 height 12
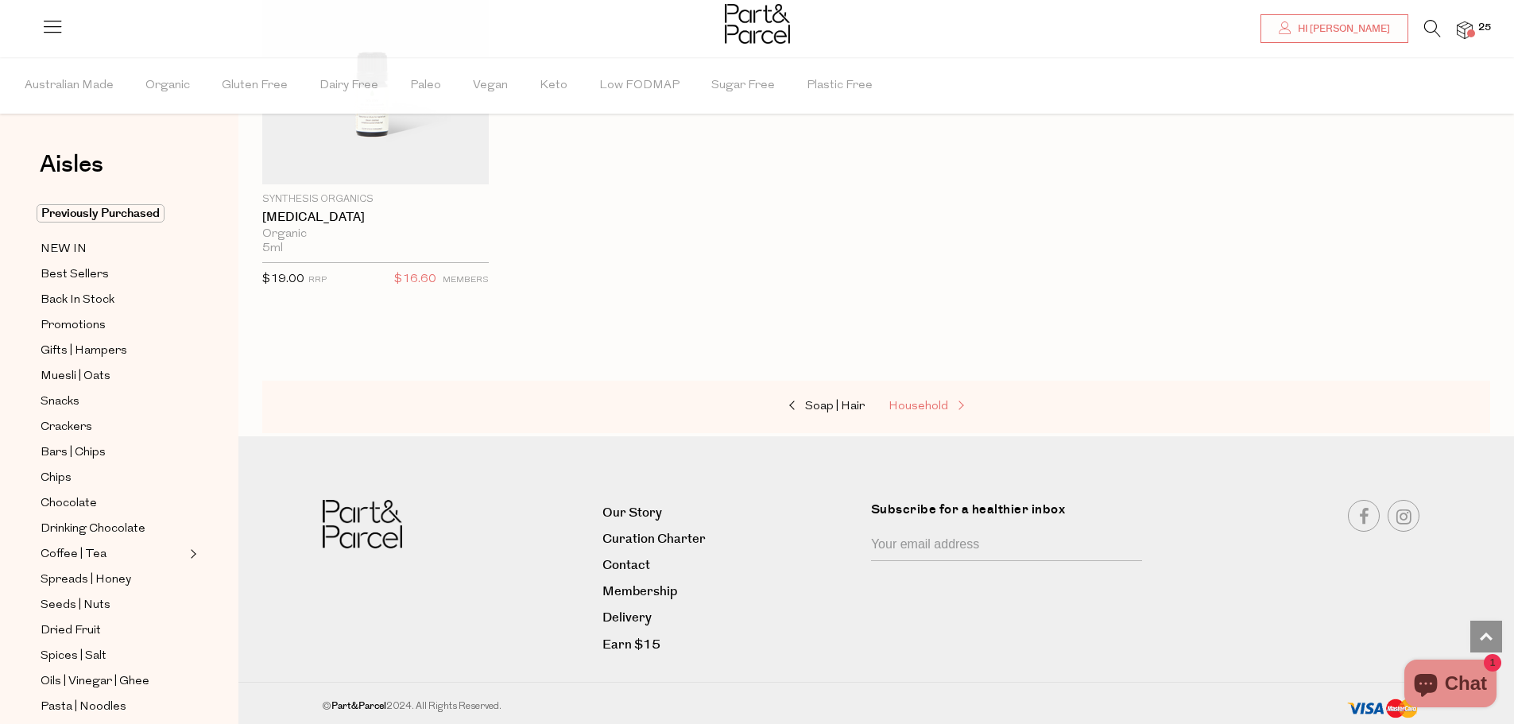
click at [893, 401] on span "Household" at bounding box center [919, 407] width 60 height 12
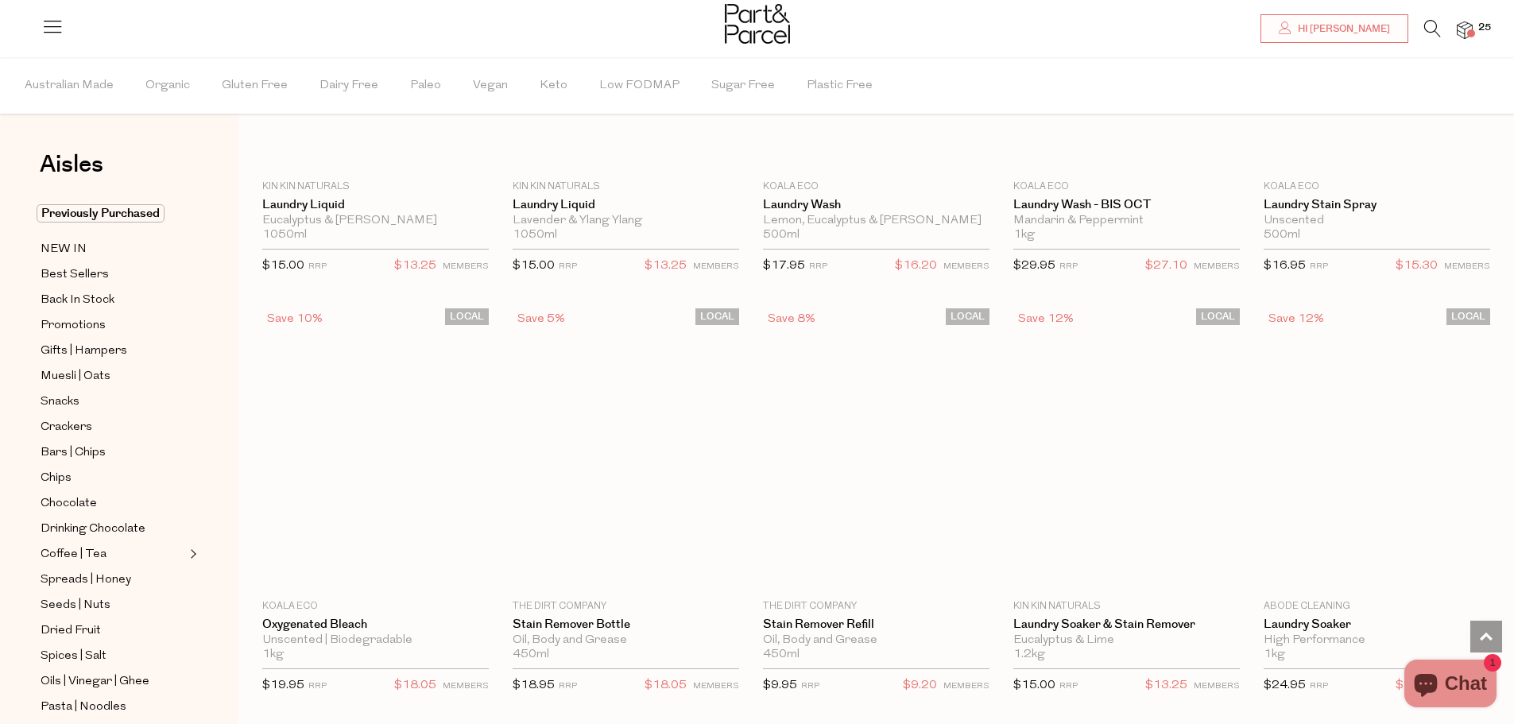
scroll to position [3576, 0]
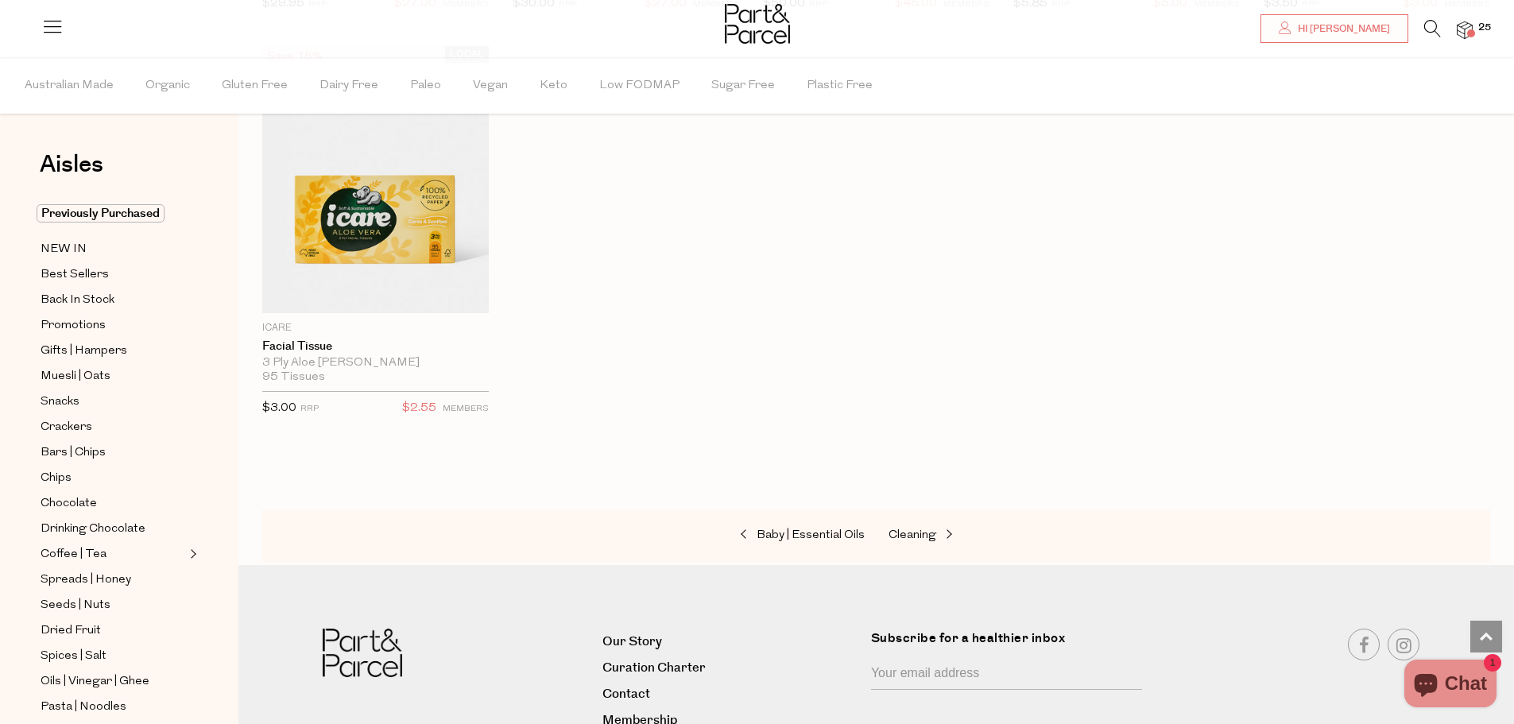
scroll to position [6756, 0]
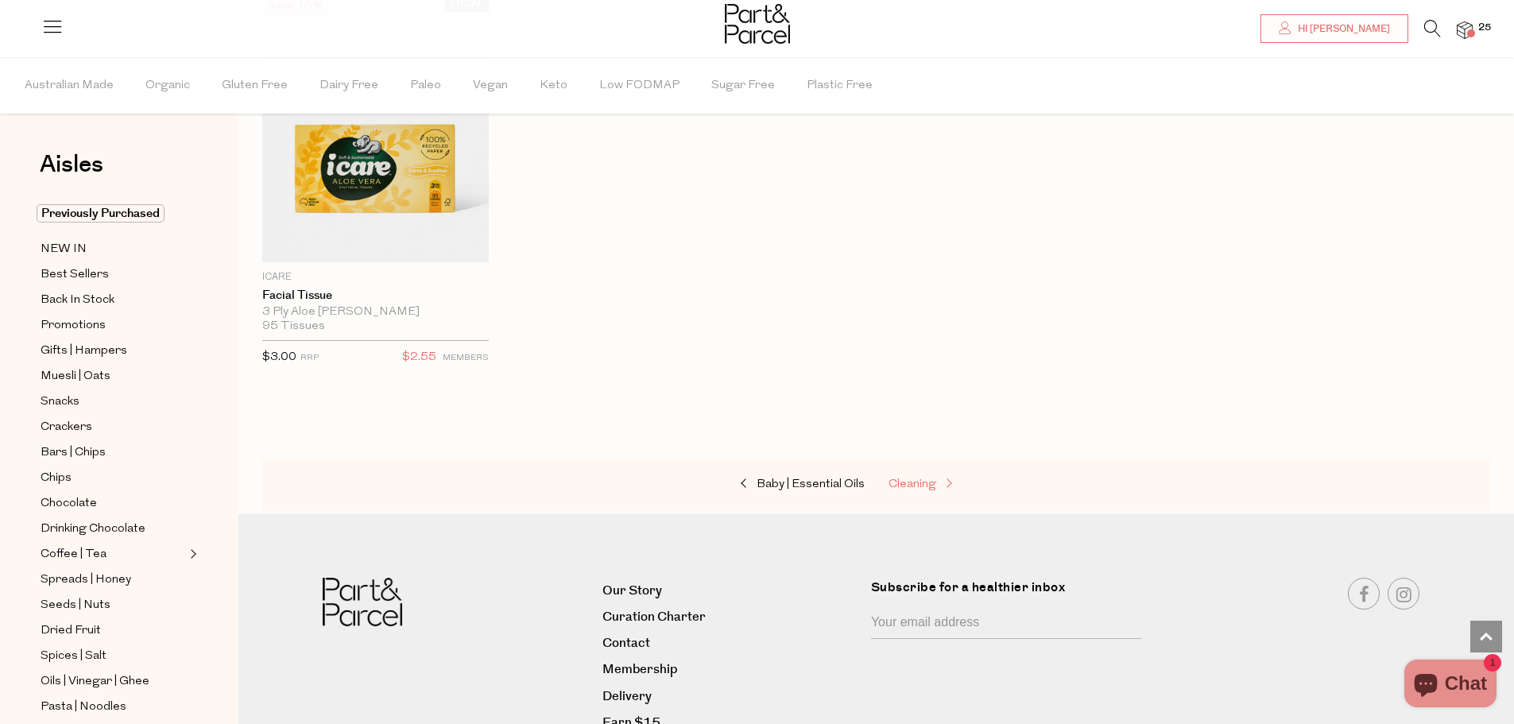
click at [920, 478] on span "Cleaning" at bounding box center [913, 484] width 48 height 12
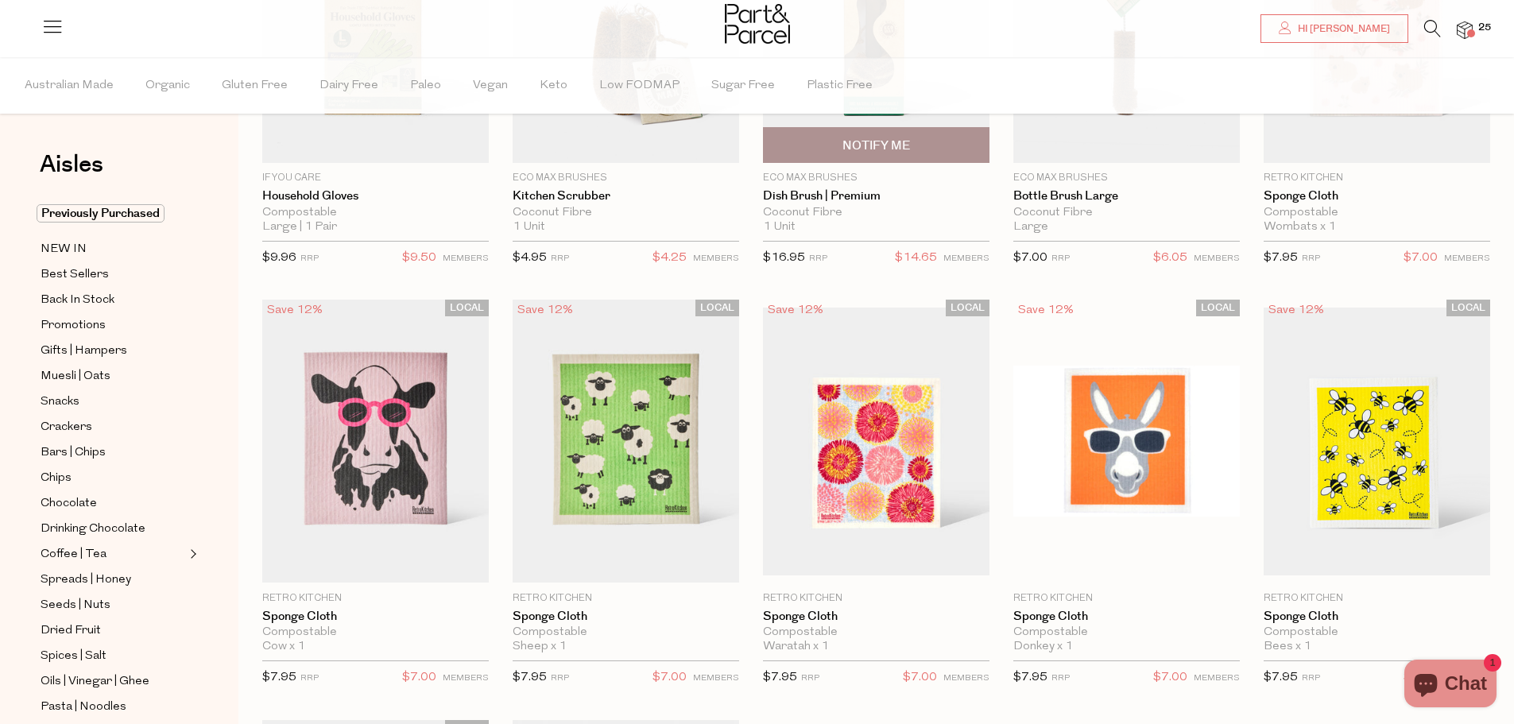
scroll to position [318, 0]
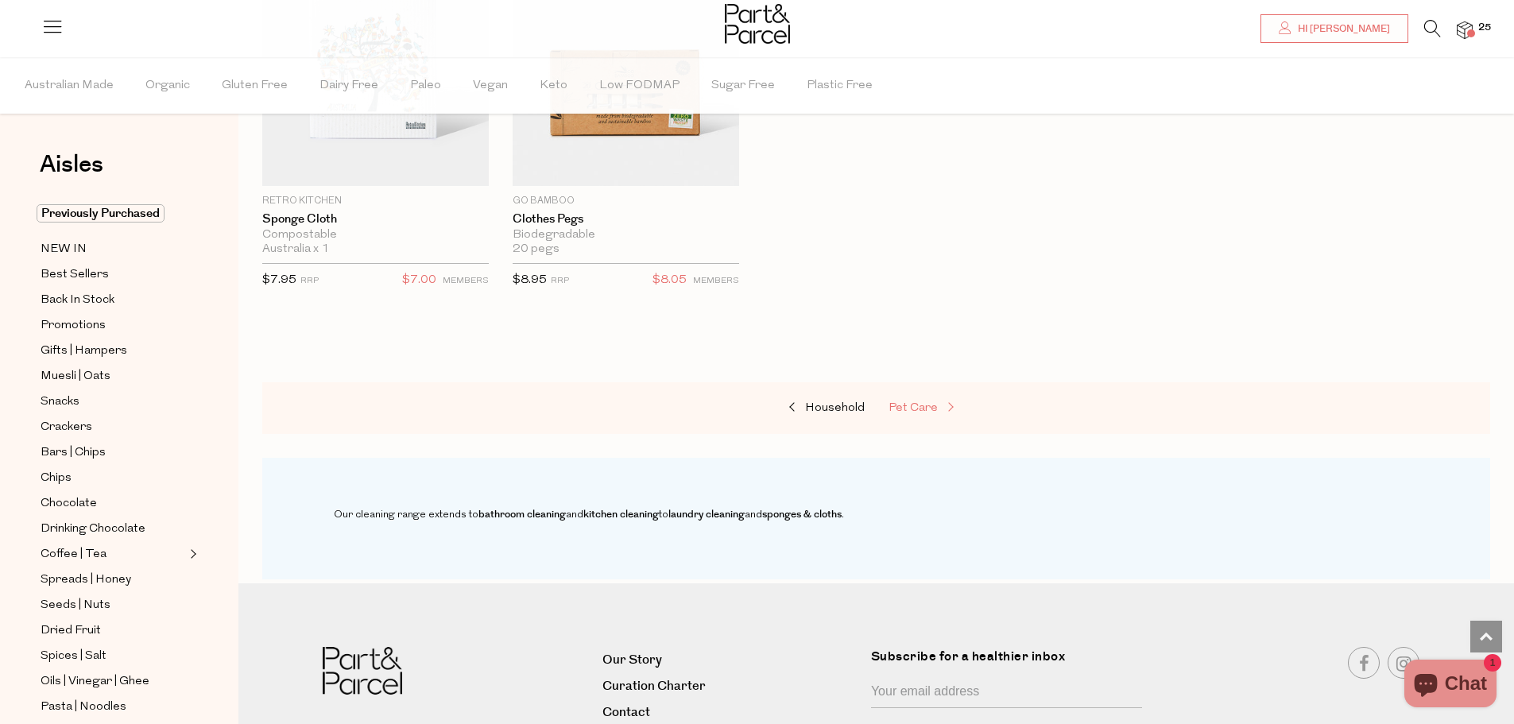
click at [909, 414] on link "Pet Care" at bounding box center [968, 408] width 159 height 21
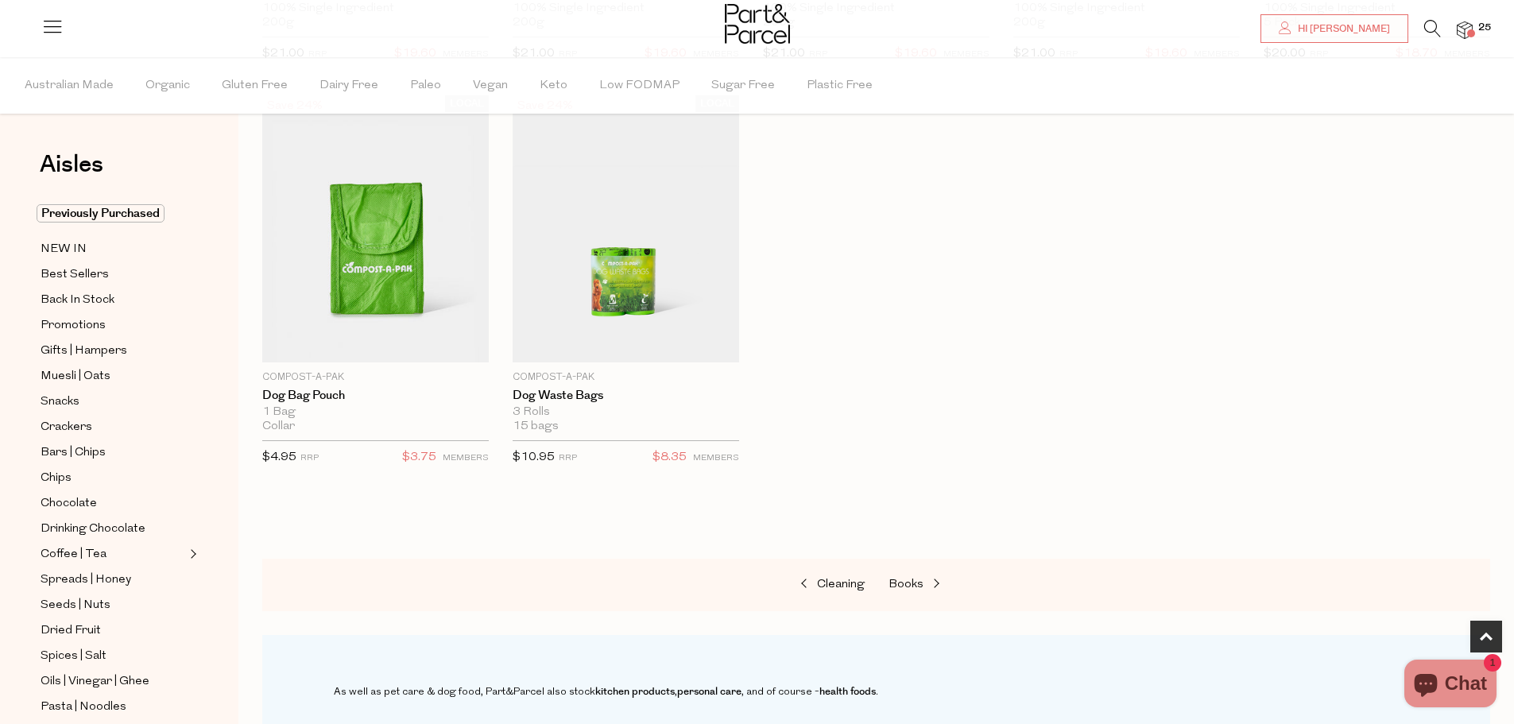
scroll to position [636, 0]
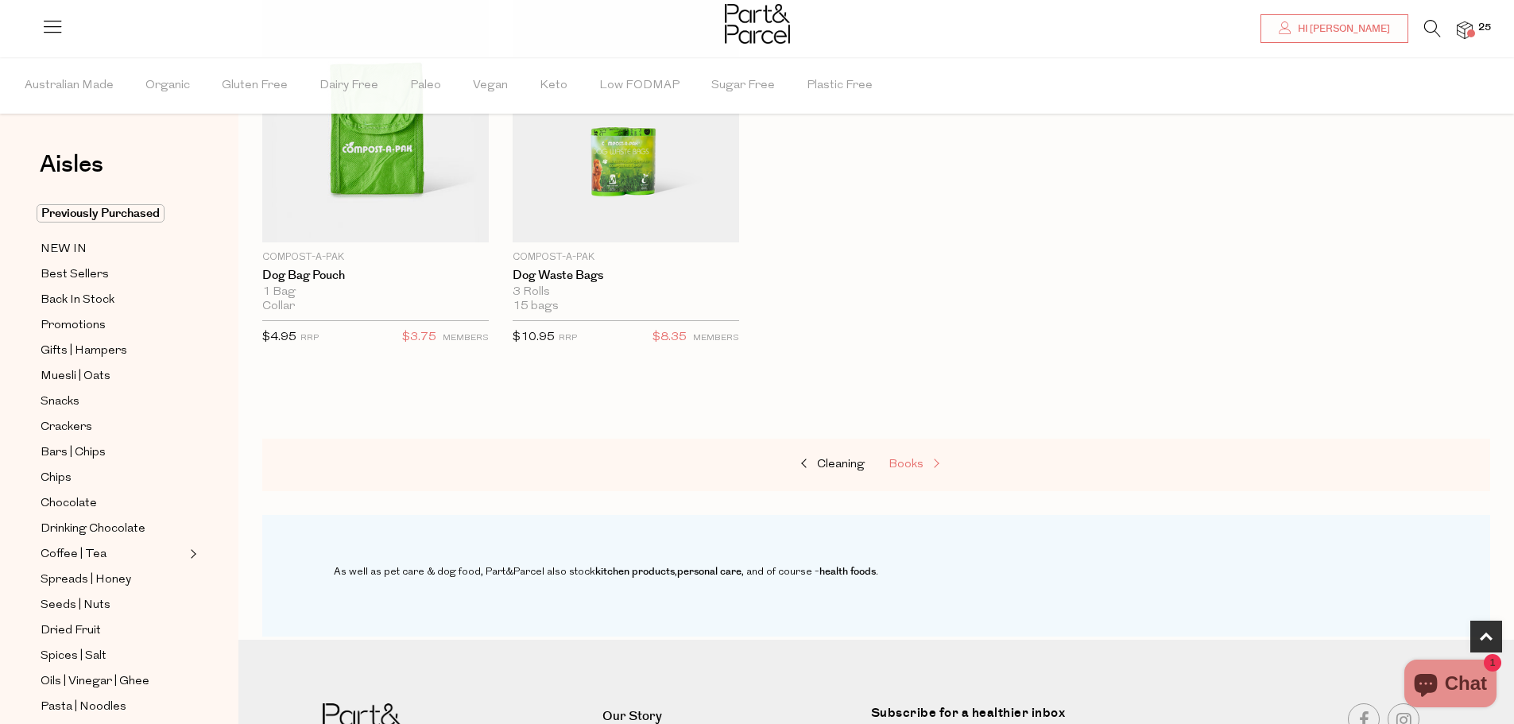
click at [910, 459] on span "Books" at bounding box center [906, 465] width 35 height 12
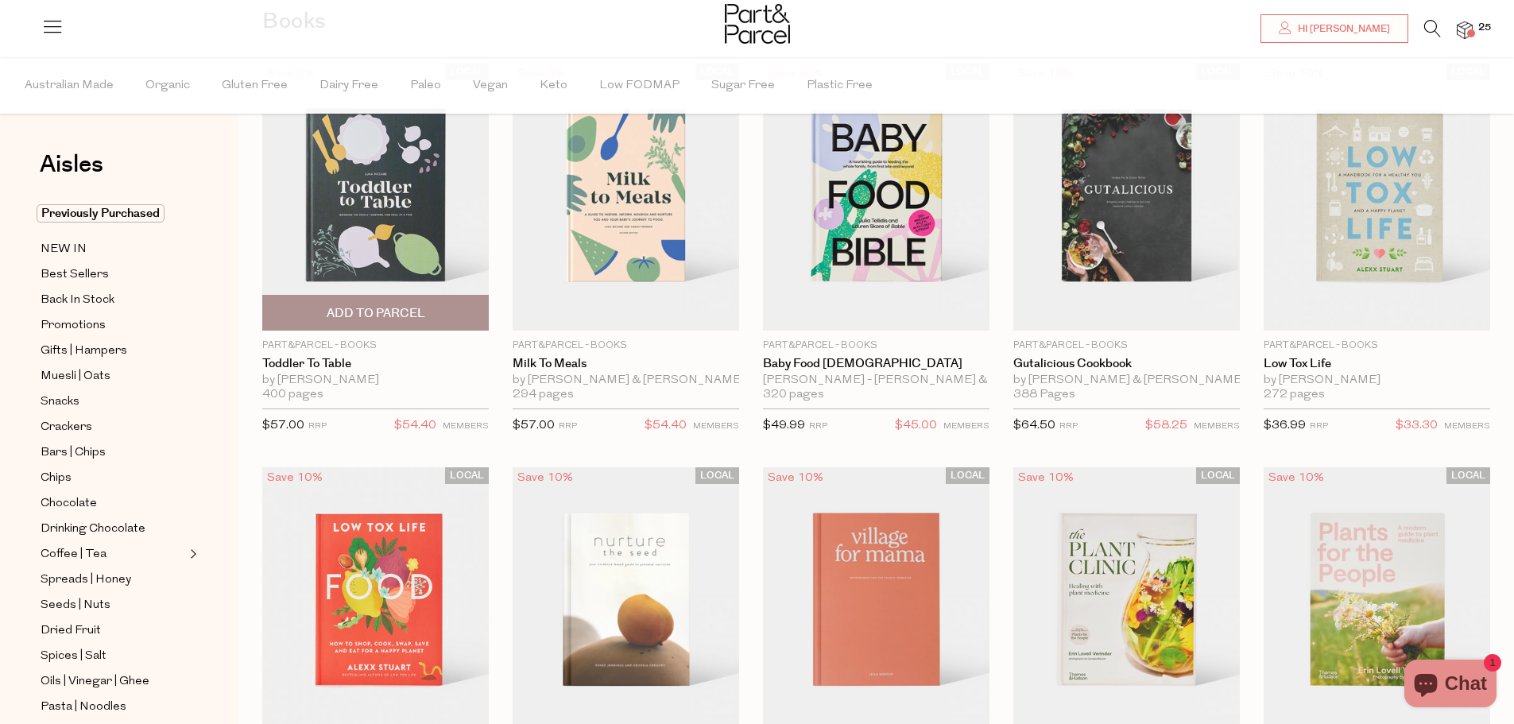
scroll to position [139, 0]
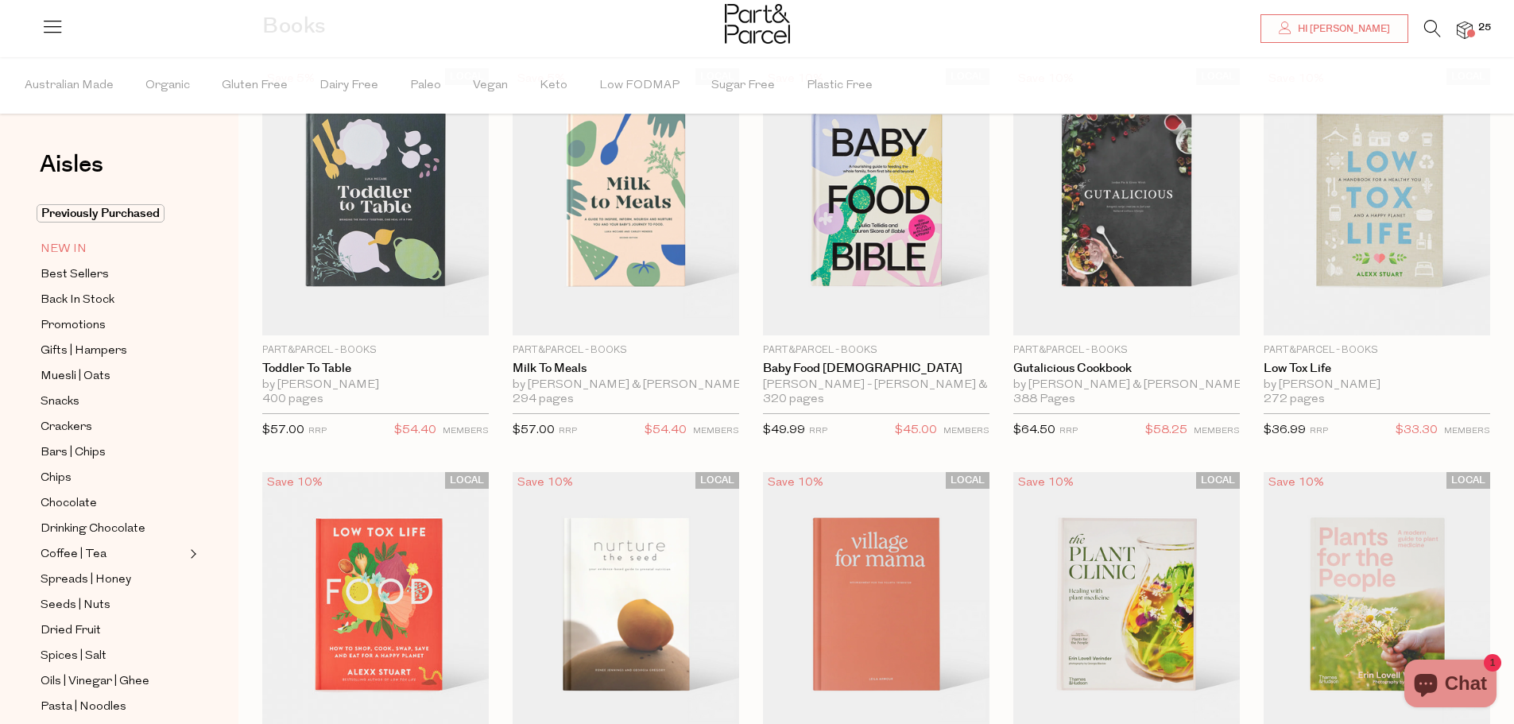
click at [60, 249] on span "NEW IN" at bounding box center [64, 249] width 46 height 19
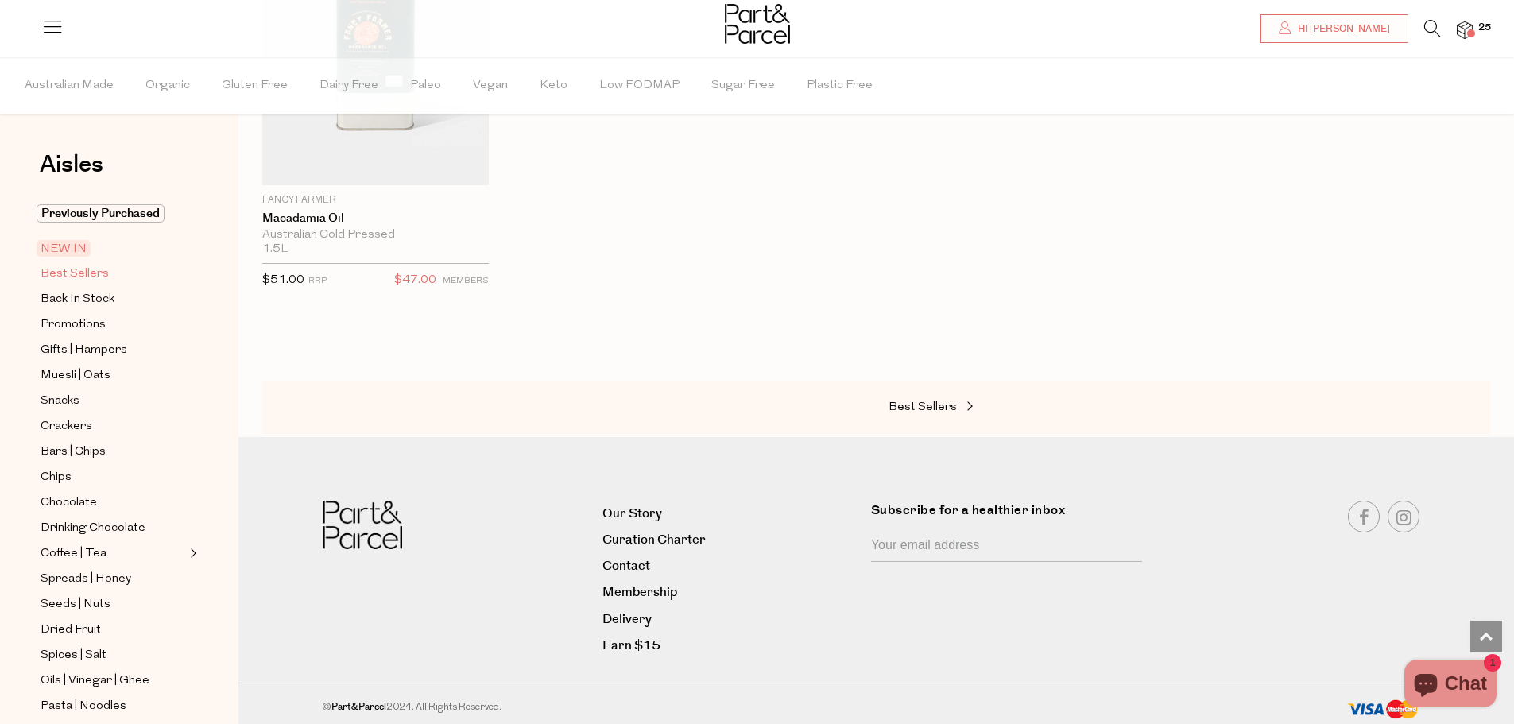
click at [83, 267] on span "Best Sellers" at bounding box center [75, 274] width 68 height 19
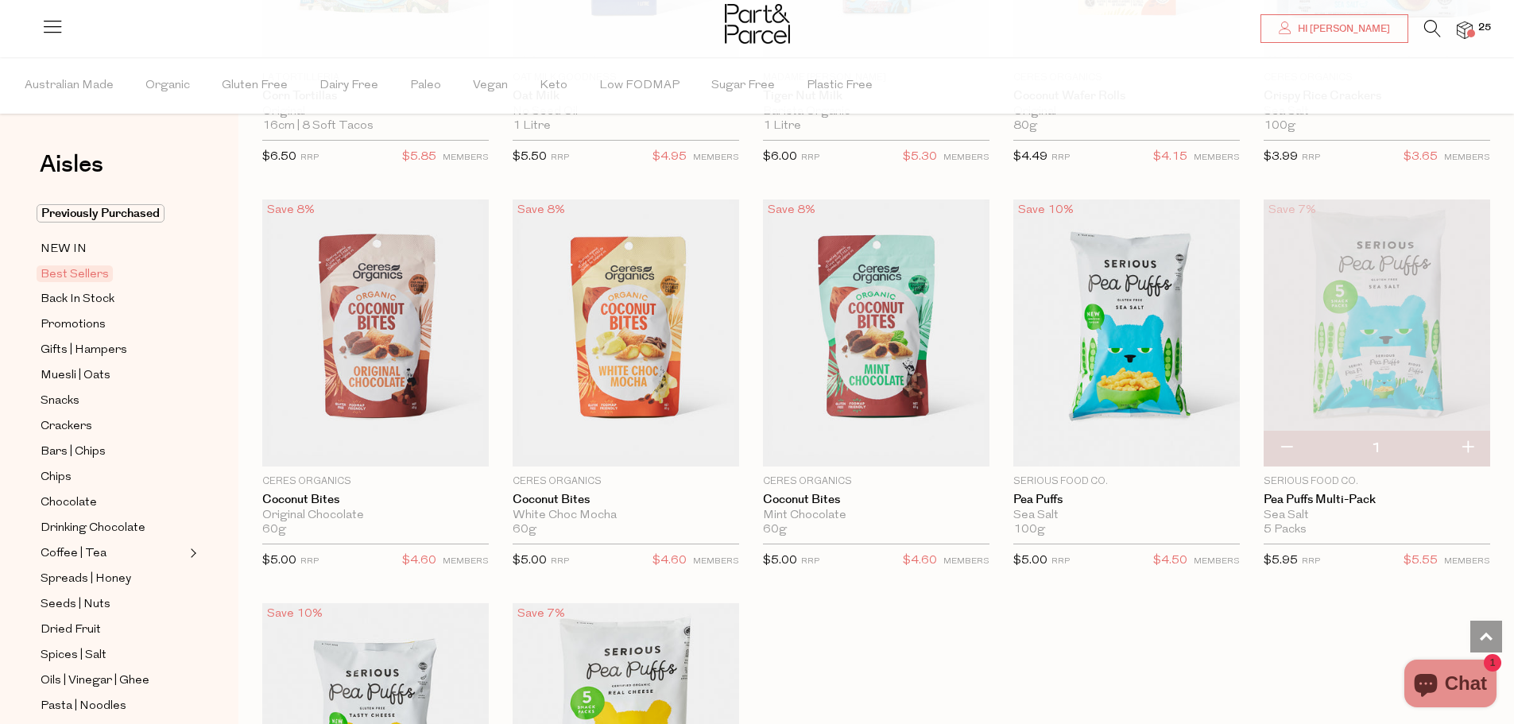
scroll to position [3417, 0]
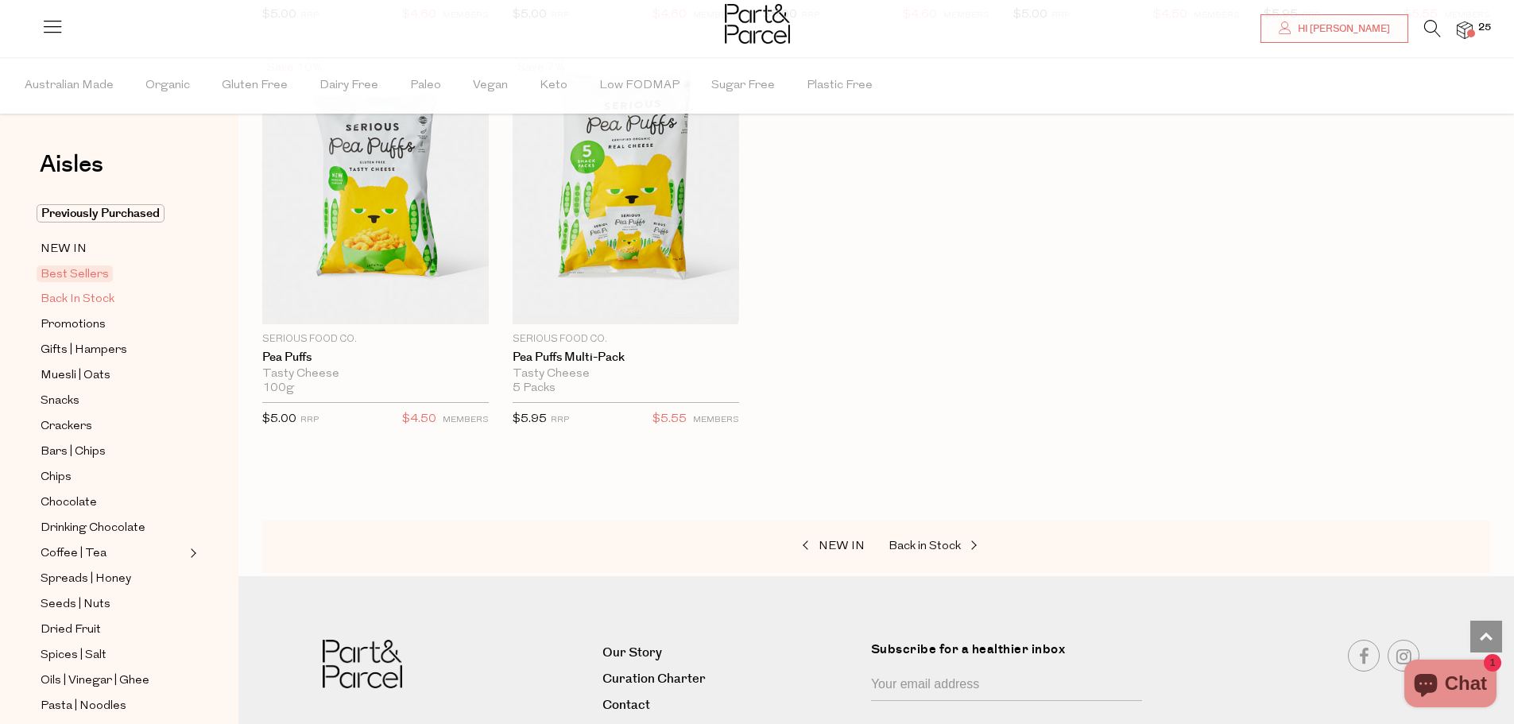
click at [100, 298] on span "Back In Stock" at bounding box center [78, 299] width 74 height 19
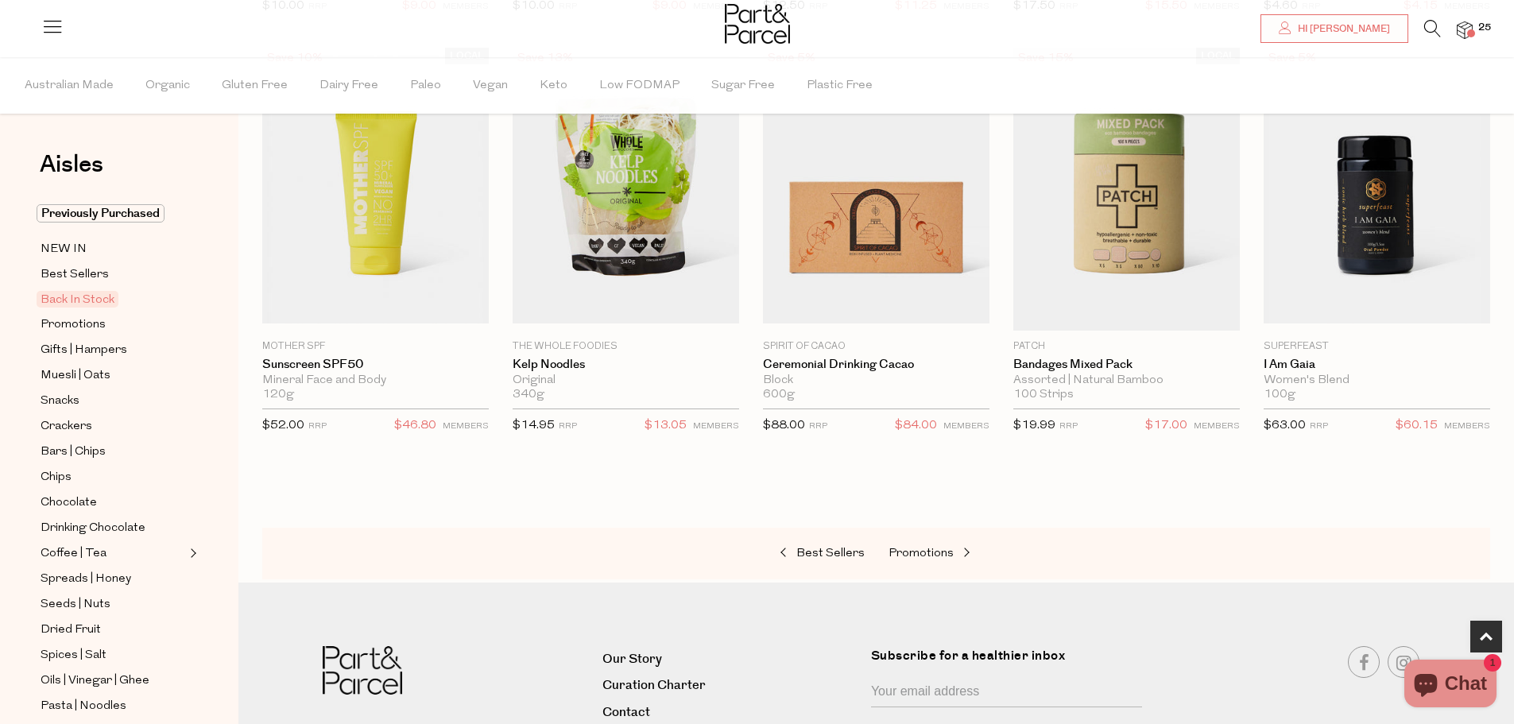
scroll to position [314, 0]
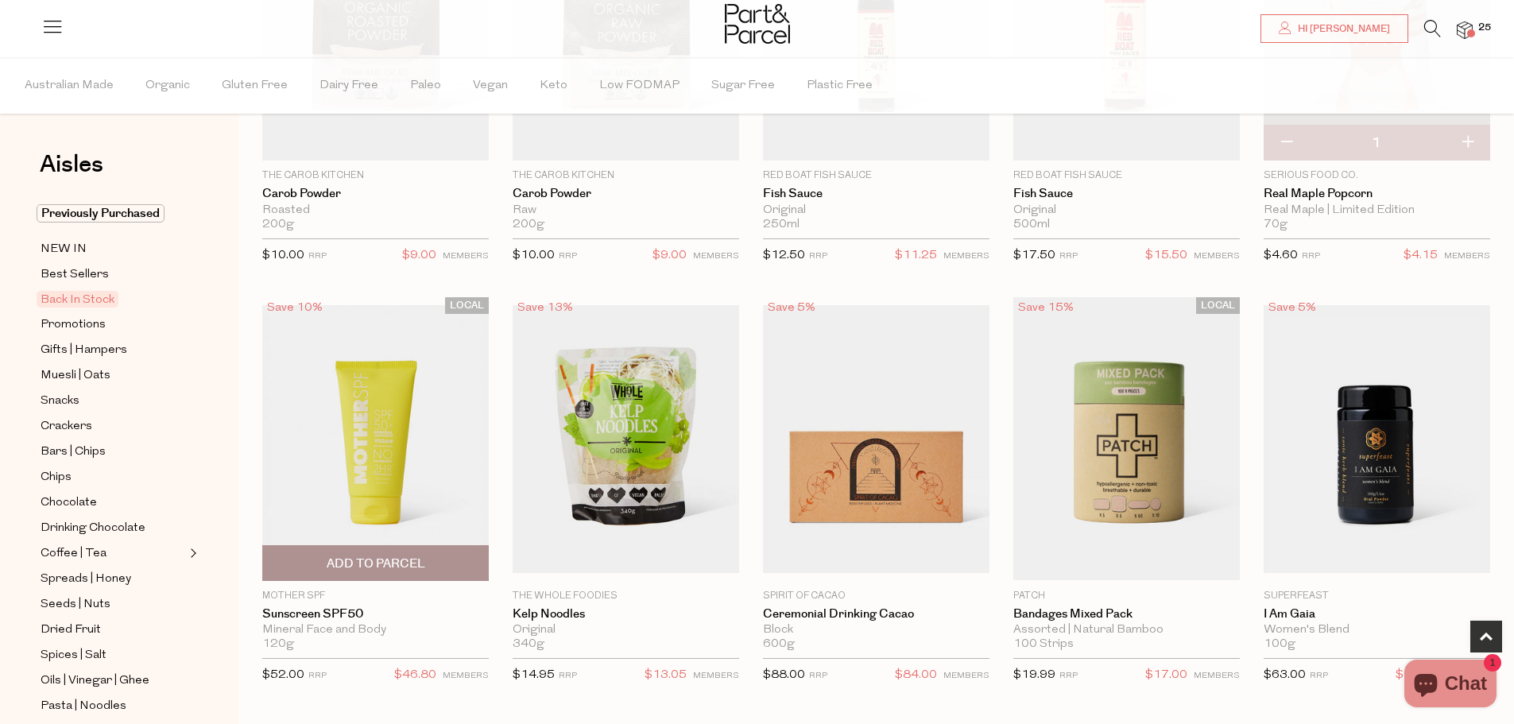
click at [370, 420] on img at bounding box center [375, 438] width 227 height 267
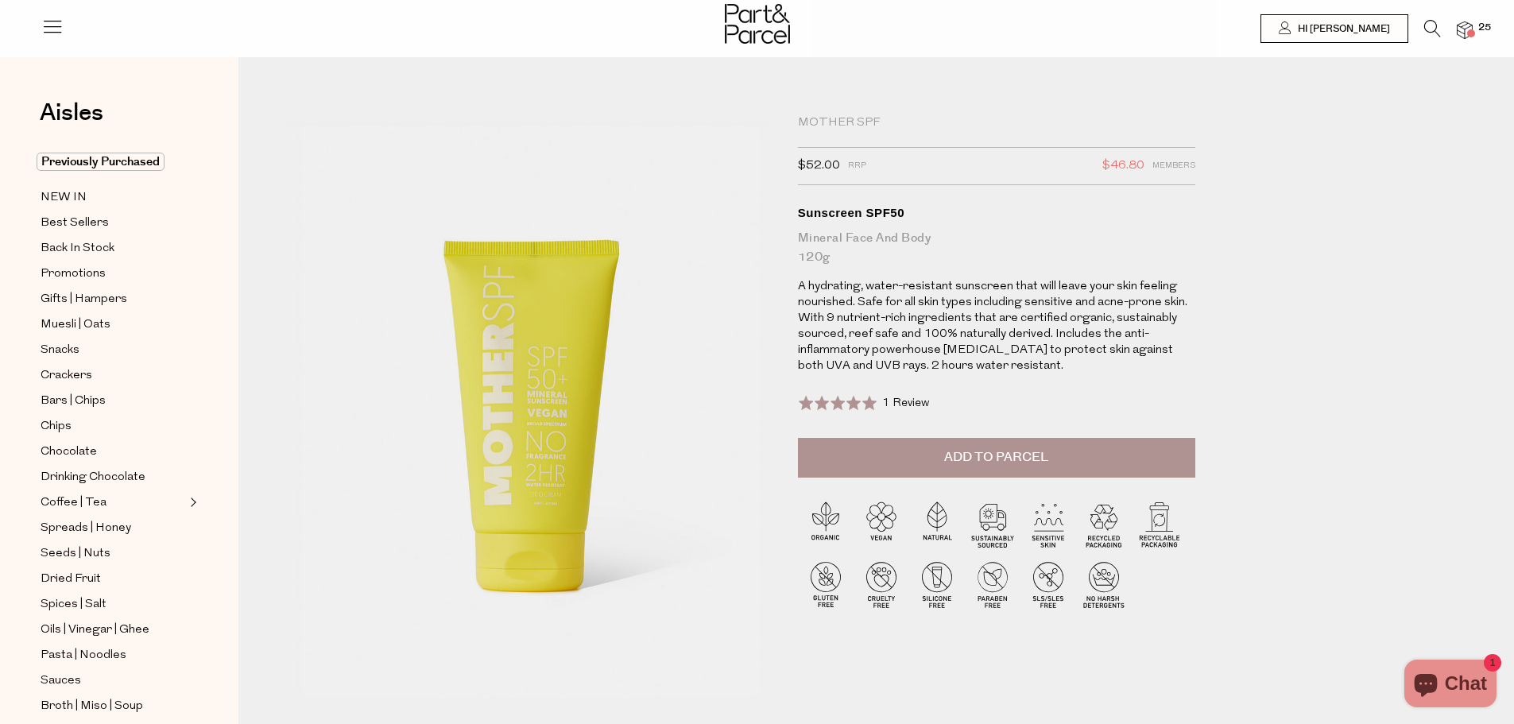
click at [1462, 25] on img at bounding box center [1465, 30] width 16 height 18
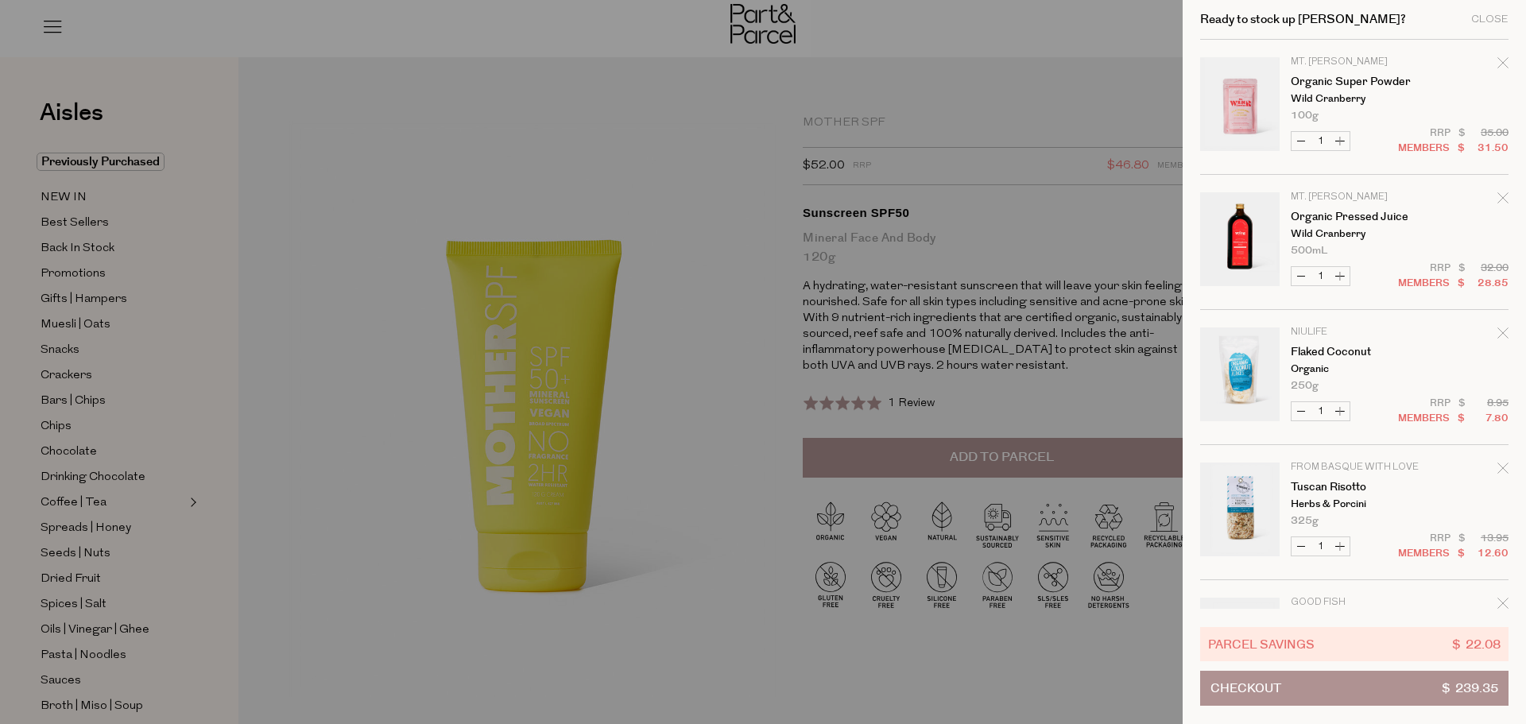
click at [1504, 197] on icon "Remove Organic Pressed Juice" at bounding box center [1502, 197] width 11 height 11
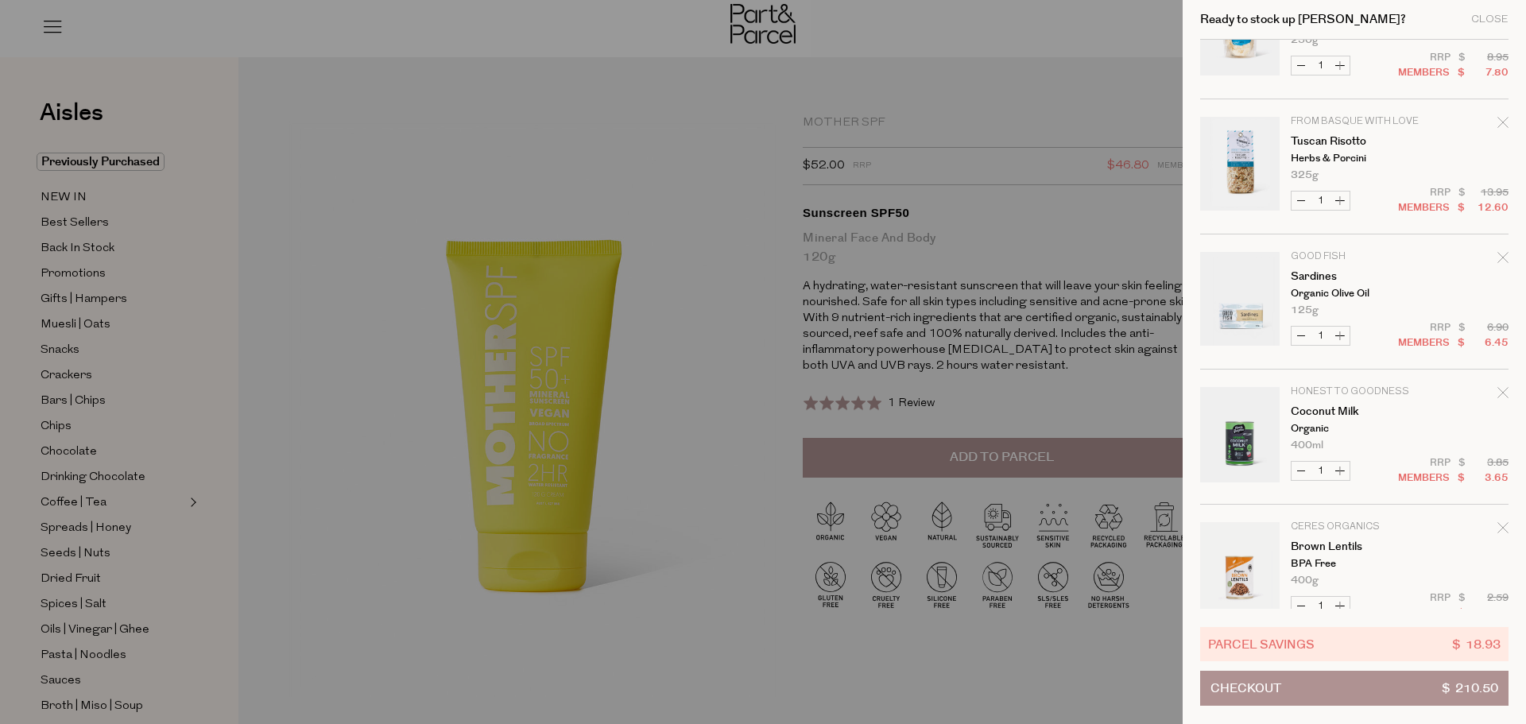
scroll to position [238, 0]
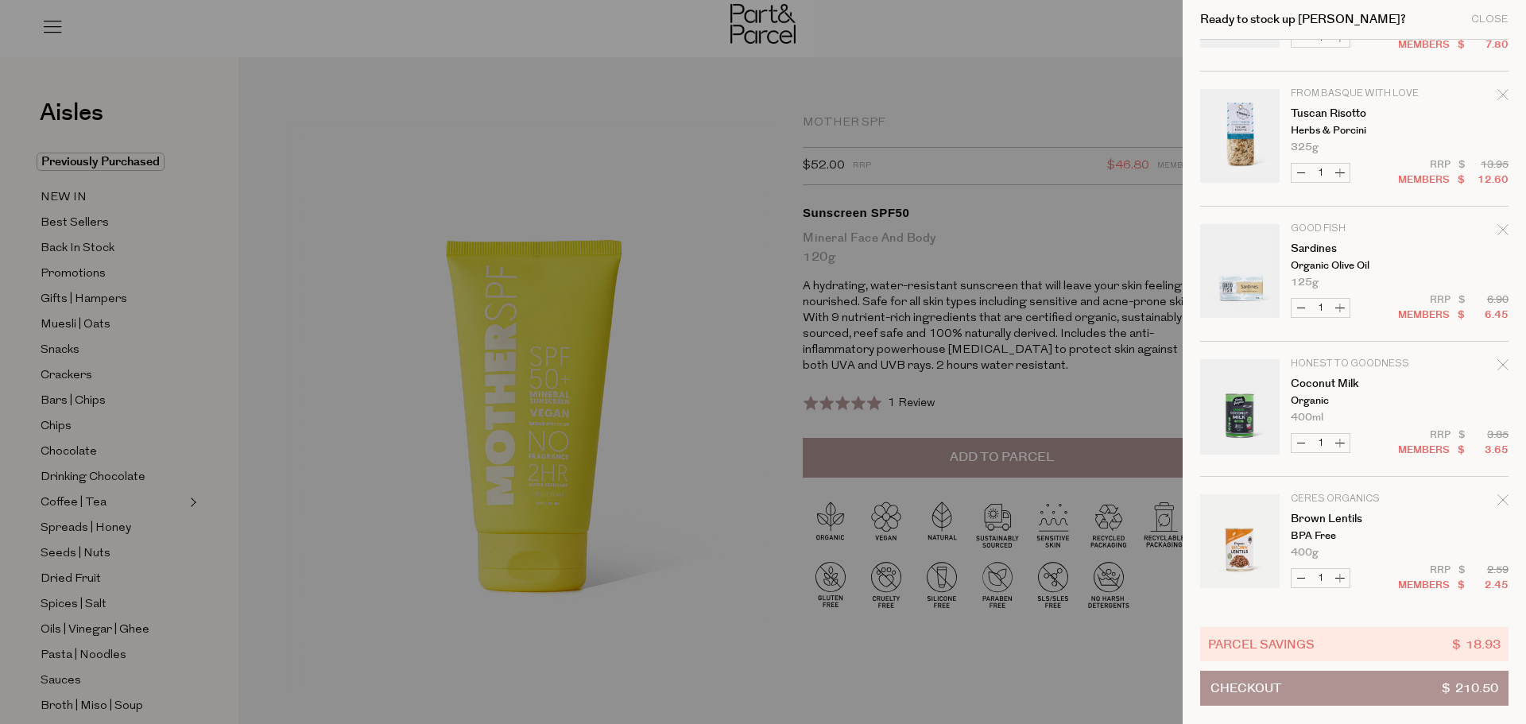
click at [1502, 230] on icon "Remove Sardines" at bounding box center [1502, 229] width 11 height 11
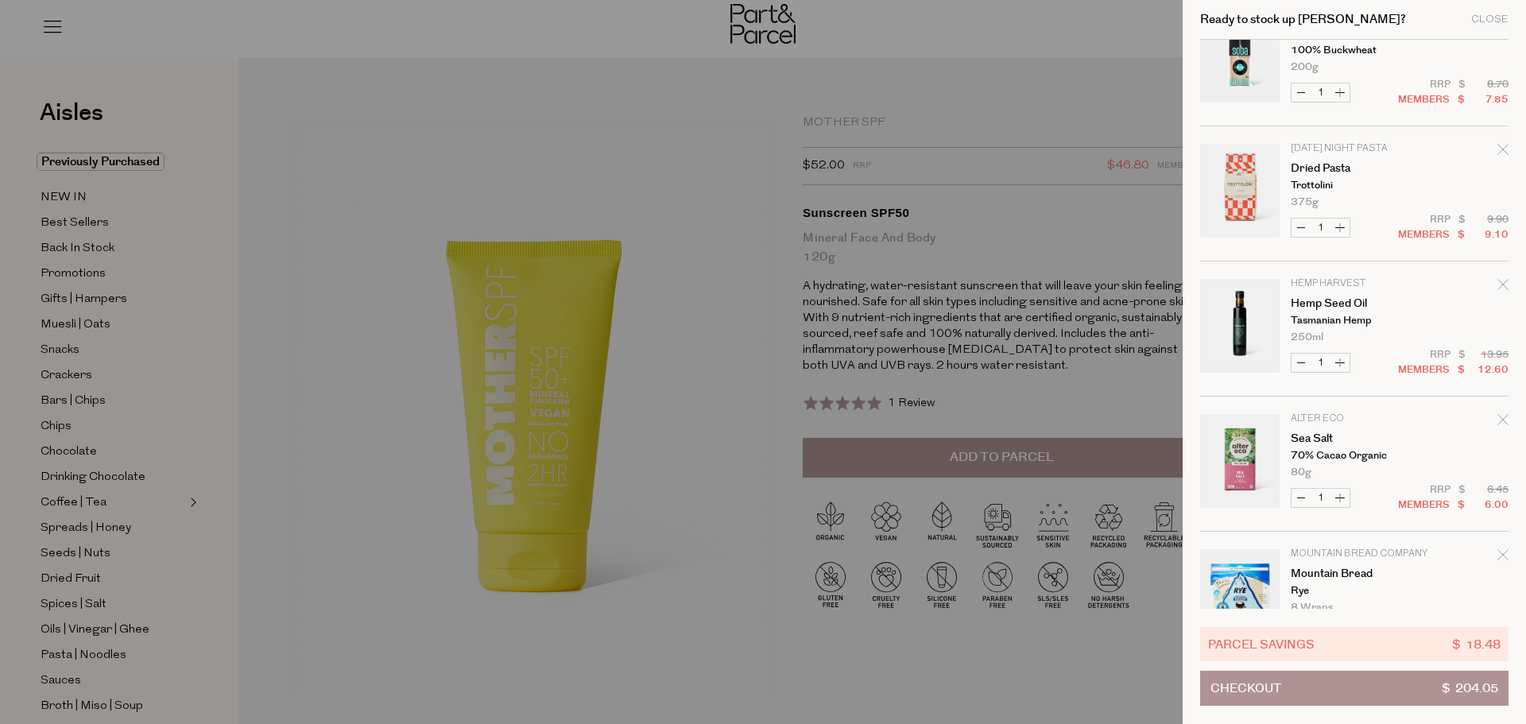
scroll to position [1272, 0]
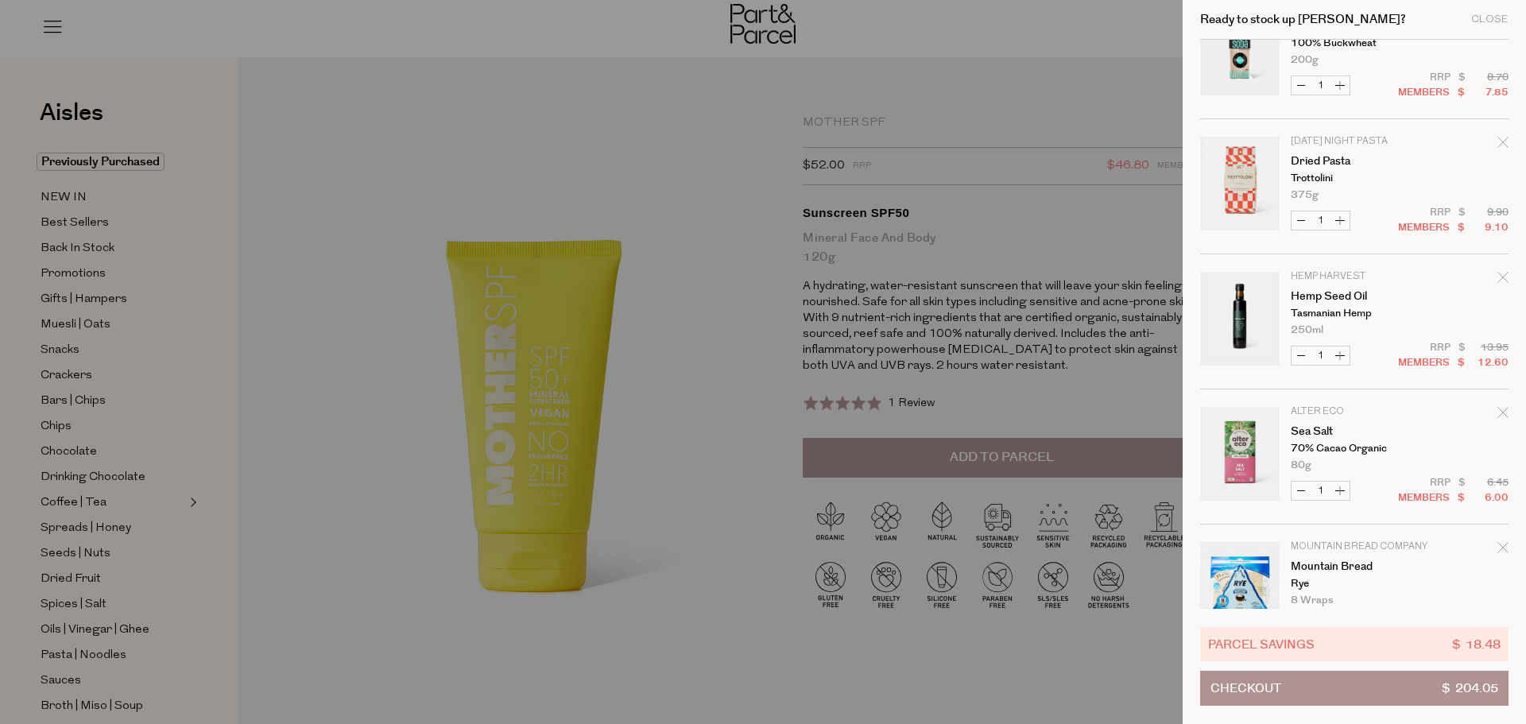
click at [1500, 145] on icon "Remove Dried Pasta" at bounding box center [1502, 142] width 11 height 11
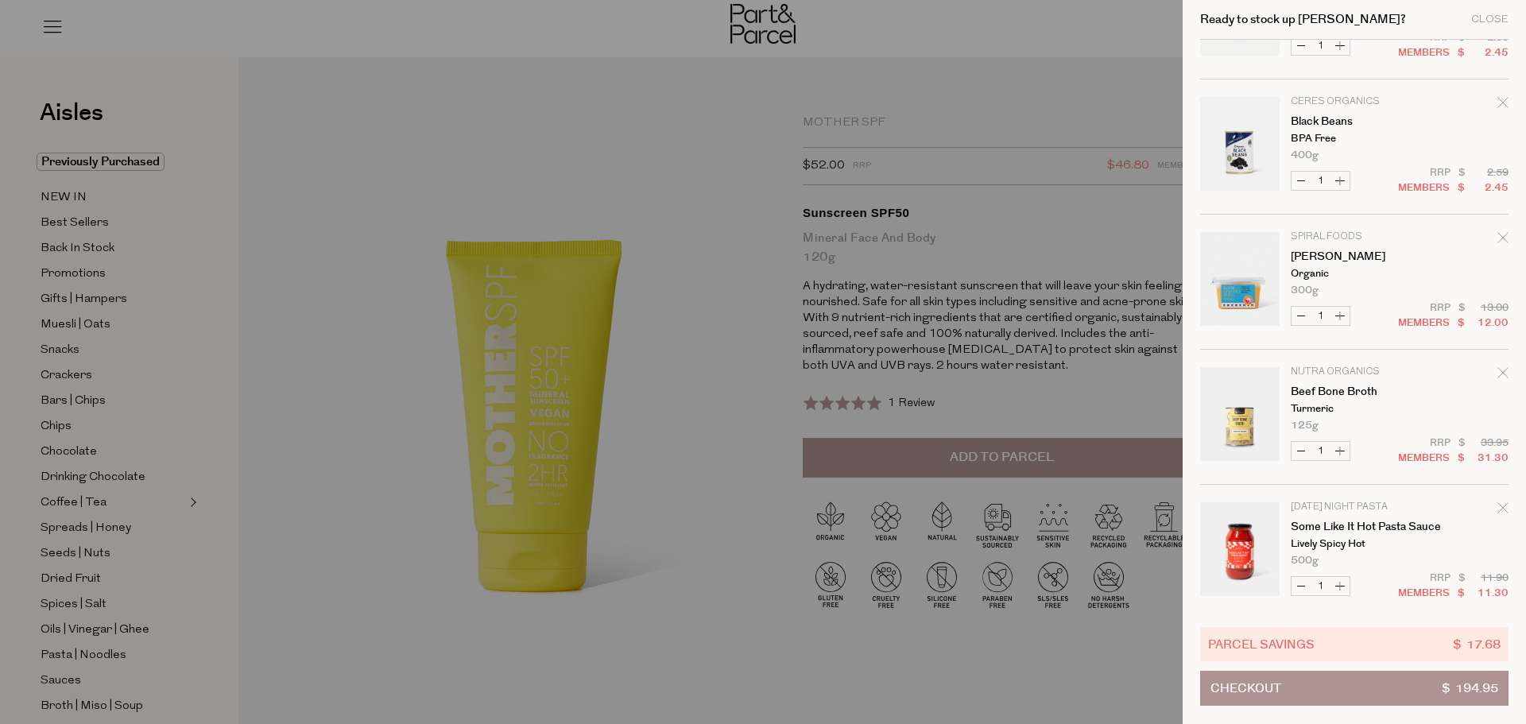
scroll to position [715, 0]
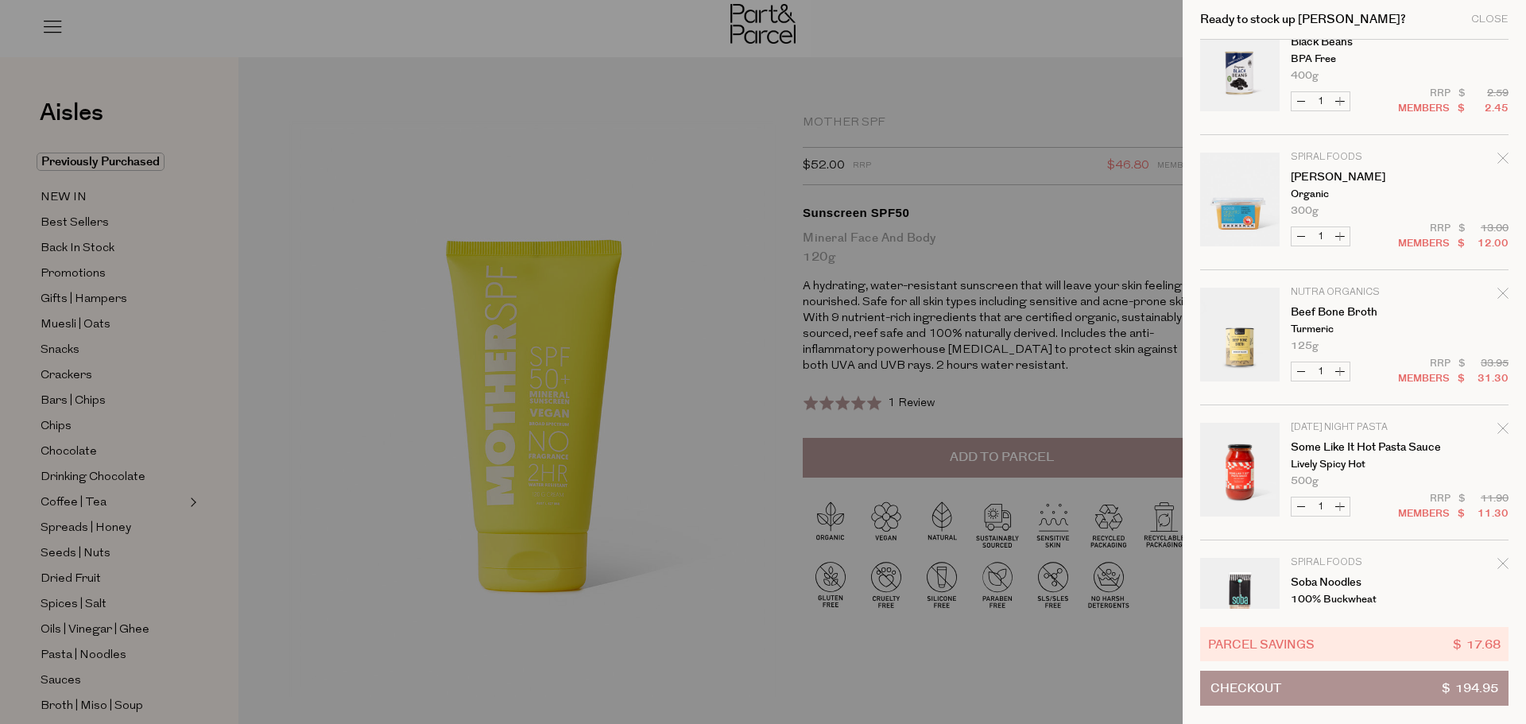
click at [1500, 290] on icon "Remove Beef Bone Broth" at bounding box center [1502, 293] width 11 height 11
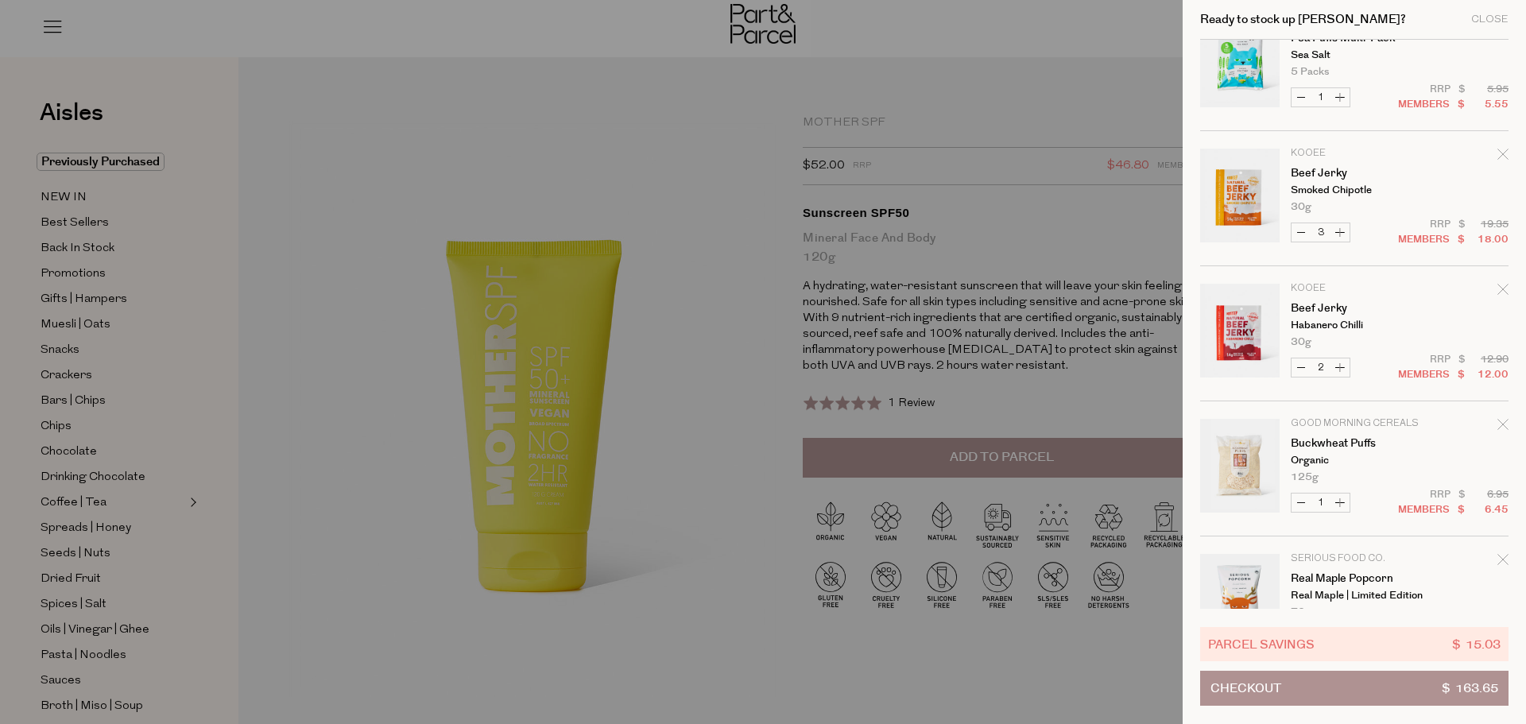
scroll to position [1863, 0]
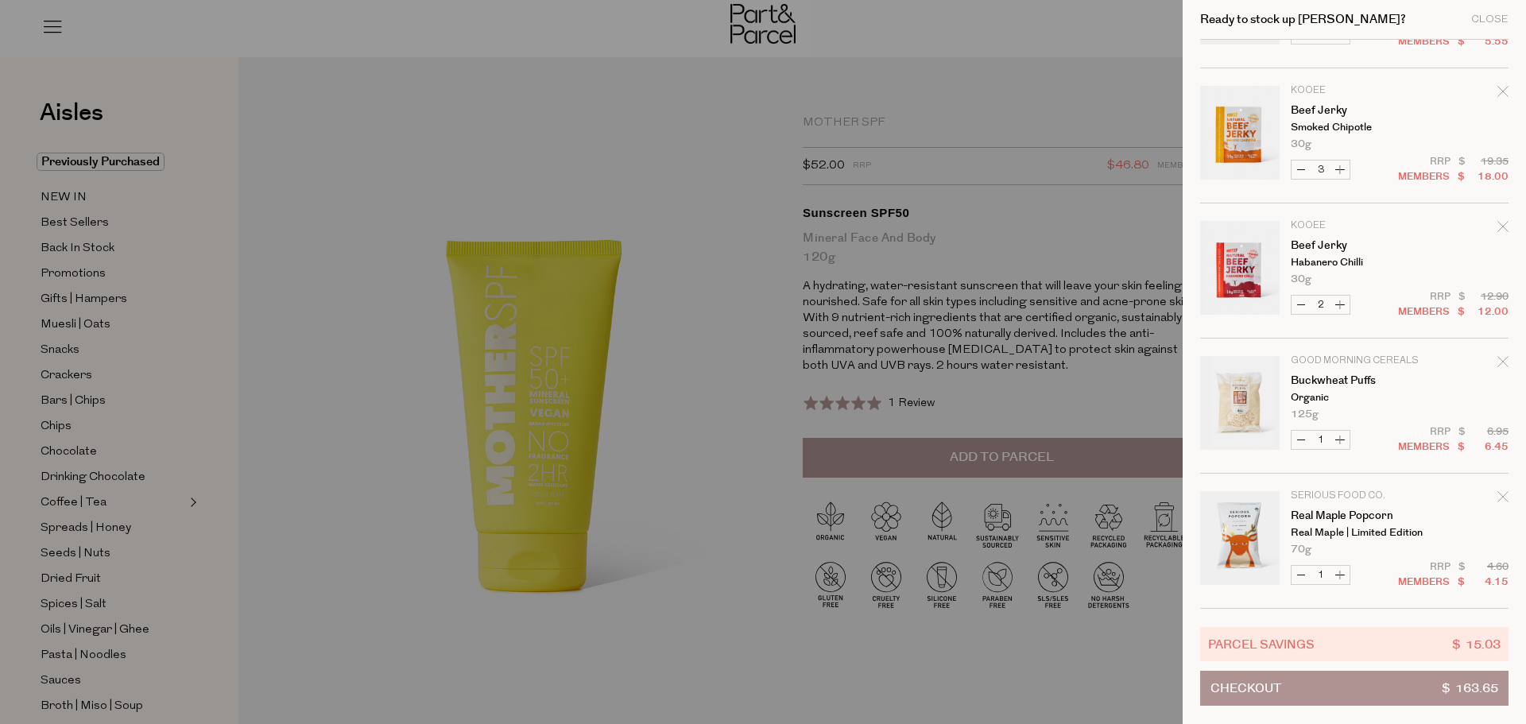
click at [1498, 357] on icon "Remove Buckwheat Puffs" at bounding box center [1502, 361] width 11 height 11
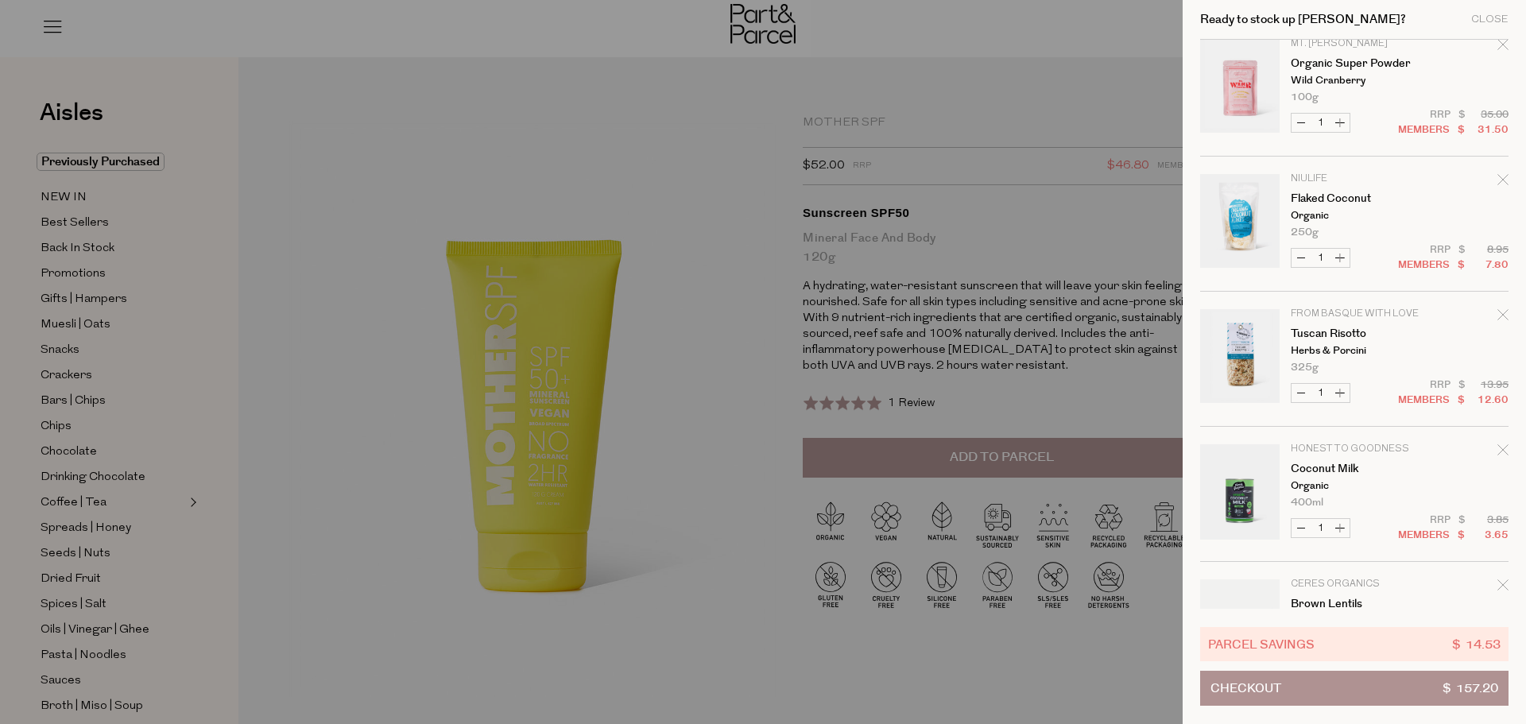
scroll to position [0, 0]
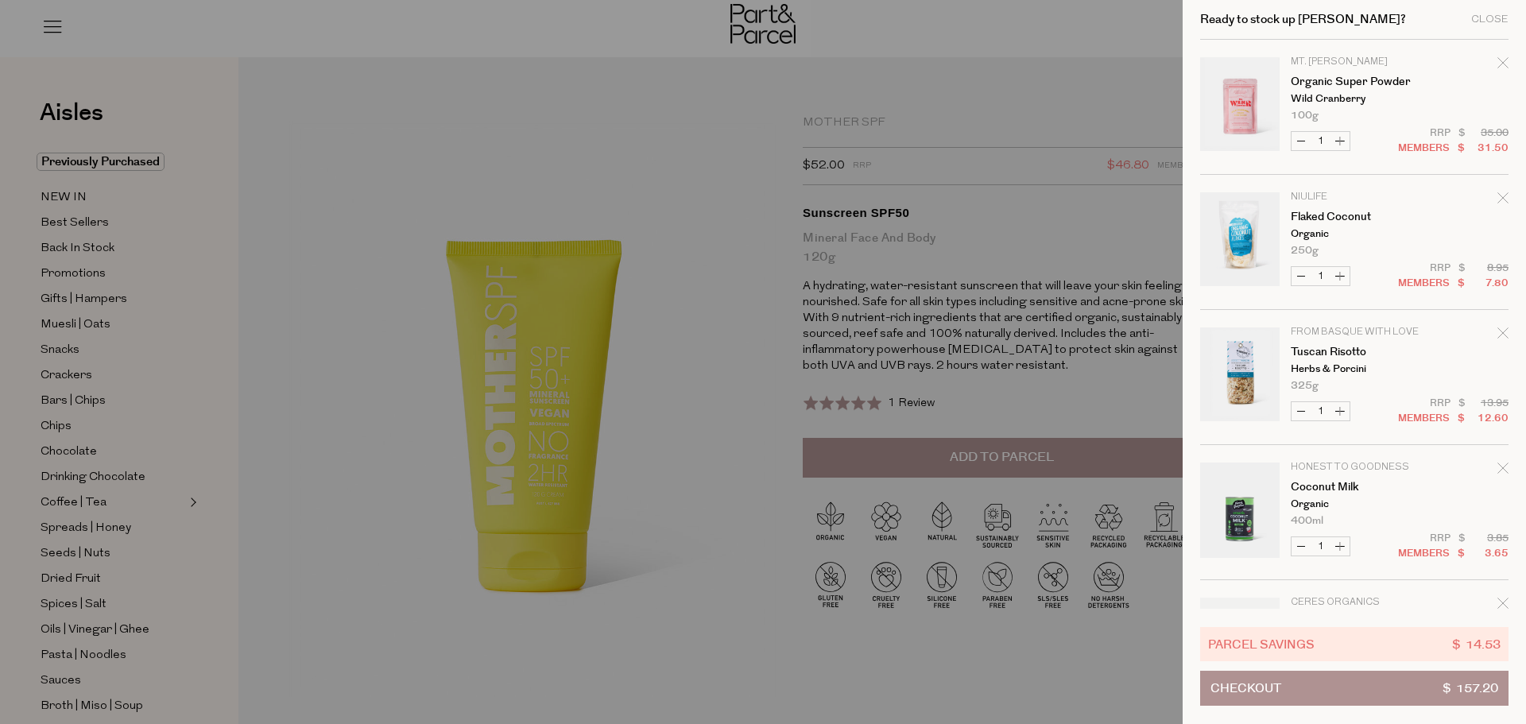
click at [1369, 686] on button "Checkout $ 157.20" at bounding box center [1354, 688] width 308 height 35
